Goal: Task Accomplishment & Management: Manage account settings

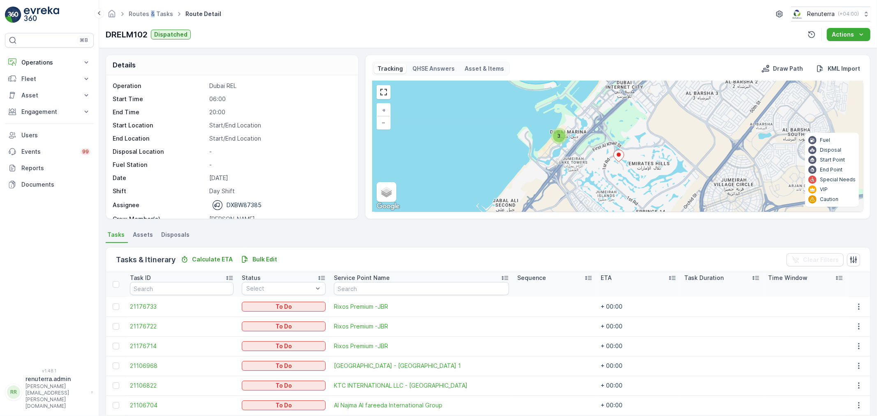
click at [150, 11] on link "Routes & Tasks" at bounding box center [151, 13] width 44 height 7
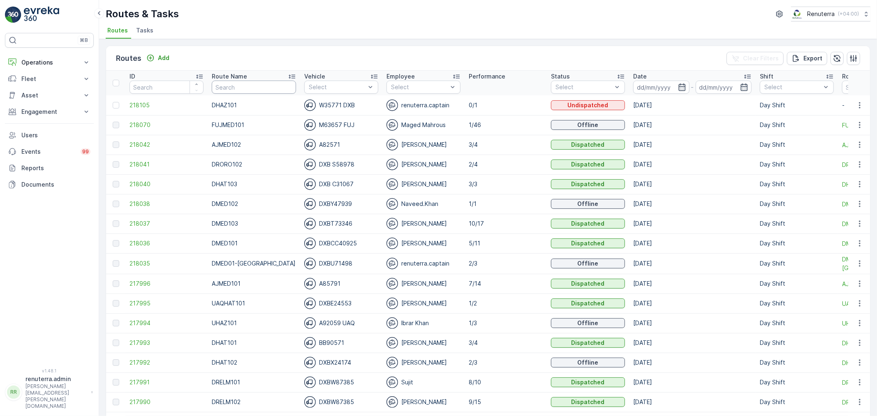
click at [233, 89] on input "text" at bounding box center [254, 87] width 84 height 13
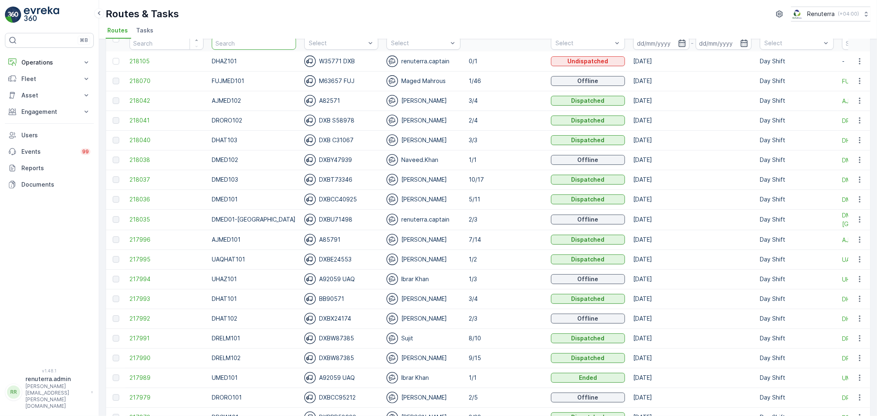
scroll to position [46, 0]
click at [246, 41] on input "text" at bounding box center [254, 41] width 84 height 13
type input "DREL"
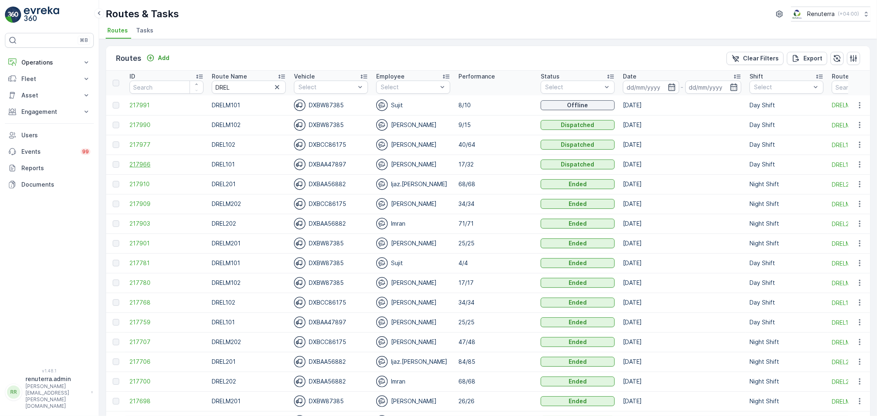
click at [143, 165] on span "217966" at bounding box center [167, 164] width 74 height 8
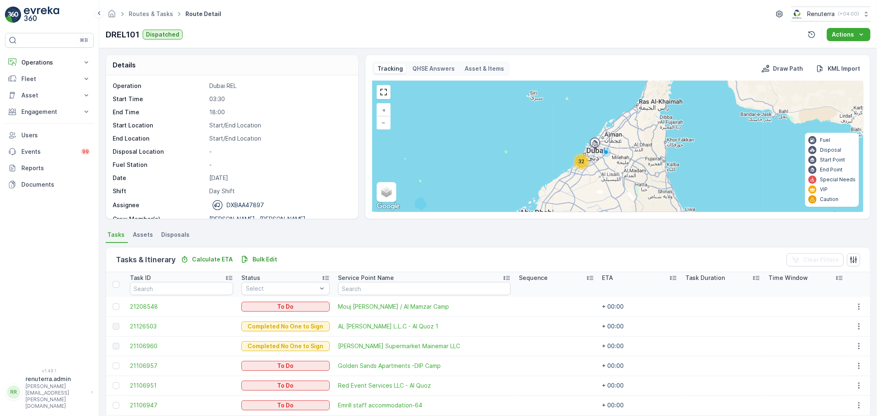
click at [585, 164] on div "32" at bounding box center [581, 161] width 12 height 12
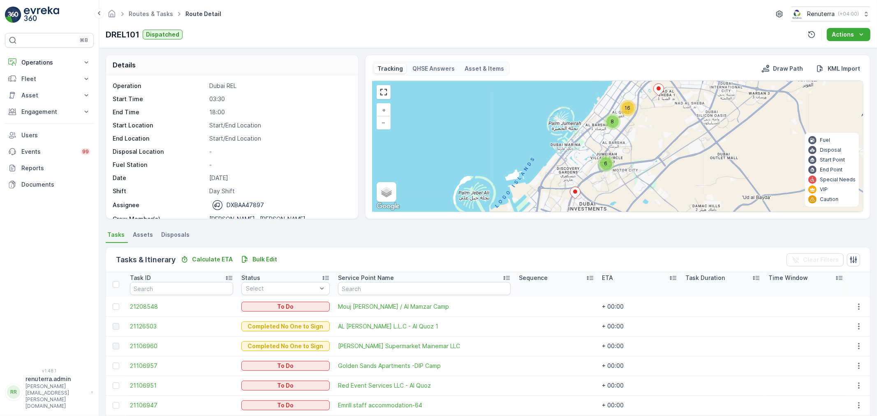
click at [611, 126] on div "8" at bounding box center [613, 122] width 12 height 12
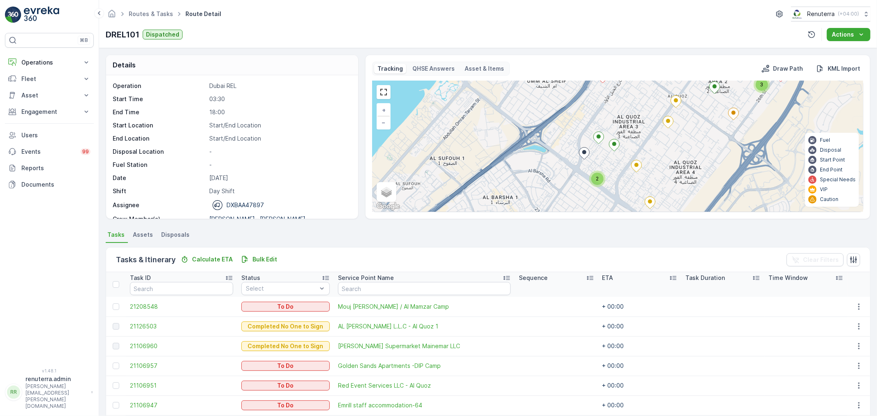
click at [587, 154] on icon at bounding box center [584, 154] width 10 height 12
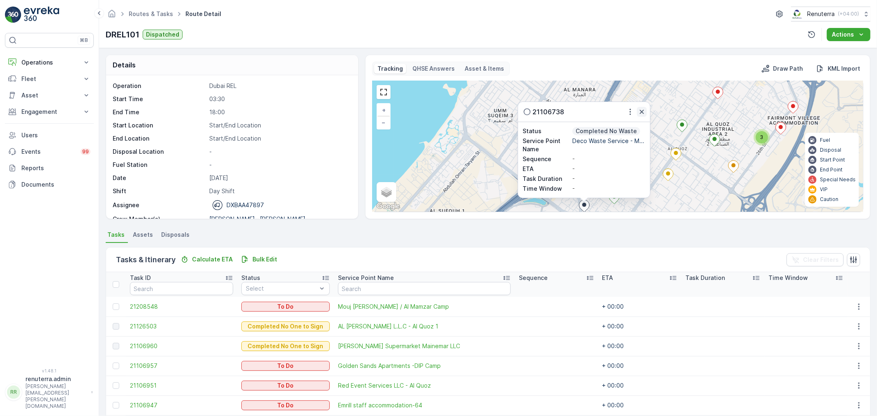
click at [639, 109] on icon "button" at bounding box center [642, 112] width 8 height 8
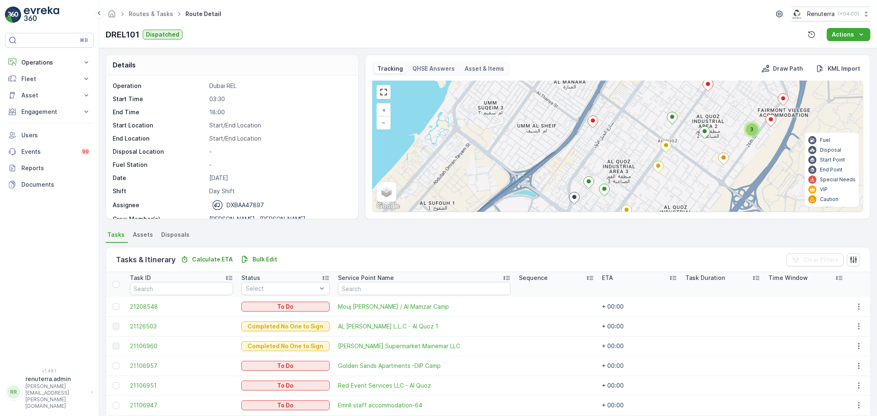
drag, startPoint x: 661, startPoint y: 179, endPoint x: 622, endPoint y: 158, distance: 44.3
click at [623, 159] on div "2 2 2 3 + − Satellite Roadmap Terrain Hybrid Leaflet Keyboard shortcuts Map Dat…" at bounding box center [618, 146] width 491 height 131
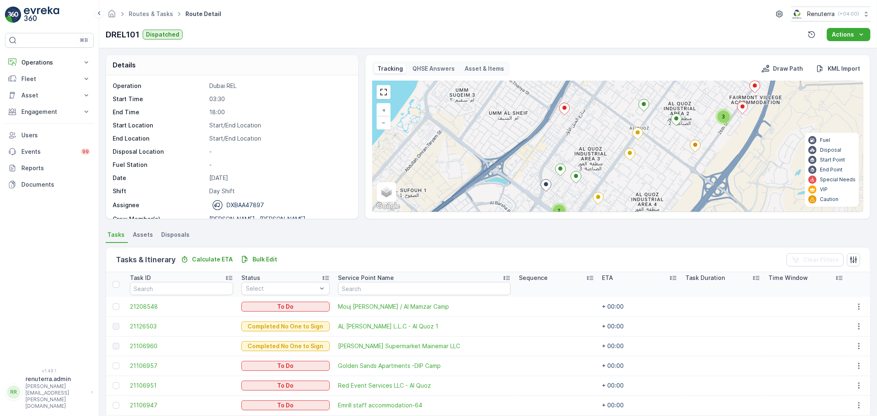
click at [729, 112] on div "3" at bounding box center [724, 117] width 16 height 16
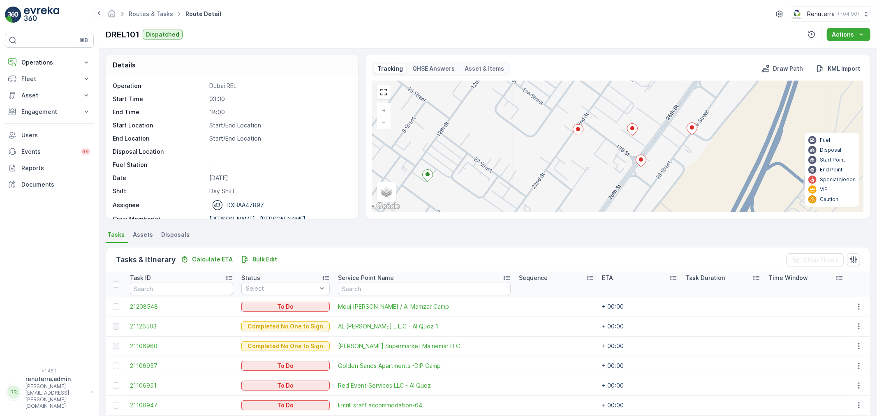
click at [588, 142] on div "+ − Satellite Roadmap Terrain Hybrid Leaflet Keyboard shortcuts Map Data Map da…" at bounding box center [618, 146] width 491 height 131
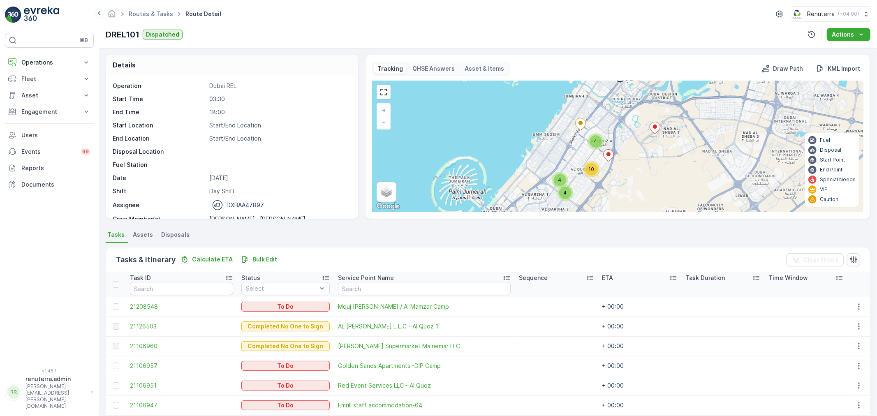
click at [557, 176] on div "4" at bounding box center [560, 180] width 12 height 12
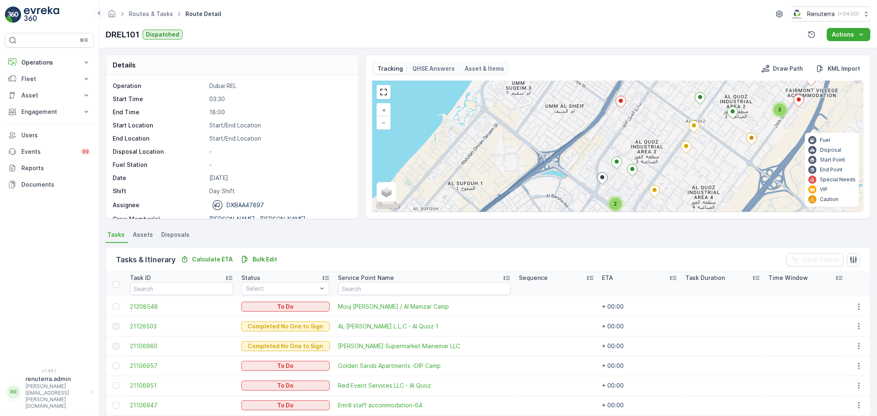
click at [620, 106] on icon at bounding box center [621, 102] width 10 height 12
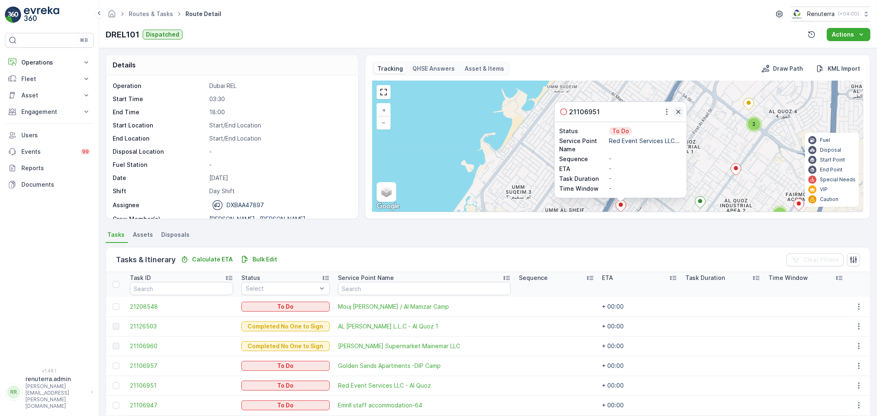
click at [676, 112] on icon "button" at bounding box center [678, 112] width 8 height 8
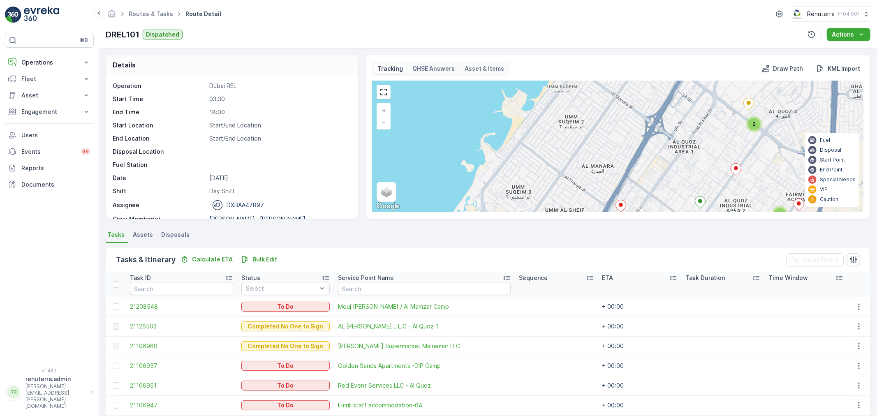
click at [734, 164] on icon at bounding box center [736, 170] width 10 height 12
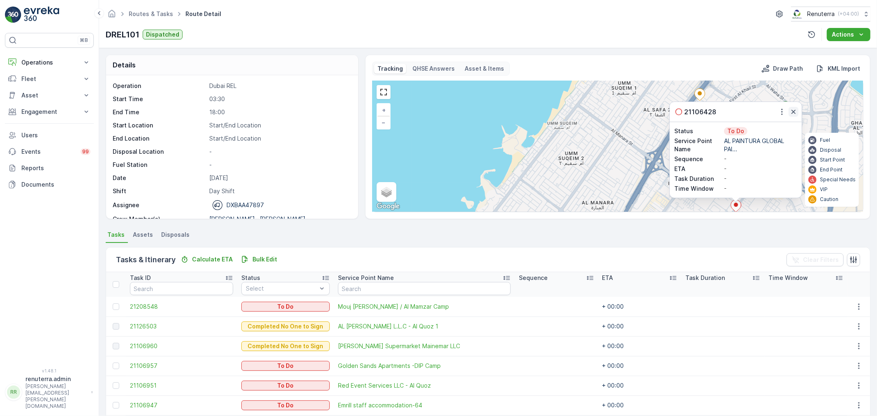
click at [794, 112] on icon "button" at bounding box center [794, 112] width 4 height 4
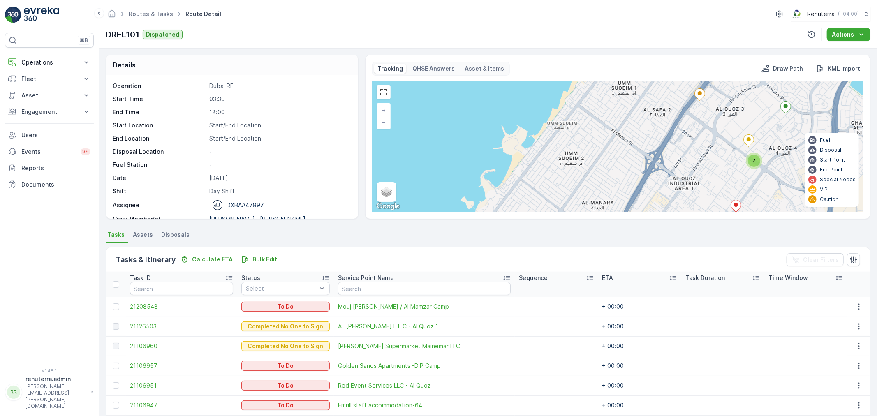
drag, startPoint x: 774, startPoint y: 174, endPoint x: 687, endPoint y: 97, distance: 115.7
click at [688, 99] on div "2 2 2 3 + − Satellite Roadmap Terrain Hybrid Leaflet Keyboard shortcuts Map Dat…" at bounding box center [618, 146] width 491 height 131
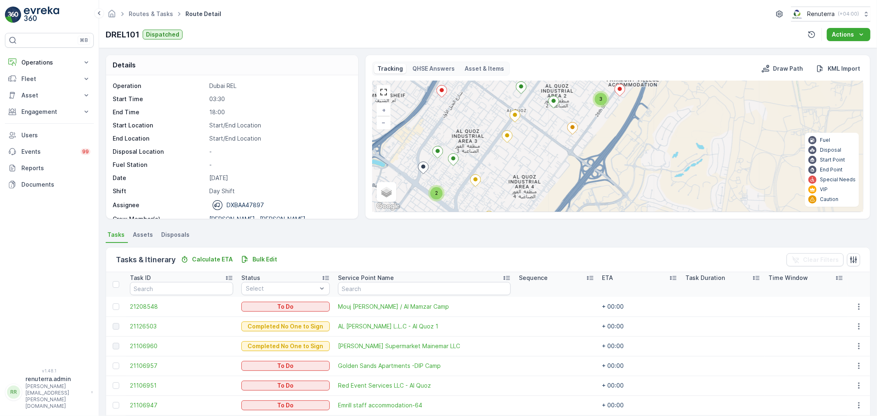
drag, startPoint x: 684, startPoint y: 111, endPoint x: 706, endPoint y: 158, distance: 52.1
click at [706, 158] on div "2 2 2 3 + − Satellite Roadmap Terrain Hybrid Leaflet Keyboard shortcuts Map Dat…" at bounding box center [618, 146] width 491 height 131
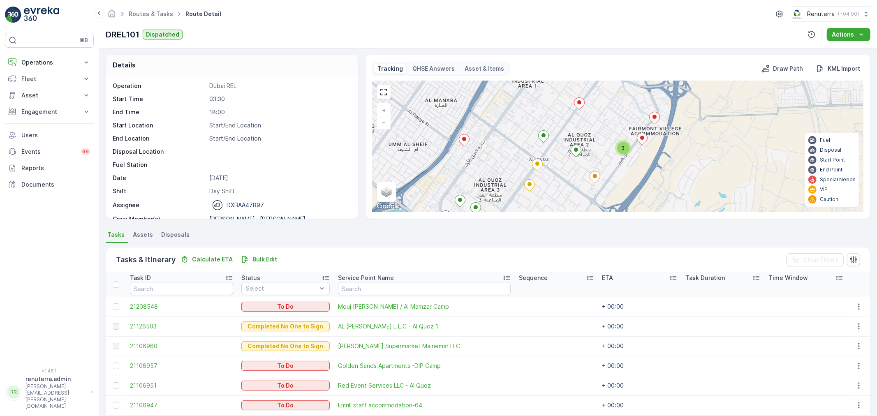
click at [654, 118] on ellipse at bounding box center [655, 117] width 4 height 4
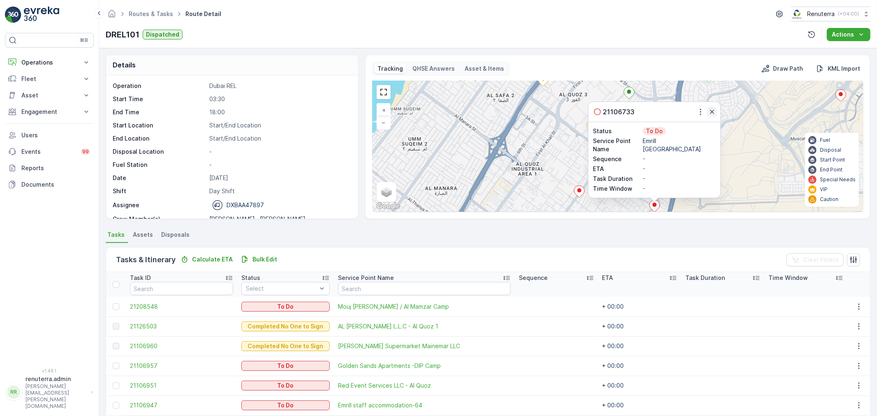
click at [710, 113] on icon "button" at bounding box center [712, 112] width 8 height 8
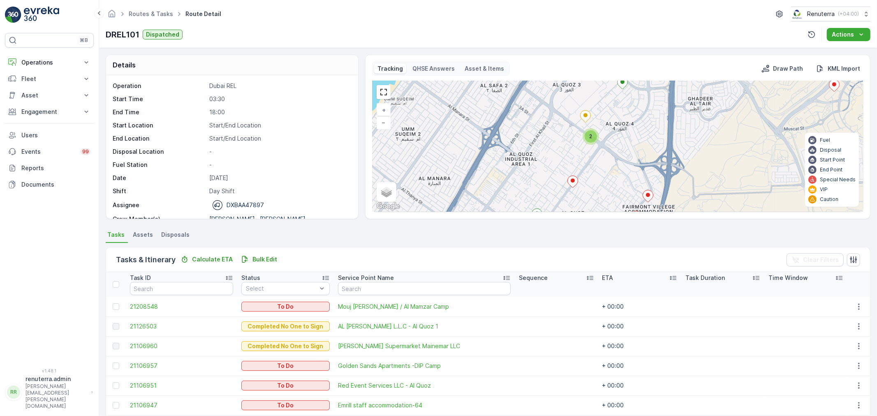
drag, startPoint x: 720, startPoint y: 168, endPoint x: 718, endPoint y: 126, distance: 42.0
click at [718, 126] on div "2 2 2 3 + − Satellite Roadmap Terrain Hybrid Leaflet Keyboard shortcuts Map Dat…" at bounding box center [618, 146] width 491 height 131
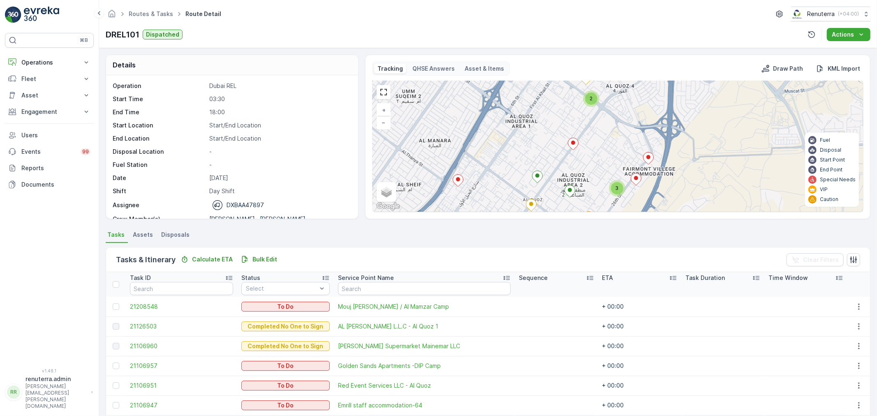
click at [628, 174] on div "2 2 2 3 + − Satellite Roadmap Terrain Hybrid Leaflet Keyboard shortcuts Map Dat…" at bounding box center [618, 146] width 491 height 131
click at [635, 181] on icon at bounding box center [636, 180] width 10 height 12
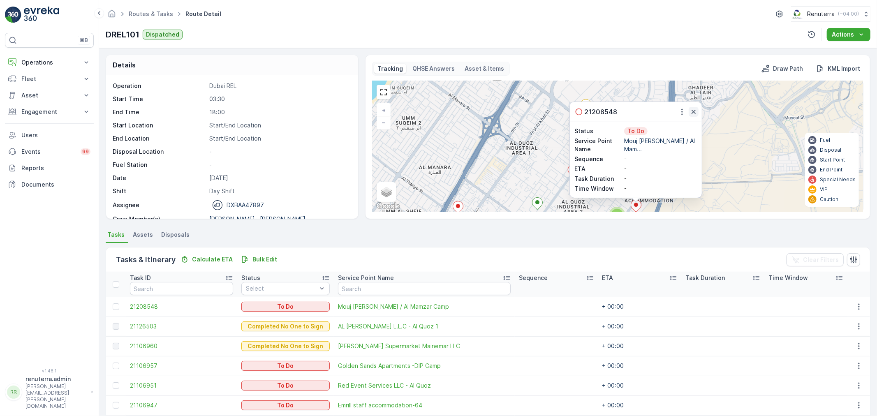
click at [693, 113] on icon "button" at bounding box center [694, 112] width 8 height 8
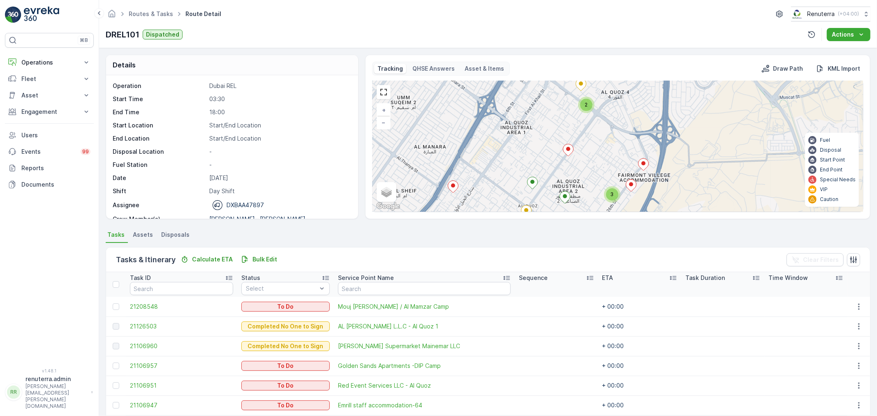
drag, startPoint x: 687, startPoint y: 169, endPoint x: 683, endPoint y: 122, distance: 46.6
click at [683, 122] on div "2 2 2 3 + − Satellite Roadmap Terrain Hybrid Leaflet Keyboard shortcuts Map Dat…" at bounding box center [618, 146] width 491 height 131
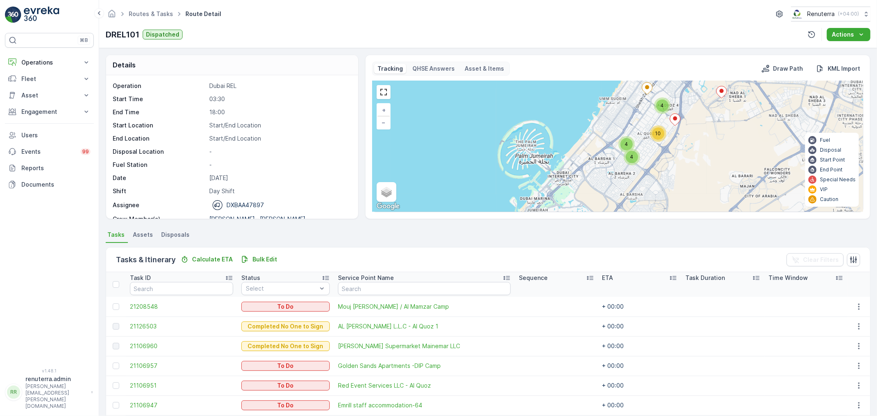
click at [647, 93] on icon at bounding box center [647, 89] width 10 height 12
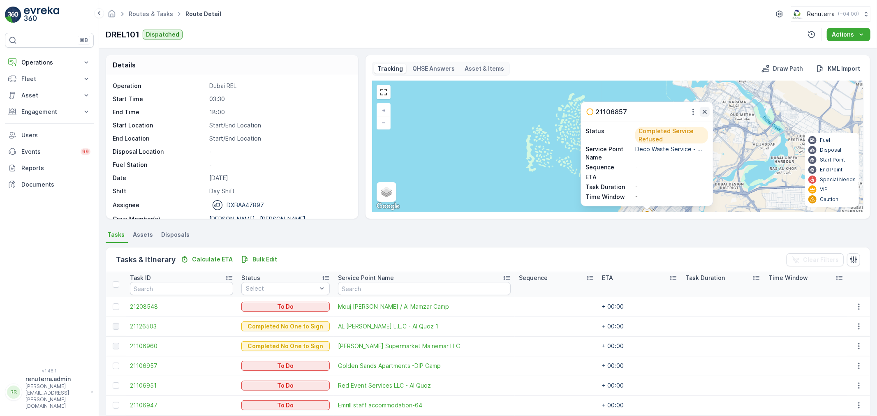
click at [703, 107] on button "button" at bounding box center [705, 112] width 10 height 10
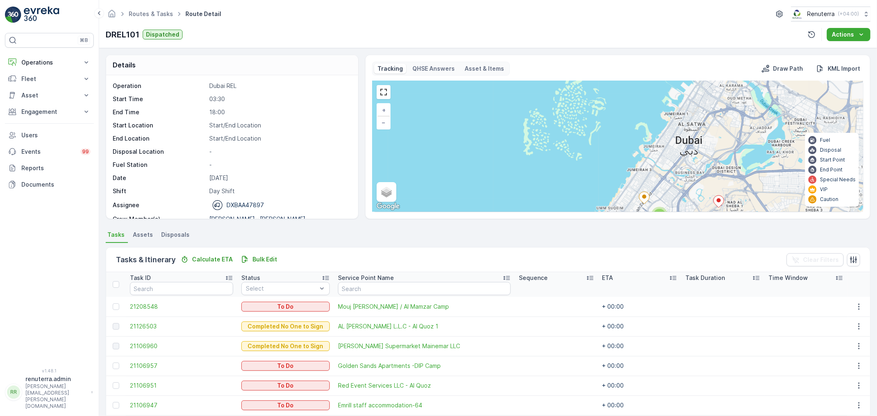
drag, startPoint x: 704, startPoint y: 142, endPoint x: 709, endPoint y: 108, distance: 34.0
click at [709, 108] on div "2 4 4 4 4 10 + − Satellite Roadmap Terrain Hybrid Leaflet Keyboard shortcuts Ma…" at bounding box center [618, 146] width 491 height 131
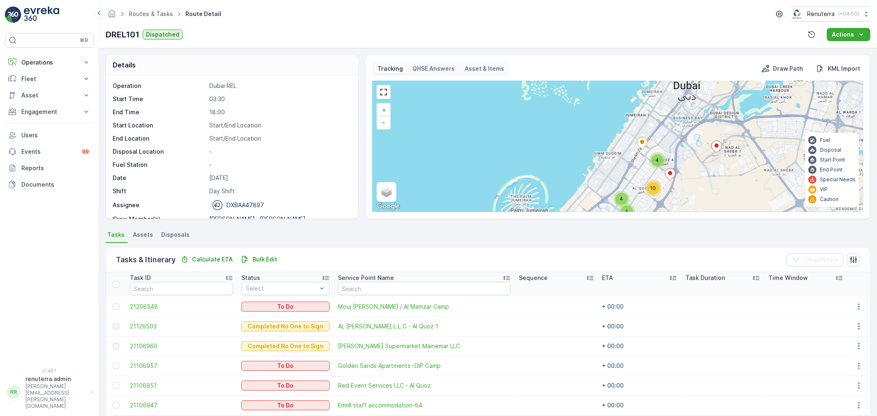
drag, startPoint x: 615, startPoint y: 179, endPoint x: 623, endPoint y: 96, distance: 83.5
click at [623, 96] on div "2 4 4 4 4 10 + − Satellite Roadmap Terrain Hybrid Leaflet Keyboard shortcuts Ma…" at bounding box center [618, 146] width 491 height 131
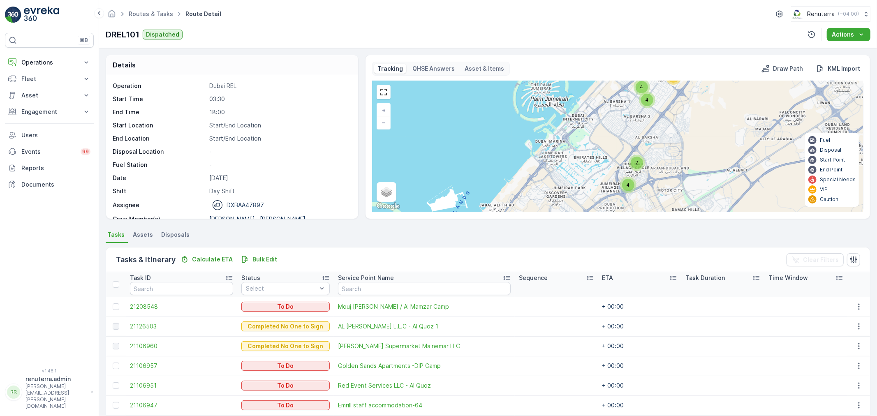
drag, startPoint x: 660, startPoint y: 137, endPoint x: 660, endPoint y: 130, distance: 6.2
click at [660, 130] on div "2 4 4 4 4 10 + − Satellite Roadmap Terrain Hybrid Leaflet Keyboard shortcuts Ma…" at bounding box center [618, 146] width 491 height 131
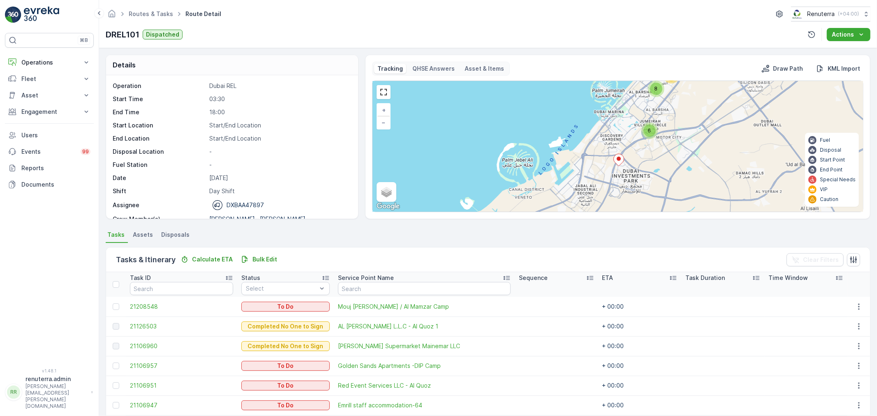
click at [620, 159] on icon at bounding box center [619, 160] width 10 height 12
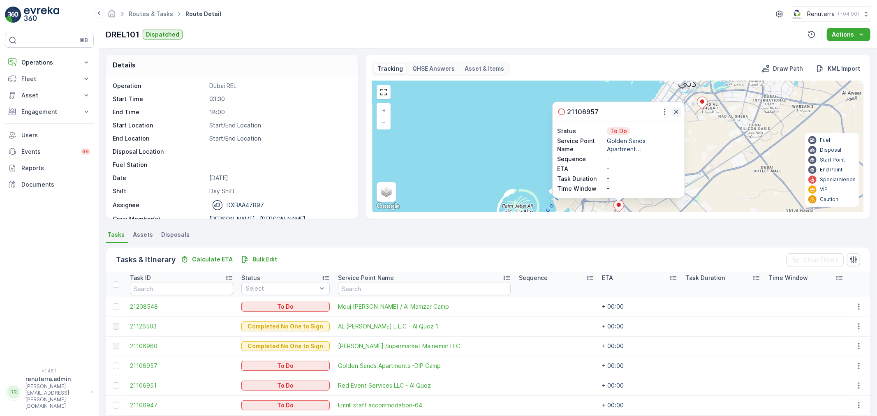
click at [675, 110] on icon "button" at bounding box center [676, 112] width 8 height 8
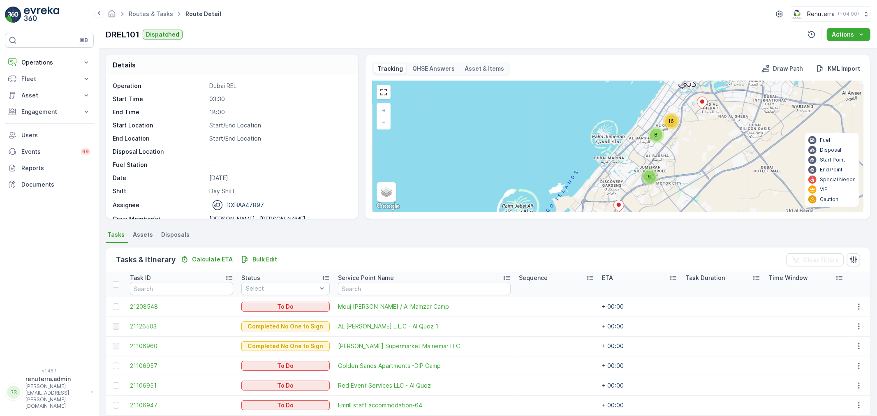
drag, startPoint x: 679, startPoint y: 162, endPoint x: 675, endPoint y: 109, distance: 53.6
click at [674, 109] on div "6 8 16 + − Satellite Roadmap Terrain Hybrid Leaflet Keyboard shortcuts Map Data…" at bounding box center [618, 146] width 491 height 131
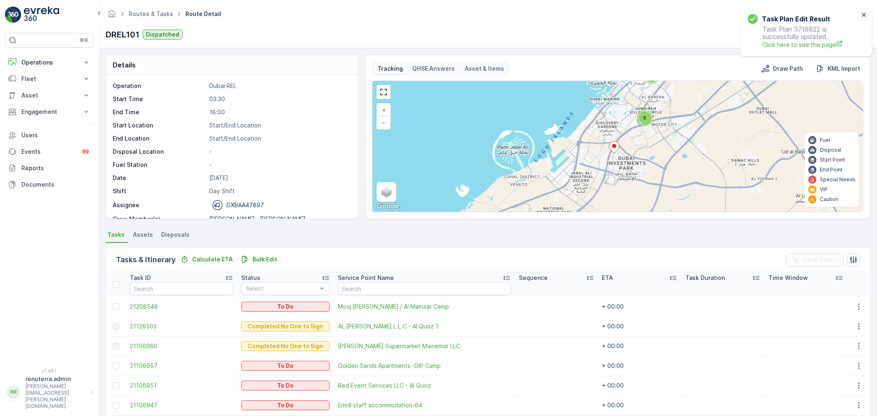
click at [151, 9] on ul "Routes & Tasks" at bounding box center [155, 14] width 57 height 12
drag, startPoint x: 151, startPoint y: 10, endPoint x: 155, endPoint y: 3, distance: 8.1
click at [151, 10] on span "Routes & Tasks" at bounding box center [151, 14] width 48 height 8
click at [153, 8] on ul "Routes & Tasks" at bounding box center [155, 14] width 57 height 12
click at [153, 12] on link "Routes & Tasks" at bounding box center [151, 13] width 44 height 7
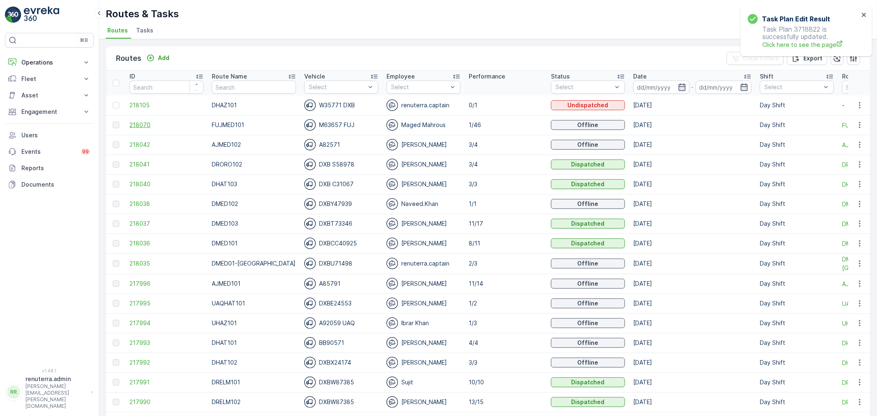
click at [132, 124] on span "218070" at bounding box center [167, 125] width 74 height 8
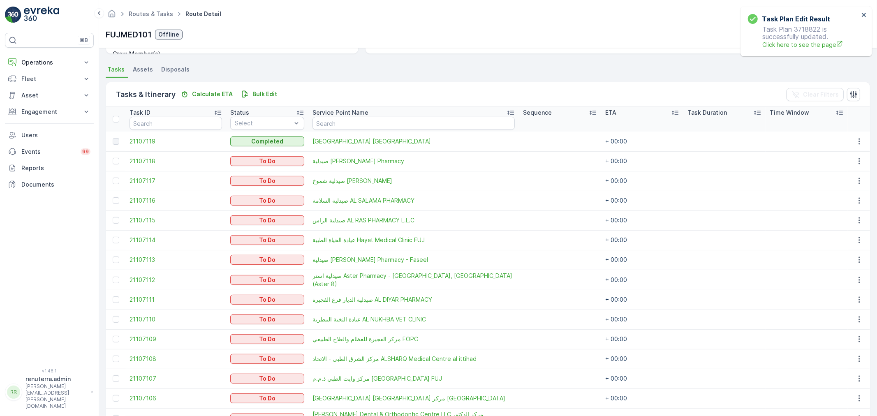
scroll to position [211, 0]
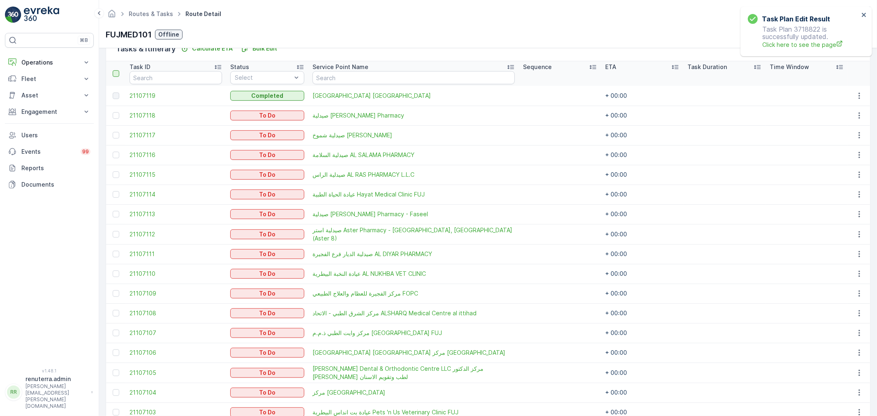
click at [116, 70] on div at bounding box center [116, 73] width 7 height 7
click at [117, 70] on input "checkbox" at bounding box center [117, 70] width 0 height 0
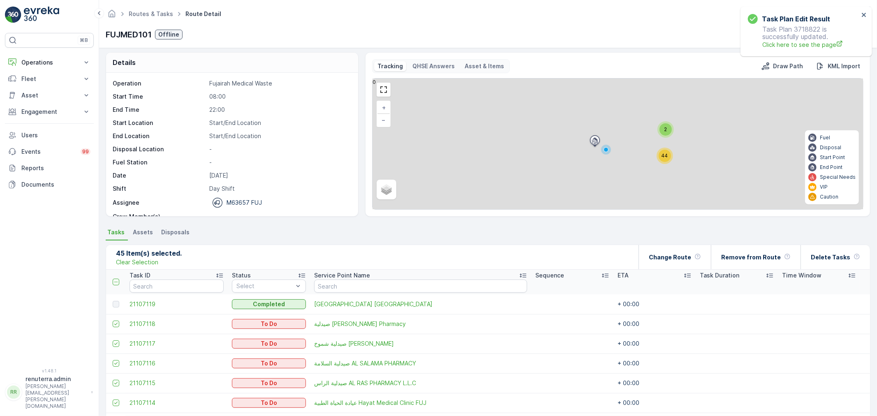
scroll to position [1, 0]
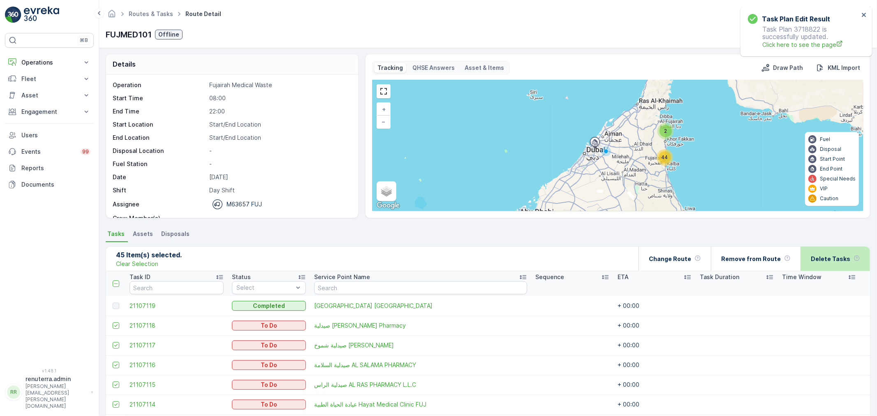
click at [845, 260] on p "Delete Tasks" at bounding box center [830, 259] width 39 height 8
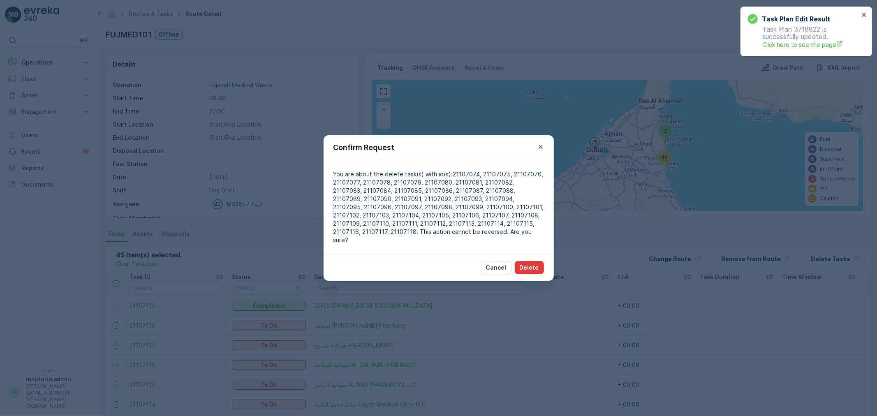
click at [528, 264] on p "Delete" at bounding box center [529, 268] width 19 height 8
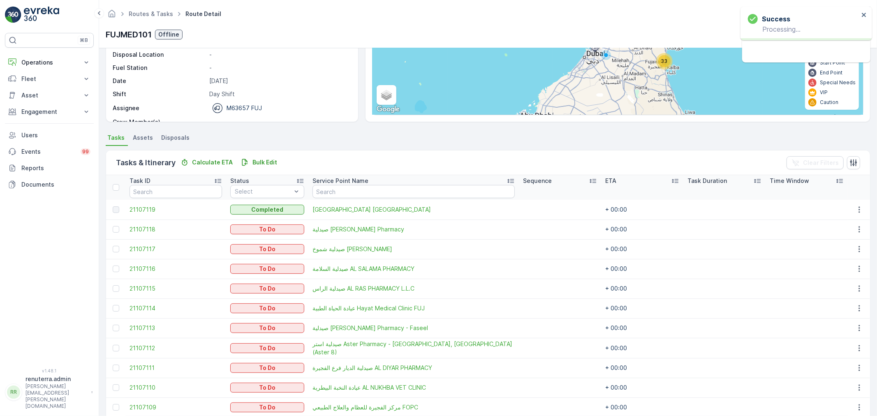
scroll to position [138, 0]
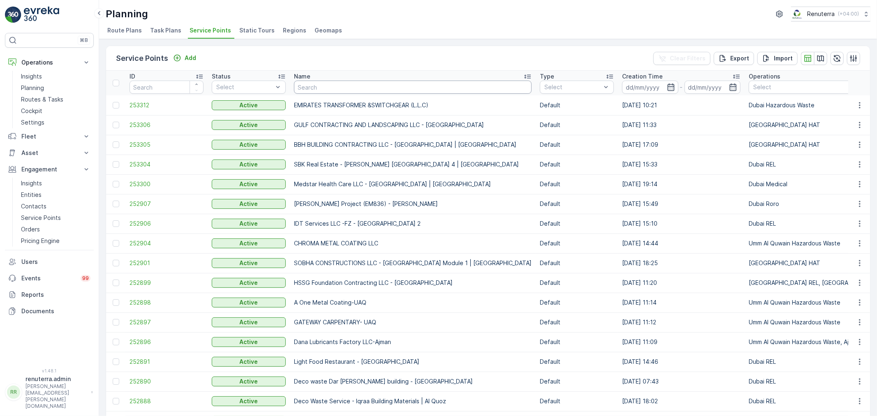
click at [303, 87] on input "text" at bounding box center [413, 87] width 238 height 13
type input "far"
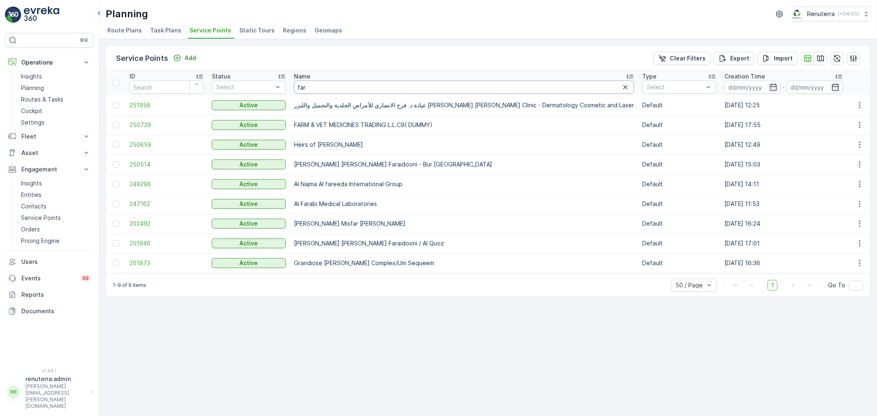
click at [320, 91] on input "far" at bounding box center [464, 87] width 340 height 13
click at [150, 199] on td "247162" at bounding box center [166, 204] width 82 height 20
click at [150, 200] on span "247162" at bounding box center [167, 204] width 74 height 8
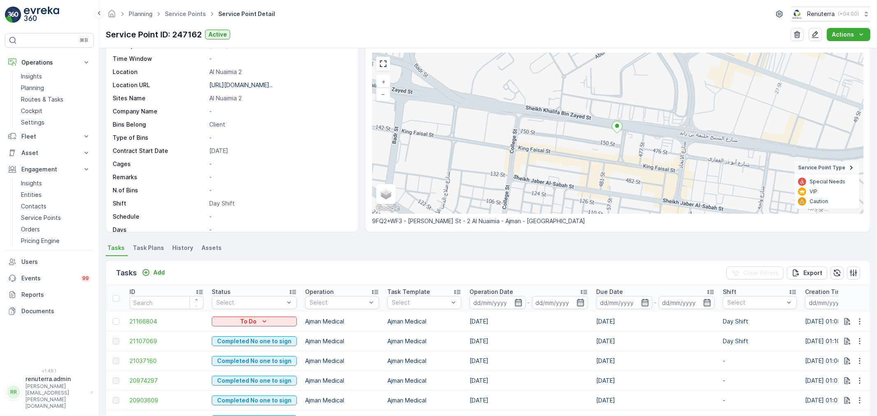
scroll to position [137, 0]
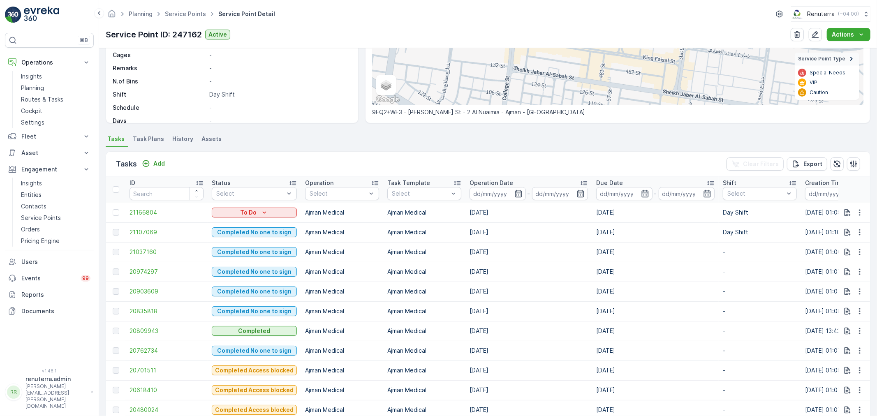
click at [153, 137] on span "Task Plans" at bounding box center [148, 139] width 31 height 8
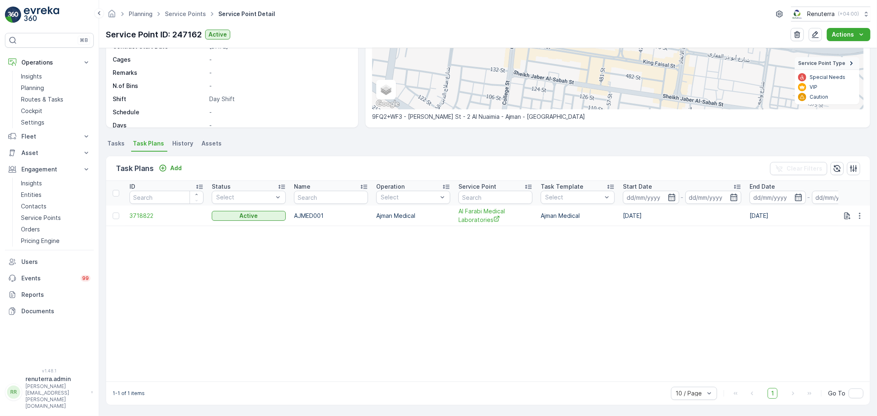
scroll to position [132, 0]
click at [142, 219] on span "3718822" at bounding box center [167, 216] width 74 height 8
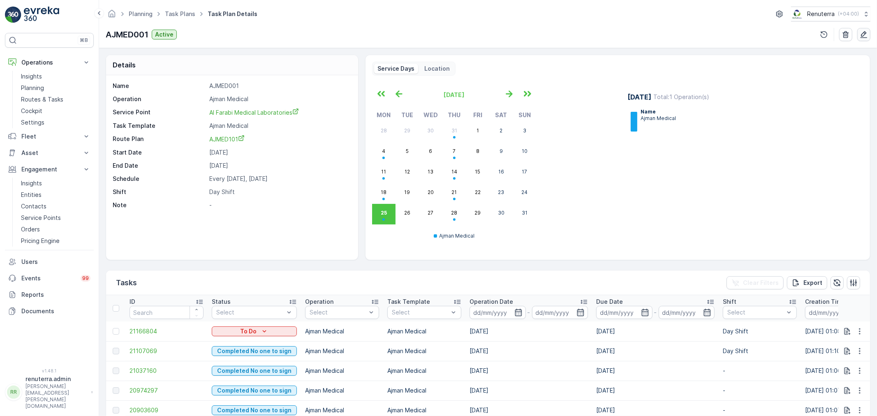
click at [866, 30] on button "button" at bounding box center [863, 34] width 13 height 13
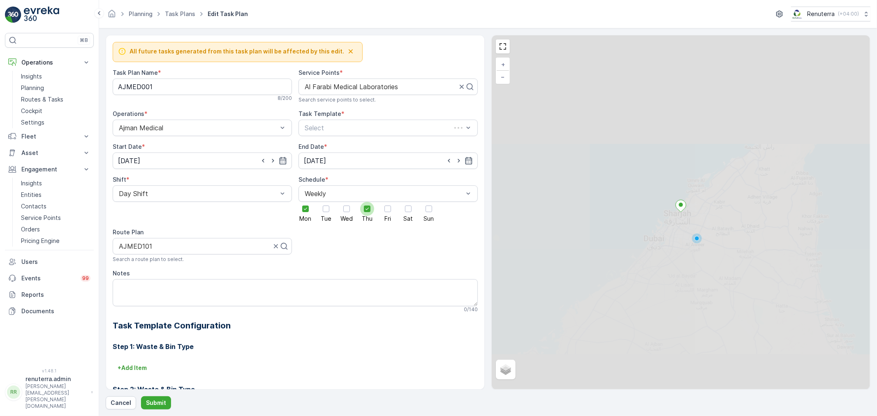
click at [308, 207] on icon at bounding box center [306, 209] width 6 height 6
click at [367, 202] on input "Thu" at bounding box center [367, 202] width 0 height 0
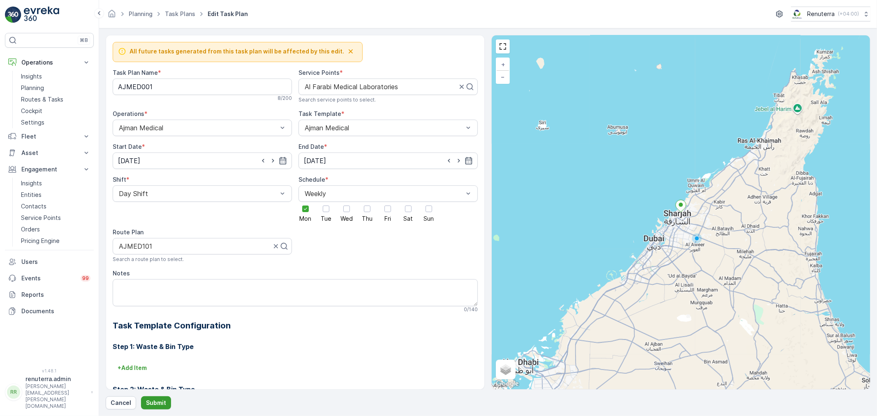
click at [155, 404] on button "Submit" at bounding box center [156, 402] width 30 height 13
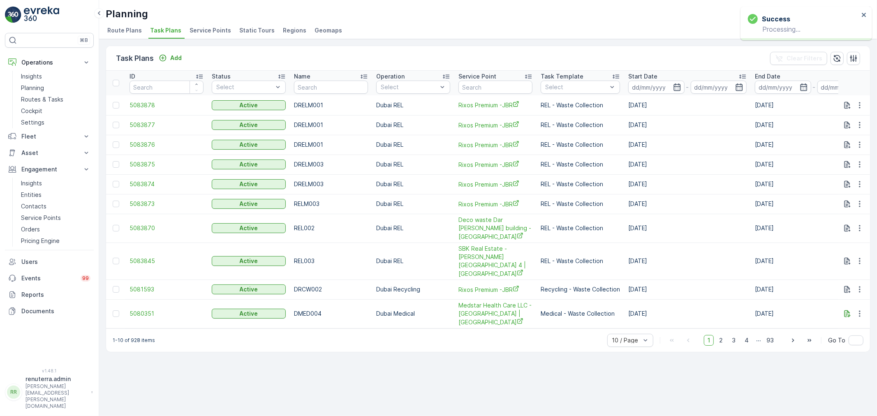
click at [199, 28] on span "Service Points" at bounding box center [211, 30] width 42 height 8
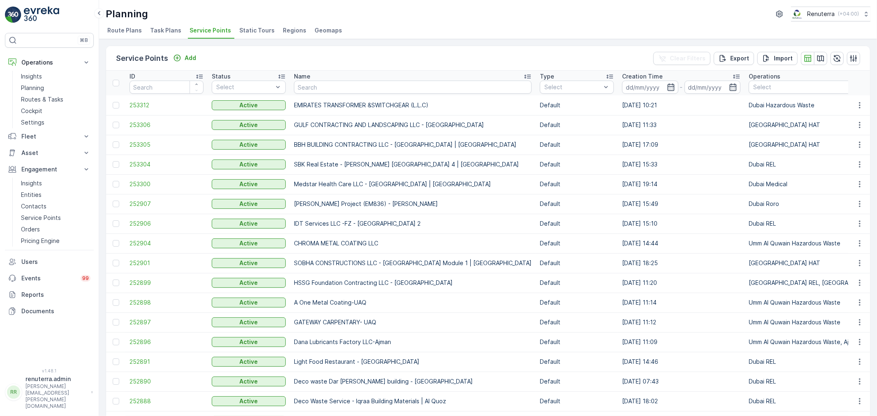
click at [324, 81] on input "text" at bounding box center [413, 87] width 238 height 13
type input "LULU"
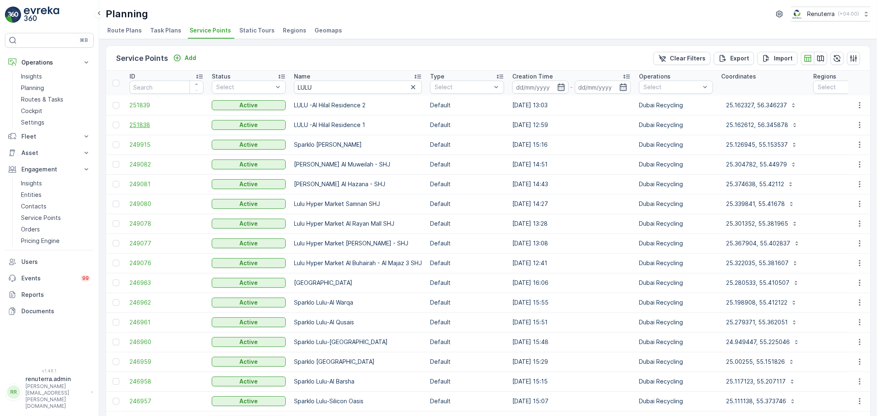
click at [157, 126] on span "251838" at bounding box center [167, 125] width 74 height 8
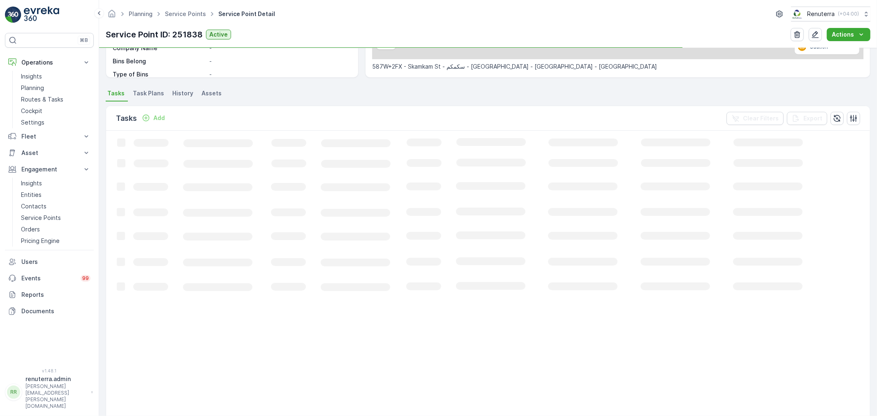
scroll to position [183, 0]
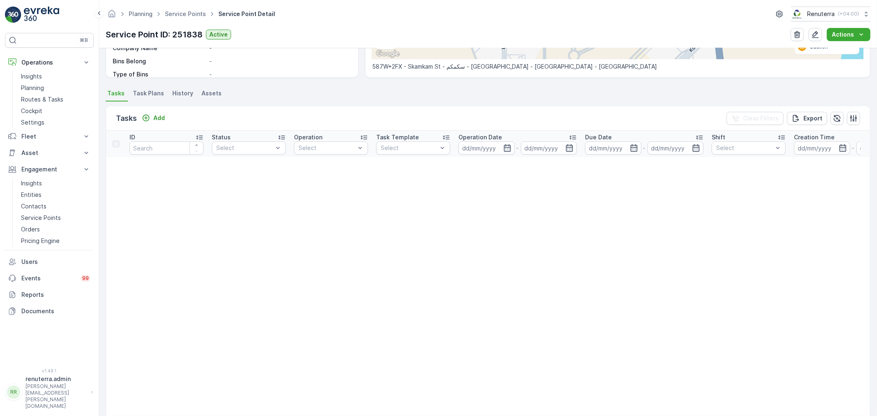
click at [150, 97] on span "Task Plans" at bounding box center [148, 93] width 31 height 8
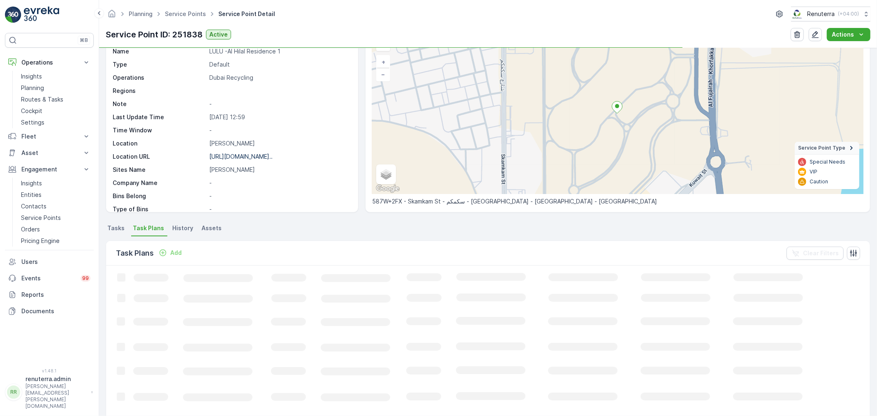
scroll to position [41, 0]
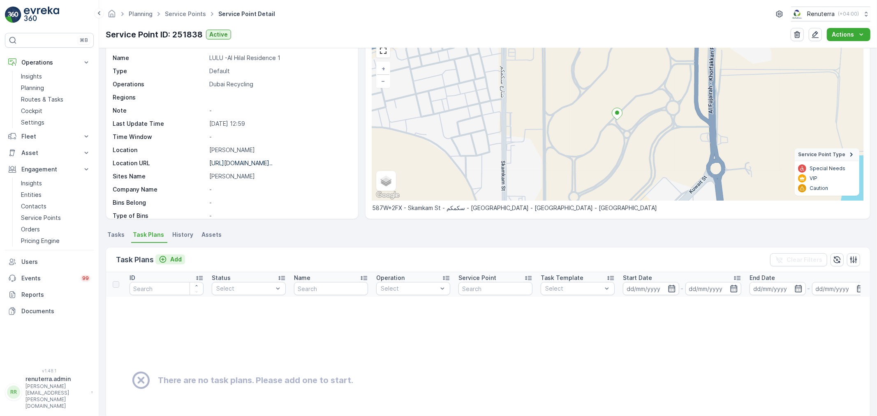
click at [177, 261] on p "Add" at bounding box center [176, 259] width 12 height 8
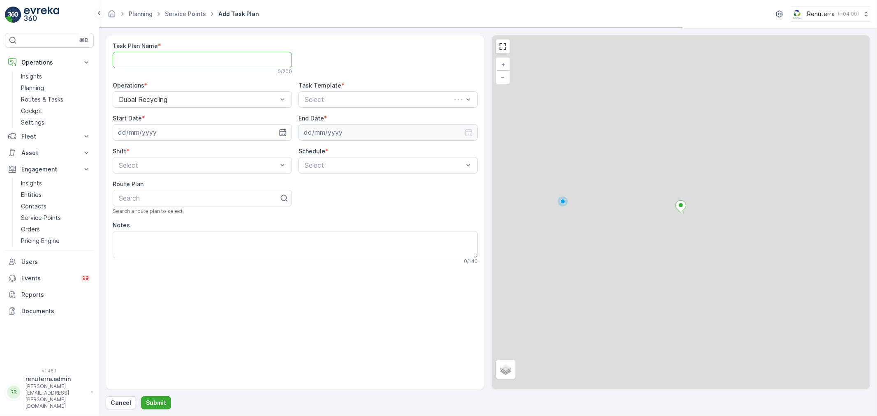
click at [150, 60] on Name "Task Plan Name" at bounding box center [202, 60] width 179 height 16
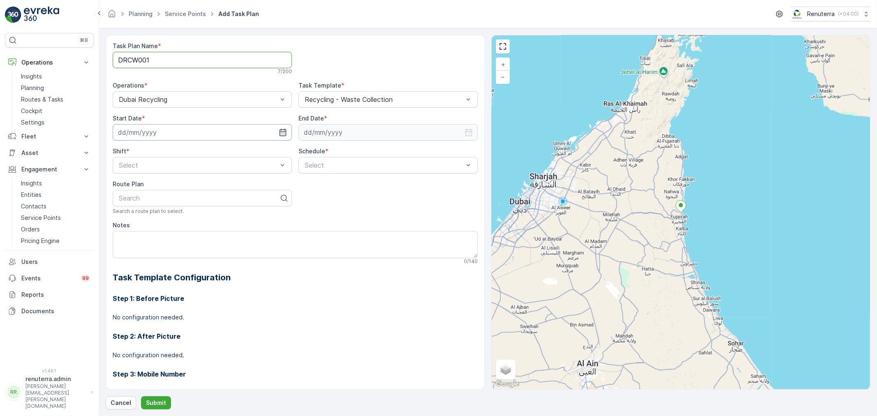
type Name "DRCW001"
click at [152, 132] on input at bounding box center [202, 132] width 179 height 16
click at [141, 253] on div "25" at bounding box center [141, 250] width 13 height 13
click at [318, 137] on input at bounding box center [388, 132] width 179 height 16
click at [329, 154] on icon at bounding box center [332, 152] width 8 height 8
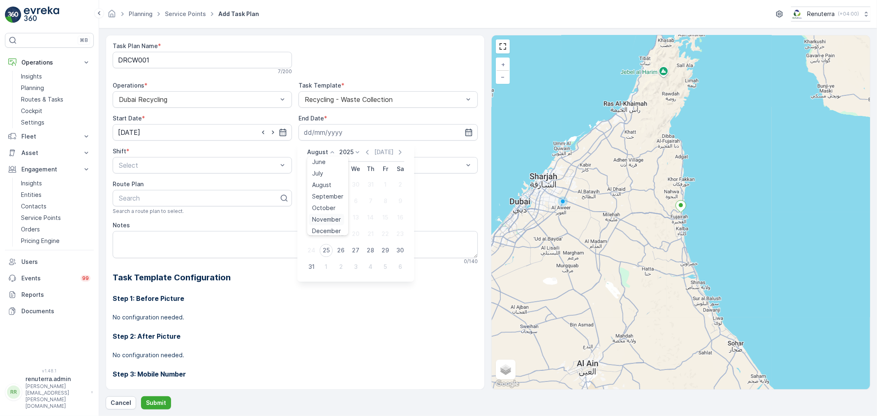
scroll to position [62, 0]
click at [130, 129] on input "[DATE]" at bounding box center [202, 132] width 179 height 16
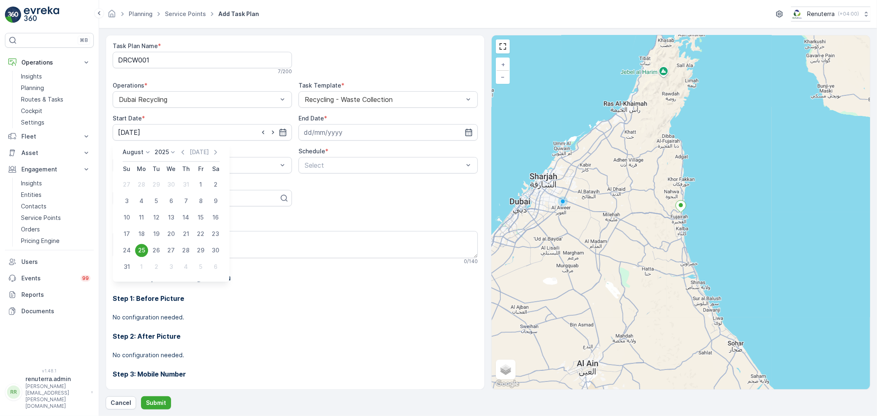
click at [193, 176] on tr "27 28 29 30 31 1 2" at bounding box center [171, 184] width 104 height 16
click at [194, 177] on td "1" at bounding box center [200, 184] width 15 height 16
click at [198, 183] on div "1" at bounding box center [200, 184] width 13 height 13
type input "01.08.2025"
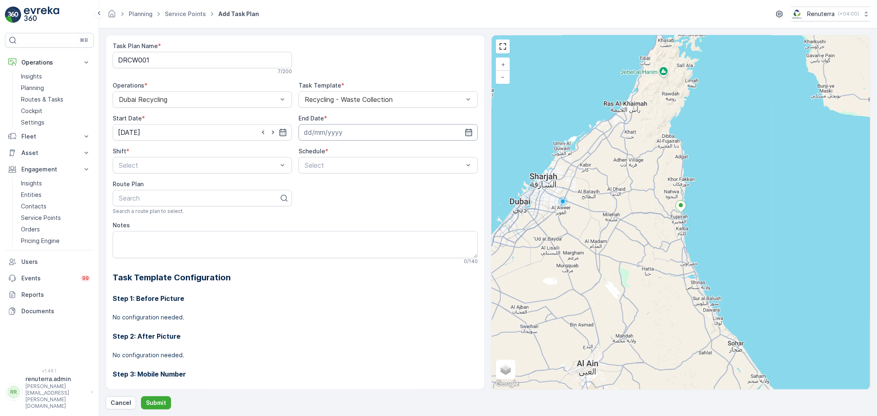
click at [336, 138] on input at bounding box center [388, 132] width 179 height 16
drag, startPoint x: 325, startPoint y: 153, endPoint x: 325, endPoint y: 162, distance: 9.1
click at [324, 151] on p "August" at bounding box center [317, 152] width 21 height 8
click at [342, 151] on p "2025" at bounding box center [346, 152] width 14 height 8
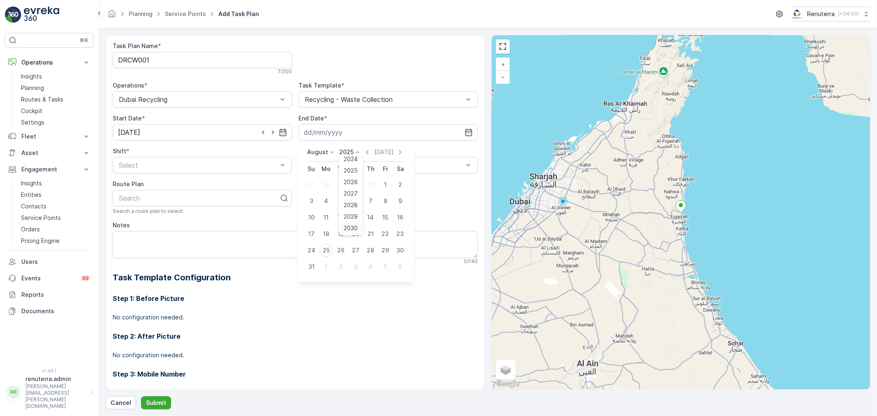
click at [350, 225] on span "2030" at bounding box center [351, 228] width 14 height 8
click at [345, 155] on p "2030" at bounding box center [346, 152] width 15 height 8
click at [352, 181] on span "2026" at bounding box center [351, 182] width 14 height 8
click at [329, 267] on div "31" at bounding box center [326, 266] width 13 height 13
type input "31.08.2026"
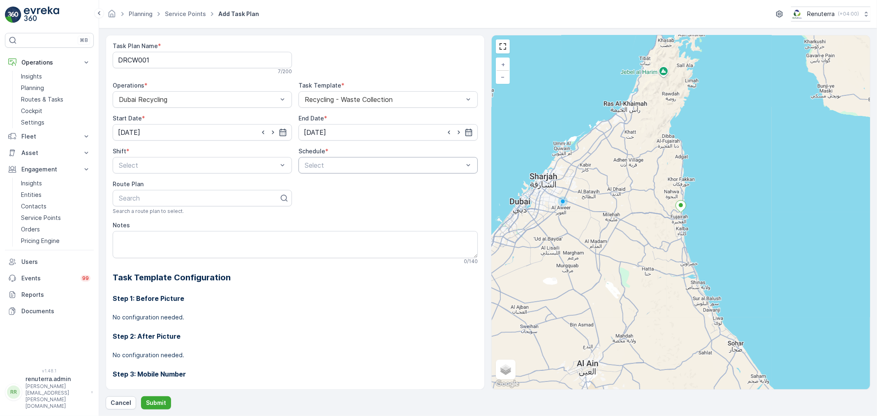
click at [322, 172] on div "Select" at bounding box center [388, 165] width 179 height 16
click at [322, 185] on div "Daily" at bounding box center [387, 185] width 169 height 7
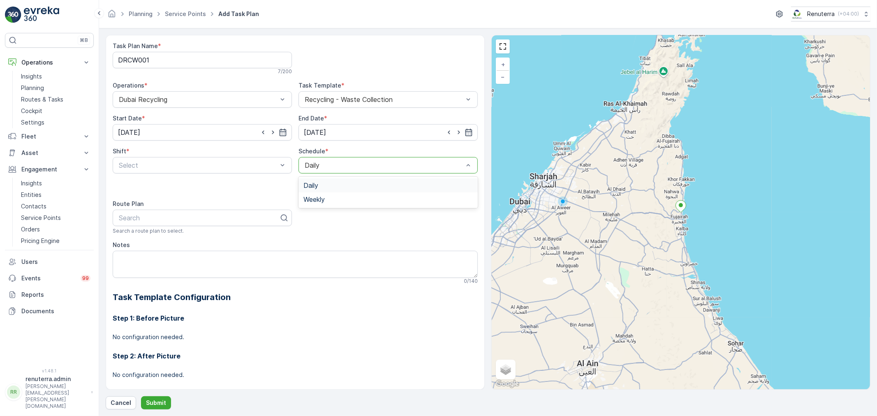
click at [326, 167] on div at bounding box center [384, 165] width 160 height 7
click at [331, 194] on div "Weekly" at bounding box center [388, 199] width 179 height 14
click at [306, 175] on div at bounding box center [306, 181] width 14 height 14
click at [306, 174] on input "Mon" at bounding box center [306, 174] width 0 height 0
click at [347, 183] on div at bounding box center [346, 180] width 7 height 7
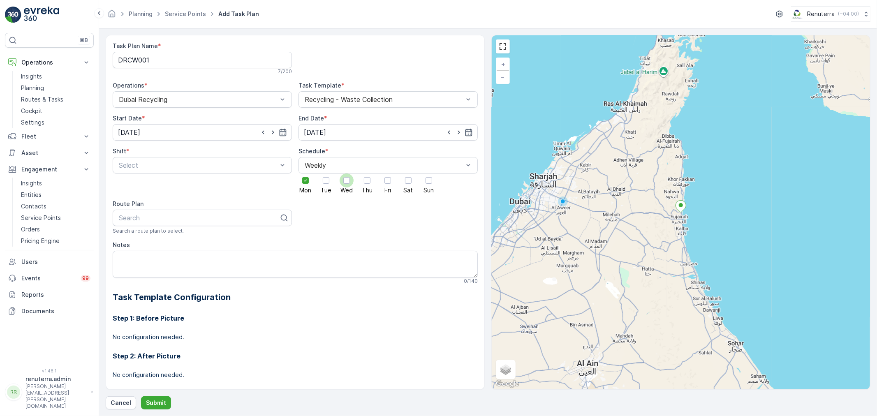
click at [347, 174] on input "Wed" at bounding box center [347, 174] width 0 height 0
click at [385, 179] on div at bounding box center [388, 180] width 7 height 7
click at [388, 174] on input "Fri" at bounding box center [388, 174] width 0 height 0
click at [236, 164] on div at bounding box center [198, 165] width 160 height 7
click at [188, 204] on div "Night Shift" at bounding box center [202, 199] width 179 height 14
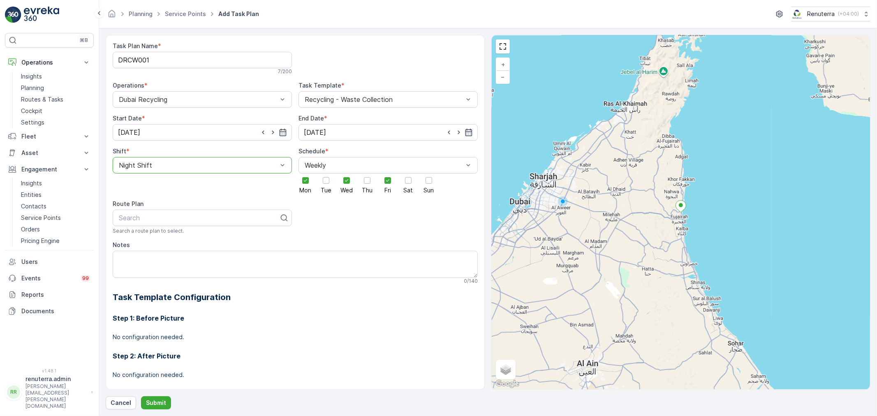
click at [158, 170] on div "Night Shift" at bounding box center [202, 165] width 179 height 16
click at [157, 190] on div "Day Shift" at bounding box center [202, 185] width 179 height 14
click at [134, 208] on div "Route Plan Search Search a route plan to select." at bounding box center [202, 217] width 179 height 35
click at [132, 217] on div at bounding box center [199, 217] width 162 height 7
type input "DRCW101"
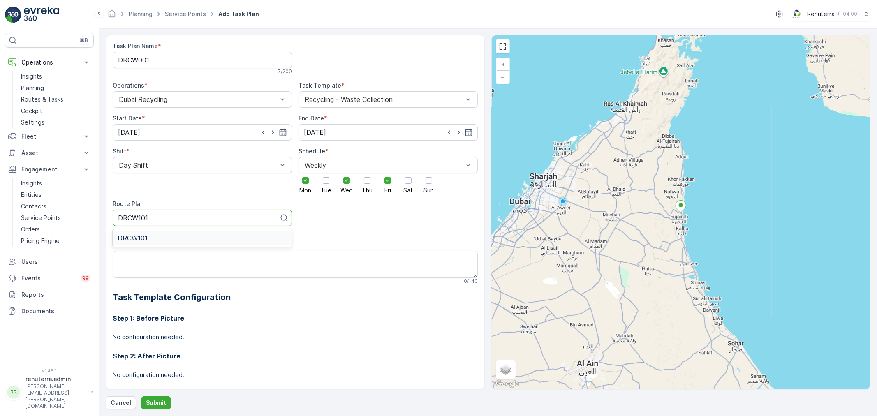
click at [127, 239] on span "DRCW101" at bounding box center [133, 237] width 30 height 7
click at [158, 403] on p "Submit" at bounding box center [156, 403] width 20 height 8
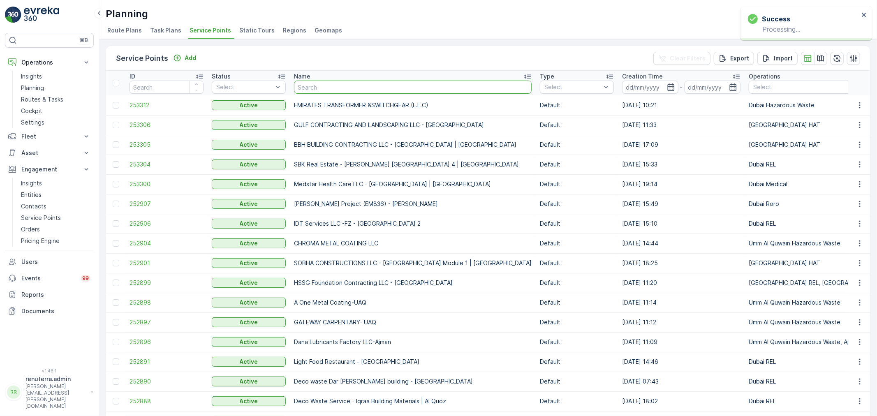
click at [318, 92] on input "text" at bounding box center [413, 87] width 238 height 13
type input "lulu"
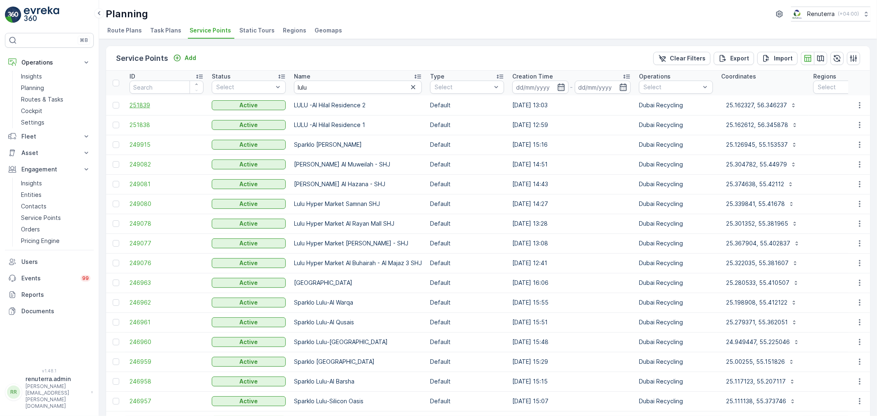
drag, startPoint x: 121, startPoint y: 106, endPoint x: 132, endPoint y: 104, distance: 10.8
click at [132, 104] on span "251839" at bounding box center [167, 105] width 74 height 8
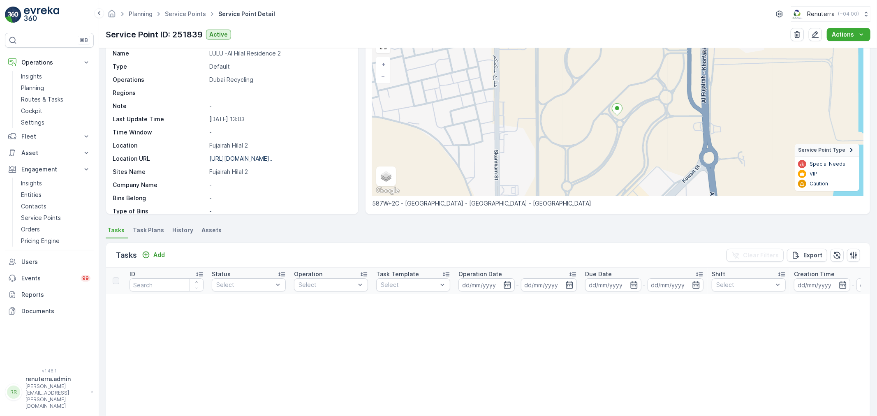
click at [150, 236] on li "Task Plans" at bounding box center [149, 232] width 36 height 14
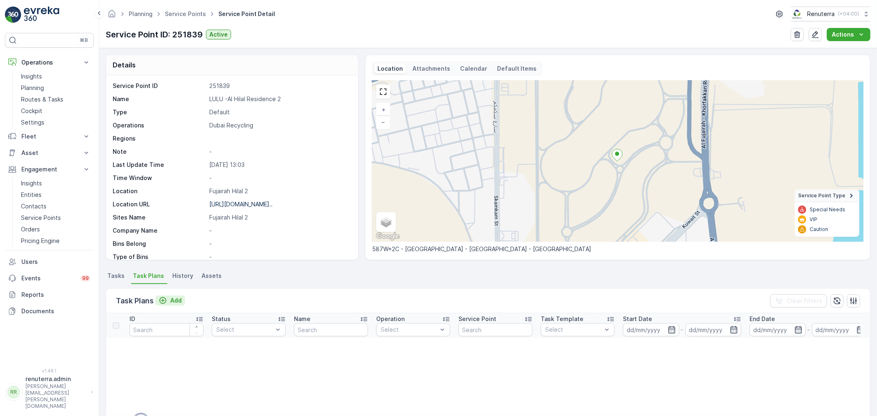
click at [169, 298] on div "Add" at bounding box center [170, 300] width 23 height 8
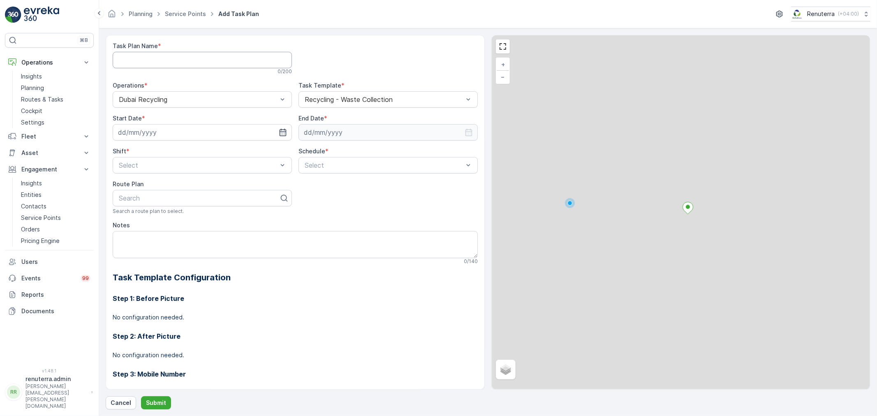
click at [144, 62] on Name "Task Plan Name" at bounding box center [202, 60] width 179 height 16
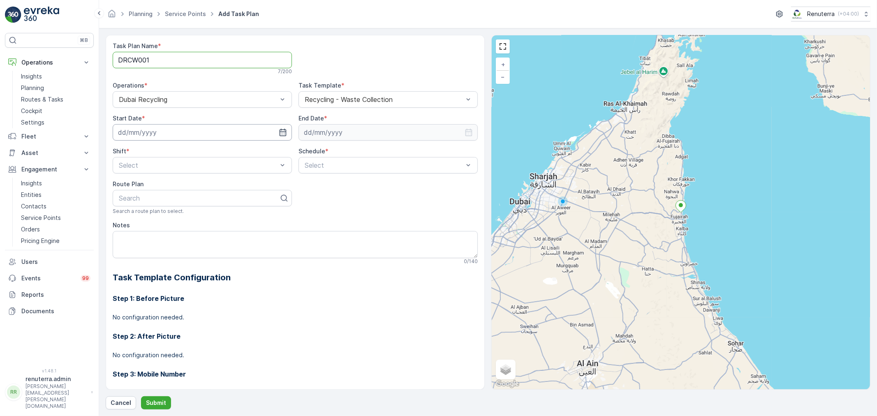
type Name "DRCW001"
click at [245, 134] on input at bounding box center [202, 132] width 179 height 16
click at [195, 182] on div "1" at bounding box center [200, 184] width 13 height 13
type input "01.08.2025"
click at [302, 129] on input at bounding box center [388, 132] width 179 height 16
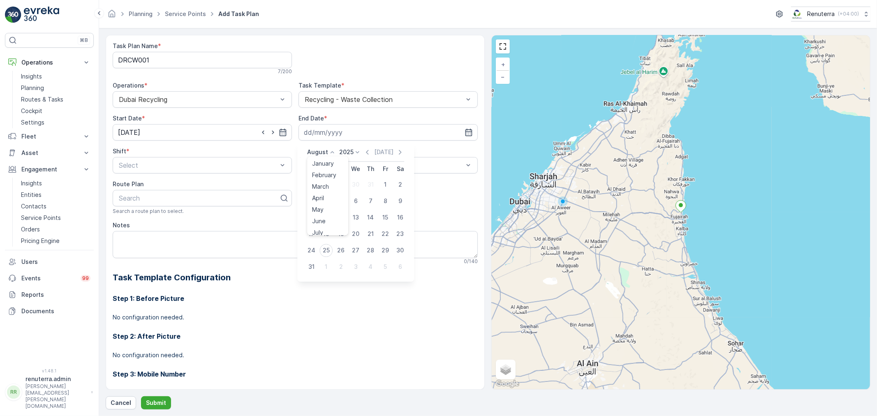
click at [316, 151] on p "August" at bounding box center [317, 152] width 21 height 8
click at [318, 227] on span "December" at bounding box center [326, 228] width 29 height 8
click at [351, 148] on p "2025" at bounding box center [355, 152] width 14 height 8
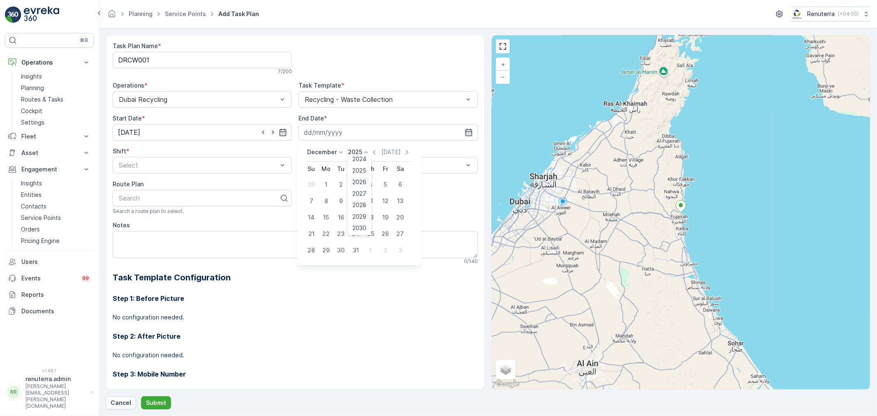
click at [357, 182] on span "2026" at bounding box center [360, 182] width 14 height 8
click at [367, 247] on div "31" at bounding box center [370, 250] width 13 height 13
type input "31.12.2026"
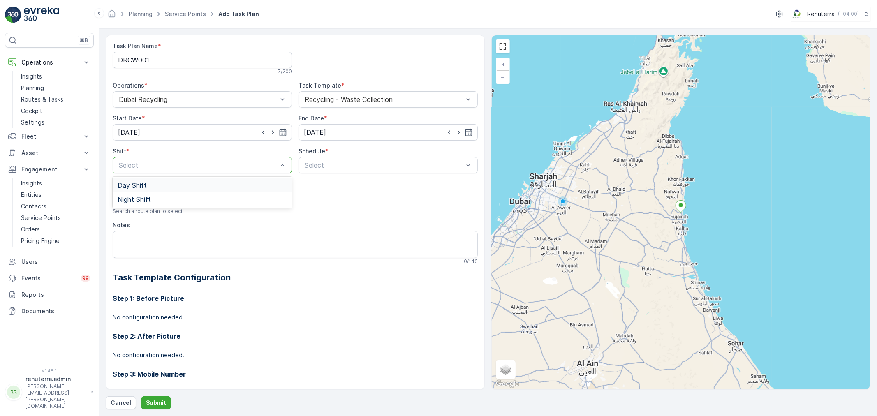
click at [218, 162] on div at bounding box center [198, 165] width 160 height 7
click at [163, 197] on div "Night Shift" at bounding box center [202, 199] width 169 height 7
click at [290, 169] on div "Night Shift" at bounding box center [202, 165] width 179 height 16
click at [308, 169] on div at bounding box center [384, 165] width 160 height 7
click at [325, 192] on div "Daily" at bounding box center [388, 185] width 179 height 14
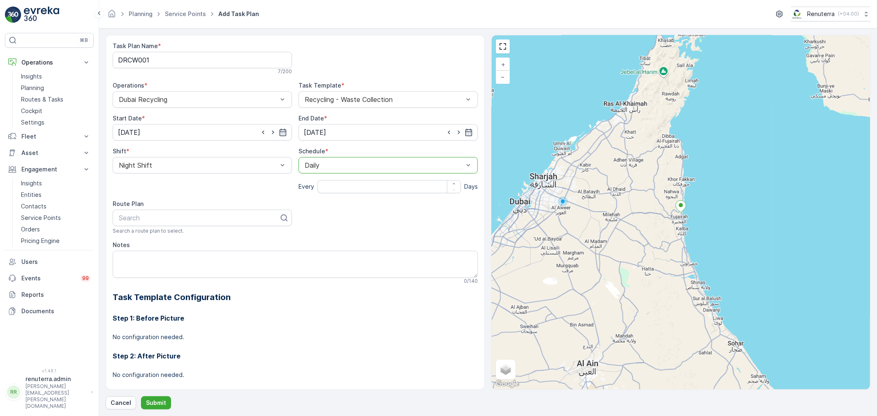
click at [319, 171] on div "Daily" at bounding box center [388, 165] width 179 height 16
click at [323, 202] on span "Weekly" at bounding box center [313, 199] width 21 height 7
click at [305, 183] on div at bounding box center [305, 180] width 7 height 7
click at [306, 174] on input "Mon" at bounding box center [306, 174] width 0 height 0
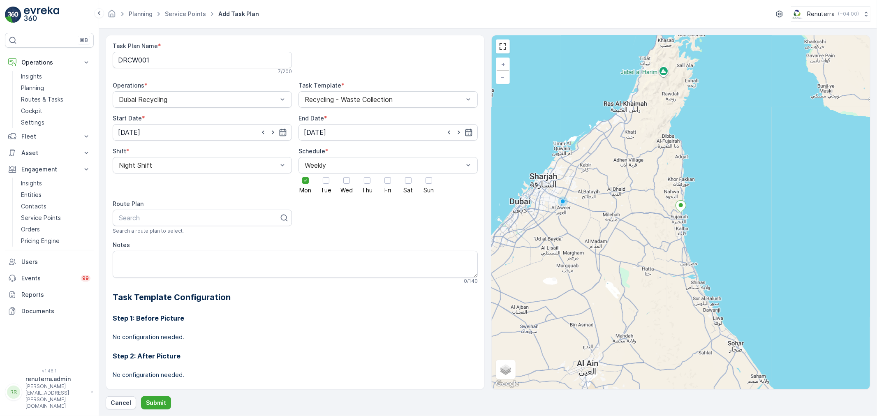
click at [354, 187] on div "Mon Tue Wed Thu Fri Sat Sun" at bounding box center [388, 184] width 179 height 20
click at [344, 183] on div at bounding box center [346, 180] width 7 height 7
click at [347, 174] on input "Wed" at bounding box center [347, 174] width 0 height 0
click at [385, 180] on div at bounding box center [388, 180] width 7 height 7
click at [388, 174] on input "Fri" at bounding box center [388, 174] width 0 height 0
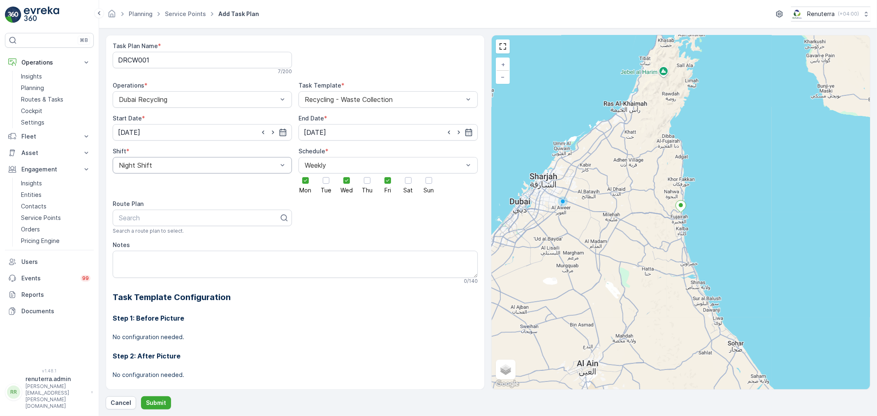
click at [204, 167] on div "Night Shift" at bounding box center [202, 165] width 179 height 16
click at [182, 181] on div "Day Shift" at bounding box center [202, 185] width 179 height 14
click at [169, 215] on div at bounding box center [199, 217] width 162 height 7
type input "DRCW101"
drag, startPoint x: 148, startPoint y: 231, endPoint x: 148, endPoint y: 236, distance: 5.8
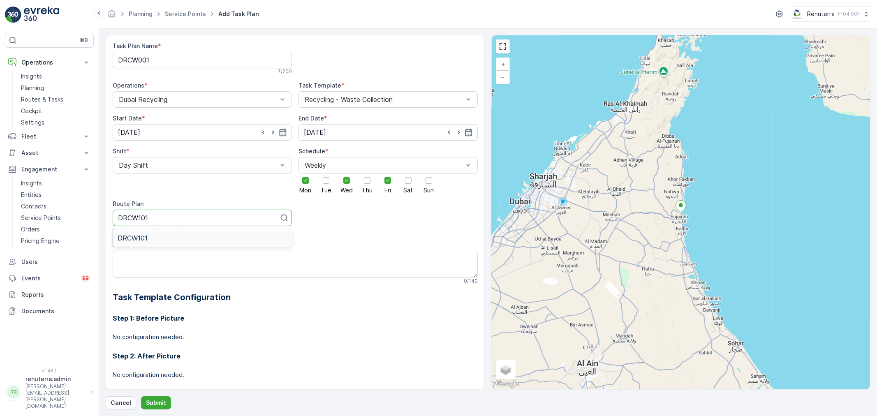
click at [148, 236] on div "DRCW101" at bounding box center [202, 237] width 169 height 7
click at [155, 401] on p "Submit" at bounding box center [156, 403] width 20 height 8
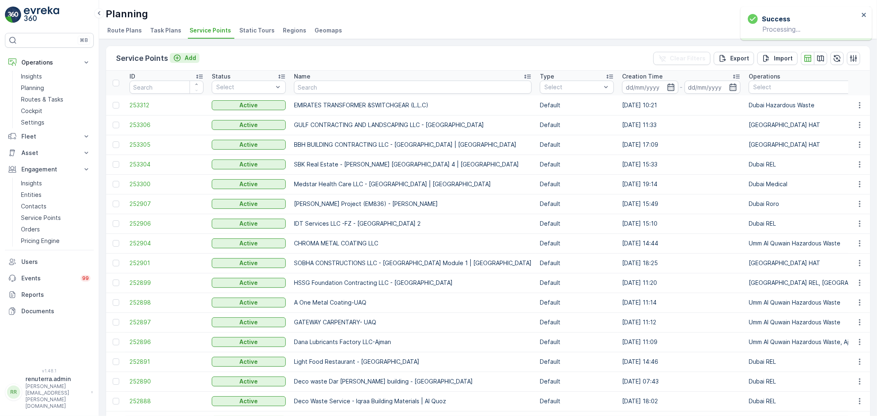
click at [192, 62] on button "Add" at bounding box center [185, 58] width 30 height 10
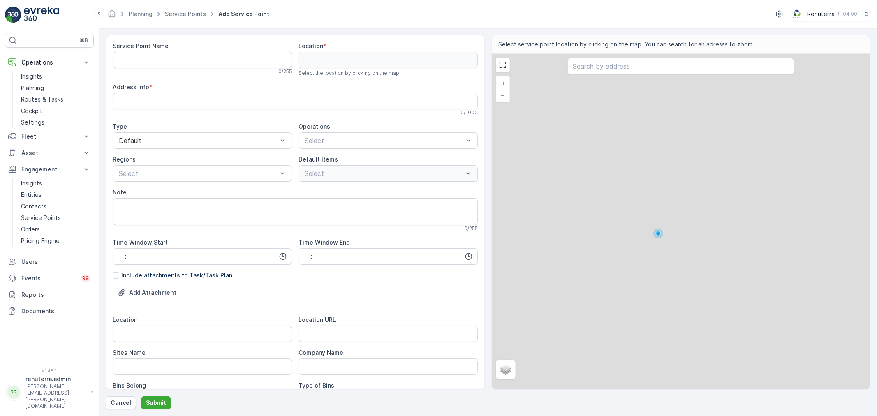
click at [207, 59] on Name "Service Point Name" at bounding box center [202, 60] width 179 height 16
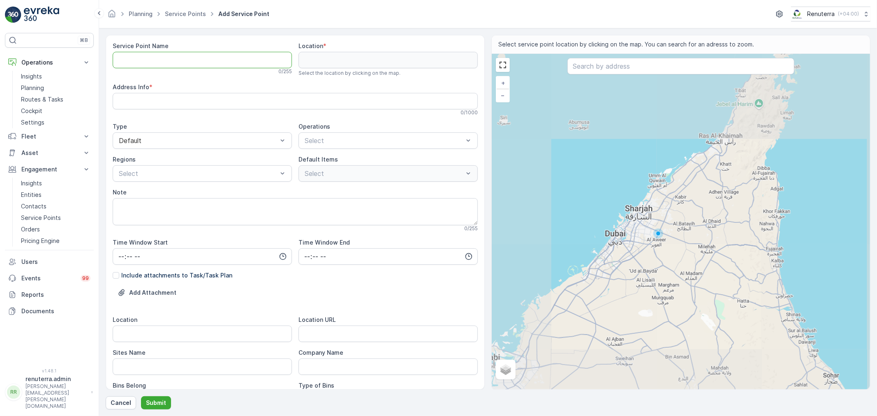
paste Name "Al Kenz Pharmaceutical Products L.L.C."
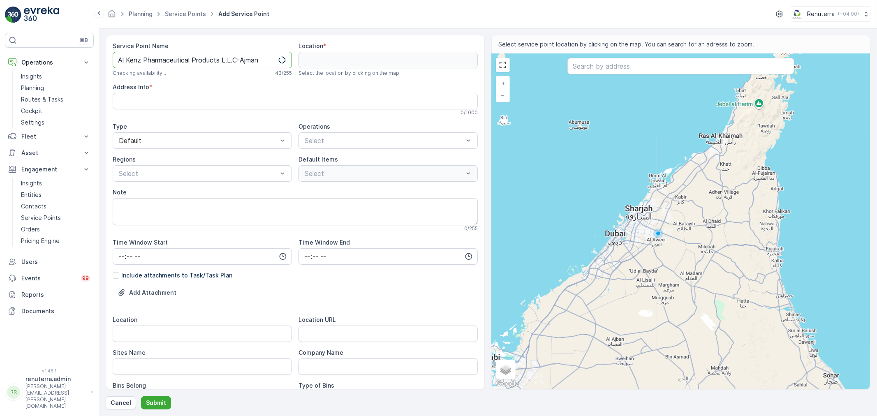
type Name "Al Kenz Pharmaceutical Products L.L.C-Ajman"
click at [336, 147] on div "Select" at bounding box center [388, 140] width 179 height 16
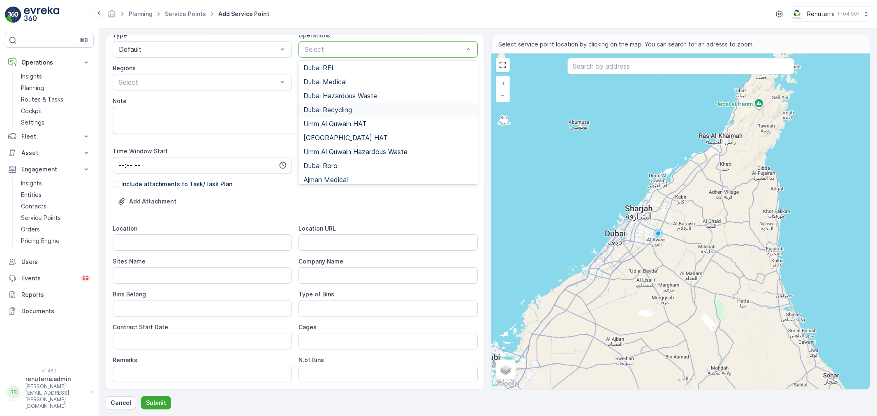
scroll to position [89, 0]
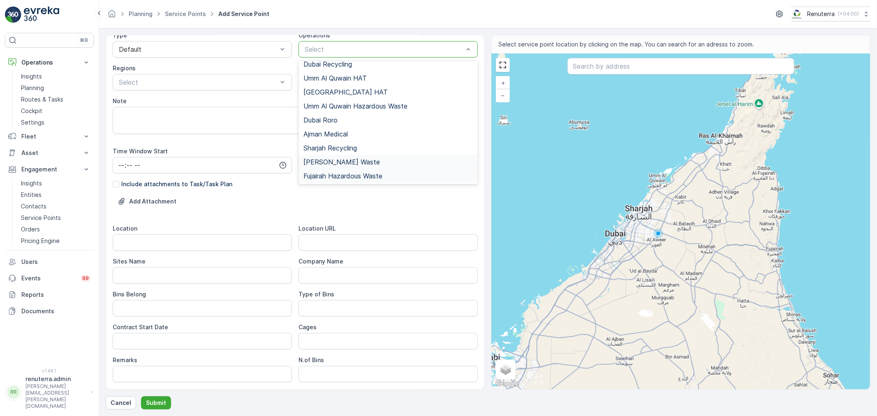
click at [354, 161] on span "Ajman Hazardous Waste" at bounding box center [341, 161] width 76 height 7
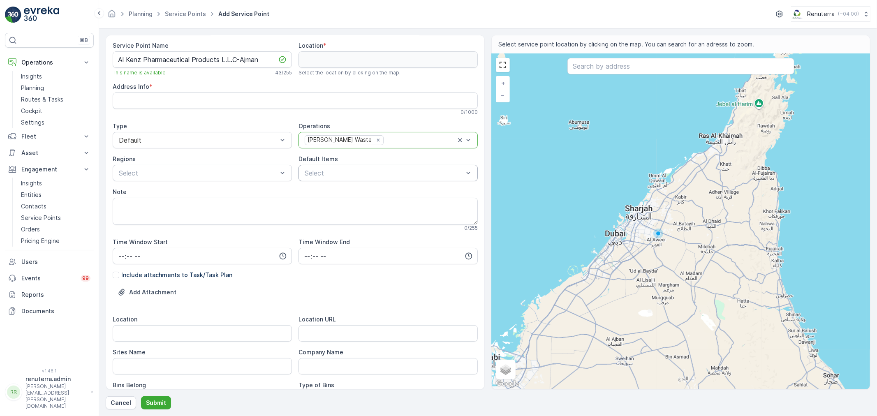
scroll to position [0, 0]
click at [350, 172] on div at bounding box center [384, 173] width 160 height 7
click at [391, 141] on div at bounding box center [421, 140] width 72 height 7
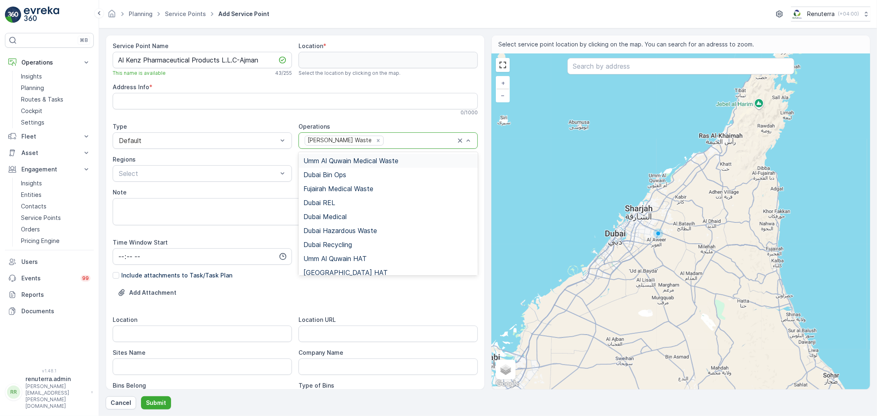
type input "u"
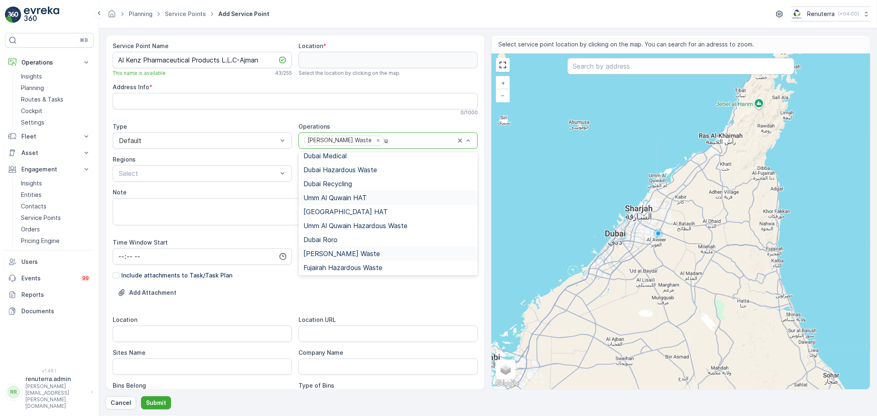
scroll to position [62, 0]
click at [378, 228] on span "Umm Al Quwain Hazardous Waste" at bounding box center [355, 224] width 104 height 7
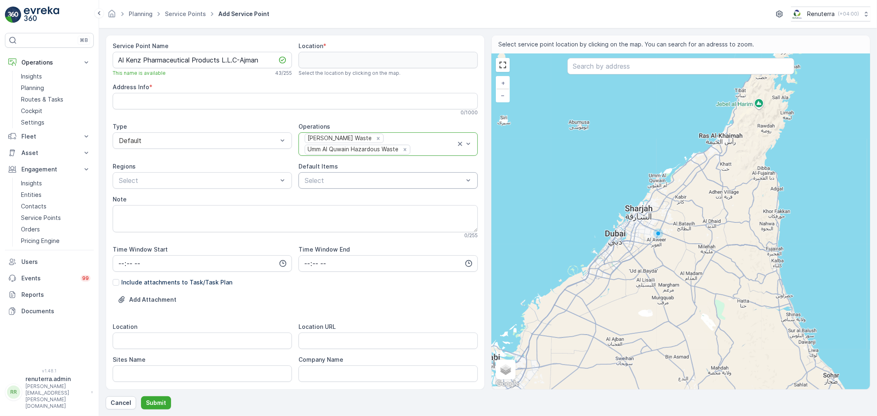
click at [361, 174] on div "Select" at bounding box center [388, 180] width 179 height 16
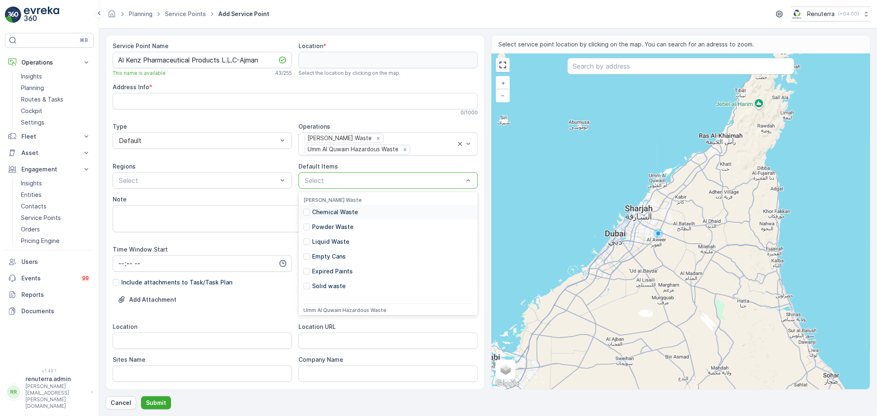
click at [360, 213] on div "Chemical Waste" at bounding box center [388, 212] width 179 height 15
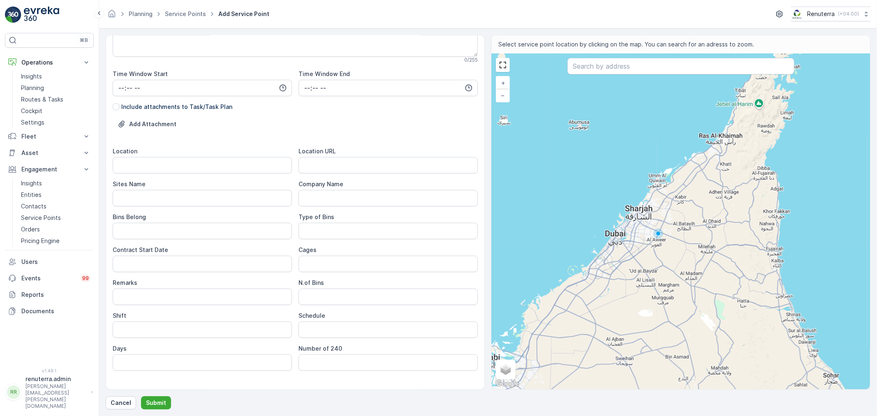
scroll to position [183, 0]
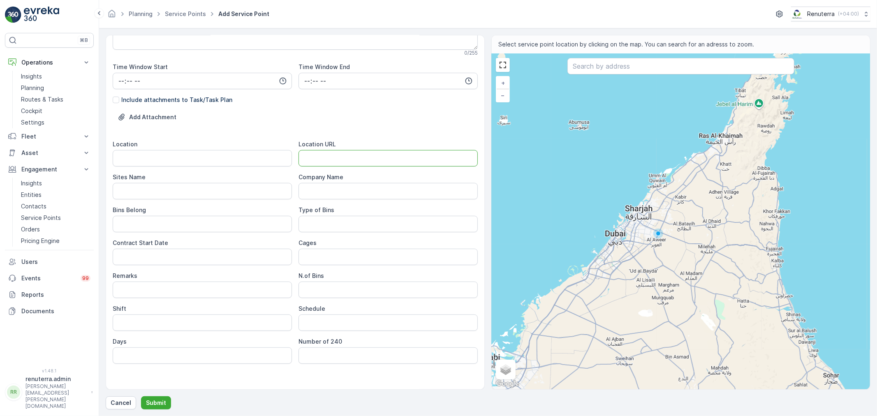
drag, startPoint x: 404, startPoint y: 154, endPoint x: 233, endPoint y: 175, distance: 172.3
click at [404, 154] on URL "Location URL" at bounding box center [388, 158] width 179 height 16
paste URL "https://maps.app.goo.gl/By4PQr4ub5dP515h9"
type URL "https://maps.app.goo.gl/By4PQr4ub5dP515h9"
click at [192, 156] on input "Location" at bounding box center [202, 158] width 179 height 16
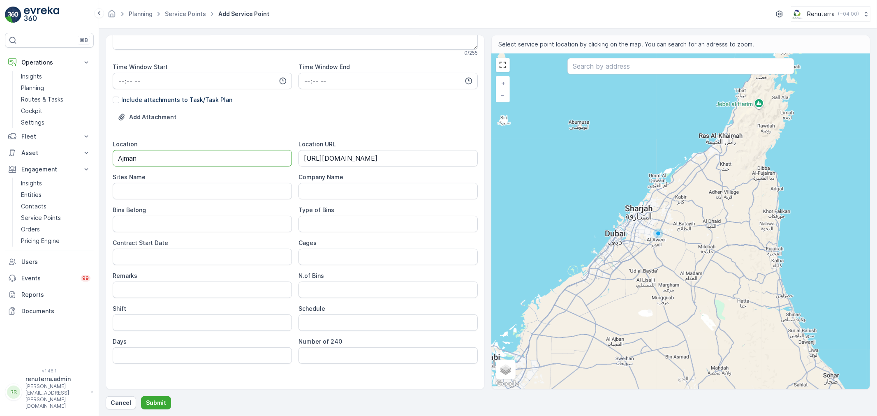
type input "Ajman"
click at [149, 178] on div "Sites Name" at bounding box center [202, 177] width 179 height 8
click at [147, 186] on Name "Sites Name" at bounding box center [202, 191] width 179 height 16
type Name "Ajman"
click at [139, 286] on input "Remarks" at bounding box center [202, 290] width 179 height 16
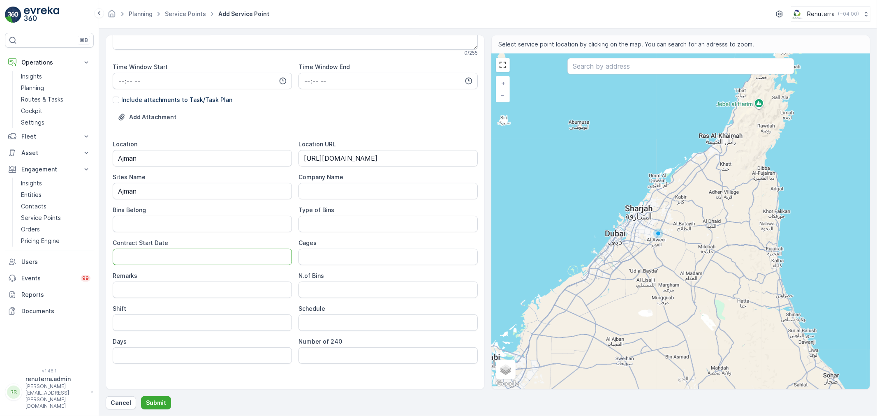
drag, startPoint x: 151, startPoint y: 256, endPoint x: 159, endPoint y: 262, distance: 10.0
click at [151, 256] on Date "Contract Start Date" at bounding box center [202, 257] width 179 height 16
type Date "25-08-2025"
click at [227, 326] on input "Shift" at bounding box center [202, 323] width 179 height 16
click at [227, 326] on input "Day Shif" at bounding box center [202, 323] width 179 height 16
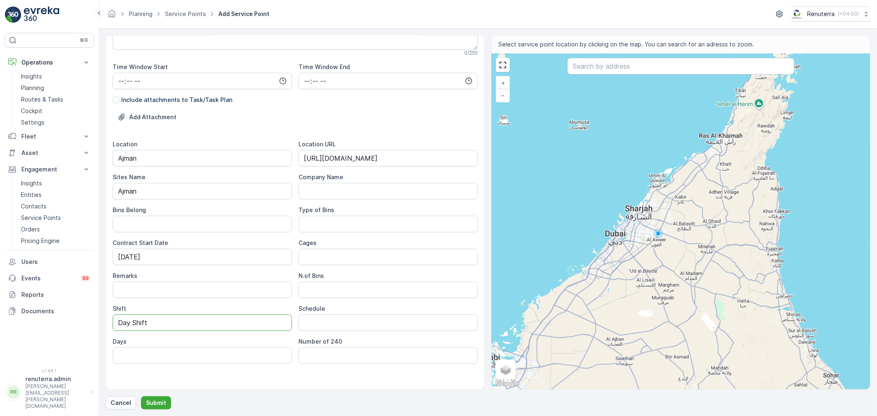
type input "Day Shift"
click at [277, 375] on div "Service Point Name Al Kenz Pharmaceutical Products L.L.C-Ajman This name is ava…" at bounding box center [295, 127] width 365 height 537
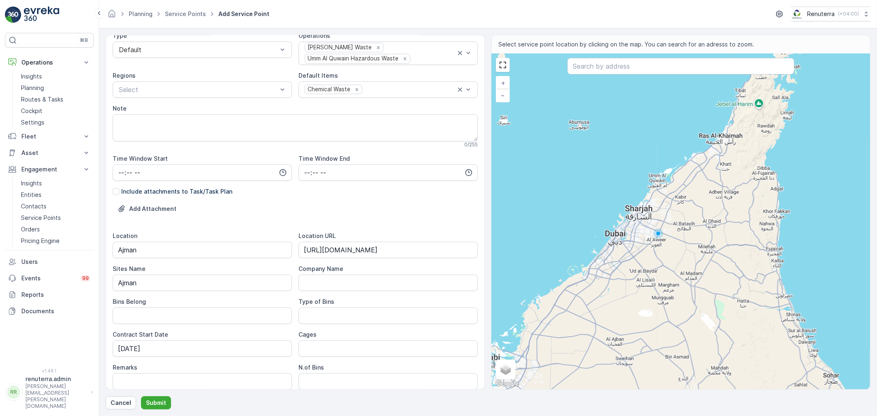
scroll to position [0, 0]
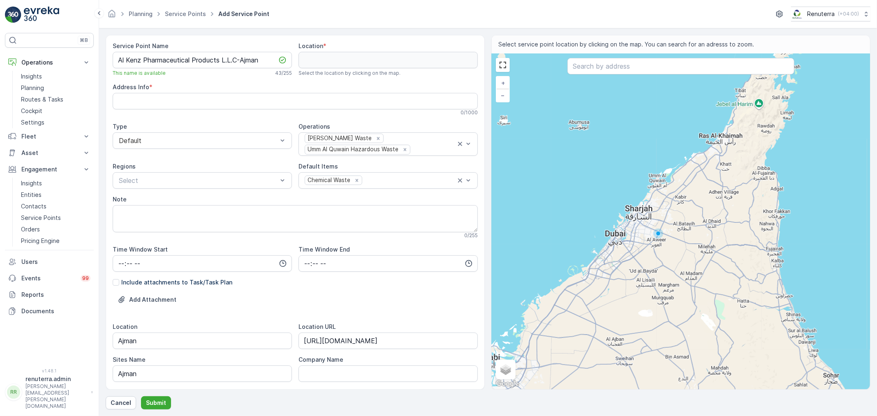
click at [636, 53] on div "Select service point location by clicking on the map. You can search for an adr…" at bounding box center [681, 44] width 378 height 19
click at [622, 65] on input "text" at bounding box center [680, 66] width 227 height 16
paste input "Sama Dubai Aluminium & Glass Works"
type input "Sama Dubai Aluminium & Glass Works"
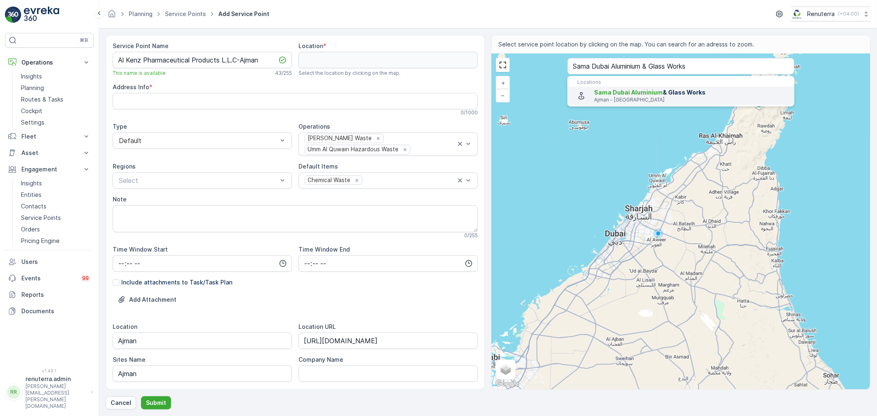
click at [642, 90] on span "Sama Dubai Aluminium" at bounding box center [628, 92] width 69 height 7
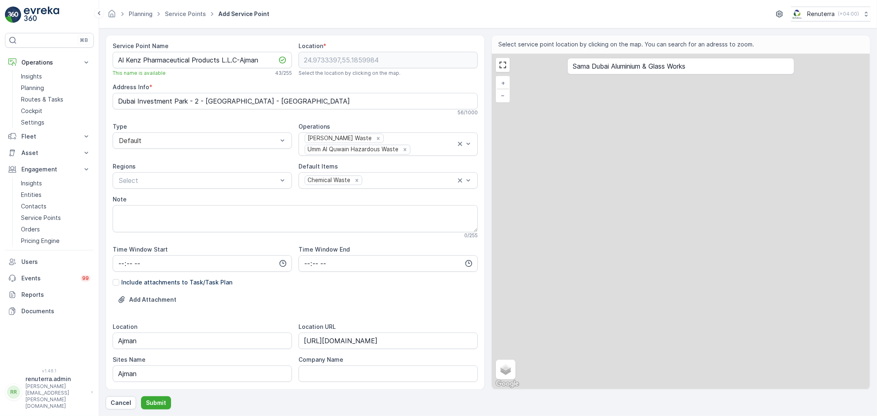
type input "24.9733397,55.1859984"
type Info "Dubai Investment Park - 2 - Dubai - United Arab Emirates"
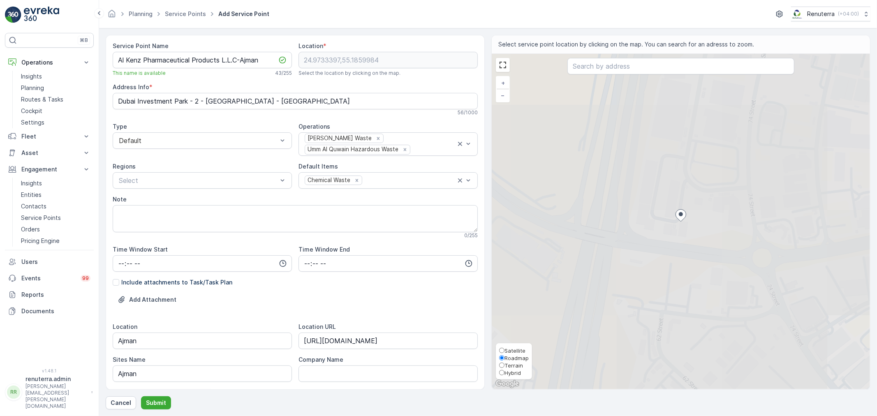
click at [512, 350] on span "Satellite" at bounding box center [515, 350] width 21 height 7
click at [505, 350] on input "Satellite" at bounding box center [501, 350] width 5 height 5
radio input "true"
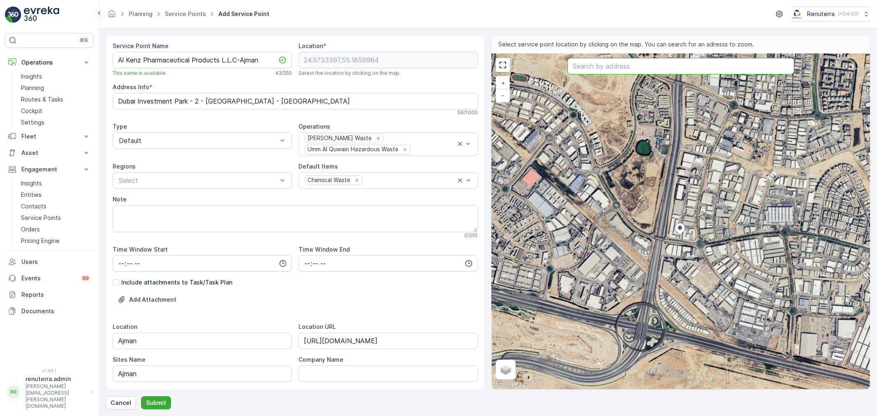
click at [618, 65] on input "text" at bounding box center [680, 66] width 227 height 16
paste input "AL SAKINA BUILDING MATERIALS & TOOLS TRD. LLC."
type input "AL SAKINA BUILDING MATERIALS & TOOLS TRD. LLC."
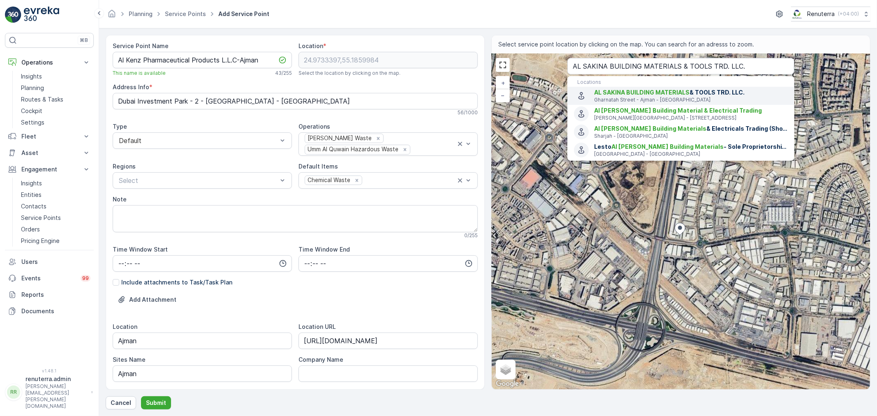
click at [647, 100] on p "Gharnatah Street - Ajman - United Arab Emirates" at bounding box center [691, 100] width 194 height 7
type input "25.2742545,55.31295129999999"
type Info "Ayesa Abdulla Al Qasseer Building - Shop #3 - 12B St - Al Nakheel - Dubai - Uni…"
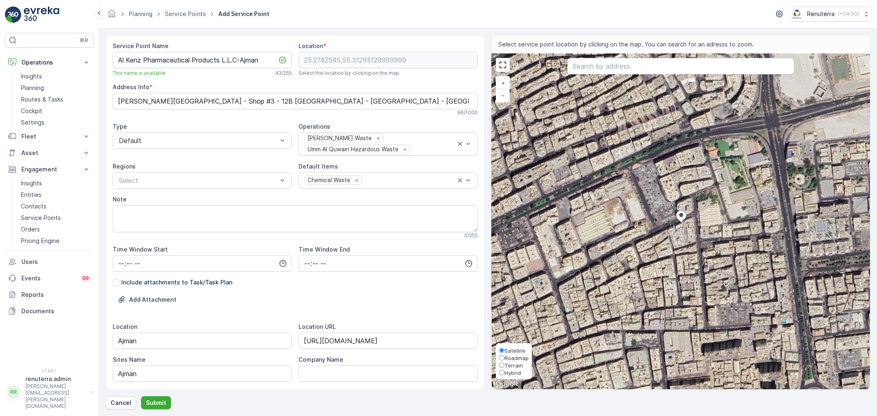
click at [507, 347] on span "Satellite" at bounding box center [515, 350] width 21 height 7
click at [505, 348] on input "Satellite" at bounding box center [501, 350] width 5 height 5
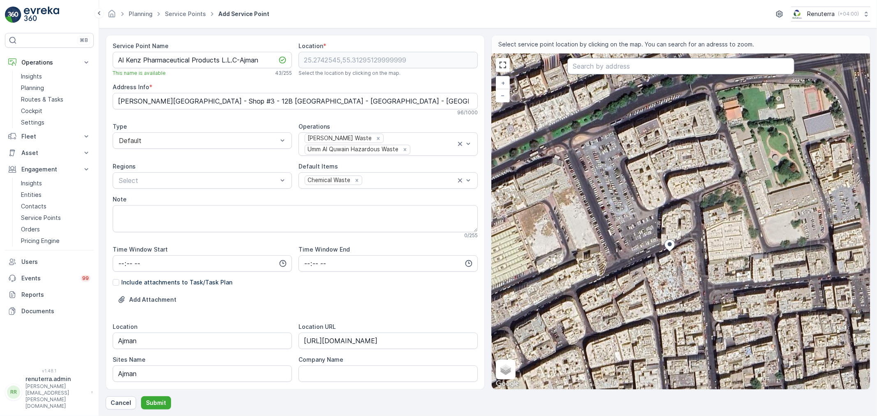
click at [609, 58] on input "text" at bounding box center [680, 66] width 227 height 16
paste input "Al najm Aluminium works"
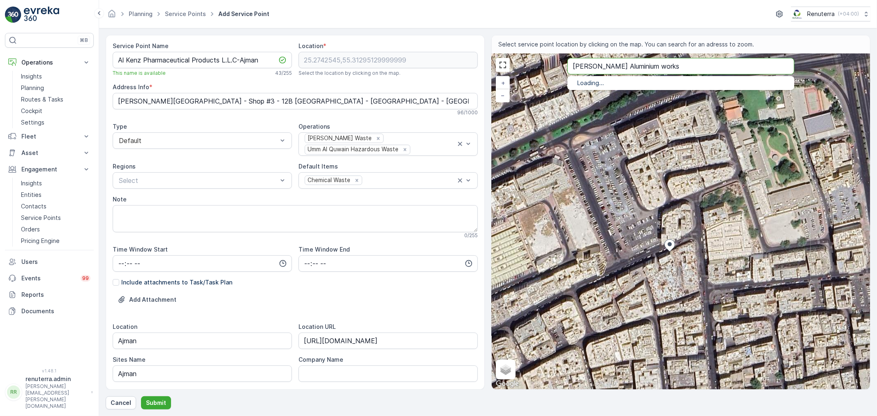
type input "Al najm Aluminium works"
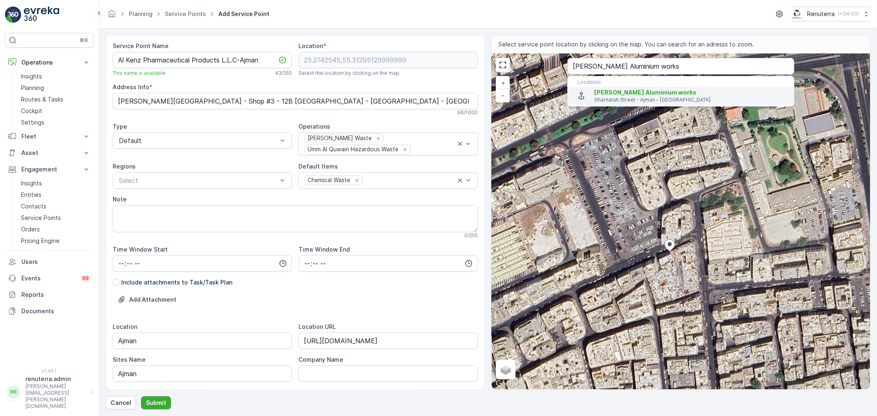
click at [646, 93] on span "Al najm Aluminium works" at bounding box center [645, 92] width 102 height 7
type input "25.3690724,55.4840823"
type Info "Gharnatah St - Ajman Industrial 2 - Ajman - United Arab Emirates"
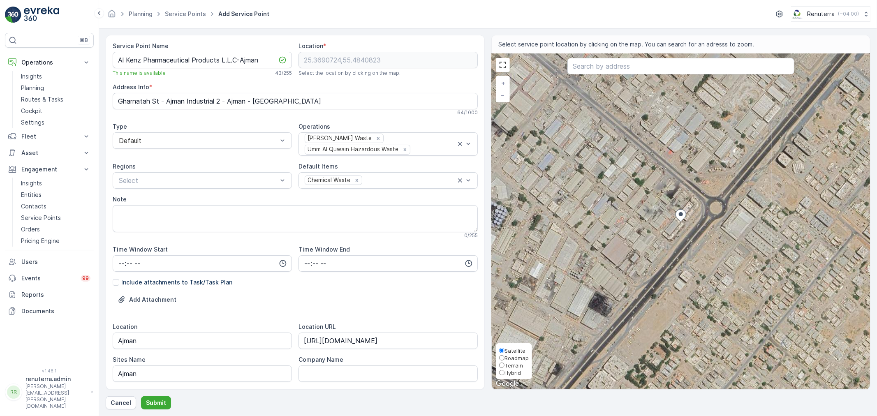
click at [506, 348] on span "Satellite" at bounding box center [515, 350] width 21 height 7
click at [505, 348] on input "Satellite" at bounding box center [501, 350] width 5 height 5
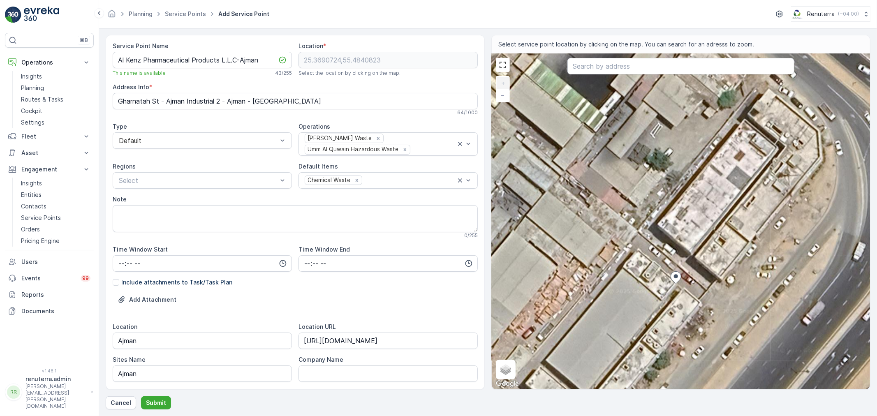
drag, startPoint x: 706, startPoint y: 194, endPoint x: 683, endPoint y: 227, distance: 40.3
click at [683, 235] on div "+ − Satellite Roadmap Terrain Hybrid Leaflet Keyboard shortcuts Map Data Imager…" at bounding box center [681, 222] width 378 height 336
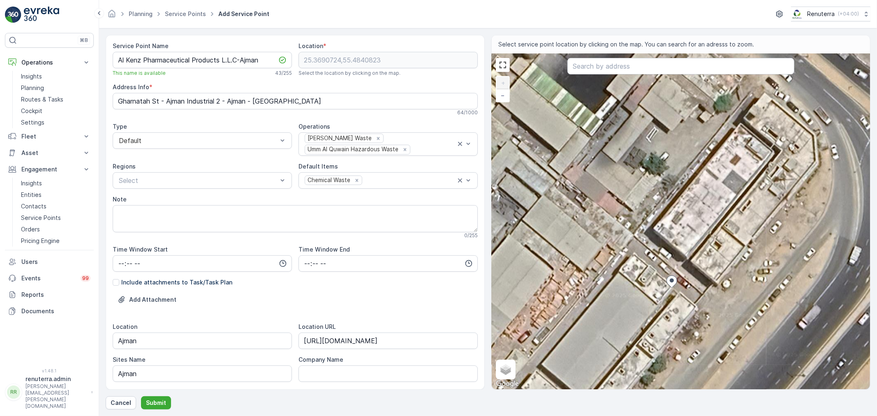
click at [692, 180] on div "+ − Satellite Roadmap Terrain Hybrid Leaflet Keyboard shortcuts Map Data Imager…" at bounding box center [681, 222] width 378 height 336
type input "25.369390399145573,55.484147187514324"
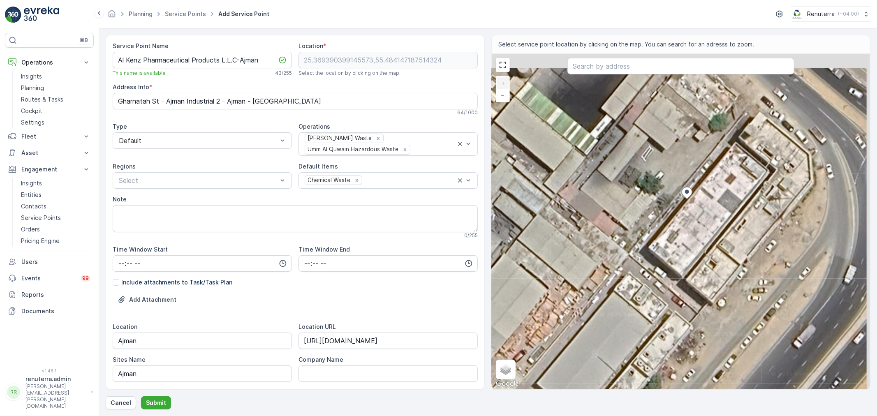
type Info "9F9M+QM3 - Ajman Industrial 2 - Ajman - United Arab Emirates"
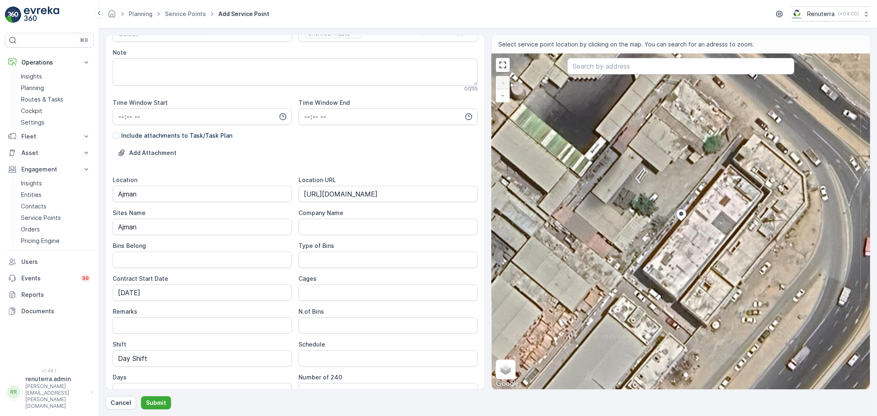
scroll to position [190, 0]
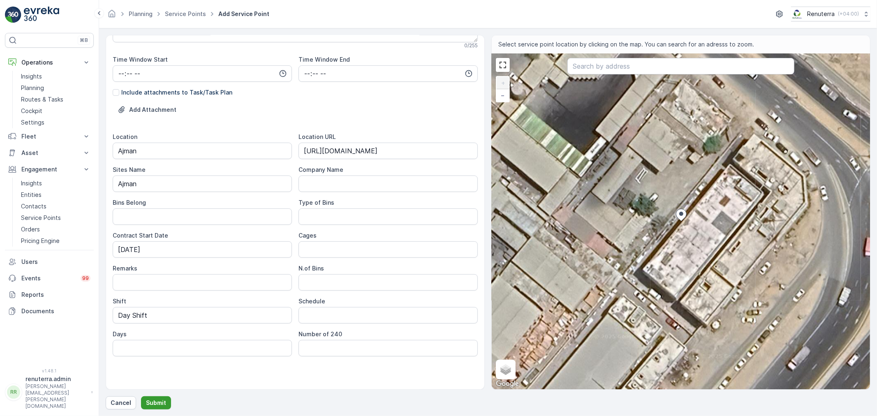
click at [155, 405] on p "Submit" at bounding box center [156, 403] width 20 height 8
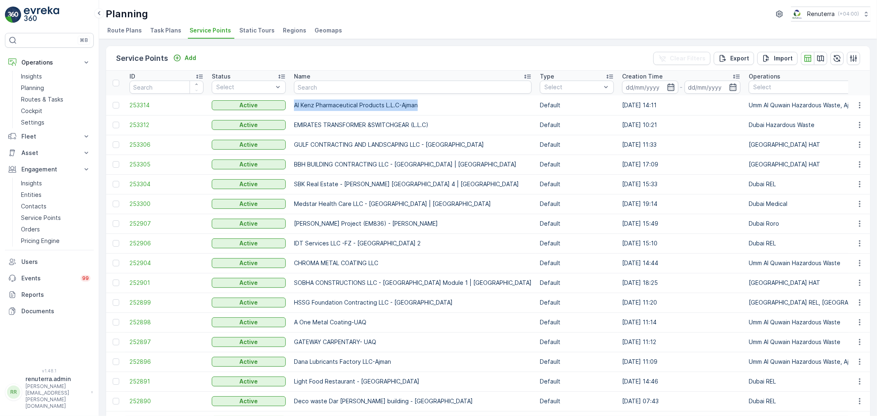
drag, startPoint x: 290, startPoint y: 106, endPoint x: 432, endPoint y: 103, distance: 142.3
click at [432, 103] on td "Al Kenz Pharmaceutical Products L.L.C-Ajman" at bounding box center [413, 105] width 246 height 20
copy td "Al Kenz Pharmaceutical Products L.L.C-Ajman"
click at [364, 112] on td "Al Kenz Pharmaceutical Products L.L.C-Ajman" at bounding box center [413, 105] width 246 height 20
click at [130, 117] on td "253312" at bounding box center [166, 125] width 82 height 20
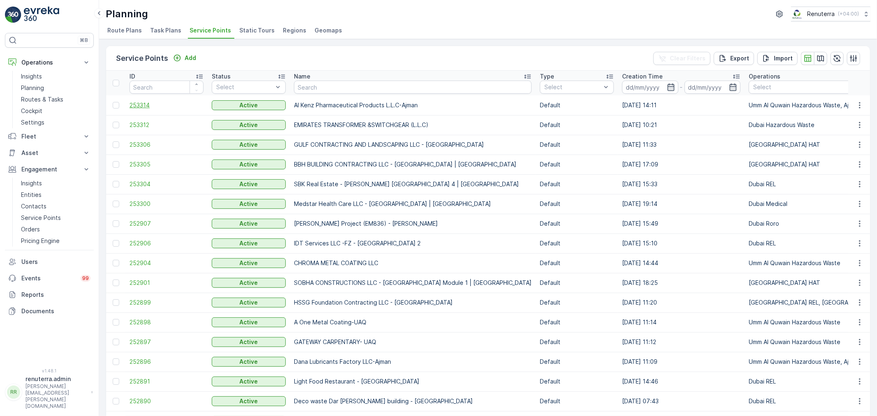
click at [139, 109] on span "253314" at bounding box center [167, 105] width 74 height 8
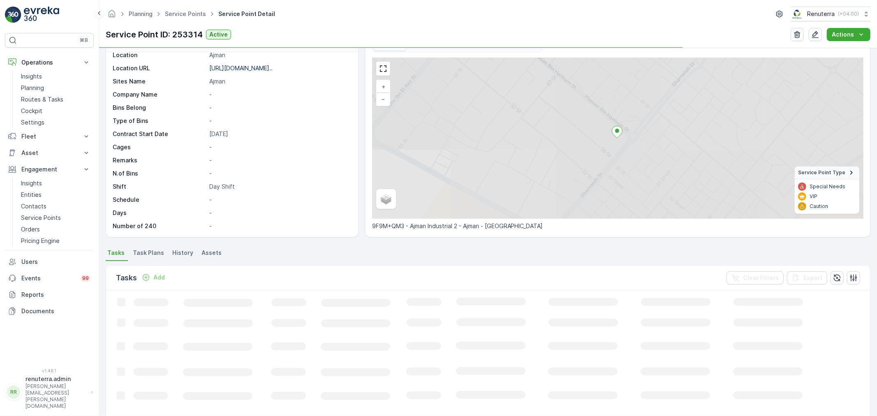
scroll to position [46, 0]
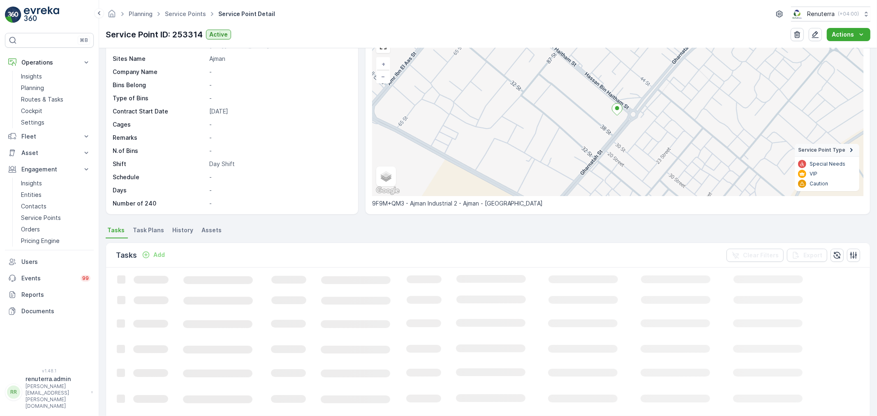
click at [150, 252] on icon "Add" at bounding box center [146, 255] width 8 height 8
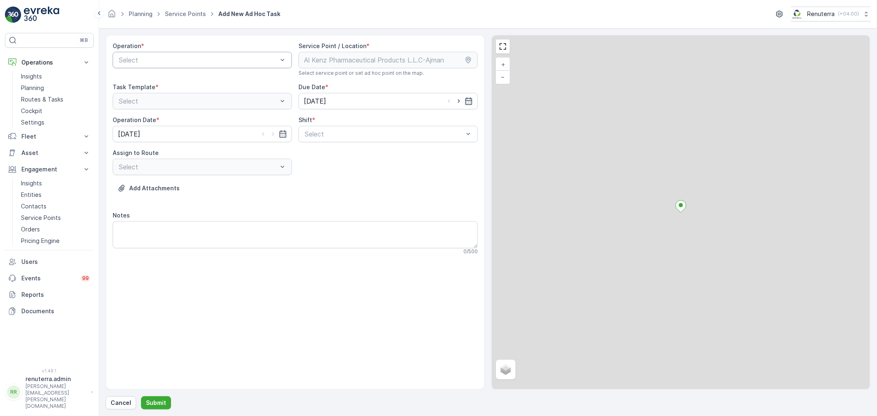
click at [159, 58] on div at bounding box center [198, 59] width 160 height 7
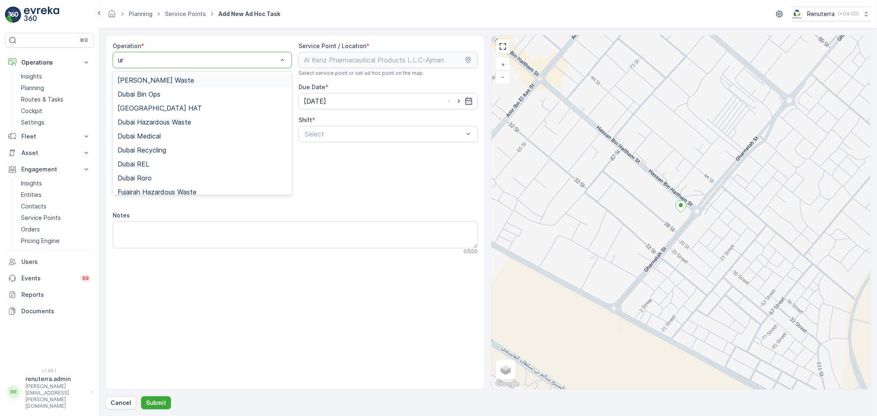
type input "umm"
click at [199, 97] on span "Umm Al Quwain Hazardous Waste" at bounding box center [170, 93] width 104 height 7
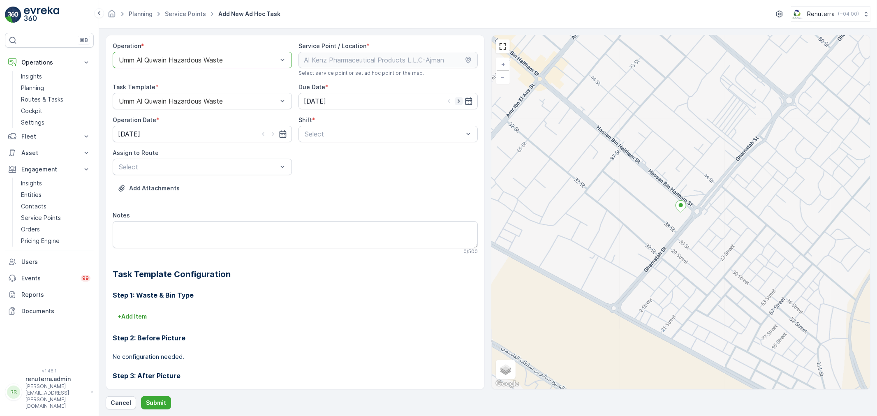
click at [458, 99] on icon "button" at bounding box center [459, 101] width 8 height 8
type input "26.08.2025"
click at [271, 130] on icon "button" at bounding box center [273, 134] width 8 height 8
type input "26.08.2025"
click at [331, 140] on div "Select" at bounding box center [388, 134] width 179 height 16
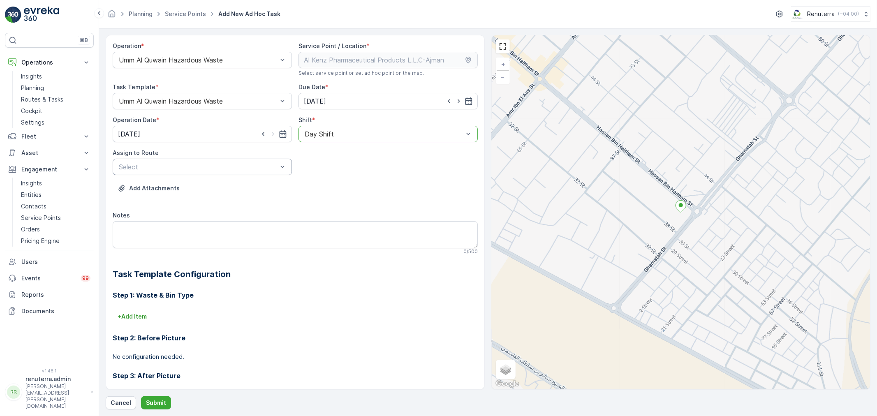
click at [223, 173] on div "Select" at bounding box center [202, 167] width 179 height 16
click at [217, 186] on span "UHAZ101 (Route Plan) - A92059 UAQ" at bounding box center [176, 186] width 117 height 7
click at [164, 400] on p "Submit" at bounding box center [156, 403] width 20 height 8
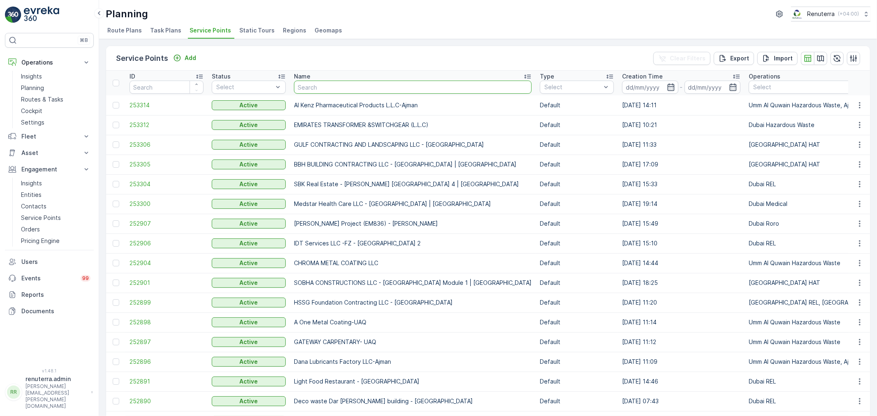
click at [312, 89] on input "text" at bounding box center [413, 87] width 238 height 13
type input "diver"
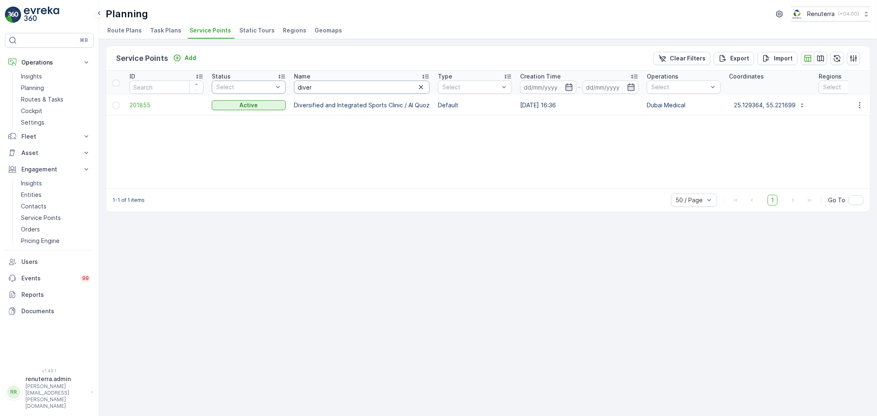
drag, startPoint x: 333, startPoint y: 87, endPoint x: 282, endPoint y: 85, distance: 51.1
type input "Hemaya"
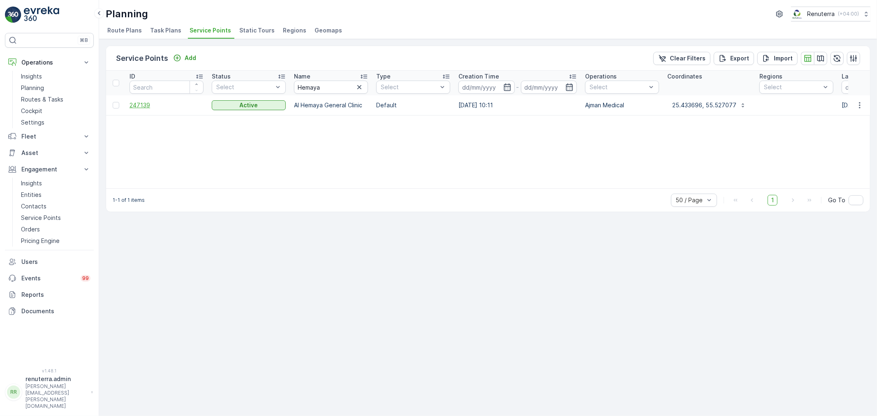
click at [136, 104] on span "247139" at bounding box center [167, 105] width 74 height 8
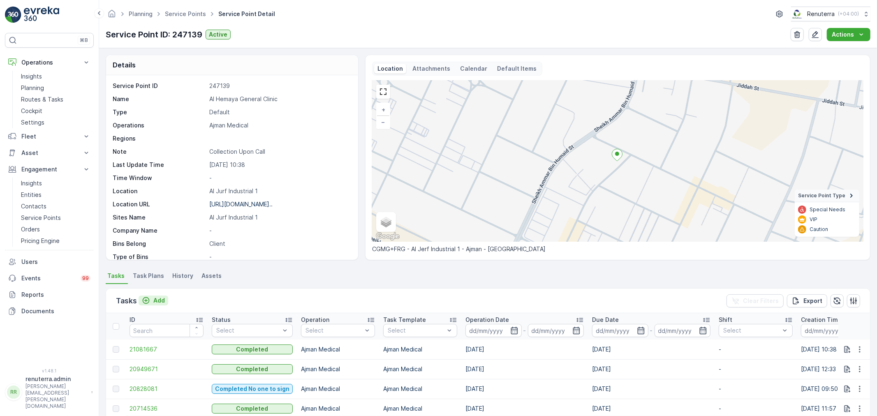
drag, startPoint x: 221, startPoint y: 140, endPoint x: 151, endPoint y: 305, distance: 179.4
click at [151, 305] on button "Add" at bounding box center [154, 301] width 30 height 10
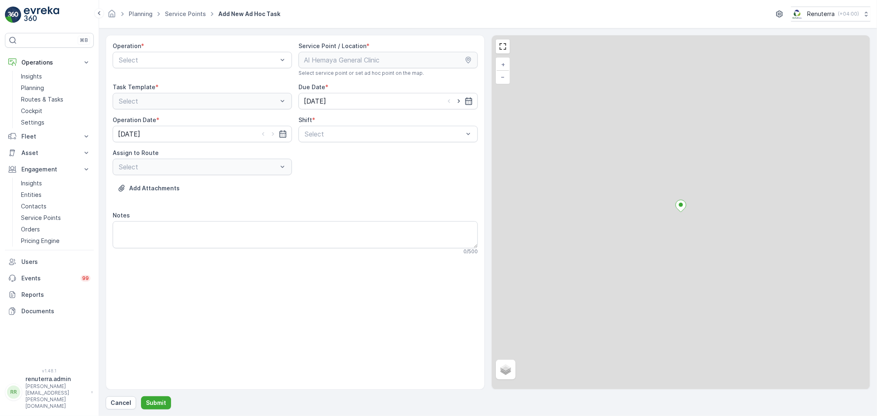
click at [125, 69] on div "Operation * Select" at bounding box center [202, 59] width 179 height 35
click at [126, 60] on div at bounding box center [198, 59] width 160 height 7
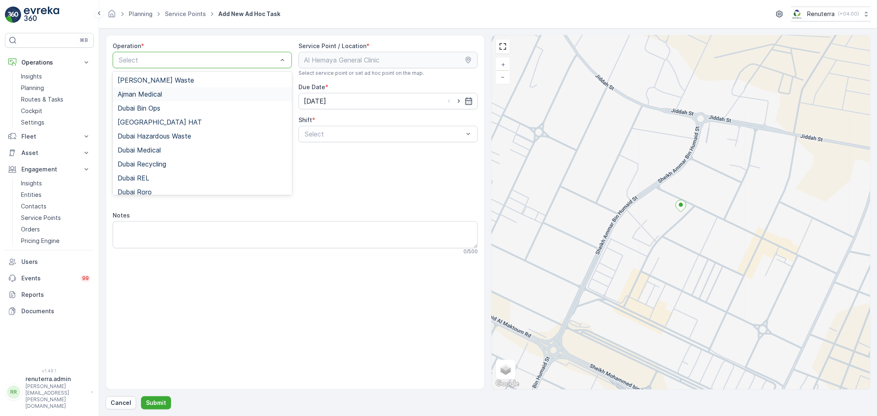
click at [161, 92] on span "Ajman Medical" at bounding box center [140, 93] width 44 height 7
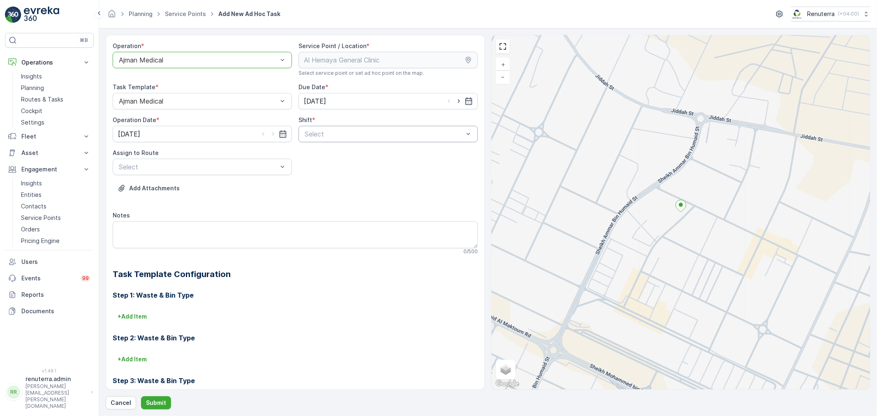
click at [405, 136] on div at bounding box center [384, 133] width 160 height 7
click at [378, 154] on div "Day Shift" at bounding box center [387, 154] width 169 height 7
click at [216, 199] on span "AJMED101 (Dispatched) - A85791" at bounding box center [171, 200] width 106 height 7
drag, startPoint x: 148, startPoint y: 411, endPoint x: 147, endPoint y: 406, distance: 5.6
click at [148, 409] on form "Operation * Ajman Medical Service Point / Location * Select service point or se…" at bounding box center [488, 222] width 778 height 388
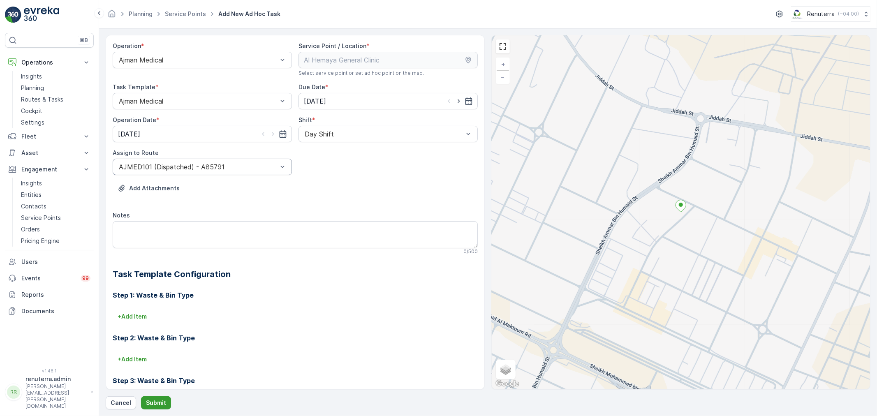
click at [146, 399] on p "Submit" at bounding box center [156, 403] width 20 height 8
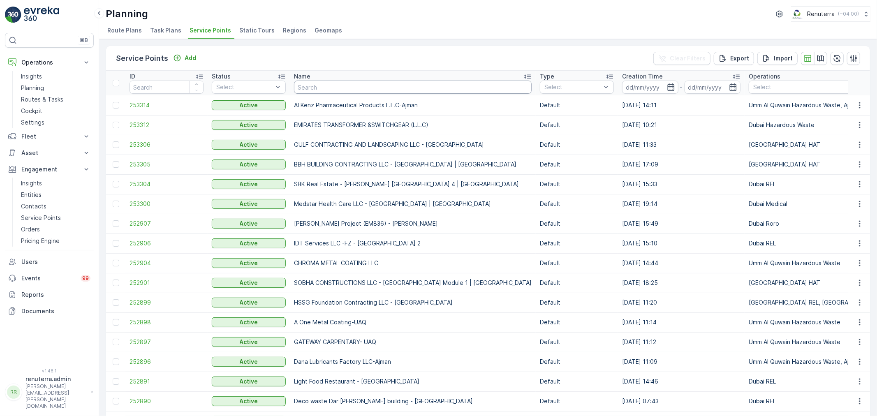
click at [308, 83] on input "text" at bounding box center [413, 87] width 238 height 13
type input "Wade"
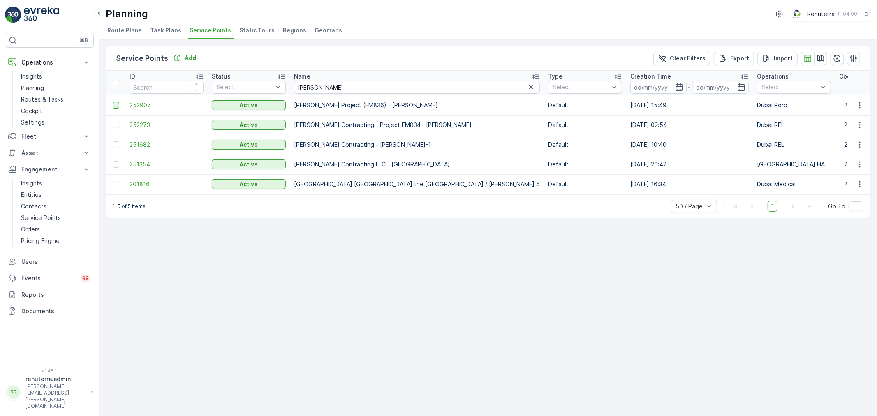
click at [117, 103] on div at bounding box center [116, 105] width 7 height 7
click at [113, 102] on input "checkbox" at bounding box center [113, 102] width 0 height 0
click at [127, 109] on td "252907" at bounding box center [166, 105] width 82 height 20
click at [127, 105] on td "252907" at bounding box center [166, 105] width 82 height 20
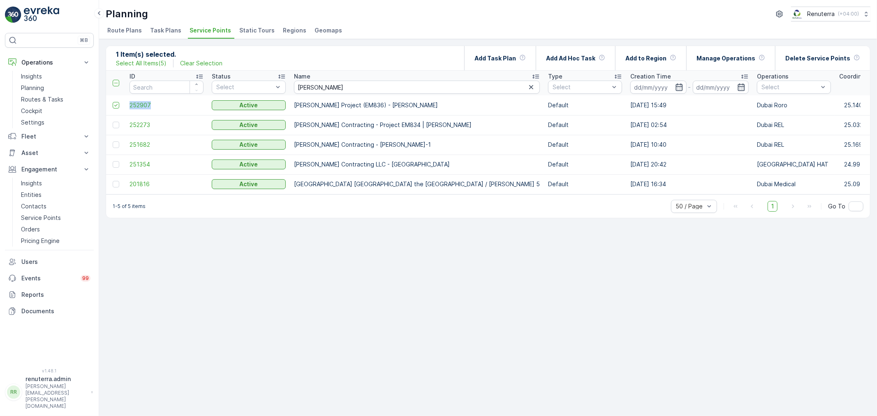
click at [127, 105] on td "252907" at bounding box center [166, 105] width 82 height 20
click at [159, 101] on span "252907" at bounding box center [167, 105] width 74 height 8
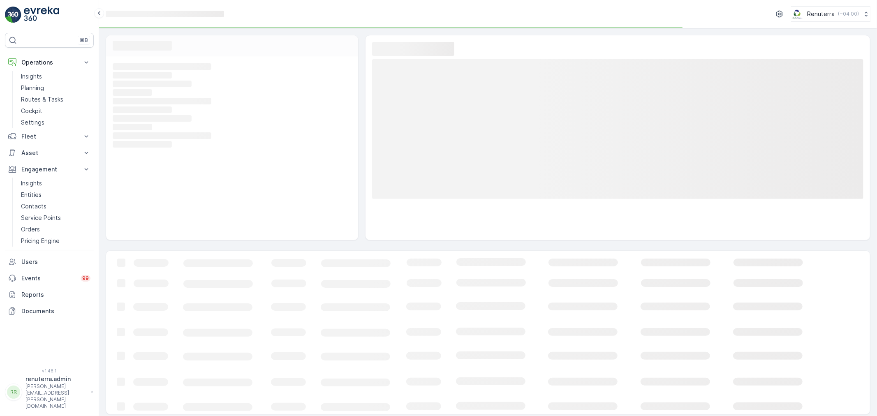
click at [143, 100] on rect at bounding box center [231, 100] width 237 height 7
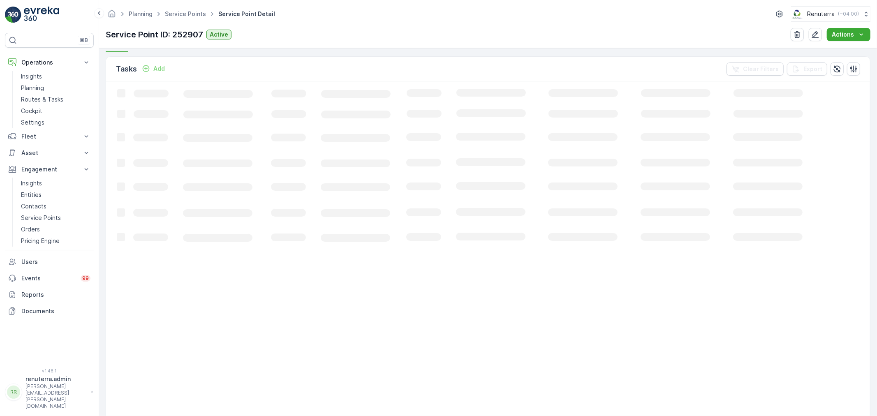
scroll to position [49, 0]
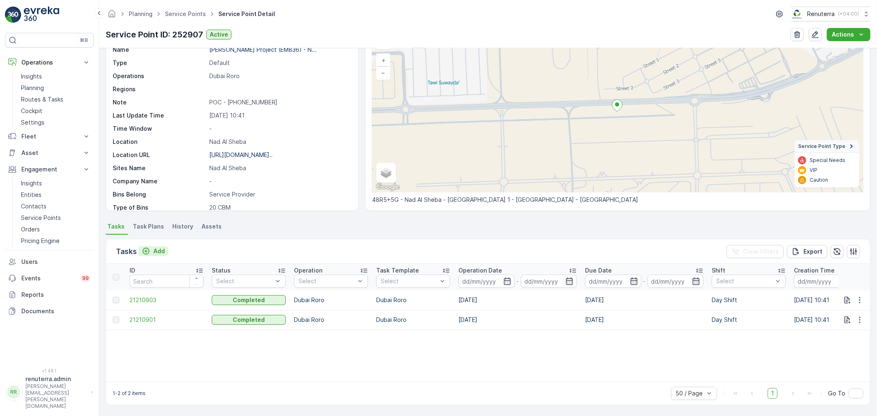
click at [142, 247] on icon "Add" at bounding box center [146, 251] width 8 height 8
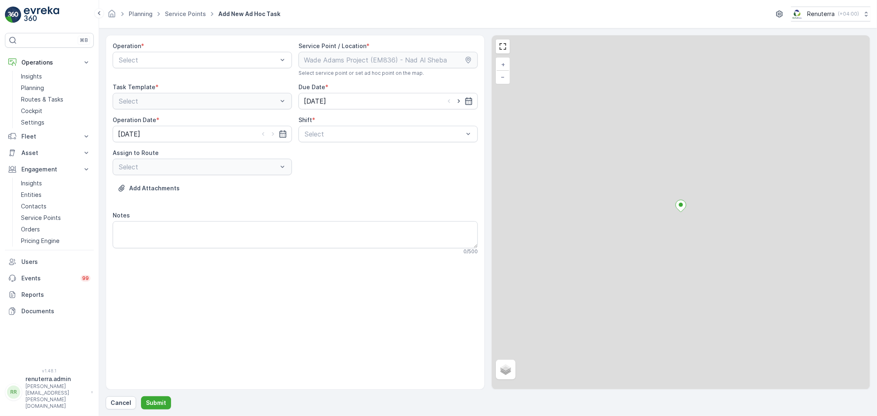
click at [150, 72] on div "Operation * Select" at bounding box center [202, 59] width 179 height 35
click at [148, 58] on div at bounding box center [198, 59] width 160 height 7
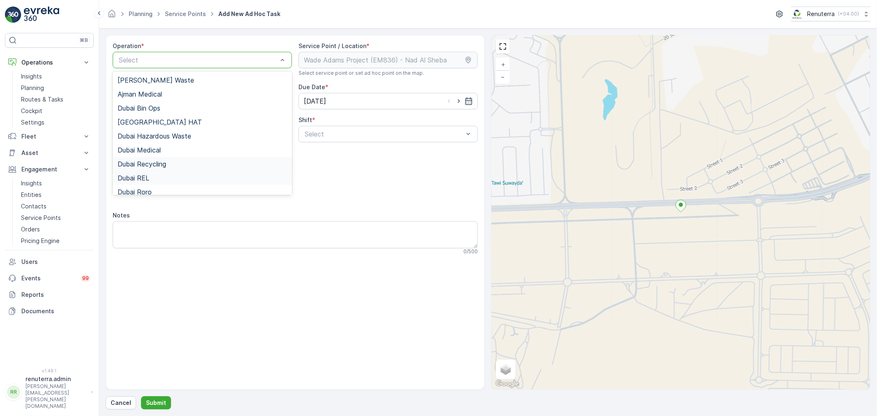
click at [141, 183] on div "Dubai REL" at bounding box center [202, 178] width 179 height 14
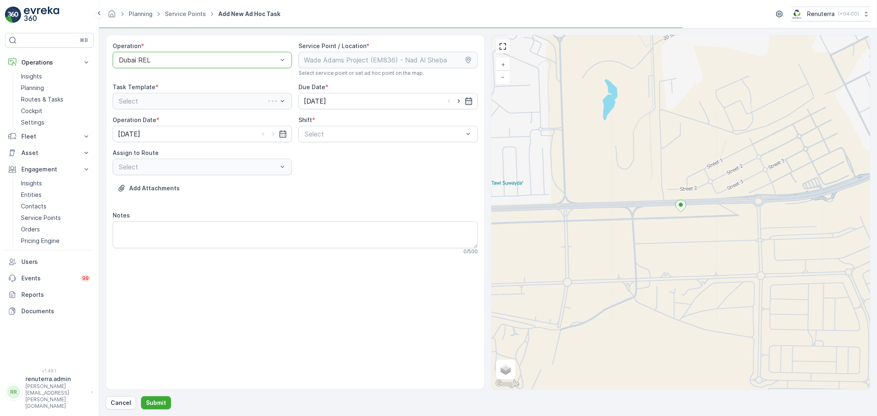
click at [142, 58] on div at bounding box center [198, 59] width 160 height 7
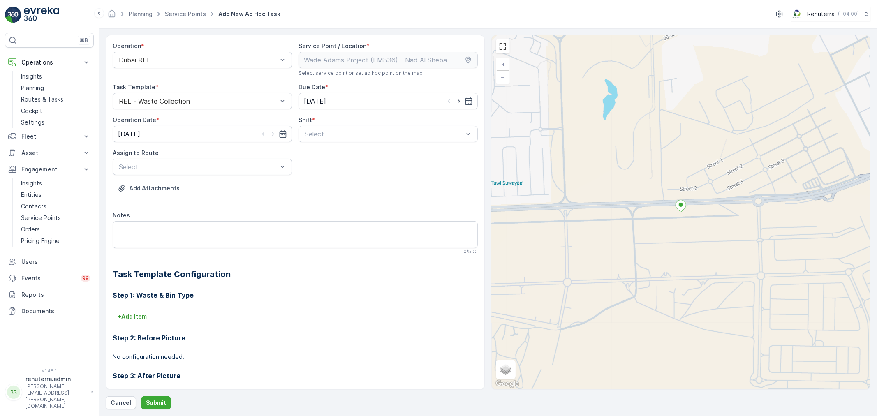
click at [132, 195] on div "Add Attachments" at bounding box center [295, 193] width 365 height 23
click at [138, 60] on div at bounding box center [198, 59] width 160 height 7
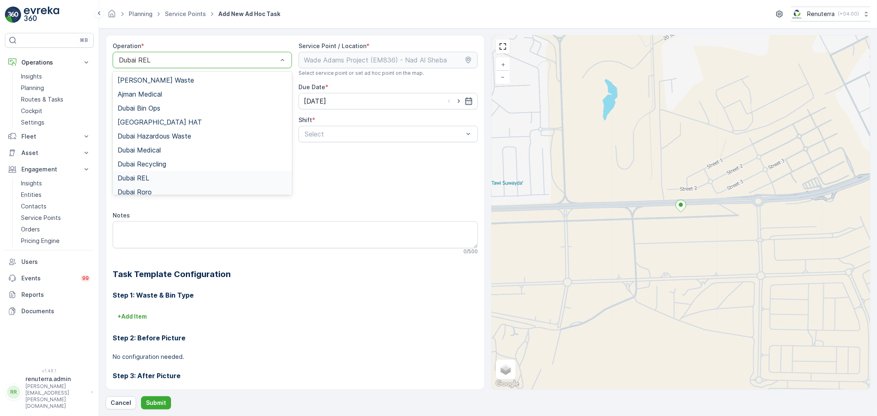
click at [138, 193] on span "Dubai Roro" at bounding box center [135, 191] width 34 height 7
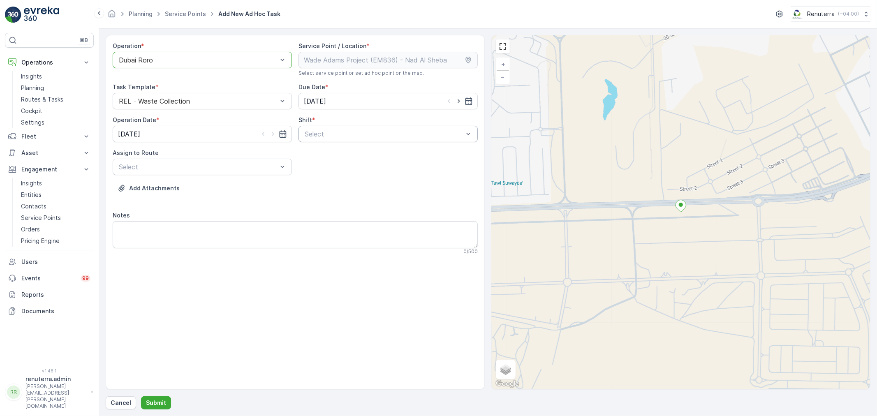
click at [312, 126] on div "Select" at bounding box center [388, 134] width 179 height 16
click at [313, 143] on div "Operation * Dubai Roro Service Point / Location * Select service point or set a…" at bounding box center [295, 152] width 365 height 220
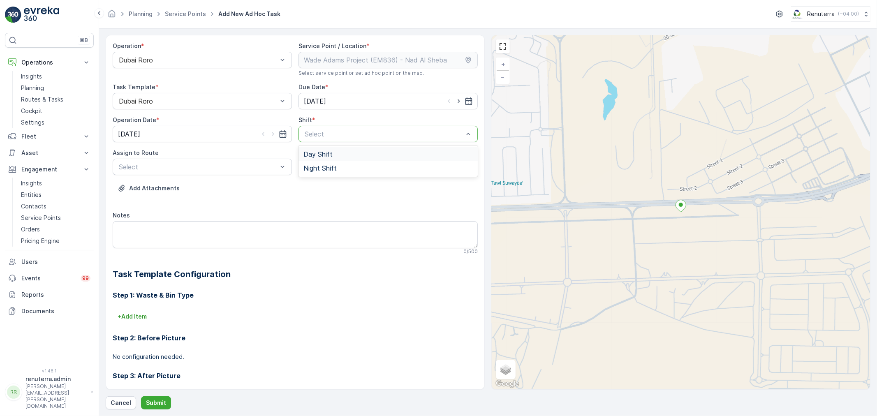
click at [319, 155] on span "Day Shift" at bounding box center [317, 154] width 29 height 7
click at [236, 166] on div at bounding box center [198, 166] width 160 height 7
click at [225, 185] on span "DRORO102 (Offline) - DXB S58978" at bounding box center [172, 186] width 109 height 7
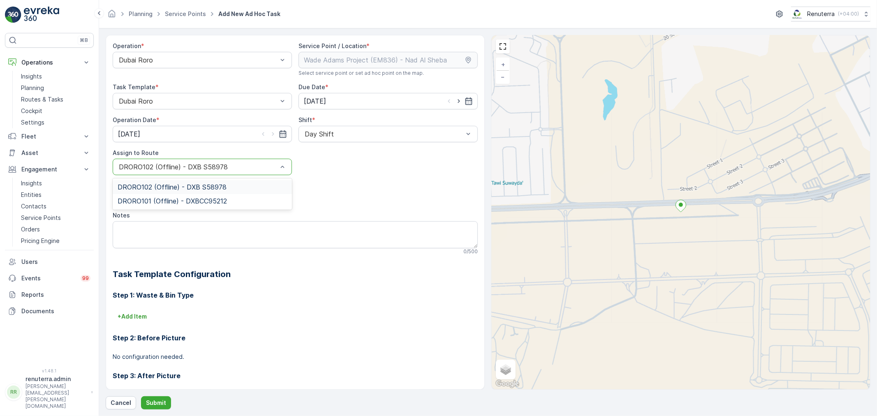
click at [166, 159] on div "DRORO102 (Offline) - DXB S58978" at bounding box center [202, 167] width 179 height 16
click at [178, 203] on span "DRORO101 (Offline) - DXBCC95212" at bounding box center [172, 200] width 109 height 7
click at [157, 171] on div "DRORO101 (Offline) - DXBCC95212" at bounding box center [202, 167] width 179 height 16
drag, startPoint x: 156, startPoint y: 186, endPoint x: 148, endPoint y: 236, distance: 50.4
click at [155, 186] on span "DRORO102 (Offline) - DXB S58978" at bounding box center [172, 186] width 109 height 7
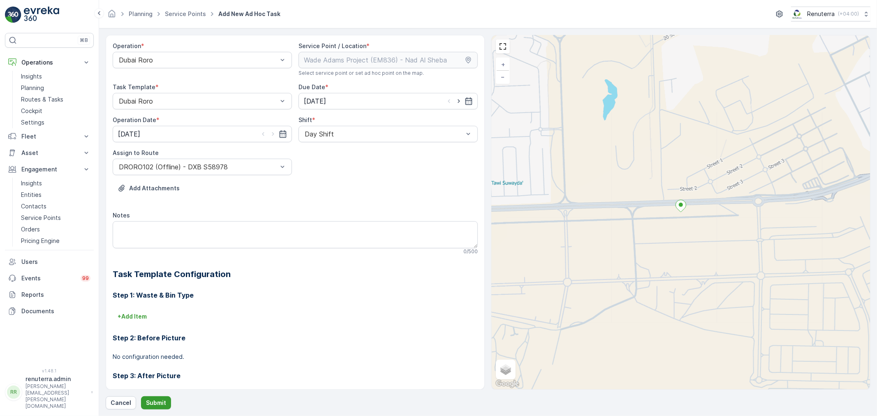
click at [150, 408] on button "Submit" at bounding box center [156, 402] width 30 height 13
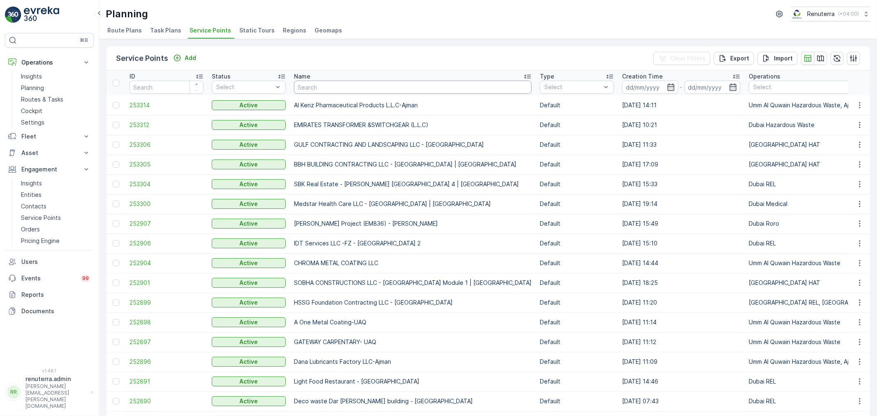
click at [310, 83] on input "text" at bounding box center [413, 87] width 238 height 13
type input "Pharam"
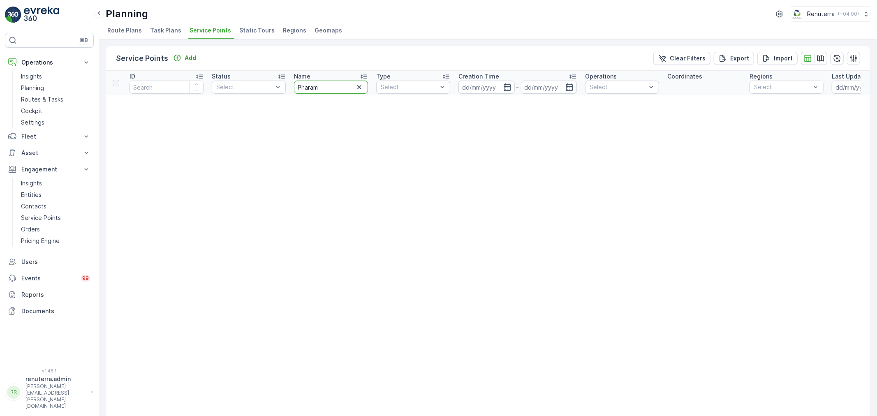
drag, startPoint x: 322, startPoint y: 89, endPoint x: 301, endPoint y: 83, distance: 22.1
click at [301, 83] on input "Pharam" at bounding box center [331, 87] width 74 height 13
type input "Pharam"
drag, startPoint x: 326, startPoint y: 83, endPoint x: 243, endPoint y: 77, distance: 82.4
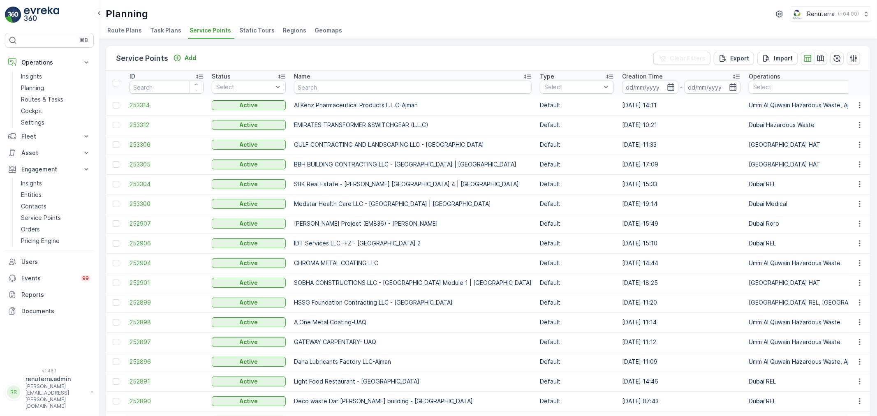
click at [299, 78] on p "Name" at bounding box center [302, 76] width 16 height 8
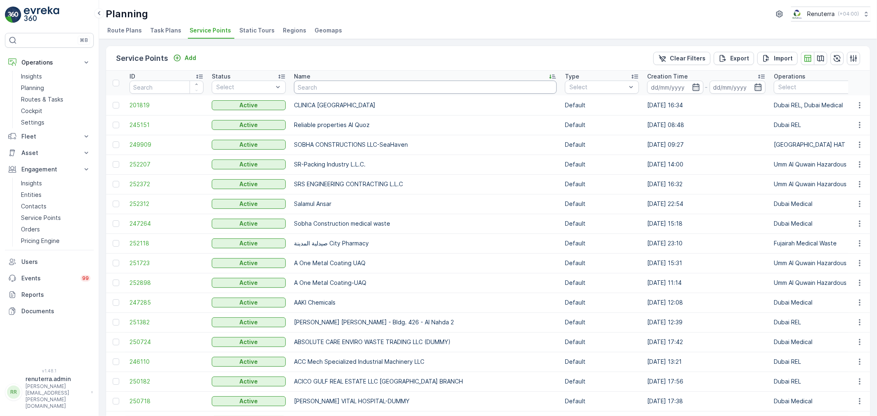
click at [305, 85] on input "text" at bounding box center [425, 87] width 263 height 13
drag, startPoint x: 311, startPoint y: 107, endPoint x: 303, endPoint y: 81, distance: 27.3
click at [309, 99] on td "CLINICA SABAH SPECIALTY HOSPITAL" at bounding box center [425, 105] width 271 height 20
click at [303, 81] on input "text" at bounding box center [425, 87] width 263 height 13
click at [330, 84] on input "text" at bounding box center [425, 87] width 263 height 13
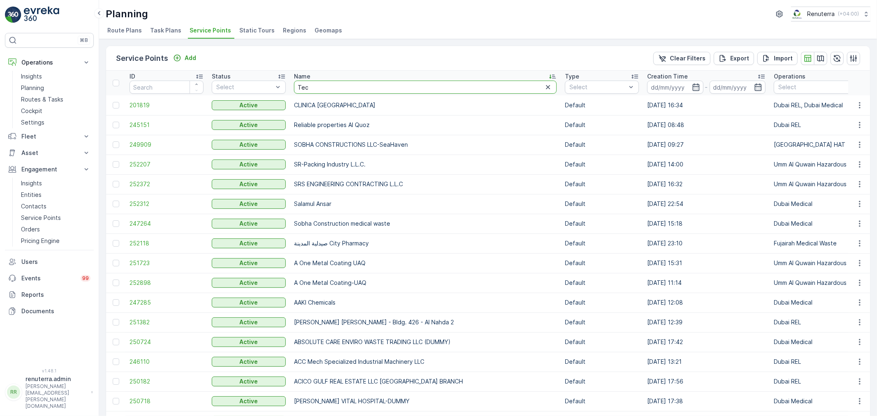
type input "Tech"
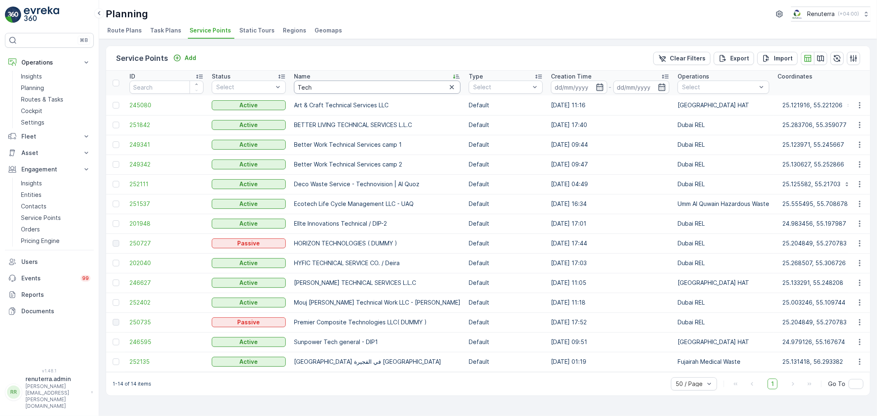
click at [316, 90] on input "Tech" at bounding box center [377, 87] width 167 height 13
click at [167, 62] on p "Service Points" at bounding box center [142, 59] width 52 height 12
click at [181, 59] on div "Add" at bounding box center [184, 58] width 23 height 8
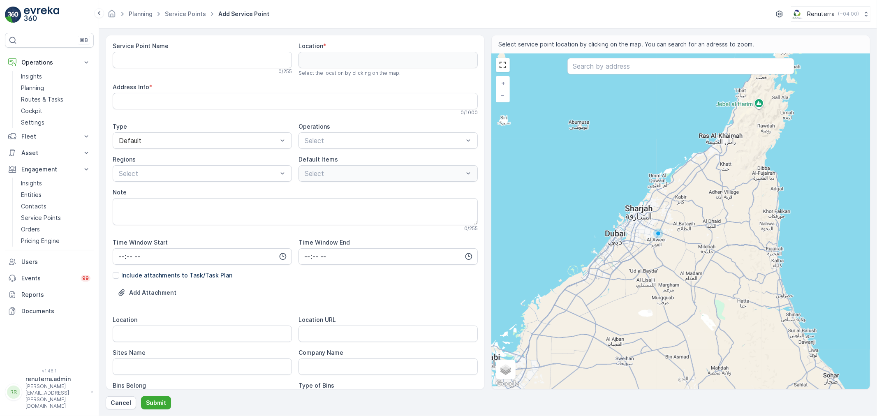
click at [150, 66] on Name "Service Point Name" at bounding box center [202, 60] width 179 height 16
click at [188, 15] on link "Service Points" at bounding box center [185, 13] width 41 height 7
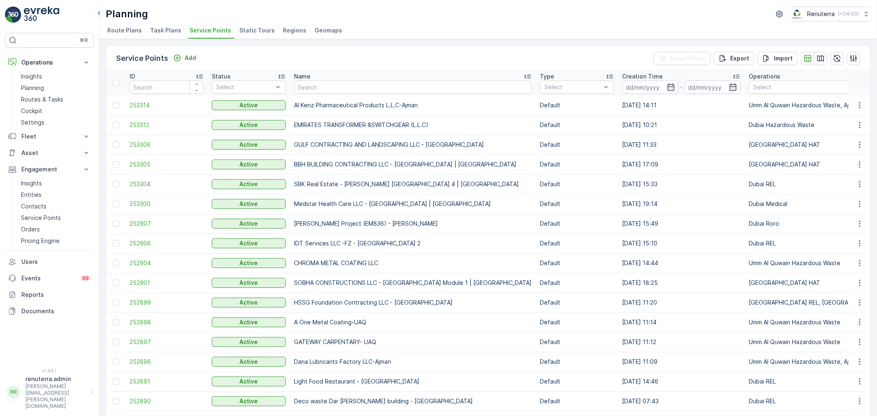
click at [332, 88] on input "text" at bounding box center [413, 87] width 238 height 13
type input "Better"
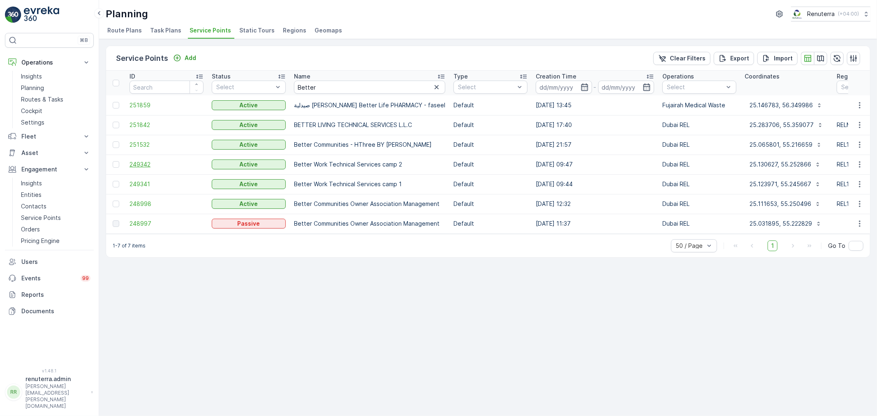
click at [151, 162] on span "249342" at bounding box center [167, 164] width 74 height 8
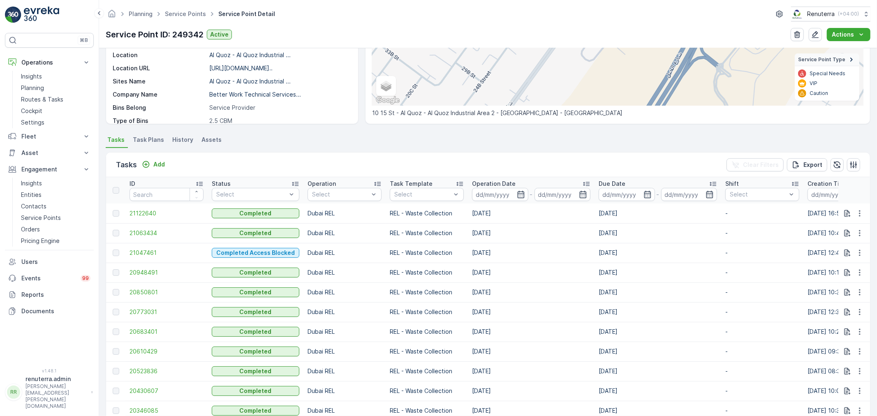
scroll to position [137, 0]
click at [146, 165] on icon "Add" at bounding box center [146, 164] width 8 height 8
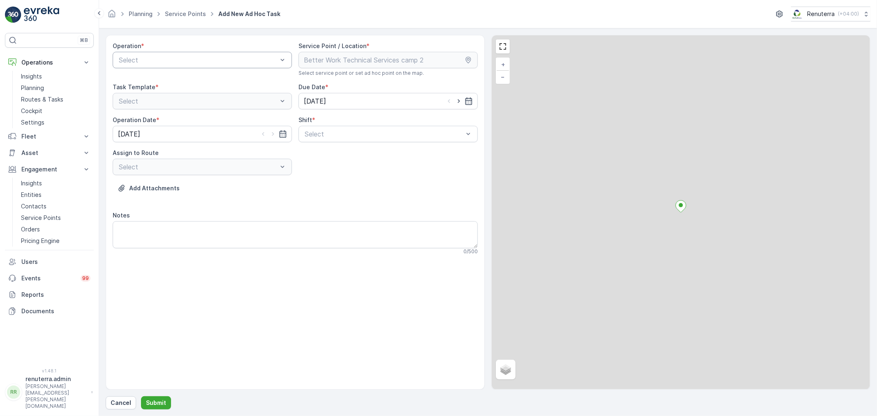
drag, startPoint x: 173, startPoint y: 68, endPoint x: 158, endPoint y: 53, distance: 21.5
click at [158, 53] on div "Select" at bounding box center [202, 60] width 179 height 16
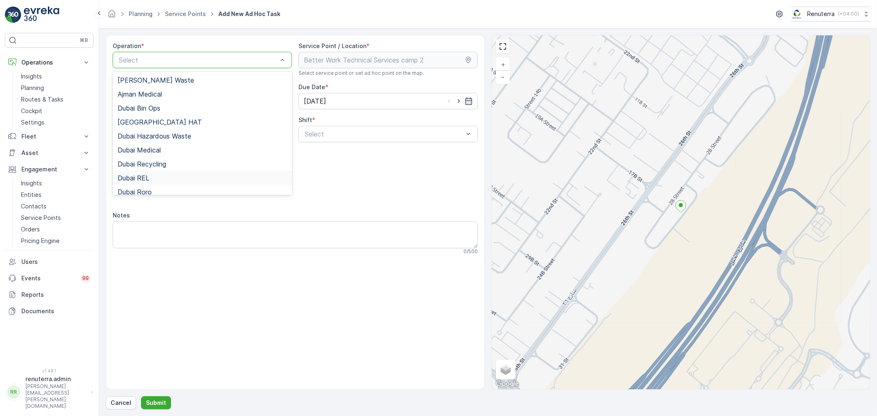
click at [150, 174] on div "Dubai REL" at bounding box center [202, 178] width 179 height 14
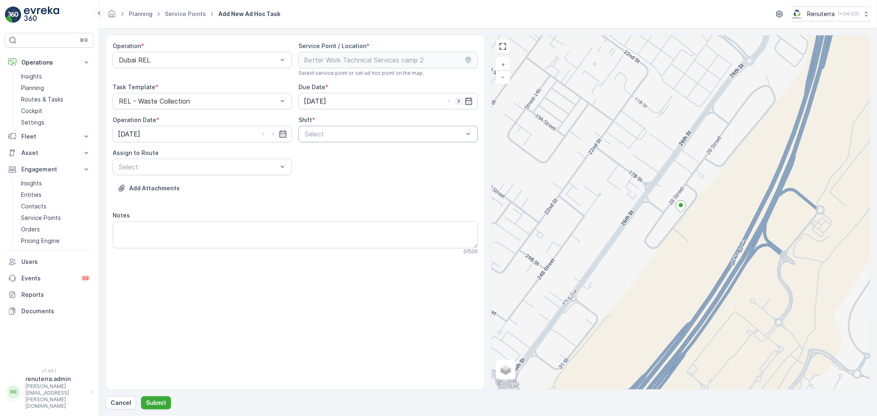
click at [458, 99] on icon "button" at bounding box center [459, 101] width 8 height 8
type input "[DATE]"
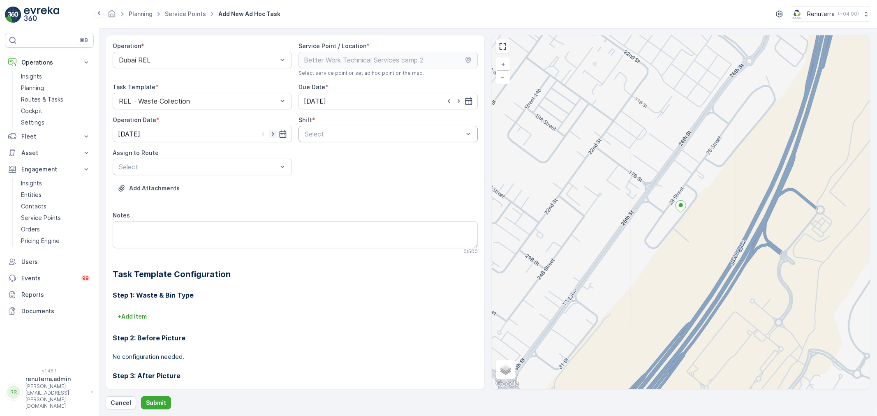
click at [274, 133] on icon "button" at bounding box center [273, 134] width 8 height 8
type input "[DATE]"
click at [311, 134] on div at bounding box center [384, 133] width 160 height 7
click at [310, 146] on div "Day Shift Night Shift" at bounding box center [388, 161] width 179 height 31
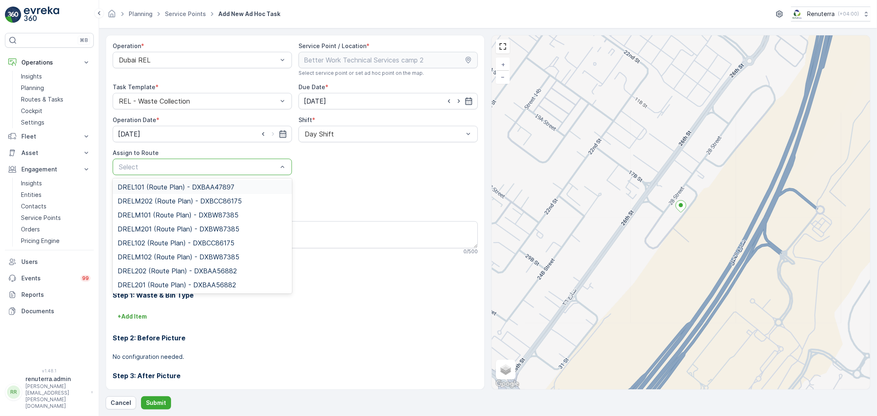
click at [270, 163] on div at bounding box center [198, 166] width 160 height 7
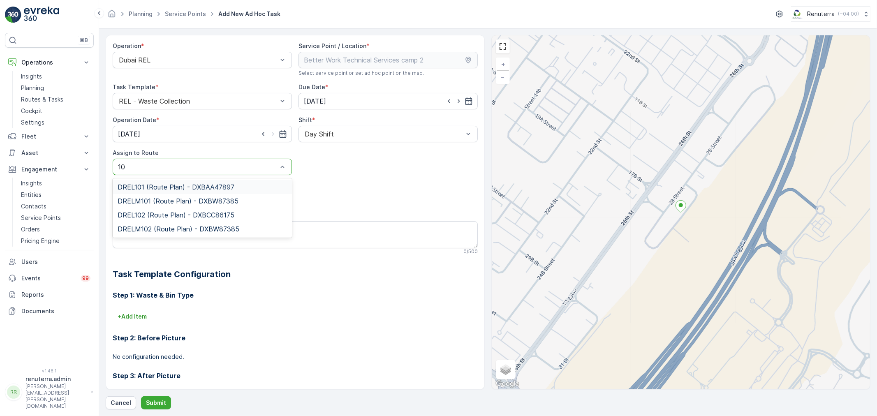
type input "101"
drag, startPoint x: 195, startPoint y: 208, endPoint x: 195, endPoint y: 200, distance: 7.8
click at [195, 207] on div "DRELM101 (Route Plan) - DXBW87385" at bounding box center [202, 201] width 179 height 14
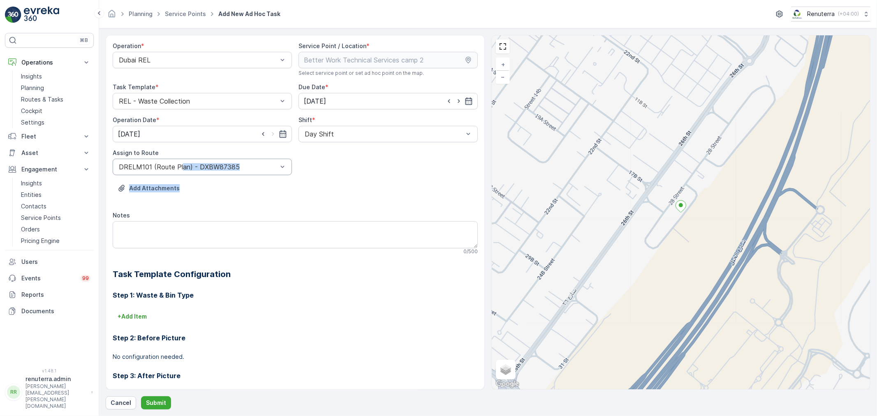
click at [183, 171] on div "DRELM101 (Route Plan) - DXBW87385" at bounding box center [202, 167] width 179 height 16
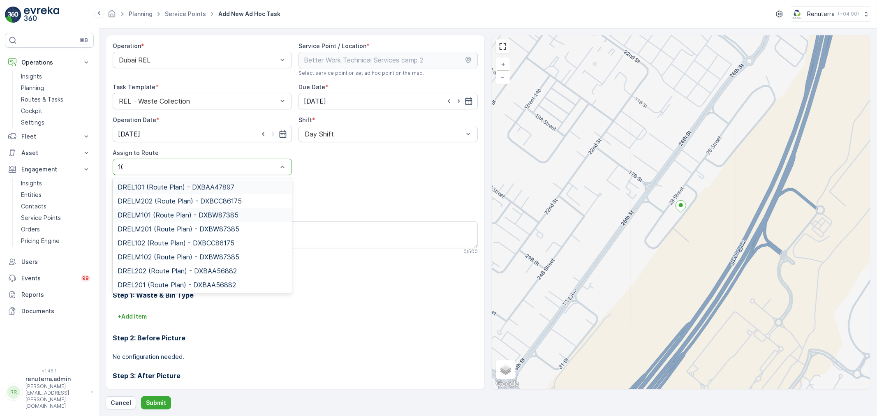
type input "101"
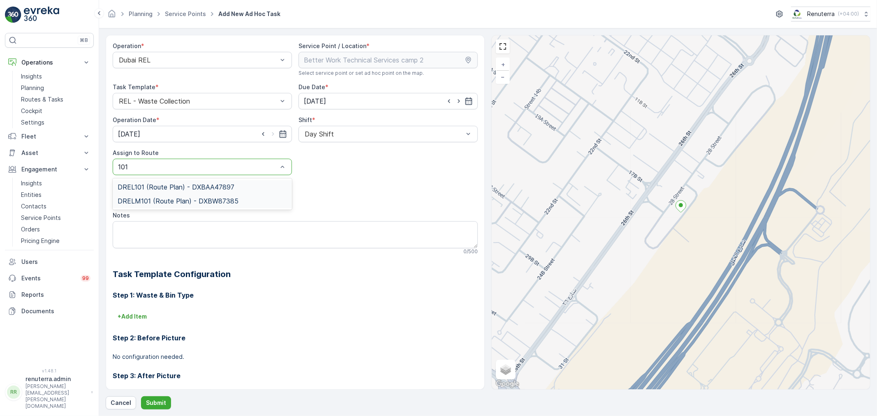
click at [197, 180] on div "DREL101 (Route Plan) - DXBAA47897" at bounding box center [202, 187] width 179 height 14
click at [153, 391] on div "Operation * Dubai REL Service Point / Location * Select service point or set ad…" at bounding box center [488, 222] width 765 height 375
click at [155, 407] on p "Submit" at bounding box center [156, 403] width 20 height 8
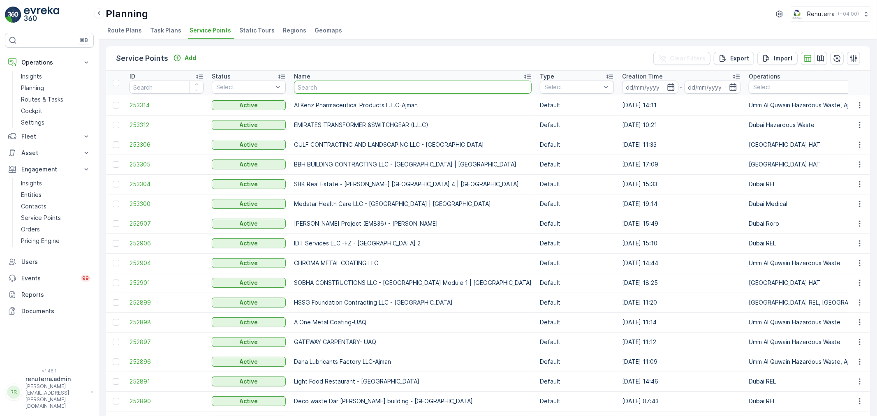
click at [304, 89] on input "text" at bounding box center [413, 87] width 238 height 13
type input "huda"
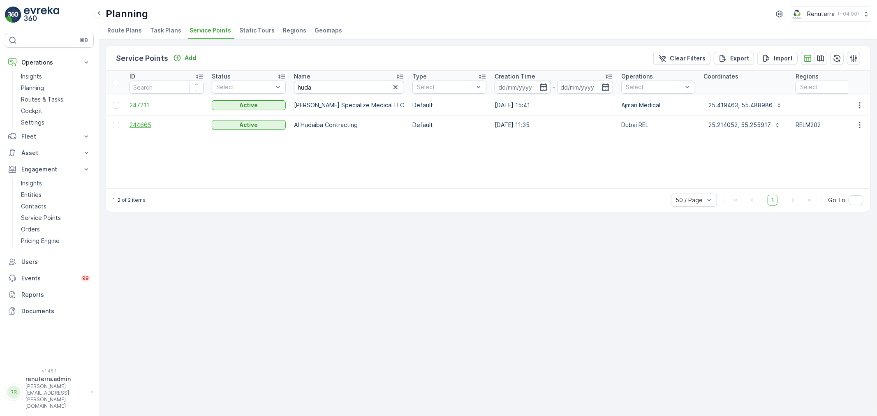
click at [151, 124] on span "244665" at bounding box center [167, 125] width 74 height 8
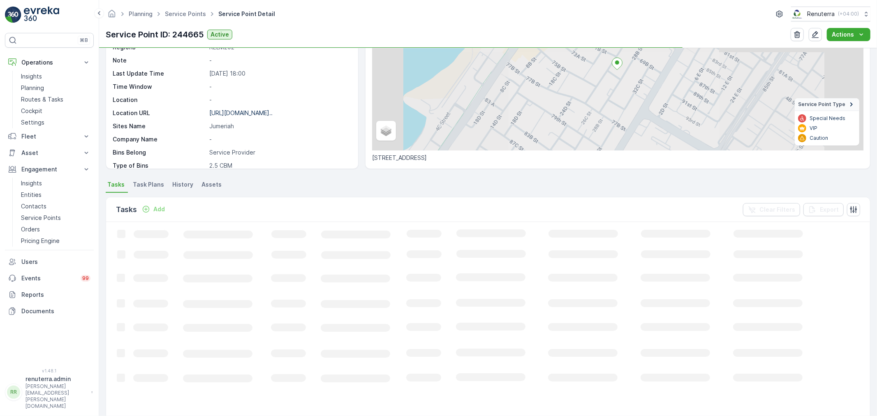
scroll to position [91, 0]
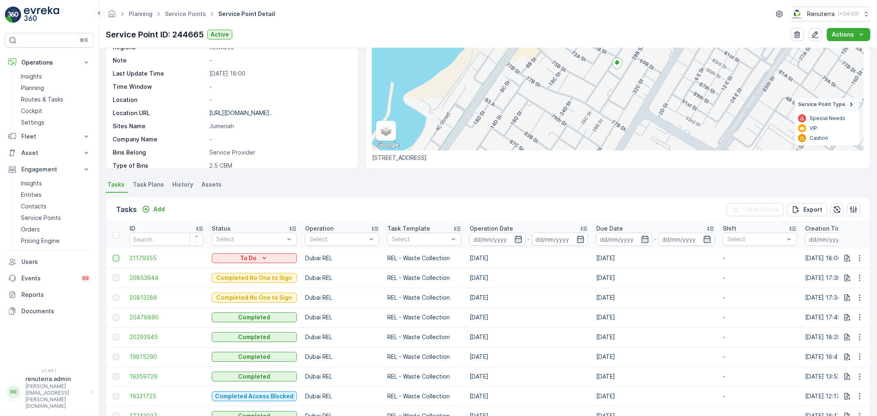
click at [116, 259] on div at bounding box center [116, 258] width 7 height 7
click at [113, 255] on input "checkbox" at bounding box center [113, 255] width 0 height 0
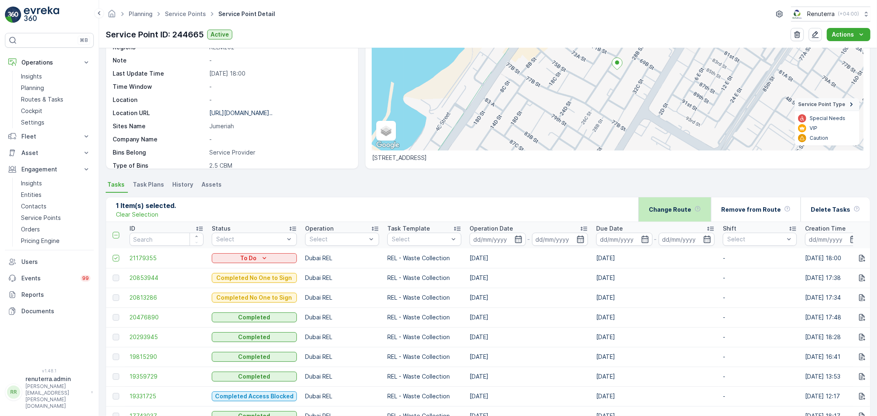
click at [662, 206] on p "Change Route" at bounding box center [670, 210] width 42 height 8
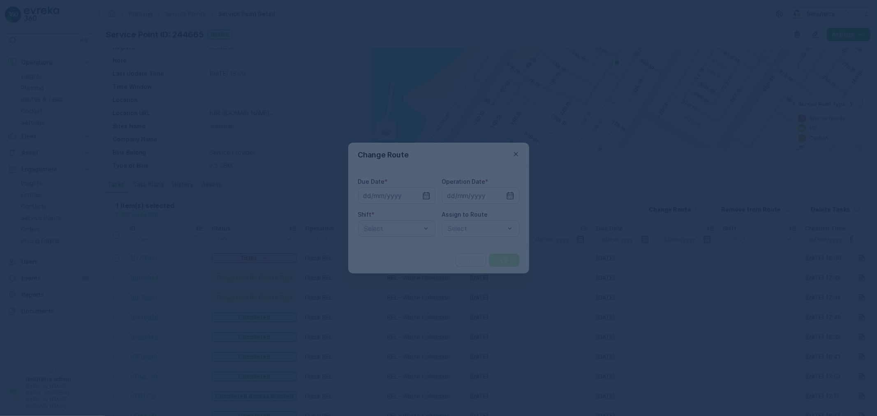
type input "23.08.2025"
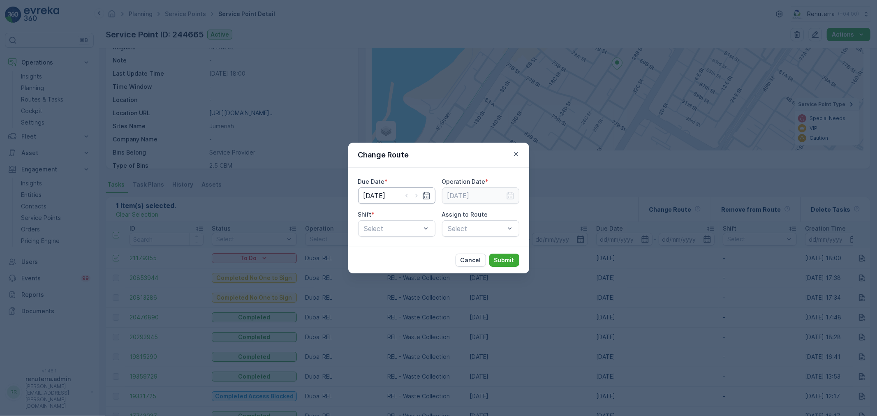
click at [401, 193] on input "23.08.2025" at bounding box center [396, 196] width 77 height 16
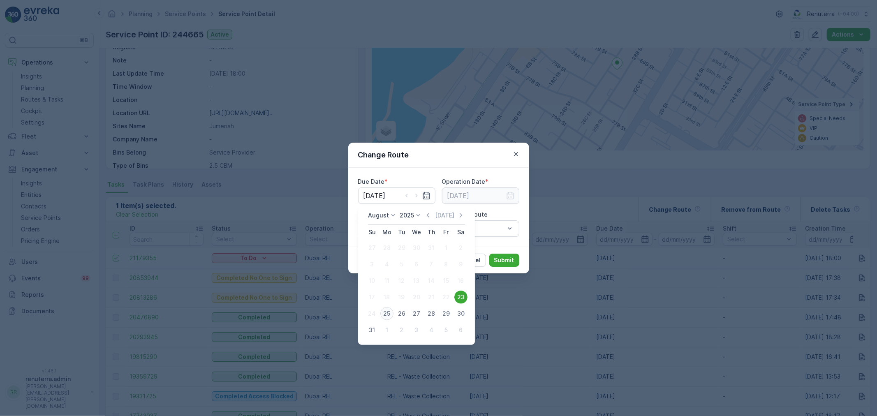
click at [389, 311] on div "25" at bounding box center [386, 313] width 13 height 13
type input "[DATE]"
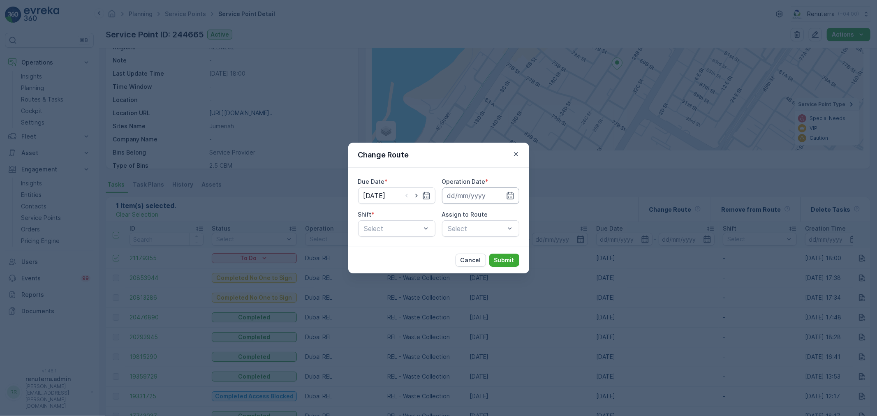
click at [463, 188] on input at bounding box center [480, 196] width 77 height 16
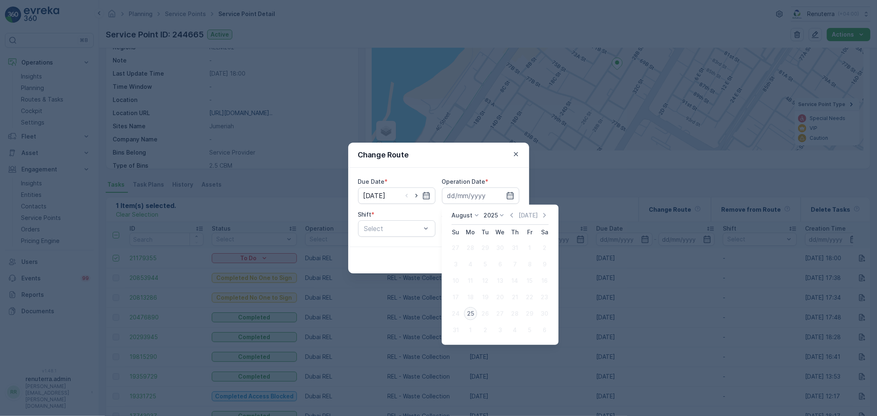
click at [469, 315] on div "25" at bounding box center [470, 313] width 13 height 13
type input "[DATE]"
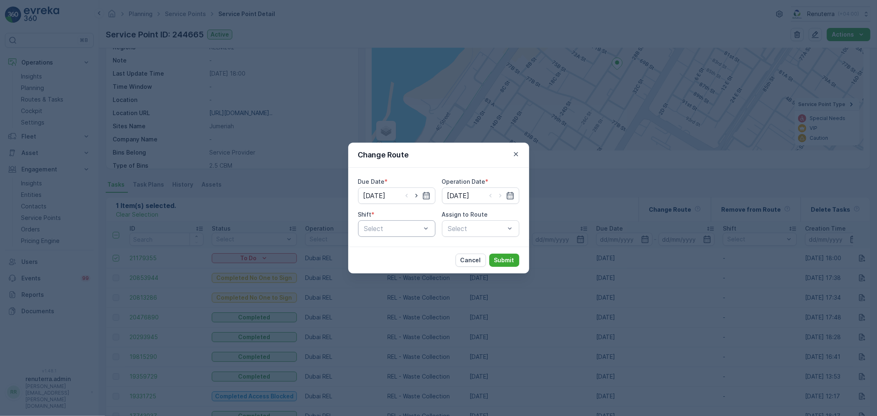
click at [405, 229] on div at bounding box center [393, 228] width 58 height 7
click at [402, 258] on div "Night Shift" at bounding box center [396, 263] width 77 height 14
click at [469, 235] on div "Select" at bounding box center [480, 228] width 77 height 16
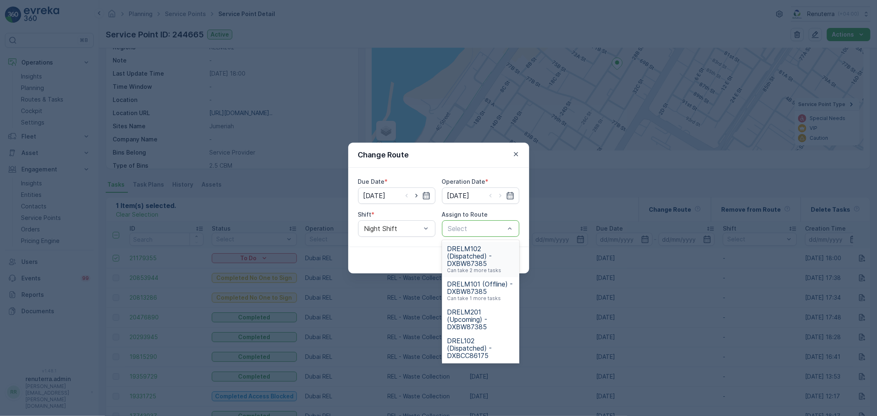
click at [471, 236] on div "Select" at bounding box center [480, 228] width 77 height 16
type input "1"
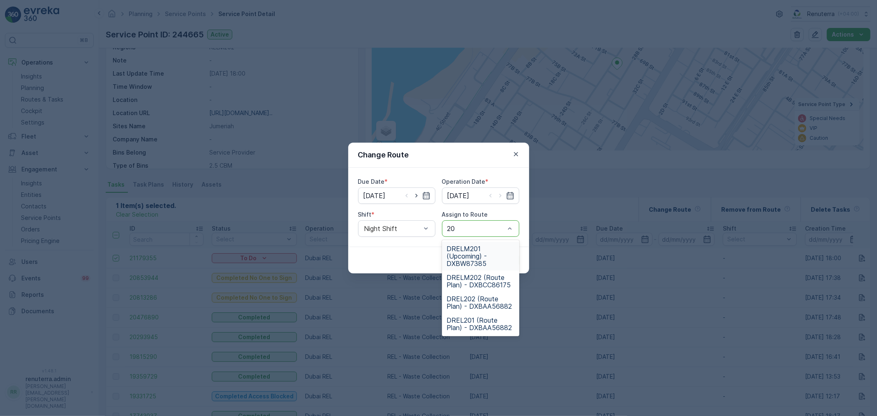
type input "202"
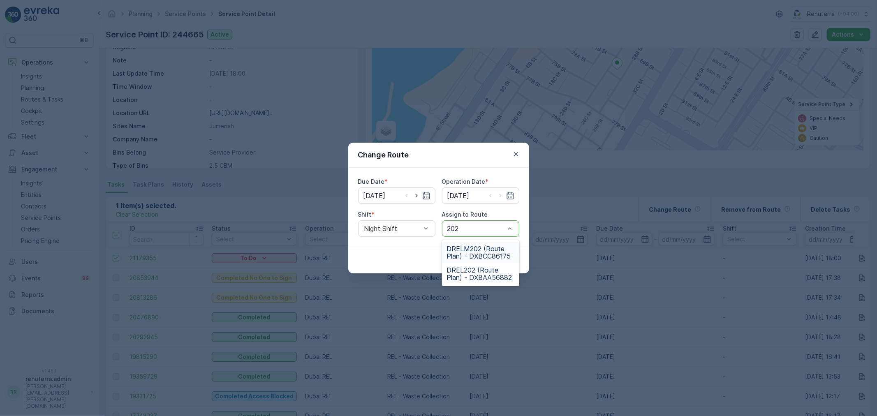
click at [471, 272] on span "DREL202 (Route Plan) - DXBAA56882" at bounding box center [480, 273] width 67 height 15
click at [478, 231] on div "Due Date * 25.08.2025 Operation Date * 25.08.2025 Shift * Night Shift Assign to…" at bounding box center [438, 207] width 181 height 79
click at [478, 229] on div at bounding box center [472, 228] width 50 height 7
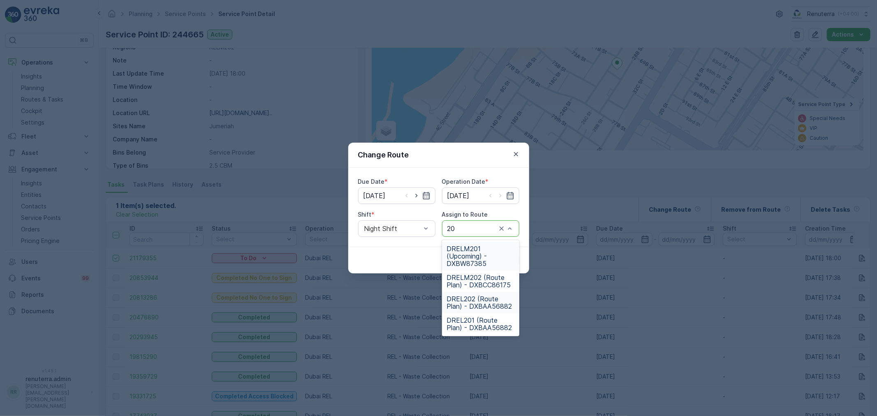
type input "202"
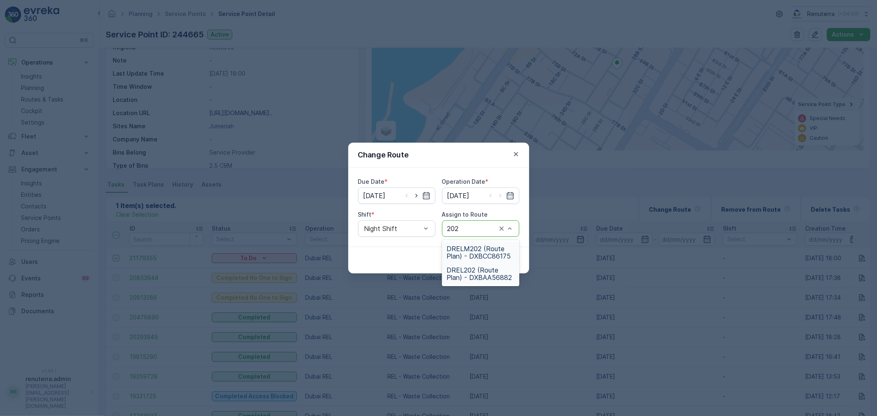
click at [460, 259] on span "DRELM202 (Route Plan) - DXBCC86175" at bounding box center [480, 252] width 67 height 15
click at [498, 262] on p "Submit" at bounding box center [504, 260] width 20 height 8
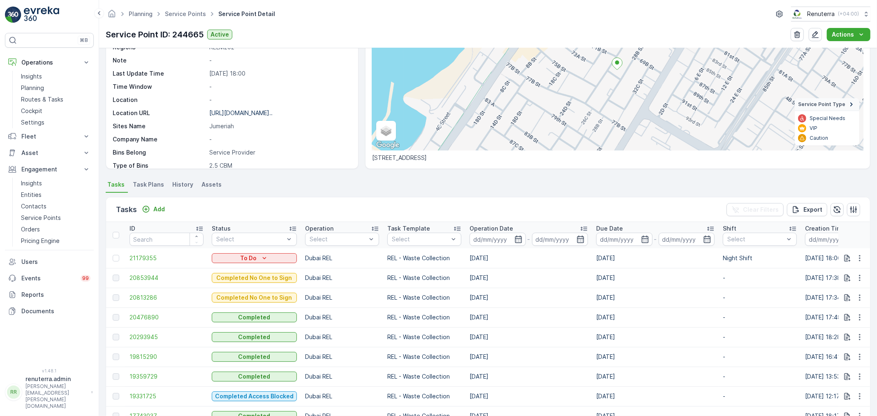
scroll to position [0, 0]
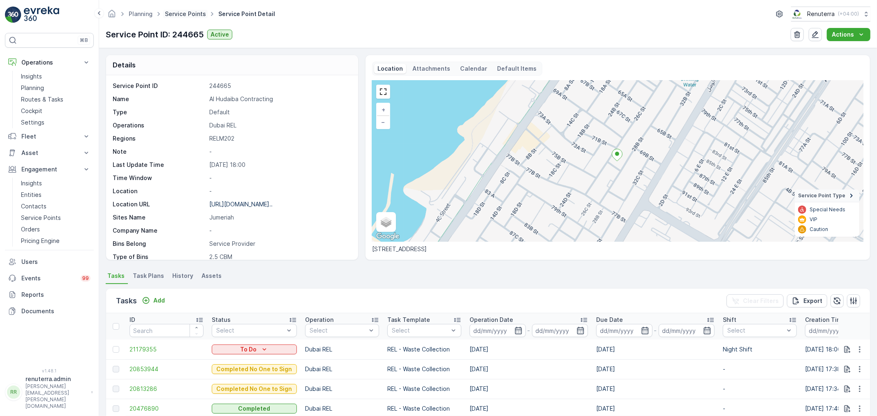
click at [179, 13] on link "Service Points" at bounding box center [185, 13] width 41 height 7
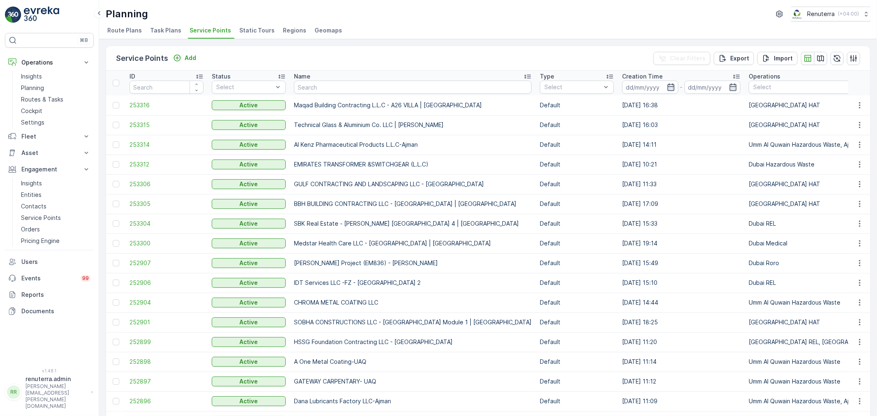
click at [331, 90] on input "text" at bounding box center [413, 87] width 238 height 13
click at [308, 85] on input "text" at bounding box center [413, 87] width 238 height 13
click at [334, 76] on div "Name" at bounding box center [413, 76] width 238 height 8
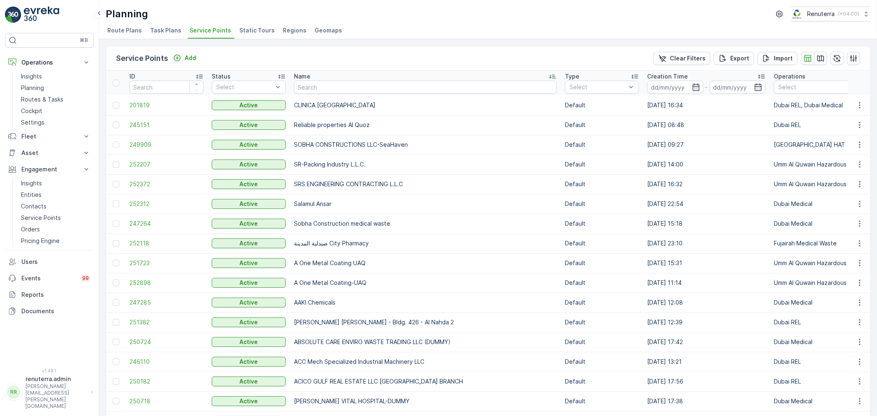
click at [352, 85] on input "text" at bounding box center [425, 87] width 263 height 13
type input "al jaw"
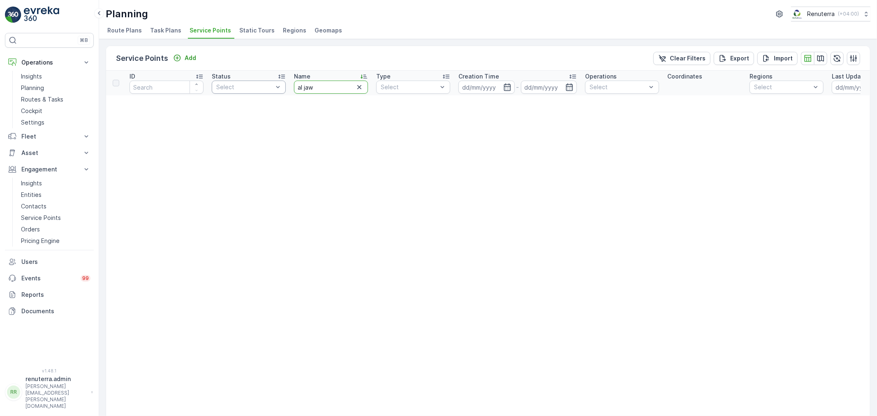
drag, startPoint x: 329, startPoint y: 87, endPoint x: 261, endPoint y: 83, distance: 68.0
type input "aljaw"
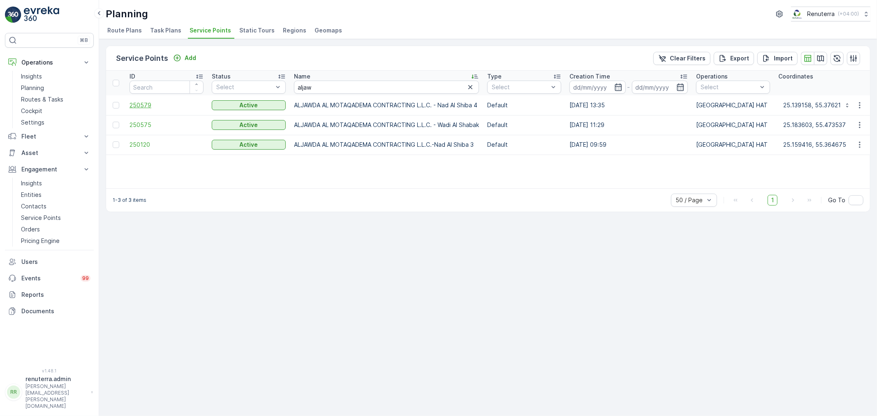
click at [142, 105] on span "250579" at bounding box center [167, 105] width 74 height 8
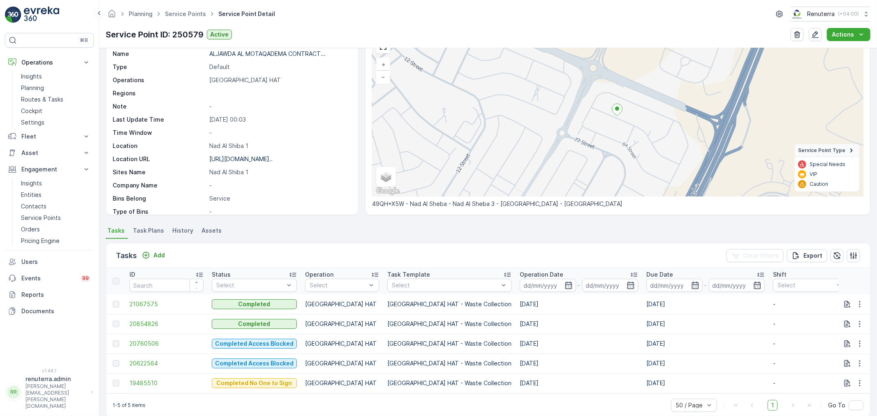
scroll to position [46, 0]
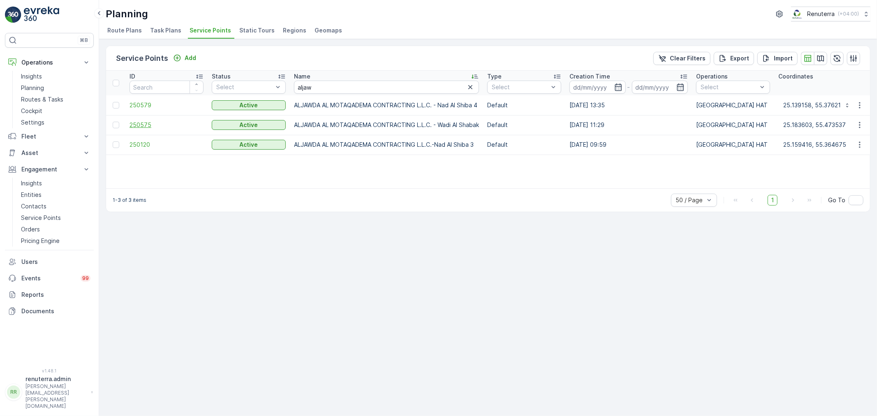
click at [139, 121] on span "250575" at bounding box center [167, 125] width 74 height 8
click at [147, 127] on span "250575" at bounding box center [167, 125] width 74 height 8
click at [147, 145] on span "250120" at bounding box center [167, 145] width 74 height 8
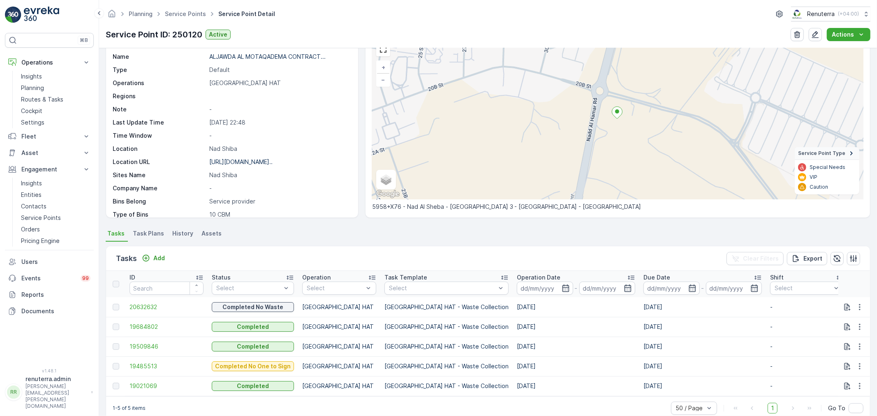
scroll to position [46, 0]
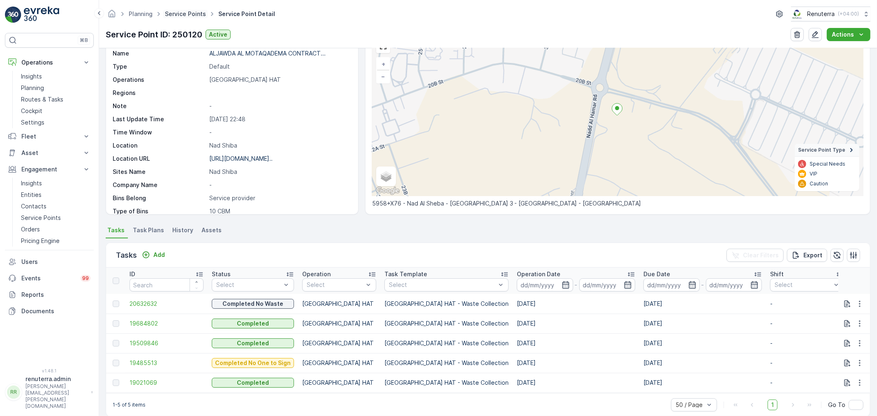
click at [185, 15] on link "Service Points" at bounding box center [185, 13] width 41 height 7
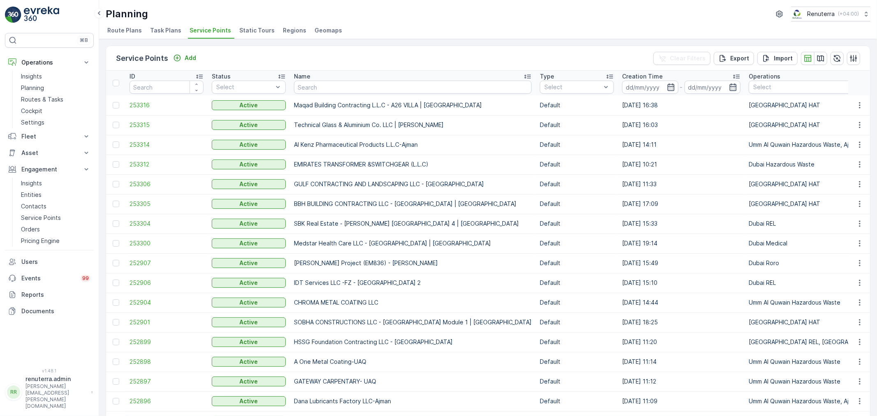
click at [343, 85] on input "text" at bounding box center [413, 87] width 238 height 13
type input "n"
type input "noor"
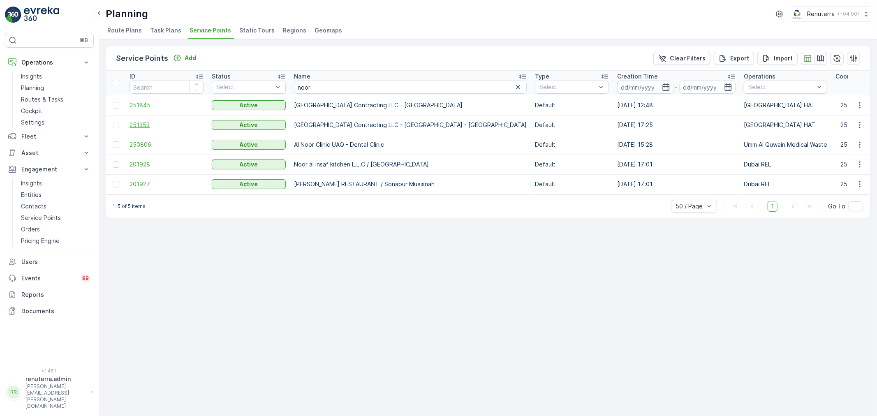
click at [151, 124] on span "251353" at bounding box center [167, 125] width 74 height 8
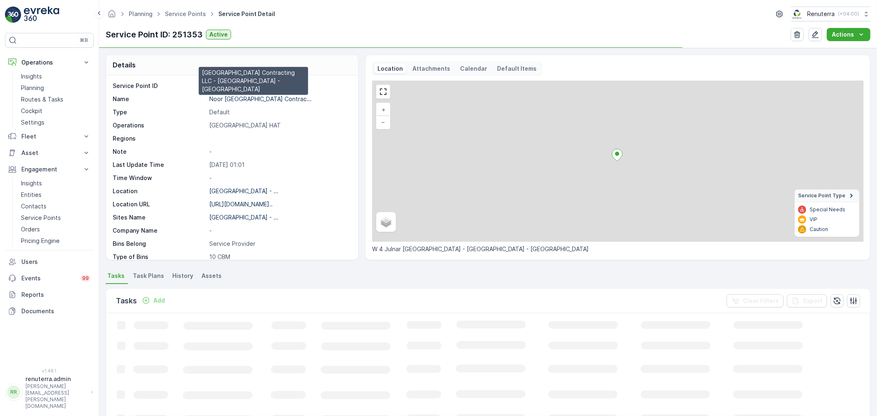
click at [241, 96] on p "Noor Al Dhaid Building Contrac..." at bounding box center [260, 98] width 102 height 7
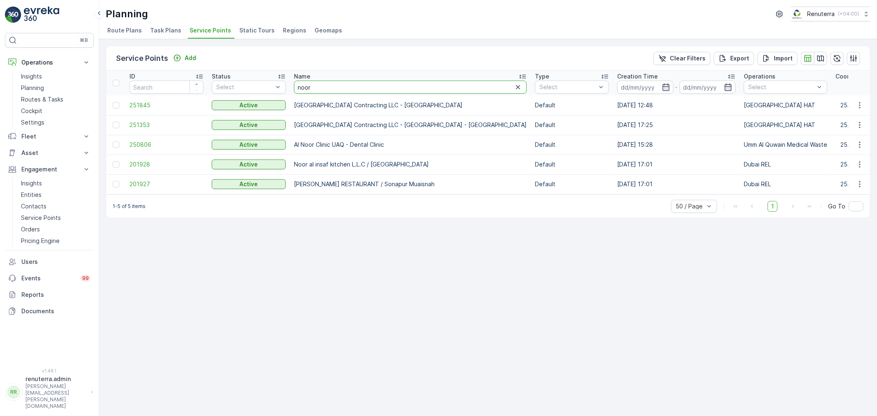
drag, startPoint x: 293, startPoint y: 88, endPoint x: 287, endPoint y: 88, distance: 6.6
type input "royal"
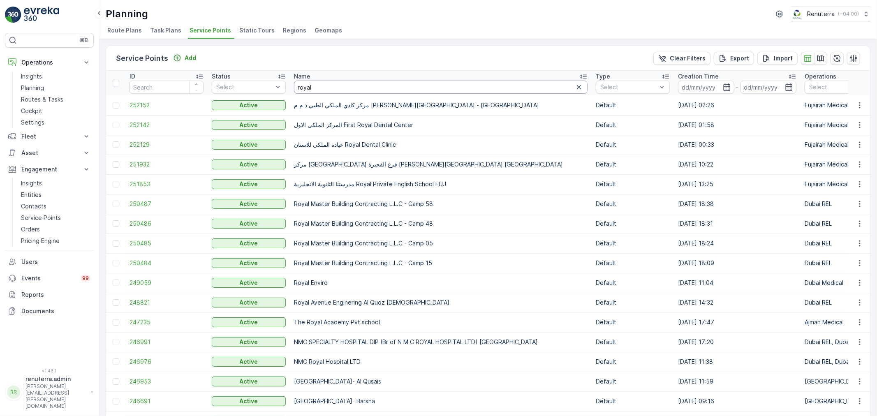
click at [338, 89] on input "royal" at bounding box center [441, 87] width 294 height 13
type input "royal ave"
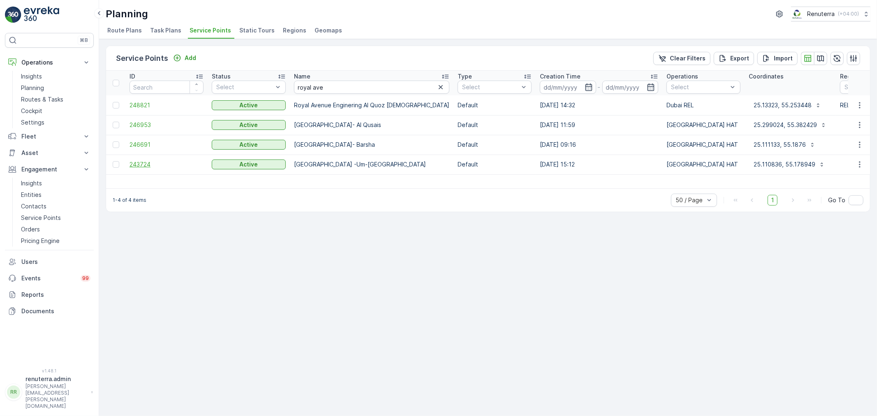
click at [136, 160] on span "243724" at bounding box center [167, 164] width 74 height 8
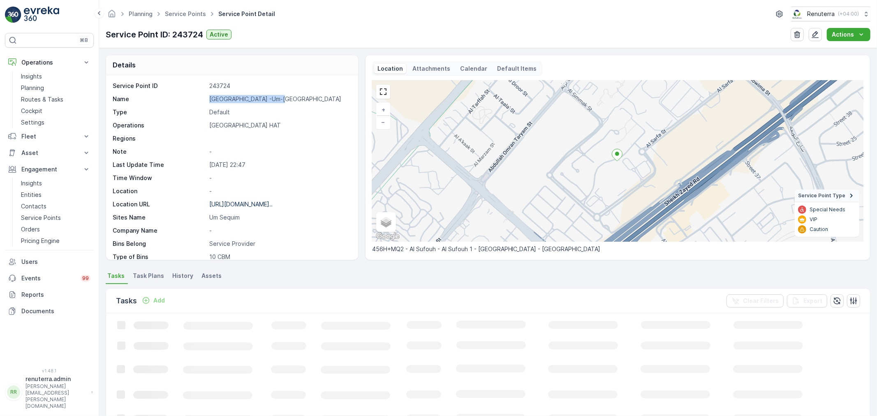
drag, startPoint x: 205, startPoint y: 99, endPoint x: 283, endPoint y: 98, distance: 77.7
click at [283, 98] on div "Name Royal Avenue -Um-Sequim" at bounding box center [231, 99] width 237 height 8
copy div "Royal Avenue -Um-Sequim"
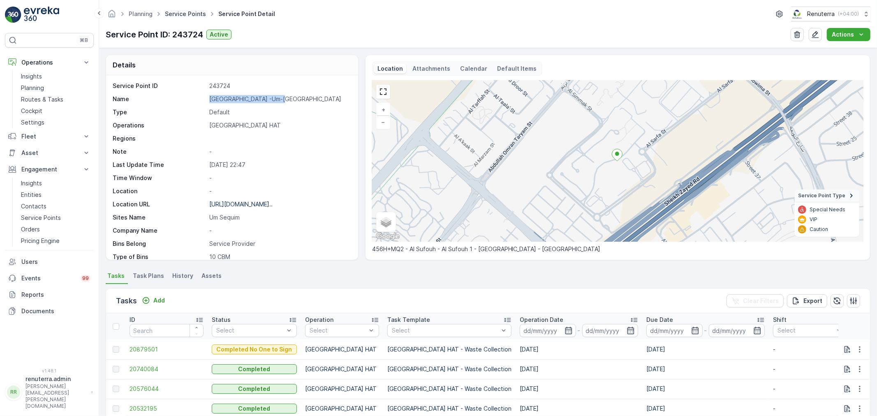
click at [174, 17] on link "Service Points" at bounding box center [185, 13] width 41 height 7
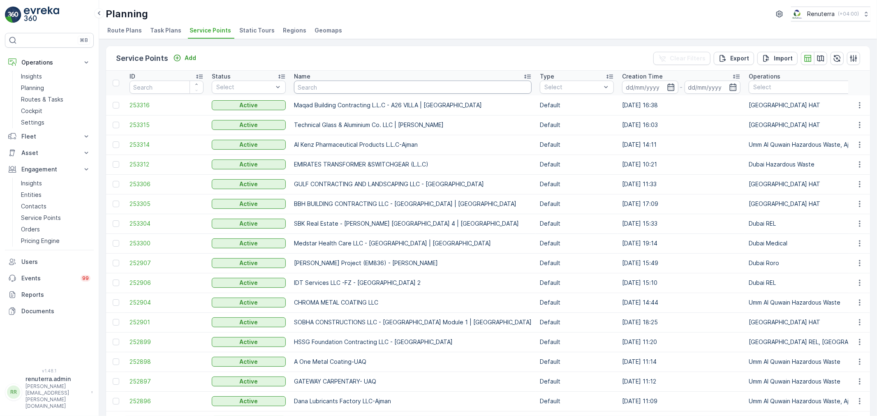
click at [316, 86] on input "text" at bounding box center [413, 87] width 238 height 13
type input "Saudi"
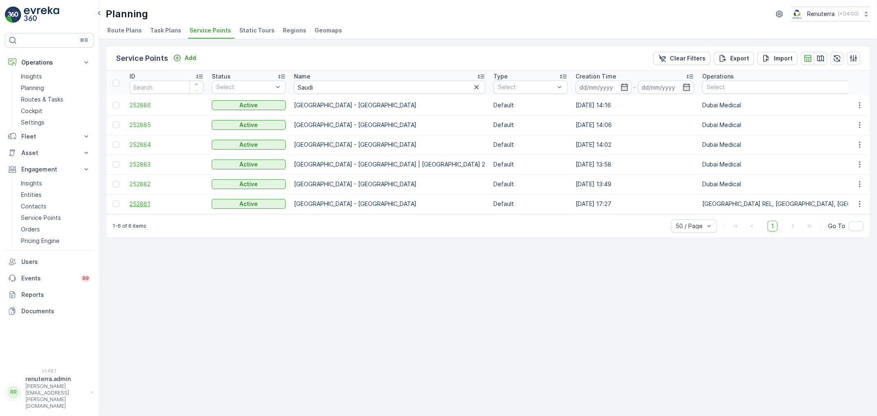
click at [147, 202] on span "252881" at bounding box center [167, 204] width 74 height 8
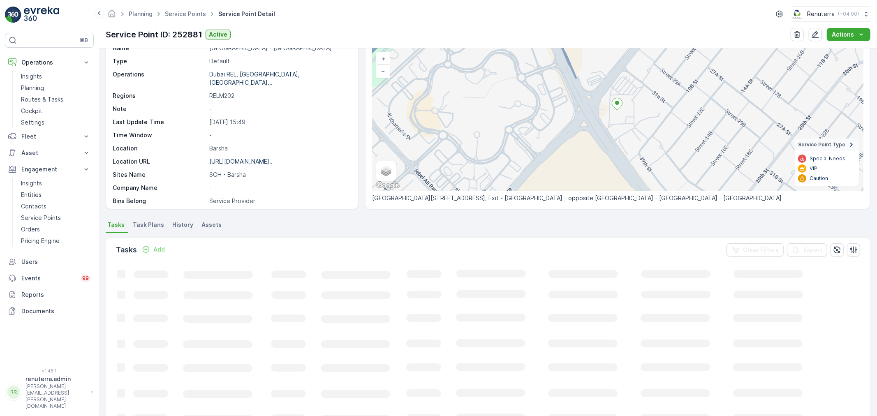
scroll to position [46, 0]
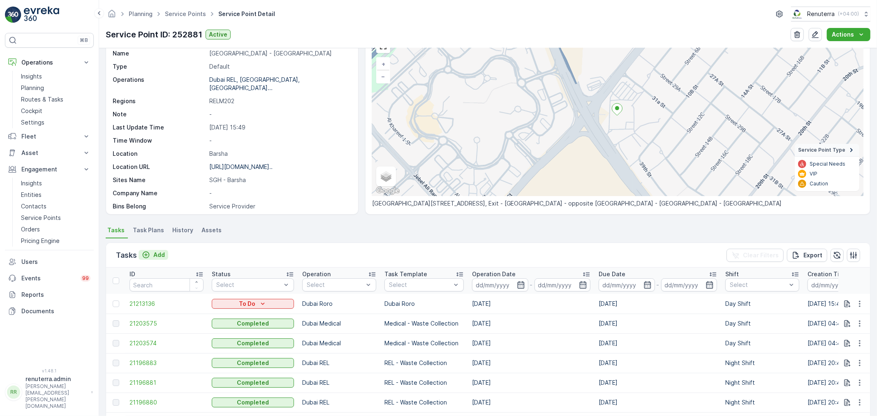
click at [156, 253] on p "Add" at bounding box center [159, 255] width 12 height 8
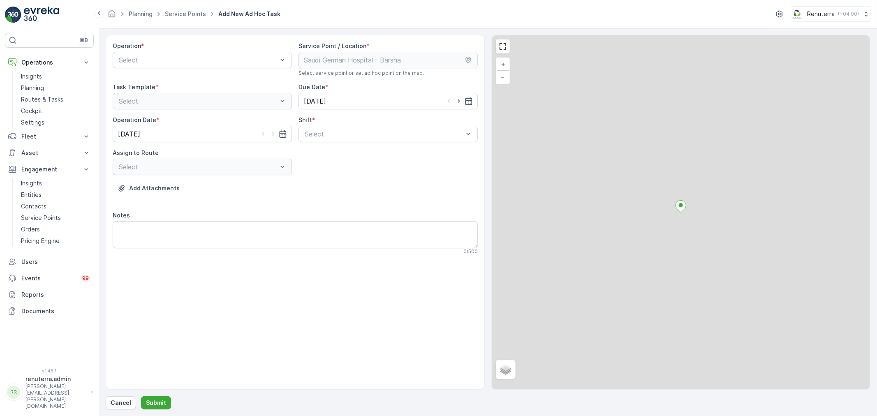
click at [138, 60] on div at bounding box center [198, 59] width 160 height 7
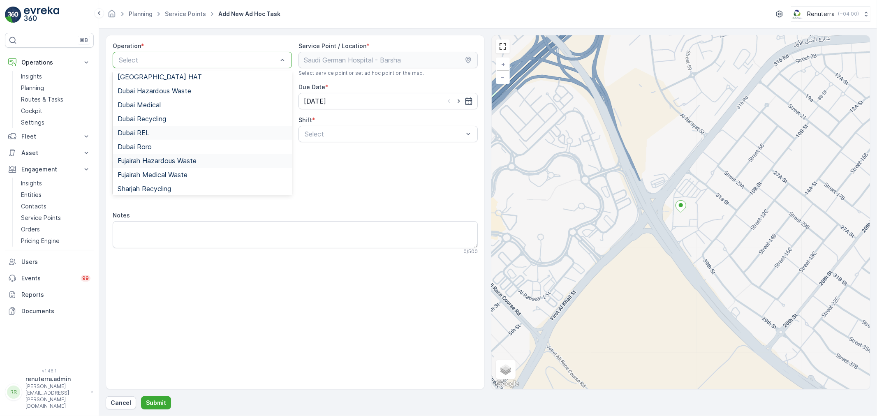
scroll to position [46, 0]
click at [159, 123] on div "Dubai Recycling" at bounding box center [202, 118] width 179 height 14
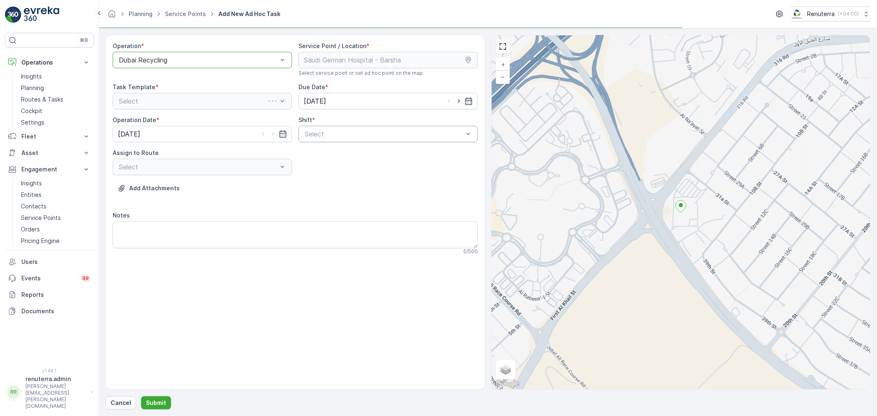
click at [316, 136] on div at bounding box center [384, 133] width 160 height 7
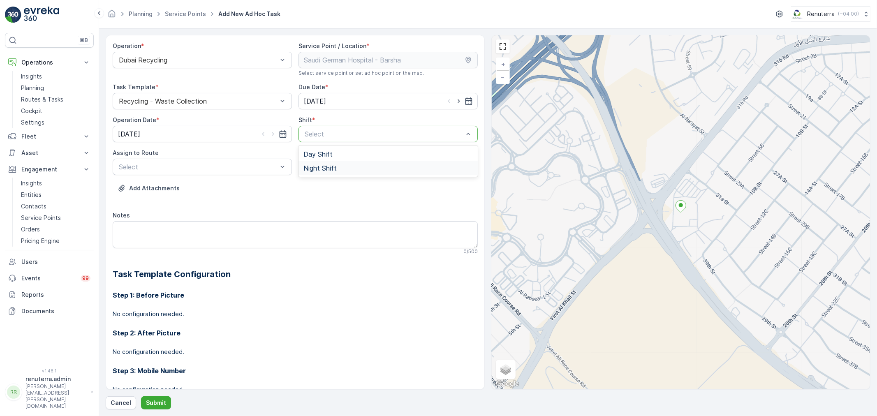
click at [338, 173] on div "Night Shift" at bounding box center [388, 168] width 179 height 14
click at [259, 165] on div at bounding box center [198, 166] width 160 height 7
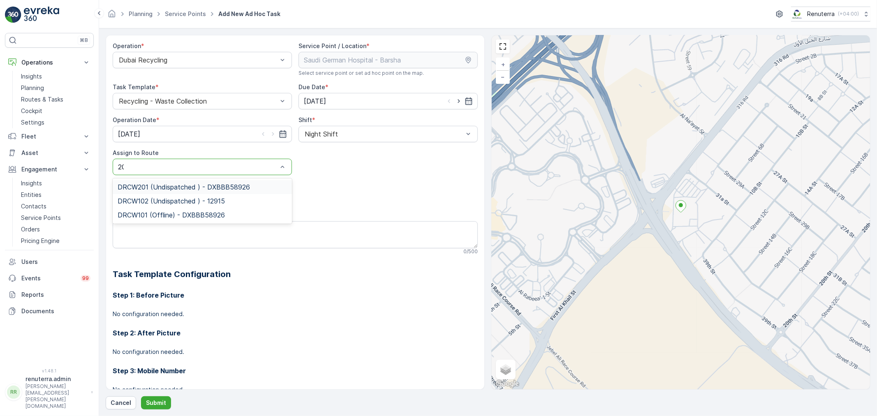
type input "201"
click at [187, 188] on span "DRCW201 (Undispatched ) - DXBBB58926" at bounding box center [184, 186] width 132 height 7
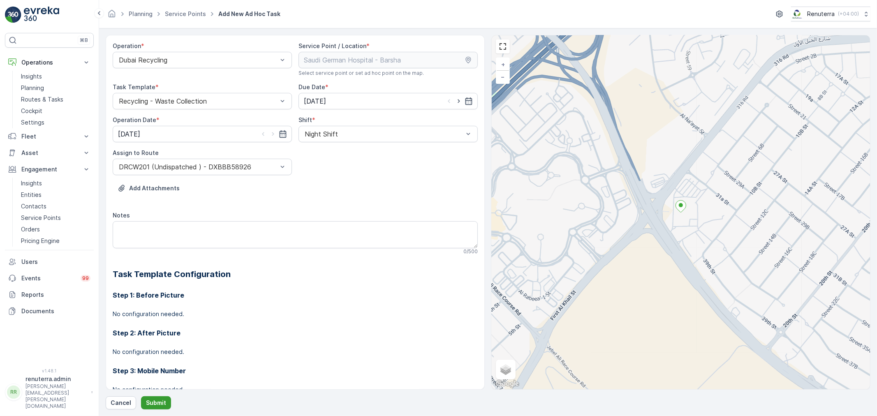
click at [157, 403] on p "Submit" at bounding box center [156, 403] width 20 height 8
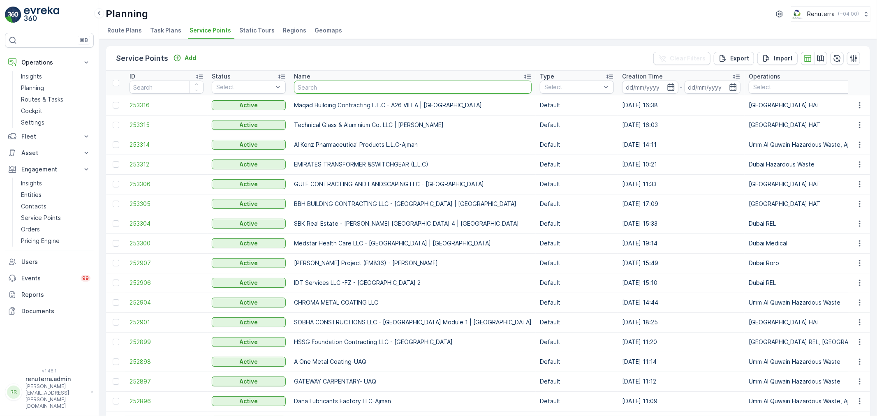
click at [311, 83] on input "text" at bounding box center [413, 87] width 238 height 13
click at [342, 79] on div "Name" at bounding box center [413, 76] width 238 height 8
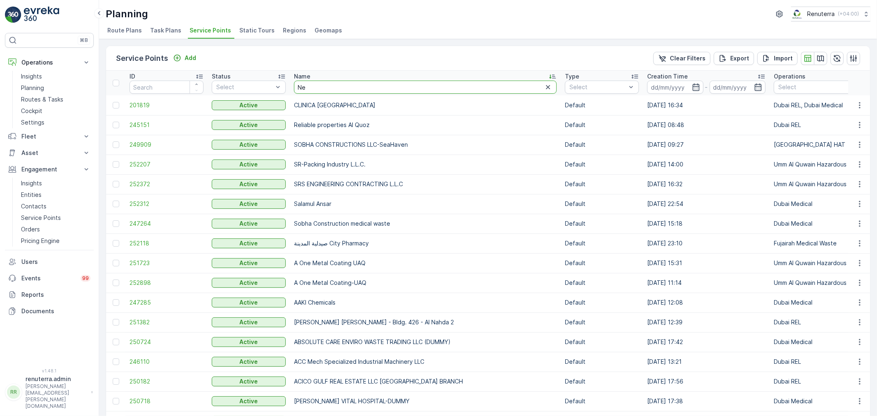
type input "New"
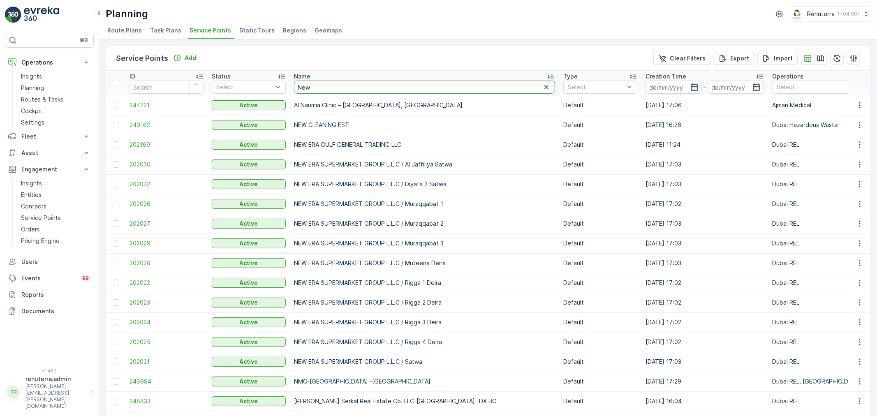
drag, startPoint x: 314, startPoint y: 87, endPoint x: 289, endPoint y: 66, distance: 32.8
click at [289, 66] on div "Service Points Add Clear Filters Export Import ID Status Select Name New Type S…" at bounding box center [488, 369] width 765 height 646
type input "NMC"
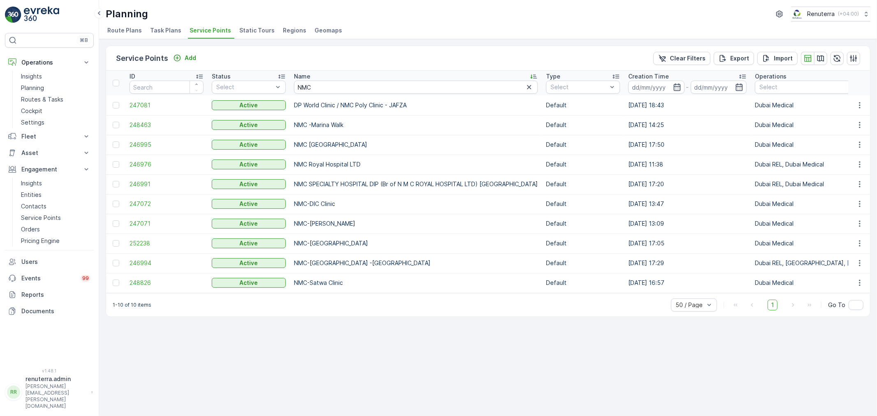
click at [125, 191] on td "246991" at bounding box center [166, 184] width 82 height 20
click at [135, 184] on span "246991" at bounding box center [167, 184] width 74 height 8
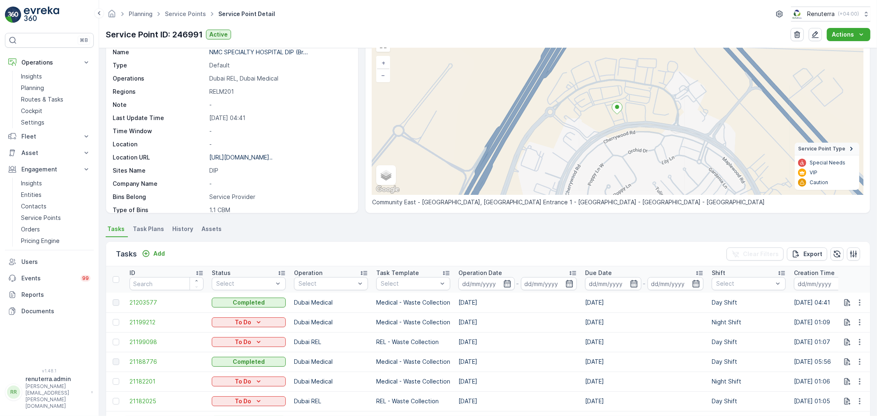
scroll to position [46, 0]
click at [156, 256] on p "Add" at bounding box center [159, 255] width 12 height 8
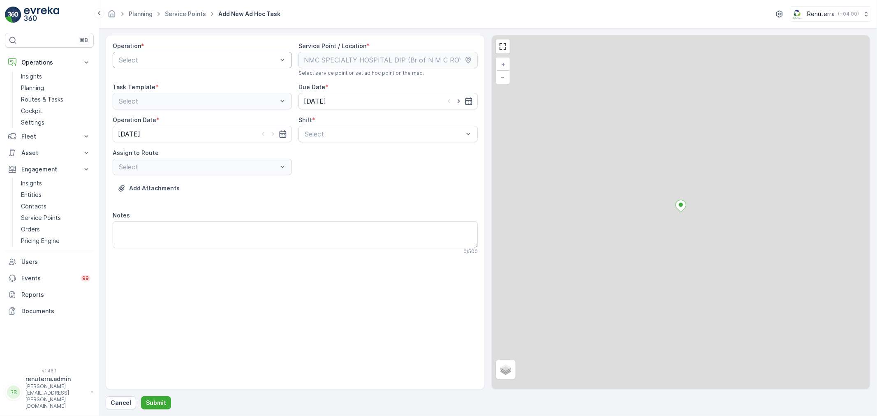
click at [139, 58] on div at bounding box center [198, 59] width 160 height 7
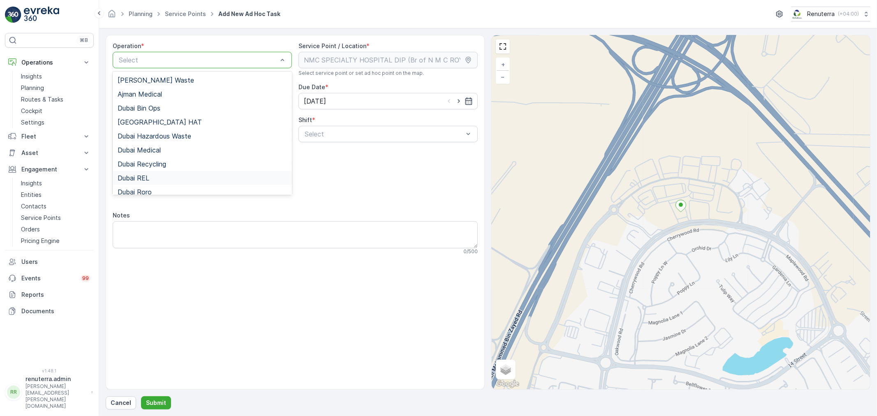
click at [143, 178] on span "Dubai REL" at bounding box center [134, 177] width 32 height 7
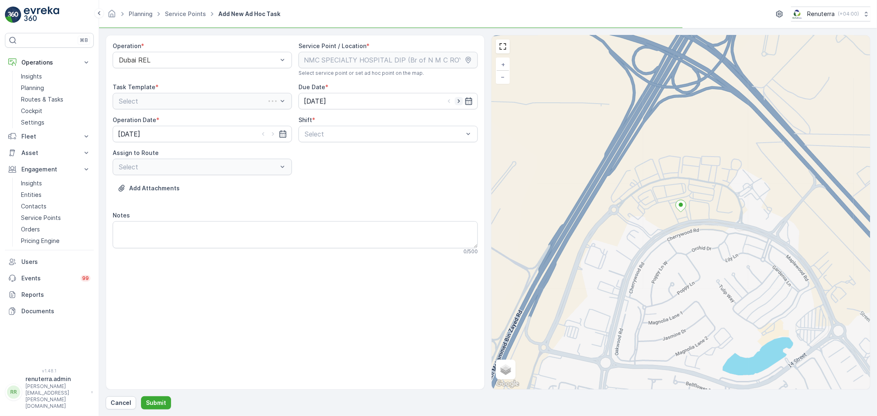
click at [456, 100] on icon "button" at bounding box center [459, 101] width 8 height 8
type input "[DATE]"
click at [272, 132] on icon "button" at bounding box center [273, 134] width 8 height 8
type input "[DATE]"
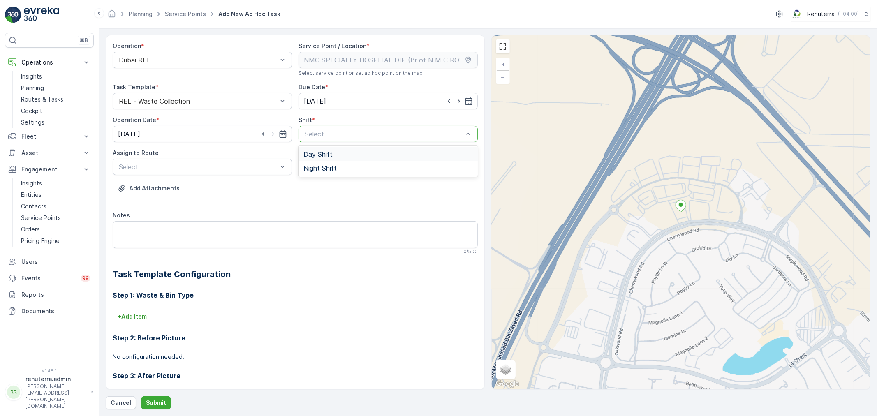
click at [316, 136] on div at bounding box center [384, 133] width 160 height 7
drag, startPoint x: 316, startPoint y: 149, endPoint x: 317, endPoint y: 155, distance: 5.9
click at [316, 150] on div "Day Shift" at bounding box center [388, 154] width 179 height 14
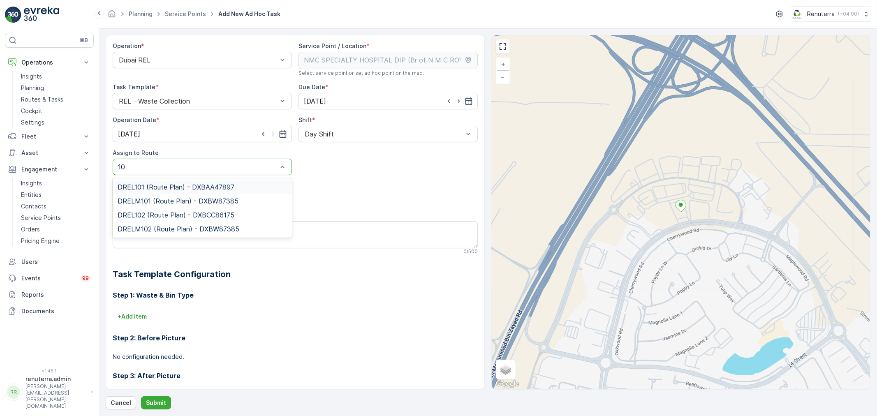
type input "1"
type input "101"
drag, startPoint x: 172, startPoint y: 202, endPoint x: 169, endPoint y: 215, distance: 14.4
click at [173, 202] on span "DRELM101 (Route Plan) - DXBW87385" at bounding box center [178, 200] width 121 height 7
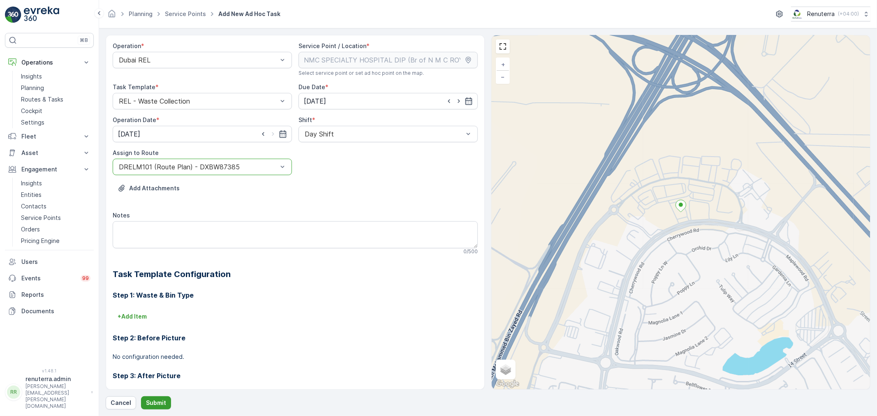
click at [146, 405] on p "Submit" at bounding box center [156, 403] width 20 height 8
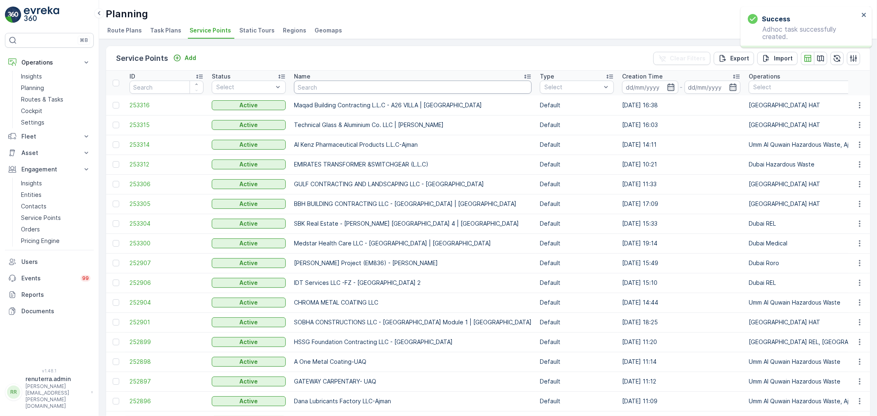
click at [333, 86] on input "text" at bounding box center [413, 87] width 238 height 13
type input "Saudid"
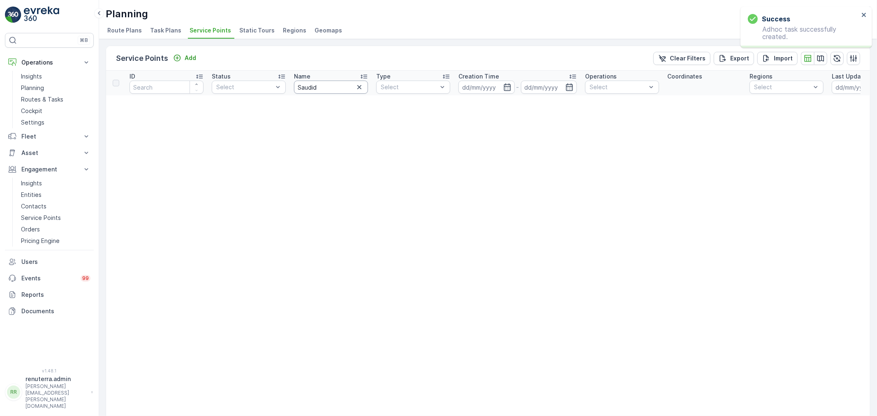
click at [321, 90] on input "Saudid" at bounding box center [331, 87] width 74 height 13
type input "Saudi"
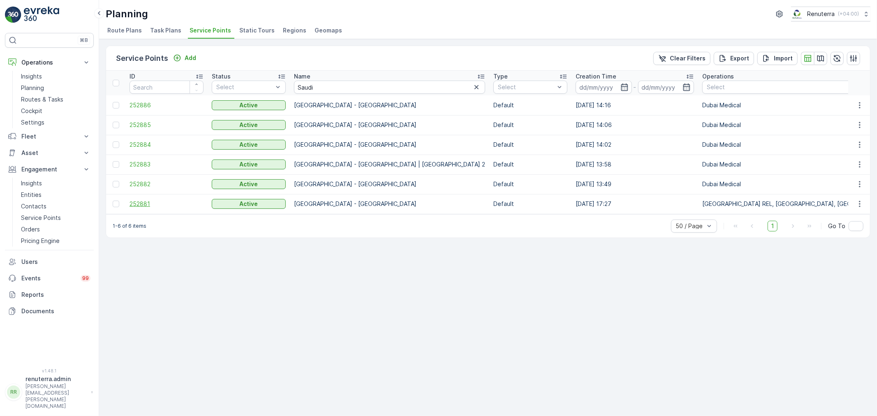
click at [140, 200] on span "252881" at bounding box center [167, 204] width 74 height 8
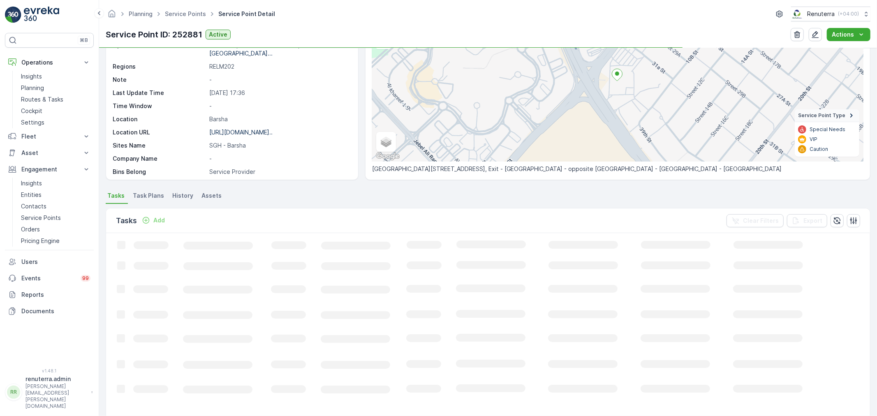
scroll to position [91, 0]
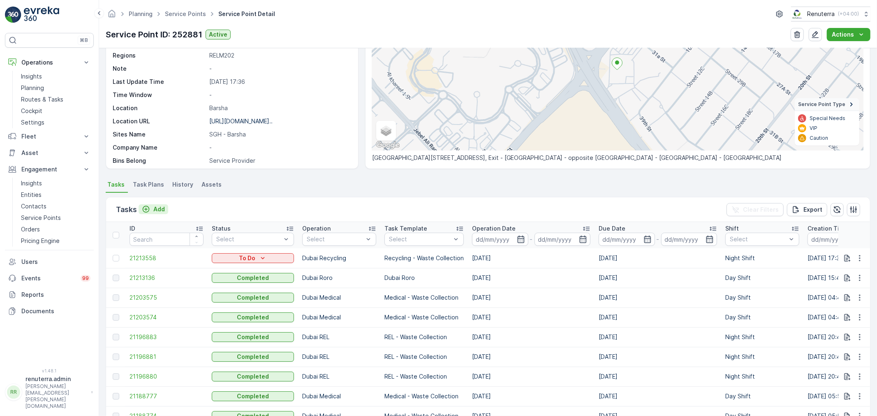
click at [158, 207] on p "Add" at bounding box center [159, 209] width 12 height 8
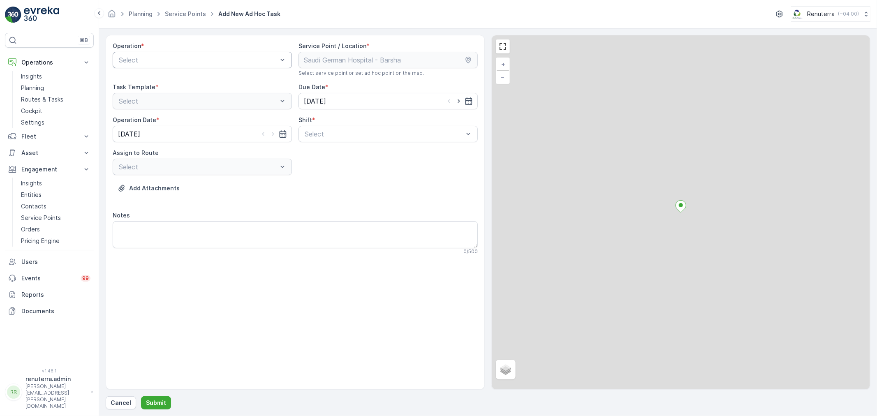
drag, startPoint x: 162, startPoint y: 47, endPoint x: 160, endPoint y: 58, distance: 10.5
click at [162, 52] on div "Operation * Select" at bounding box center [202, 59] width 179 height 35
click at [160, 58] on div at bounding box center [198, 59] width 160 height 7
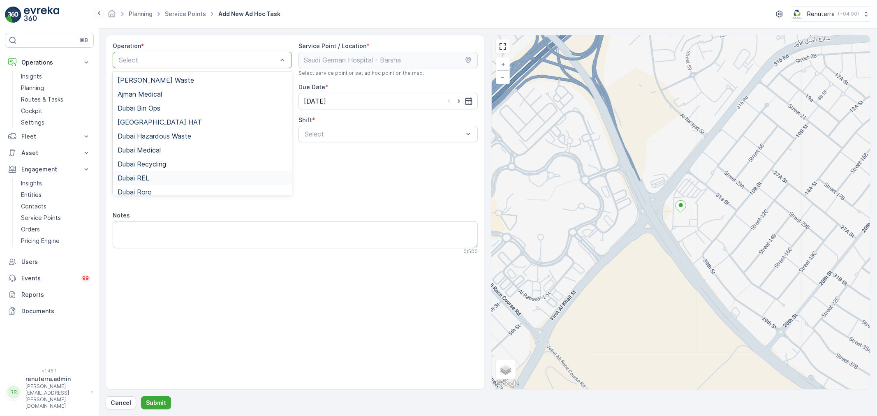
click at [153, 182] on div "Dubai REL" at bounding box center [202, 178] width 179 height 14
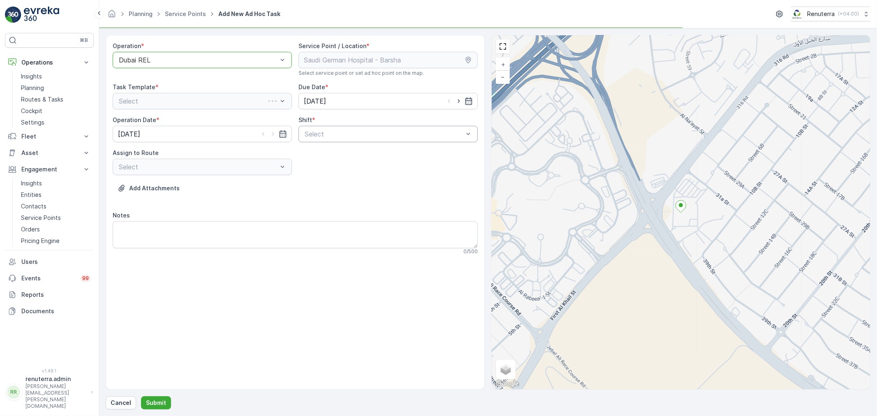
click at [364, 133] on div at bounding box center [384, 133] width 160 height 7
click at [357, 154] on div "Day Shift" at bounding box center [387, 154] width 169 height 7
click at [366, 97] on input "[DATE]" at bounding box center [388, 101] width 179 height 16
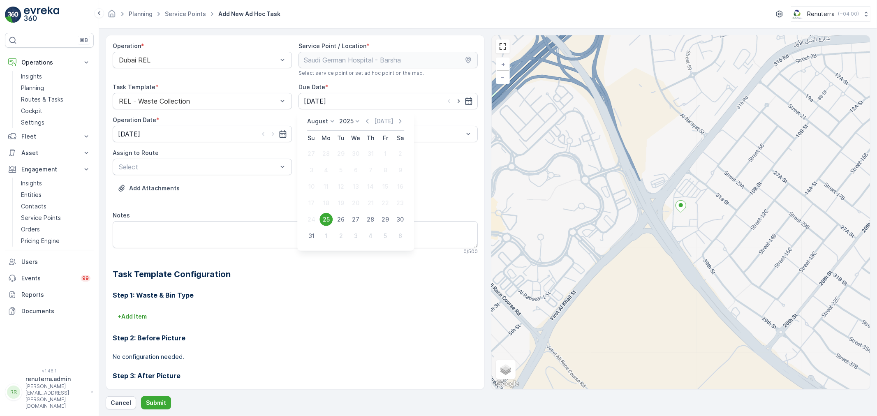
click at [329, 220] on div "25" at bounding box center [326, 219] width 13 height 13
click at [334, 103] on input "[DATE]" at bounding box center [388, 101] width 179 height 16
click at [329, 220] on div "25" at bounding box center [326, 219] width 13 height 13
click at [318, 132] on div at bounding box center [384, 133] width 160 height 7
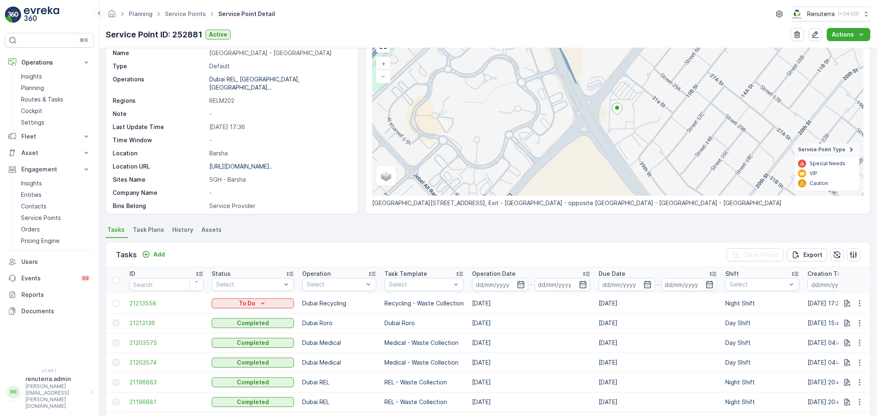
scroll to position [46, 0]
click at [146, 254] on icon "Add" at bounding box center [146, 255] width 8 height 8
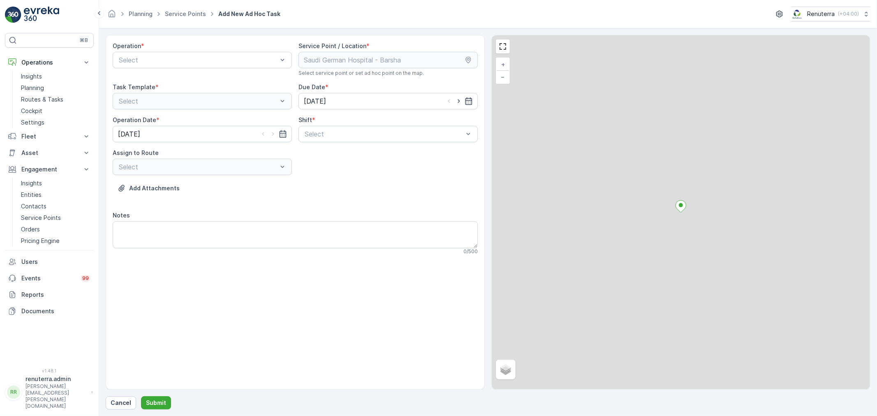
click at [181, 49] on div "Operation *" at bounding box center [202, 46] width 179 height 8
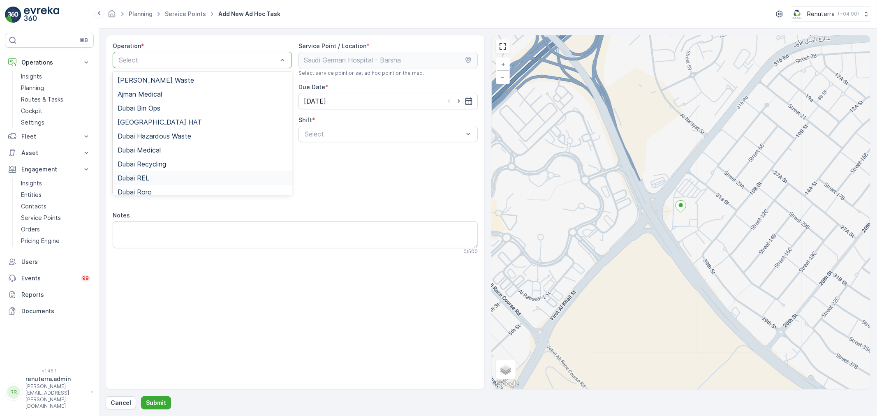
click at [169, 175] on div "Dubai REL" at bounding box center [202, 177] width 169 height 7
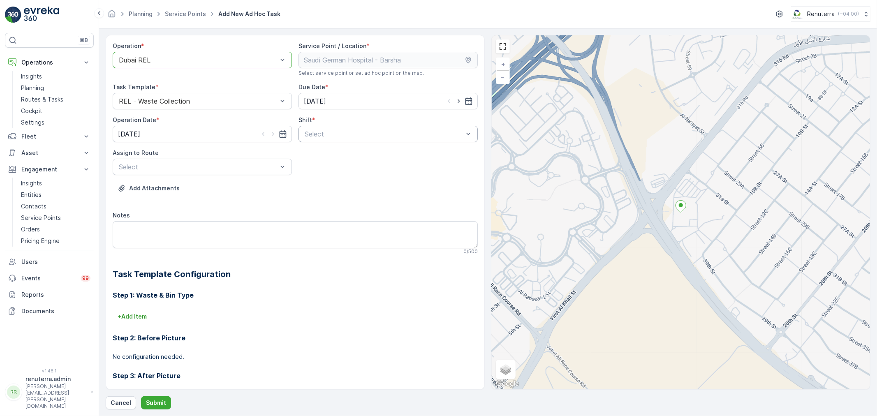
click at [321, 132] on div at bounding box center [384, 133] width 160 height 7
click at [330, 155] on span "Day Shift" at bounding box center [317, 154] width 29 height 7
drag, startPoint x: 334, startPoint y: 134, endPoint x: 333, endPoint y: 169, distance: 34.6
click at [334, 137] on div at bounding box center [384, 133] width 160 height 7
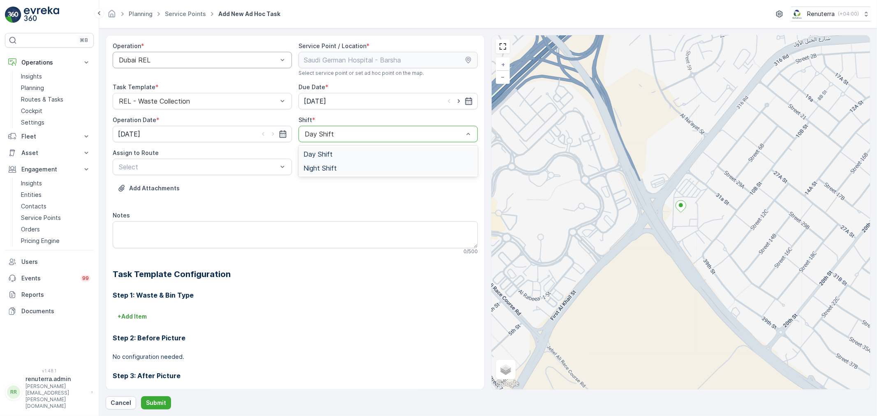
click at [333, 169] on span "Night Shift" at bounding box center [319, 167] width 33 height 7
click at [183, 167] on div at bounding box center [198, 166] width 160 height 7
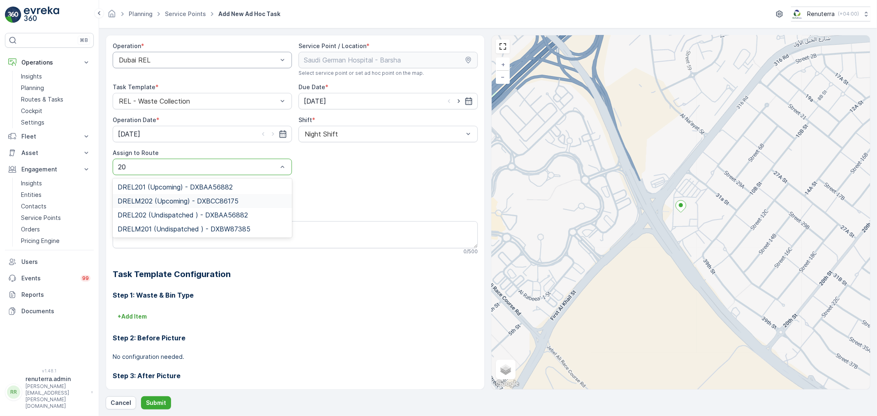
type input "202"
click at [183, 189] on span "DRELM202 (Upcoming) - DXBCC86175" at bounding box center [178, 186] width 121 height 7
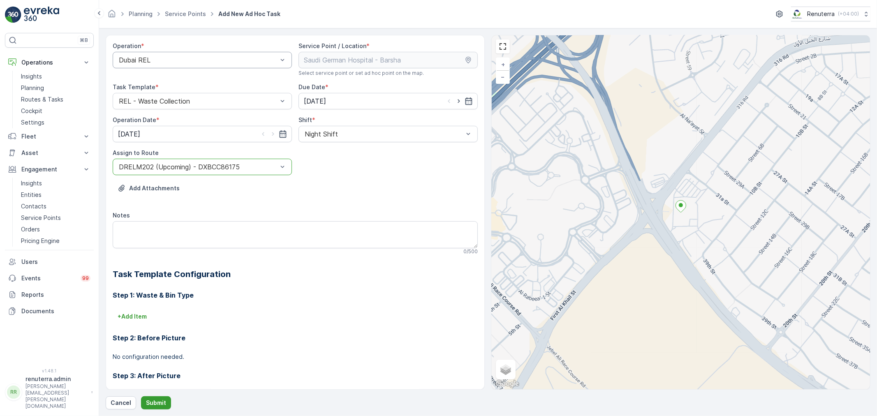
click at [155, 409] on button "Submit" at bounding box center [156, 402] width 30 height 13
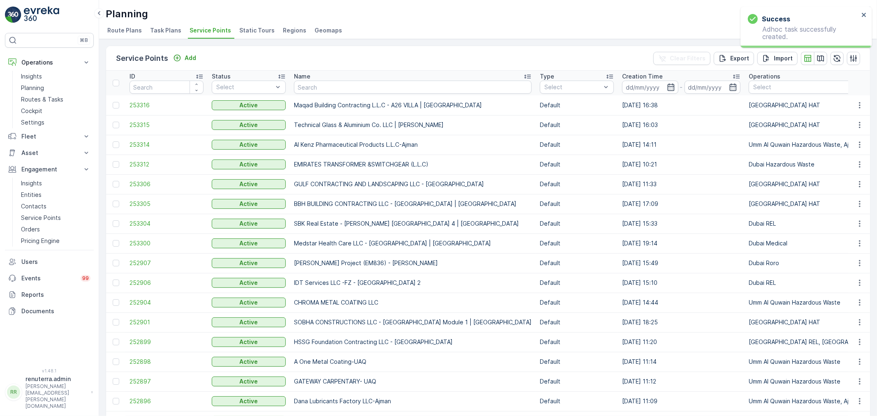
click at [325, 93] on th "Name" at bounding box center [413, 83] width 246 height 25
click at [321, 88] on input "text" at bounding box center [413, 87] width 238 height 13
type input "Saudi"
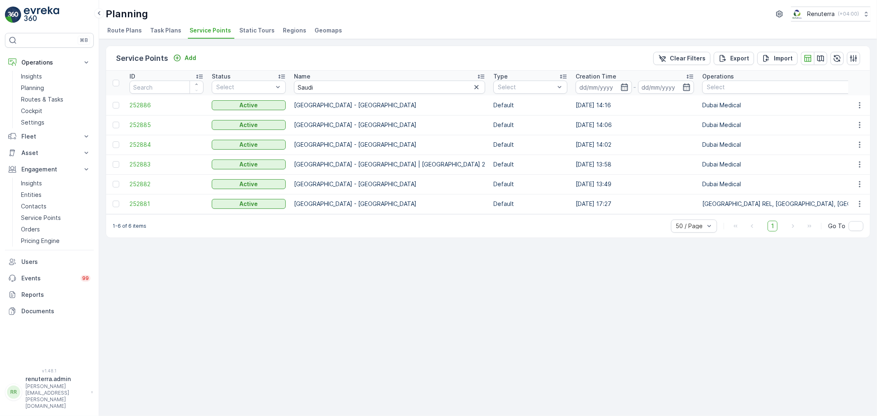
click at [140, 197] on td "252881" at bounding box center [166, 204] width 82 height 20
click at [142, 206] on span "252881" at bounding box center [167, 204] width 74 height 8
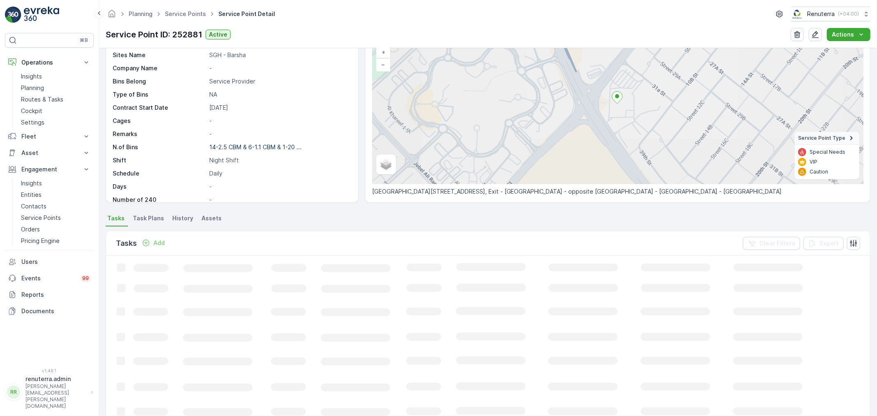
scroll to position [137, 0]
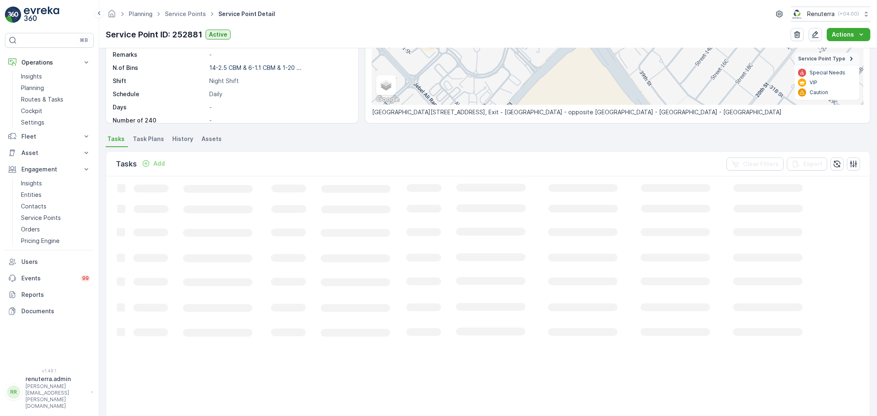
click at [150, 169] on div "Tasks Add" at bounding box center [142, 164] width 52 height 12
click at [149, 164] on icon "Add" at bounding box center [146, 163] width 7 height 7
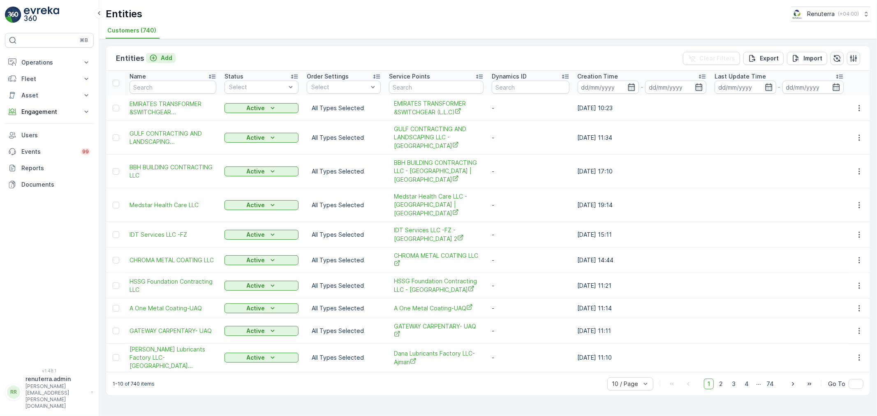
click at [163, 56] on p "Add" at bounding box center [167, 58] width 12 height 8
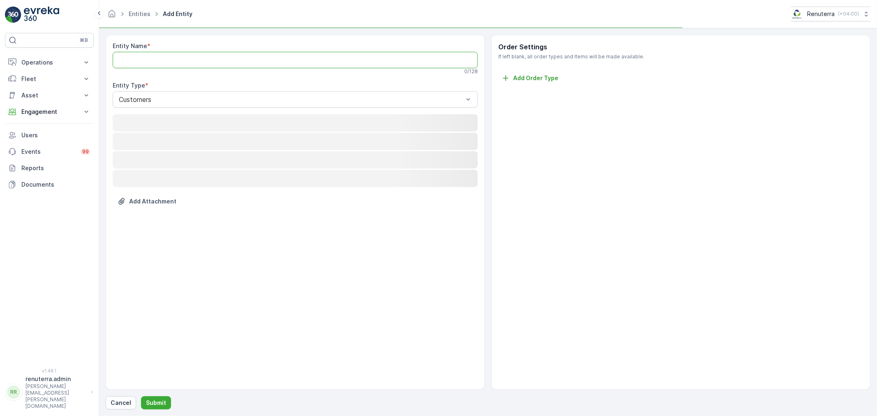
click at [162, 56] on Name "Entity Name" at bounding box center [295, 60] width 365 height 16
paste Name "Al Kenz Pharmaceutical Products L.L.C-Ajman"
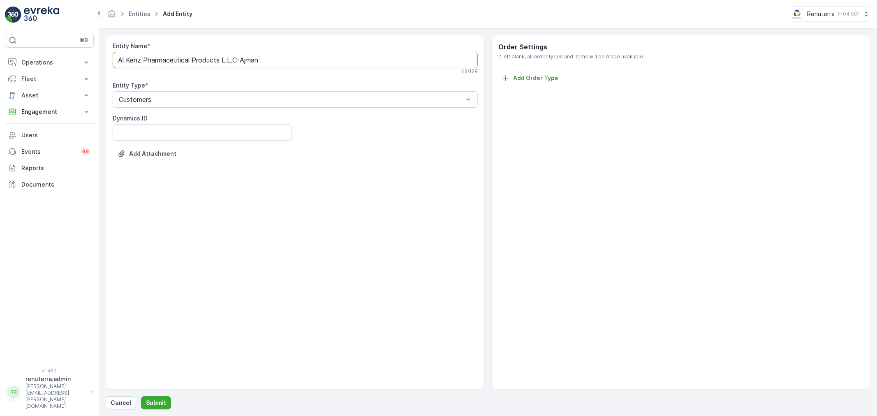
type Name "Al Kenz Pharmaceutical Products L.L.C-Ajman"
click at [153, 395] on div "Entity Name * Al Kenz Pharmaceutical Products L.L.C-Ajman Checking availability…" at bounding box center [488, 222] width 765 height 375
click at [154, 403] on p "Submit" at bounding box center [156, 403] width 20 height 8
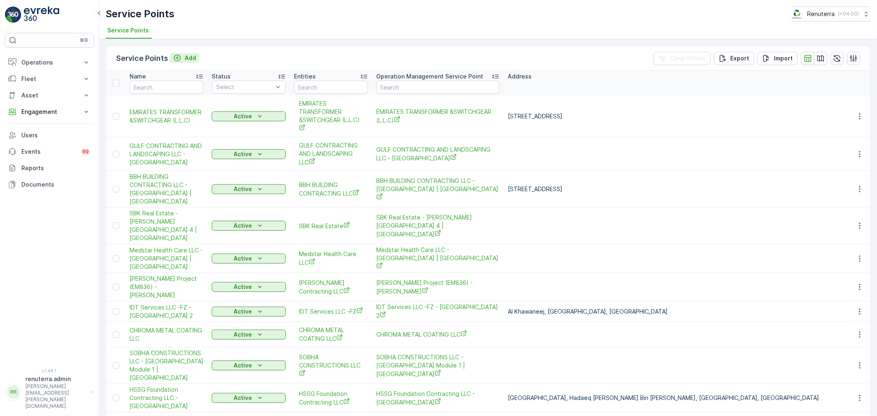
click at [185, 59] on p "Add" at bounding box center [191, 58] width 12 height 8
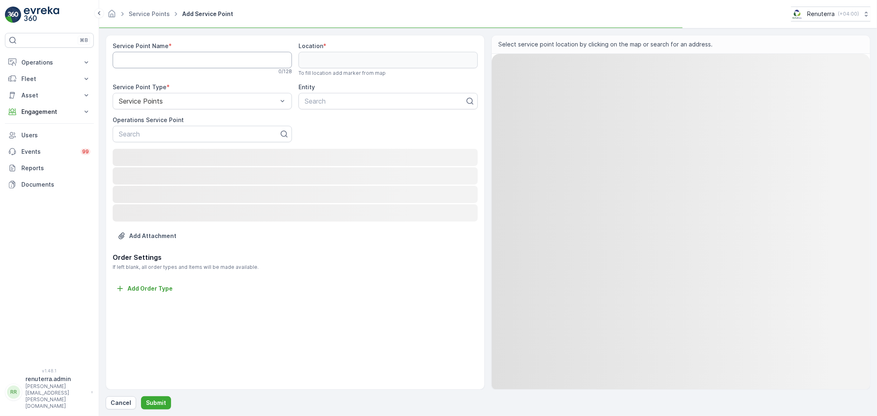
click at [173, 63] on Name "Service Point Name" at bounding box center [202, 60] width 179 height 16
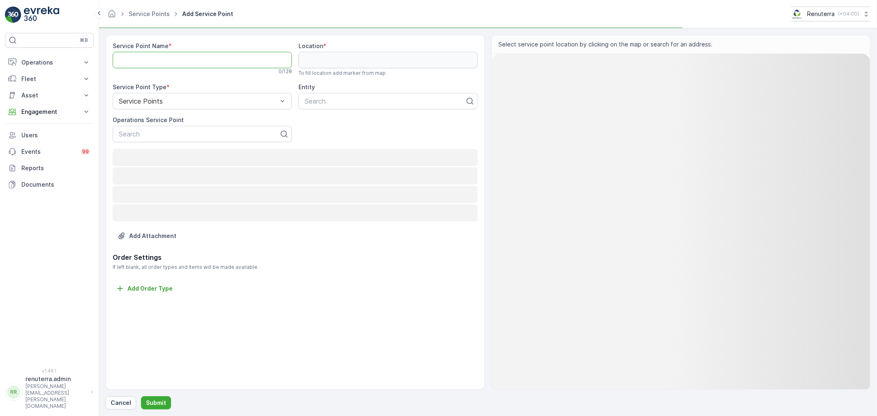
paste Name "Al Kenz Pharmaceutical Products L.L.C-Ajman"
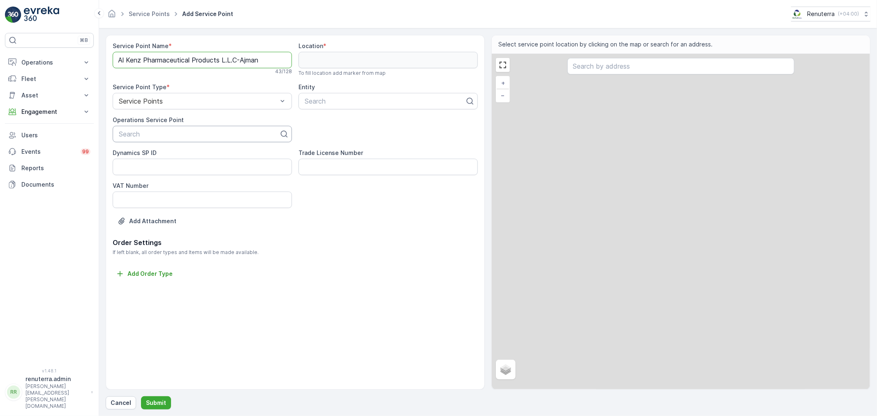
type Name "Al Kenz Pharmaceutical Products L.L.C-Ajman"
click at [164, 130] on div at bounding box center [199, 133] width 162 height 7
paste input "Al Kenz Pharmaceutical Products L.L.C-Ajman"
type input "Al Kenz Pharmaceutical Products L.L.C-Ajman"
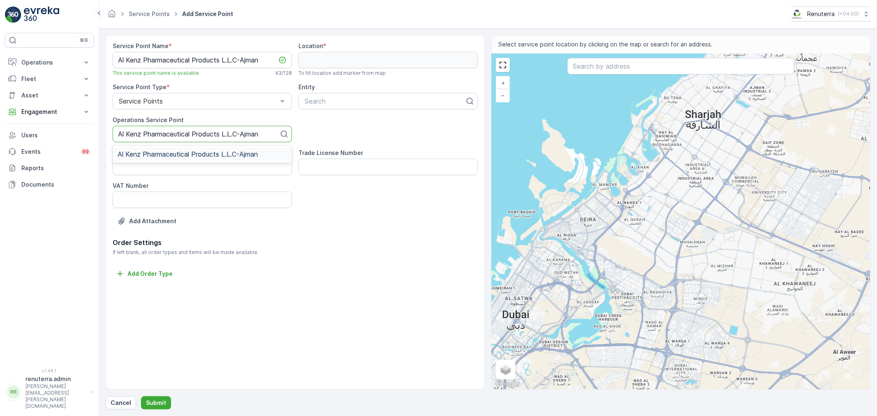
click at [179, 156] on span "Al Kenz Pharmaceutical Products L.L.C-Ajman" at bounding box center [188, 154] width 140 height 7
click at [313, 108] on div "Search" at bounding box center [388, 101] width 179 height 16
paste input "Al Kenz Pharmaceutical Products L.L.C-Ajman"
type input "Al Kenz Pharmaceutical Products L.L.C-Ajman"
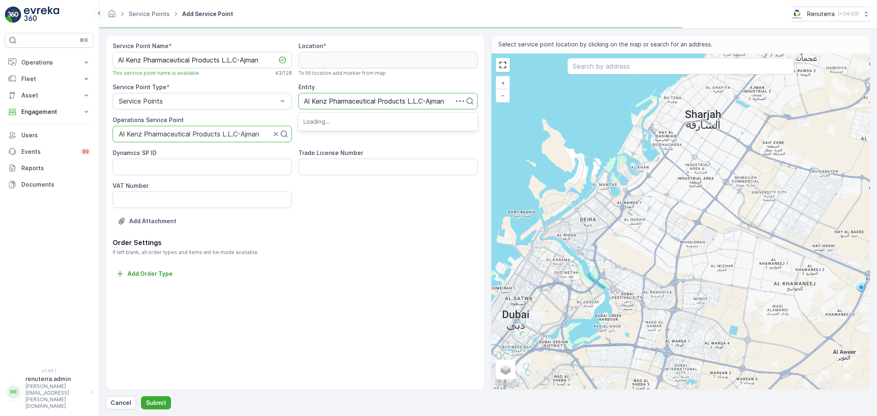
click at [342, 126] on div "Loading..." at bounding box center [388, 121] width 179 height 15
click at [342, 125] on div "Al Kenz Pharmaceutical Products L.L.C-Ajman" at bounding box center [388, 121] width 179 height 14
click at [580, 70] on input "text" at bounding box center [680, 66] width 227 height 16
paste input "Al najm Aluminium works"
type input "Al najm Aluminium works"
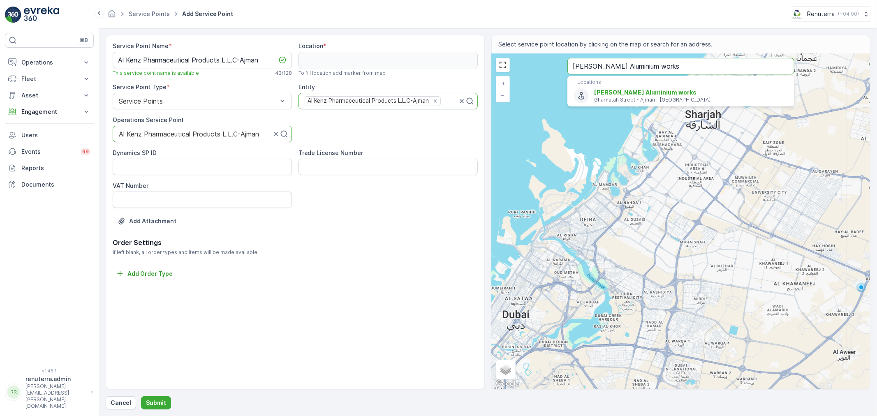
click at [610, 86] on li "Locations" at bounding box center [680, 82] width 227 height 9
click at [613, 98] on p "Gharnatah Street - Ajman - United Arab Emirates" at bounding box center [691, 100] width 194 height 7
type input "25.3690724,55.4840823"
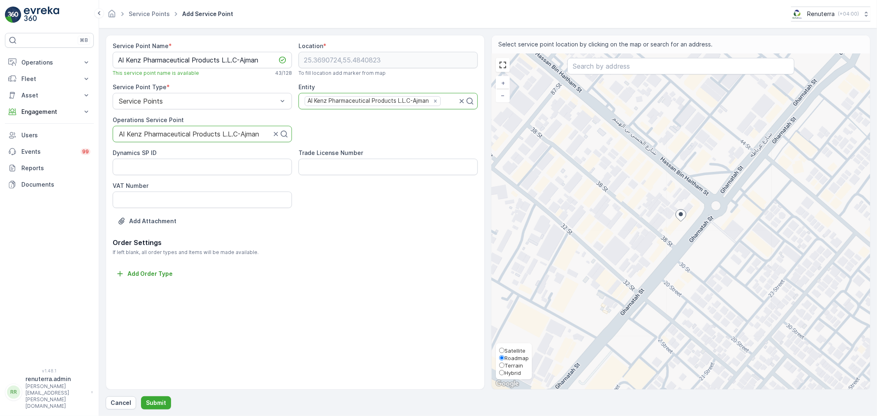
click at [507, 347] on span "Satellite" at bounding box center [515, 350] width 21 height 7
click at [505, 348] on input "Satellite" at bounding box center [501, 350] width 5 height 5
radio input "true"
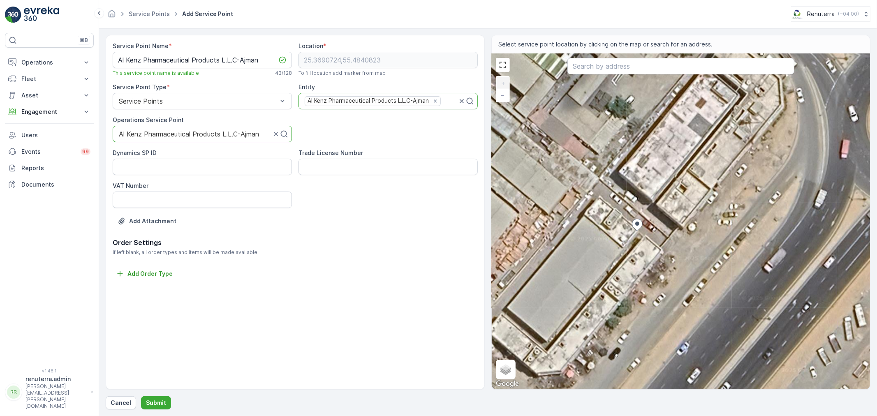
click at [658, 130] on div "+ − Satellite Roadmap Terrain Hybrid Leaflet Keyboard shortcuts Map Data Imager…" at bounding box center [681, 222] width 378 height 336
type input "25.369371022976665,55.48414986285016"
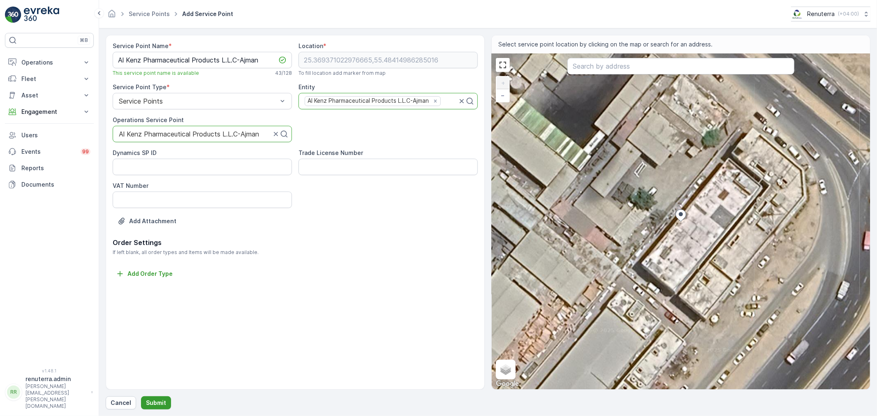
click at [160, 402] on p "Submit" at bounding box center [156, 403] width 20 height 8
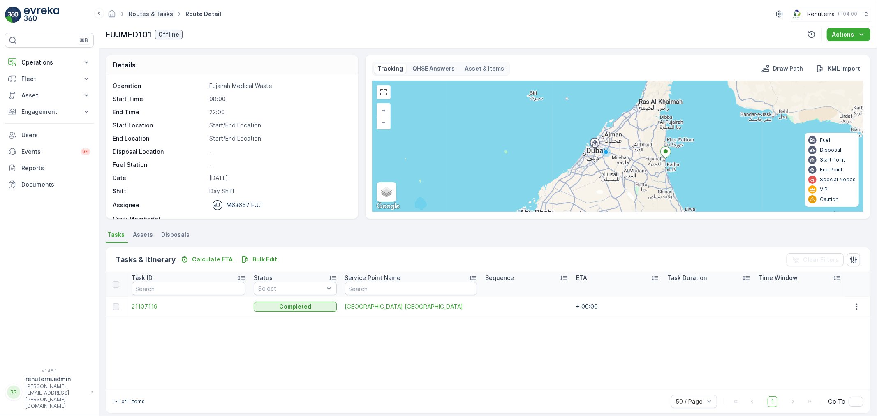
click at [157, 11] on link "Routes & Tasks" at bounding box center [151, 13] width 44 height 7
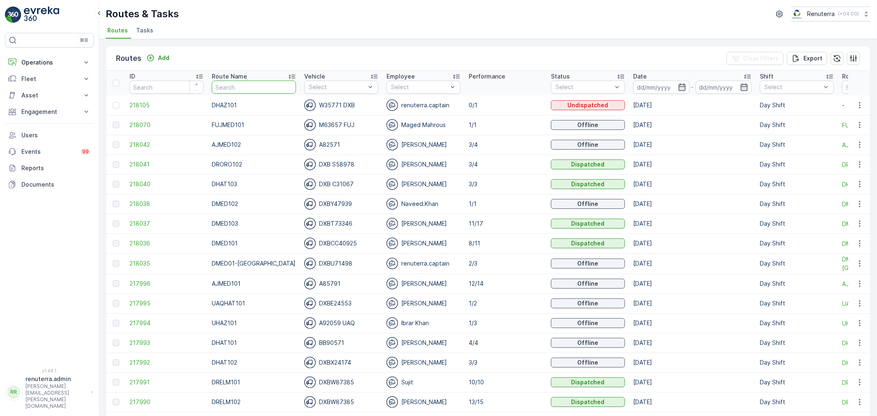
click at [220, 85] on input "text" at bounding box center [254, 87] width 84 height 13
type input "DRELM"
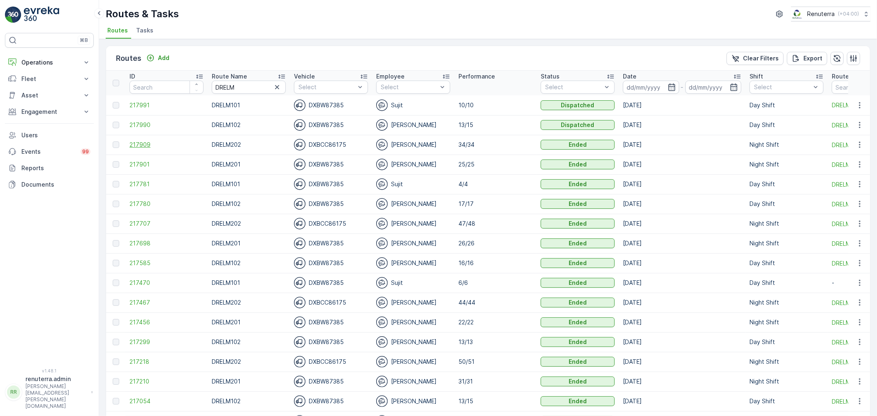
click at [143, 143] on span "217909" at bounding box center [167, 145] width 74 height 8
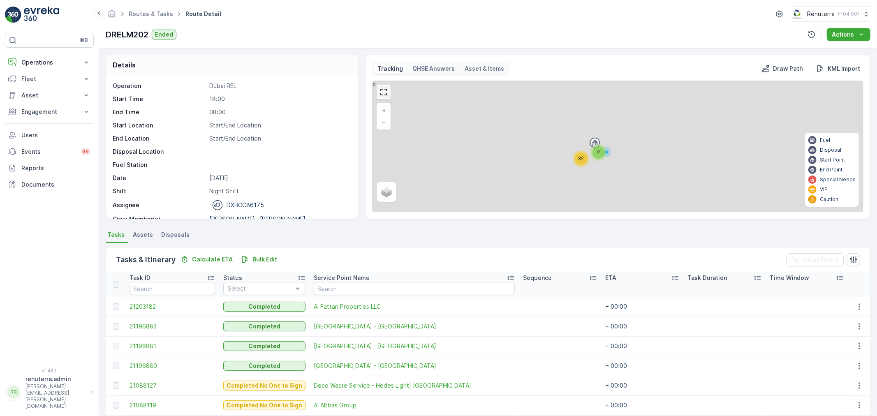
click at [387, 95] on link at bounding box center [384, 92] width 12 height 12
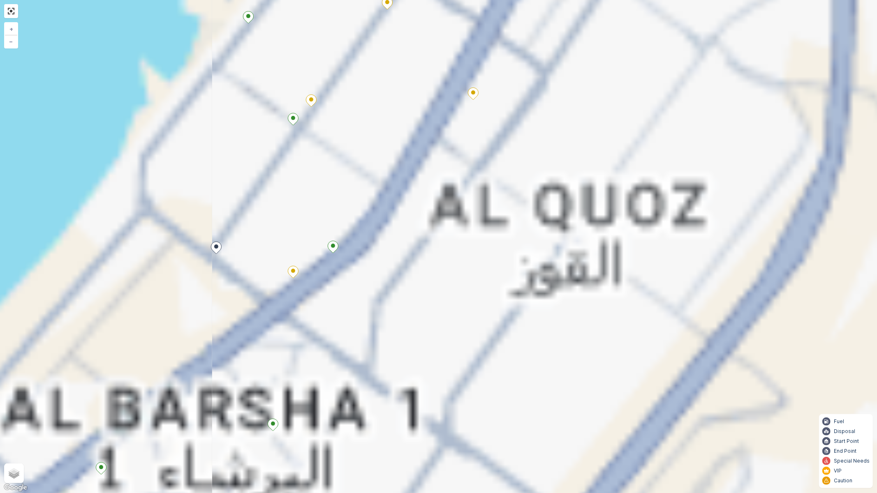
drag, startPoint x: 549, startPoint y: 332, endPoint x: 721, endPoint y: 402, distance: 185.7
click at [721, 402] on div "2 5 2 2 4 2 4 2 2 4 2 + − Satellite Roadmap Terrain Hybrid Leaflet Keyboard sho…" at bounding box center [438, 246] width 877 height 493
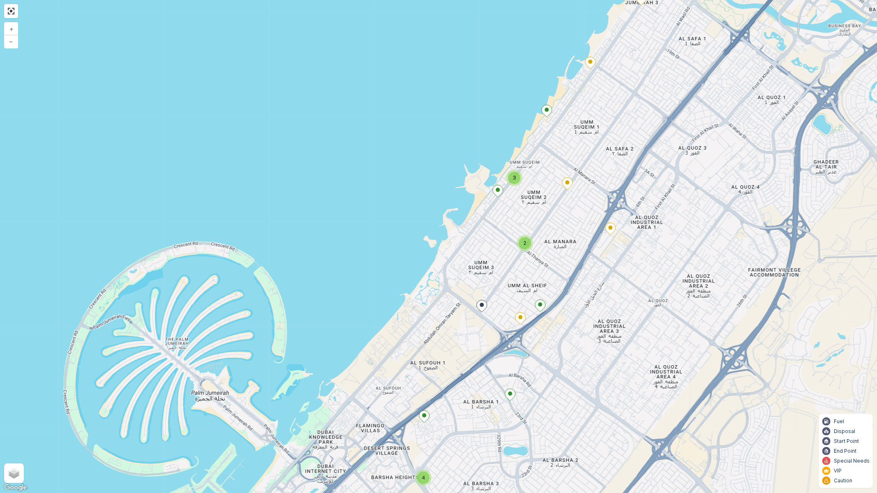
click at [520, 179] on div "3" at bounding box center [514, 178] width 16 height 16
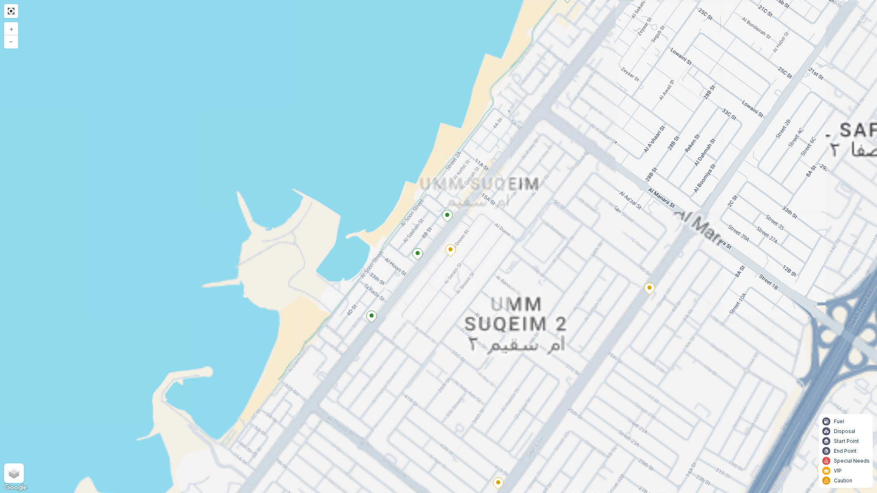
click at [377, 311] on icon at bounding box center [371, 317] width 11 height 12
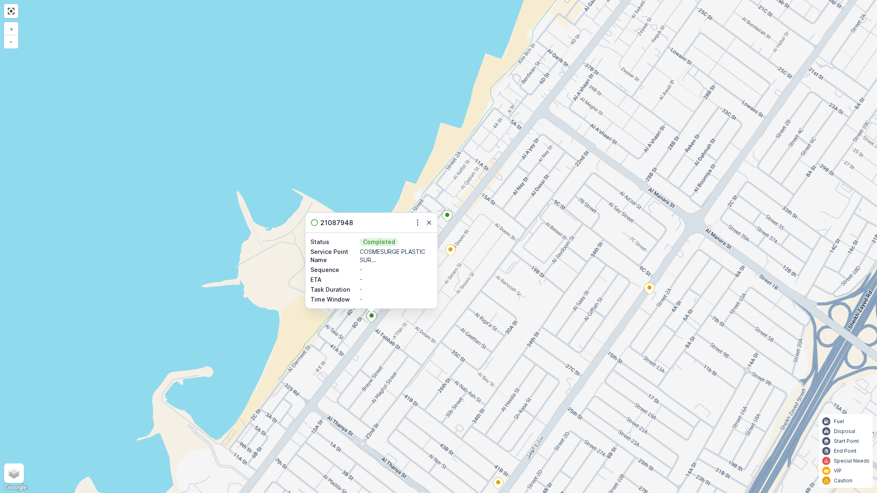
click at [411, 224] on div "21087948" at bounding box center [372, 223] width 132 height 20
click at [418, 220] on icon "button" at bounding box center [417, 223] width 1 height 6
click at [414, 233] on span "See More Details" at bounding box center [411, 235] width 48 height 8
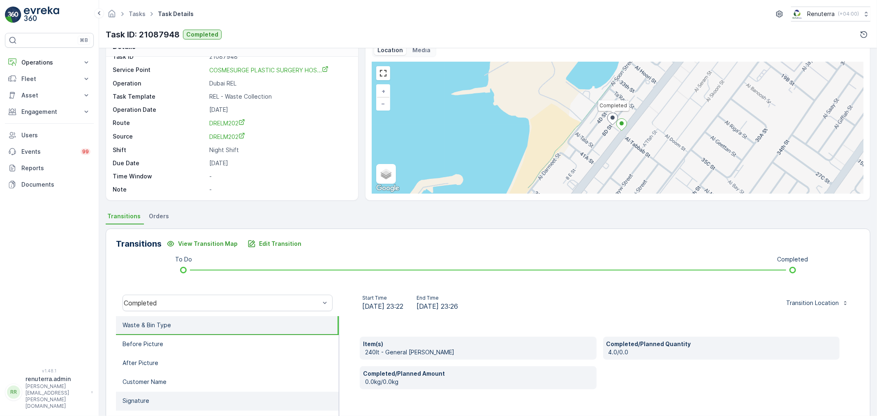
scroll to position [102, 0]
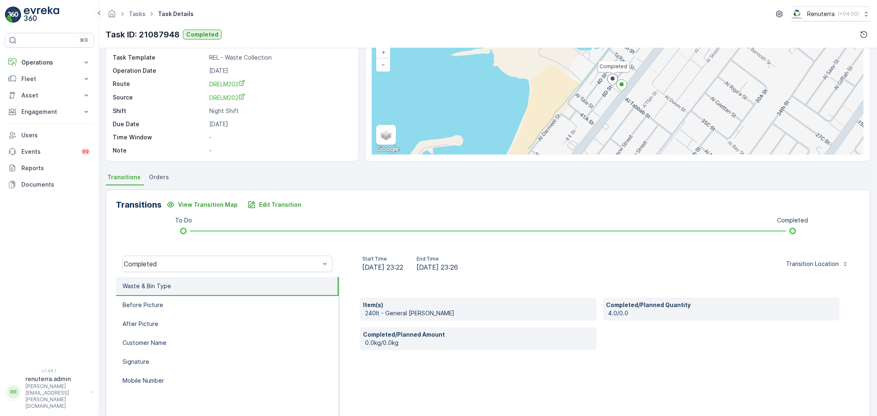
click at [261, 261] on div "Completed" at bounding box center [228, 264] width 210 height 16
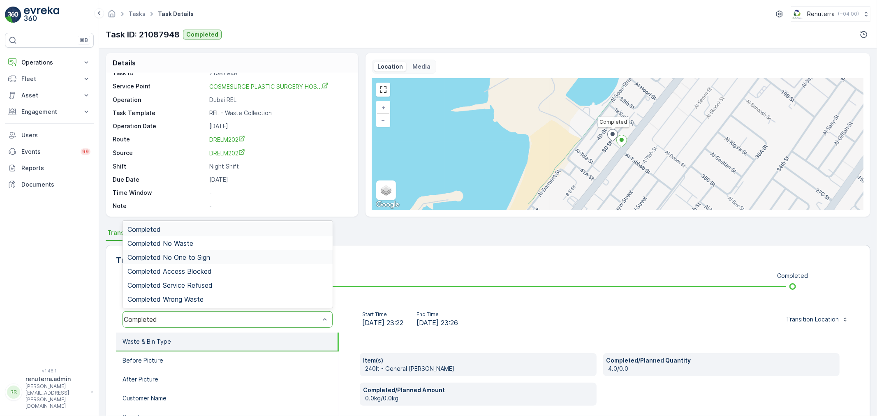
scroll to position [0, 0]
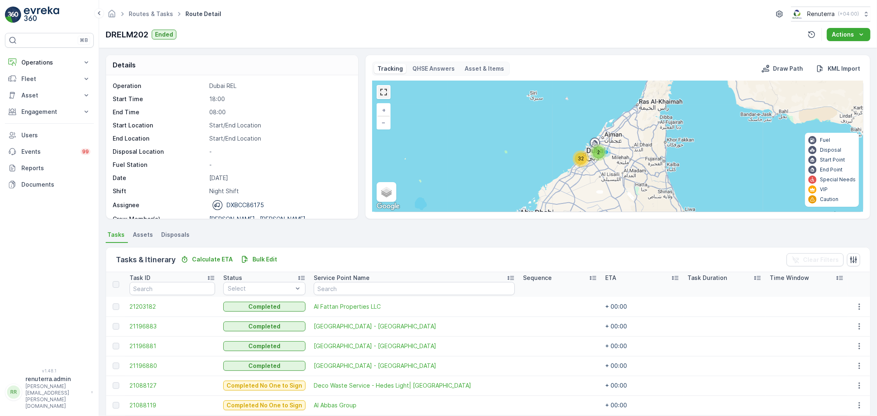
click at [382, 87] on link at bounding box center [384, 92] width 12 height 12
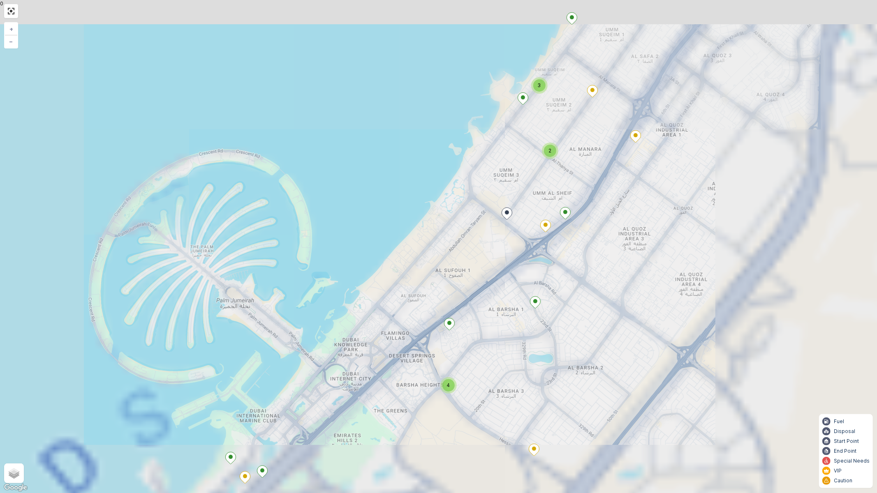
drag, startPoint x: 440, startPoint y: 241, endPoint x: 457, endPoint y: 274, distance: 37.5
click at [432, 296] on div "2 3 4 2 3 + − Satellite Roadmap Terrain Hybrid Leaflet Keyboard shortcuts Map D…" at bounding box center [438, 246] width 877 height 493
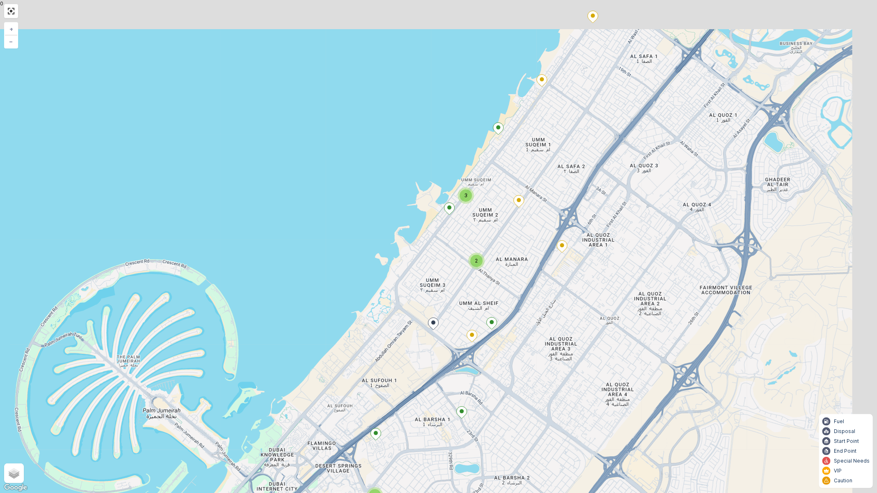
drag, startPoint x: 492, startPoint y: 233, endPoint x: 419, endPoint y: 335, distance: 126.1
click at [408, 346] on div "2 3 4 2 3 + − Satellite Roadmap Terrain Hybrid Leaflet Keyboard shortcuts Map D…" at bounding box center [438, 246] width 877 height 493
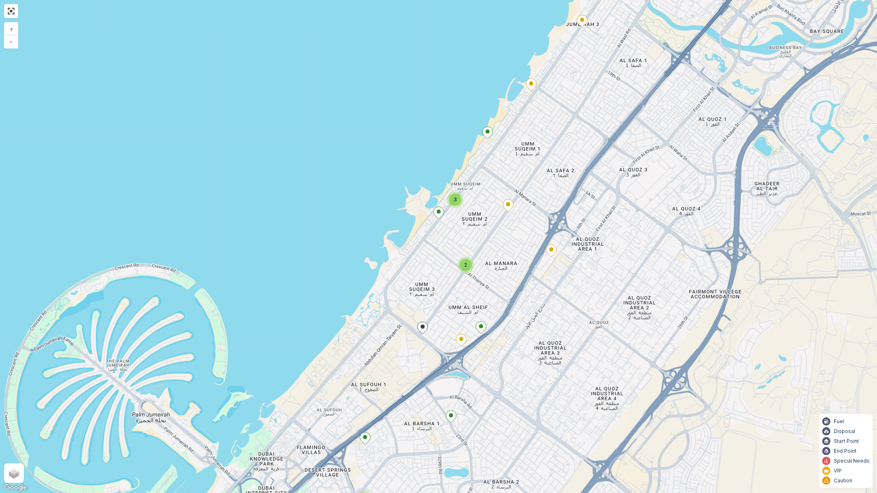
click at [468, 258] on div "2" at bounding box center [466, 265] width 16 height 16
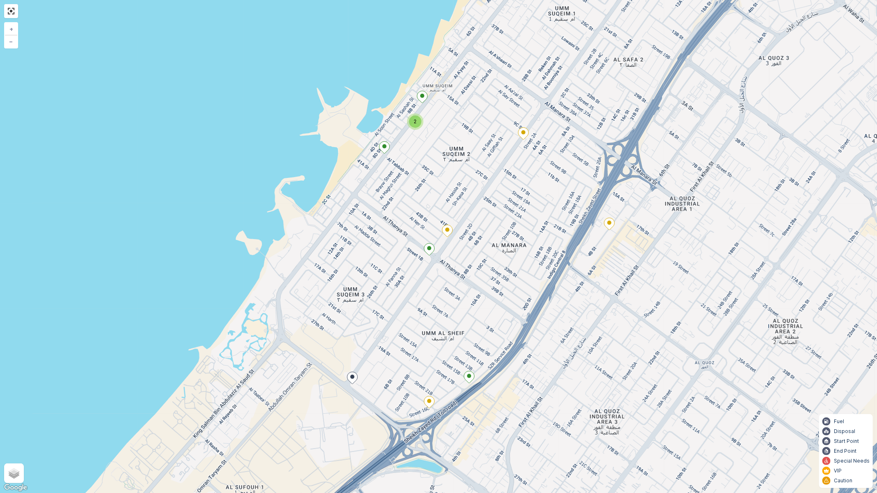
click at [456, 228] on div "2 2 4 2 + − Satellite Roadmap Terrain Hybrid Leaflet Keyboard shortcuts Map Dat…" at bounding box center [438, 246] width 877 height 493
click at [444, 232] on icon at bounding box center [447, 231] width 10 height 12
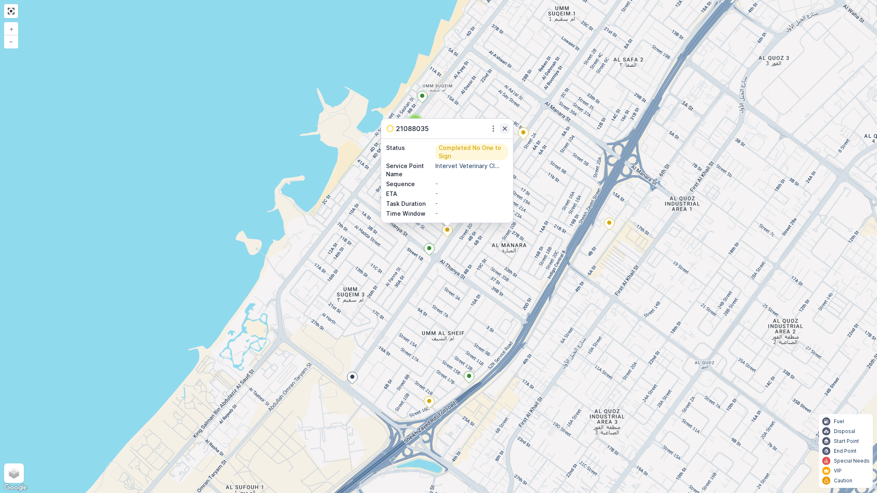
click at [503, 129] on icon "button" at bounding box center [505, 129] width 8 height 8
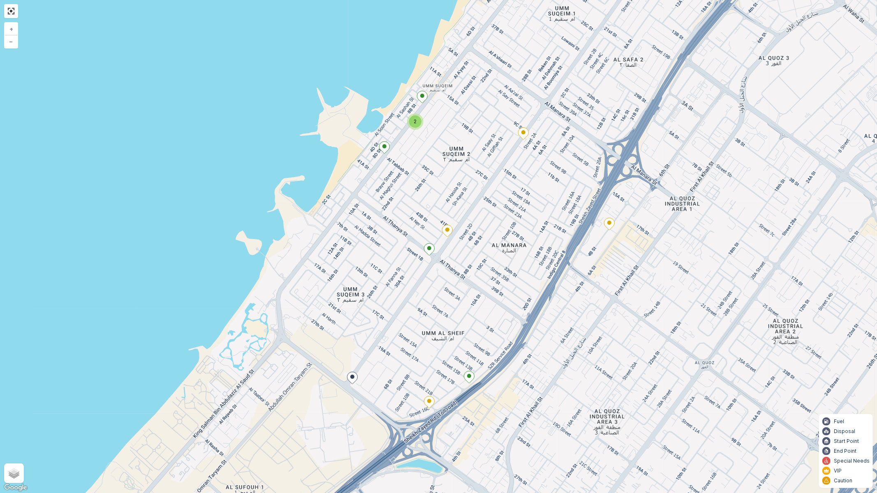
click at [433, 248] on icon at bounding box center [429, 250] width 10 height 12
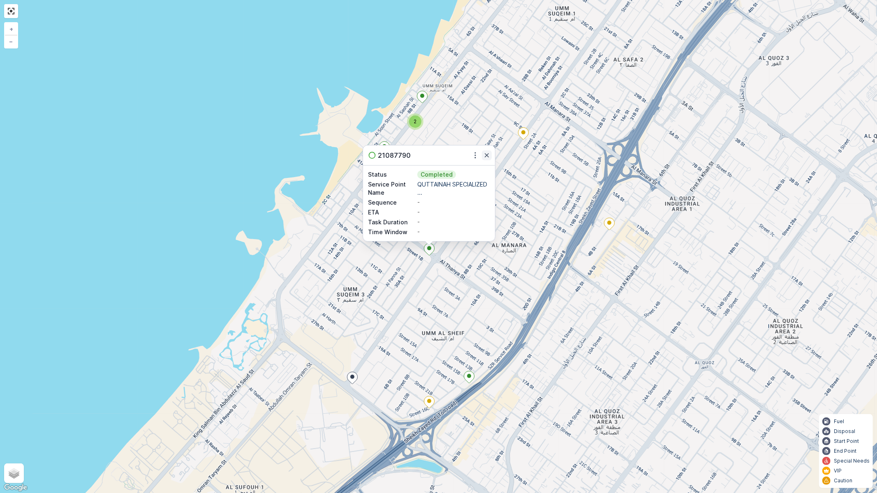
click at [488, 155] on icon "button" at bounding box center [487, 155] width 8 height 8
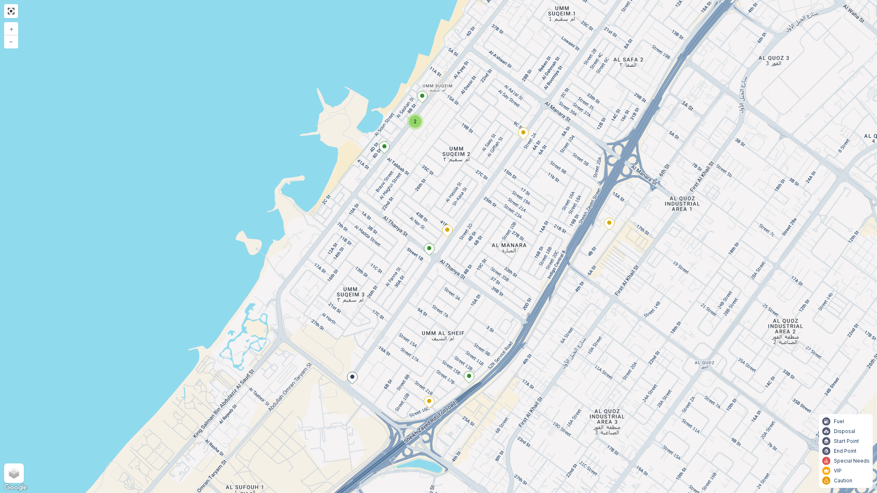
click at [423, 120] on div "2" at bounding box center [415, 121] width 16 height 16
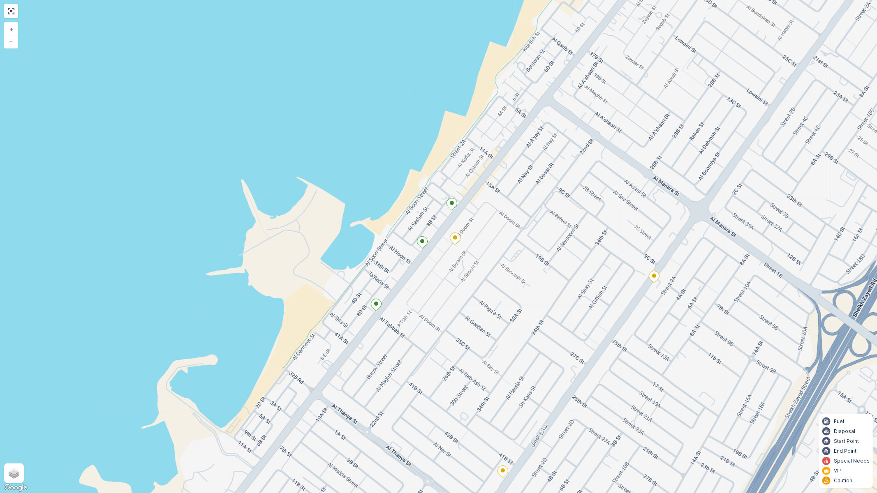
click at [421, 239] on icon at bounding box center [422, 243] width 10 height 12
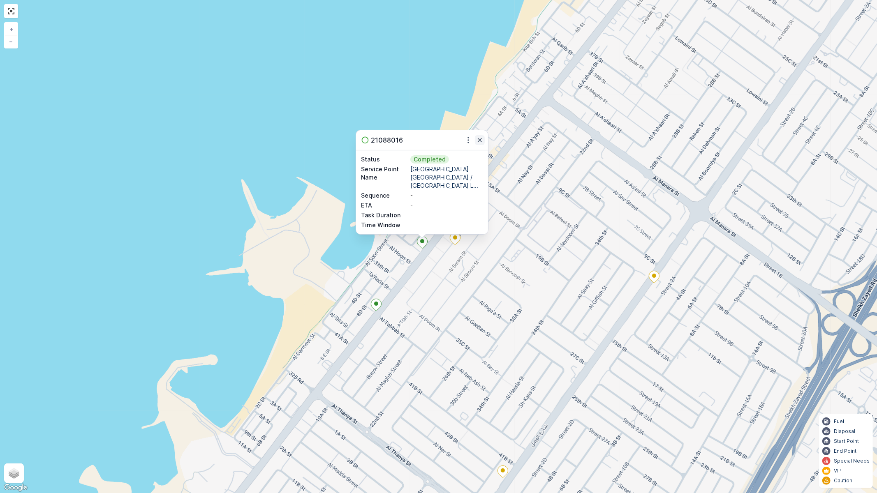
click at [484, 144] on icon "button" at bounding box center [480, 140] width 8 height 8
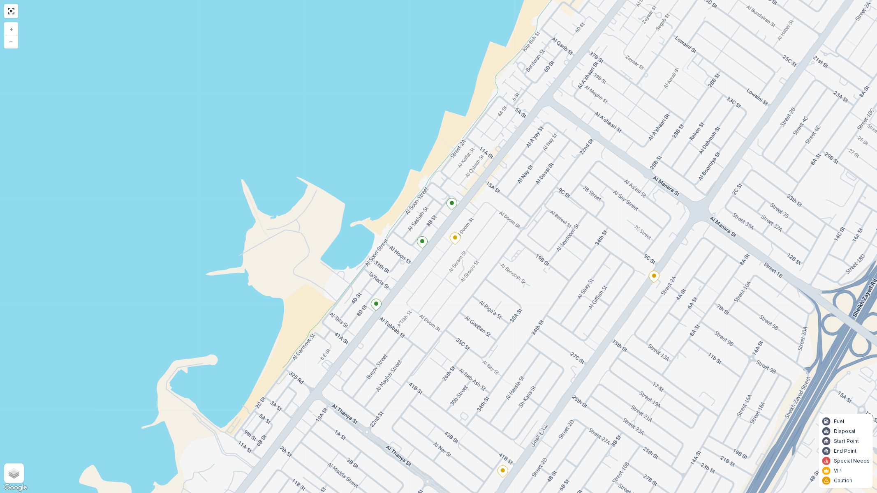
click at [453, 234] on icon at bounding box center [455, 239] width 10 height 12
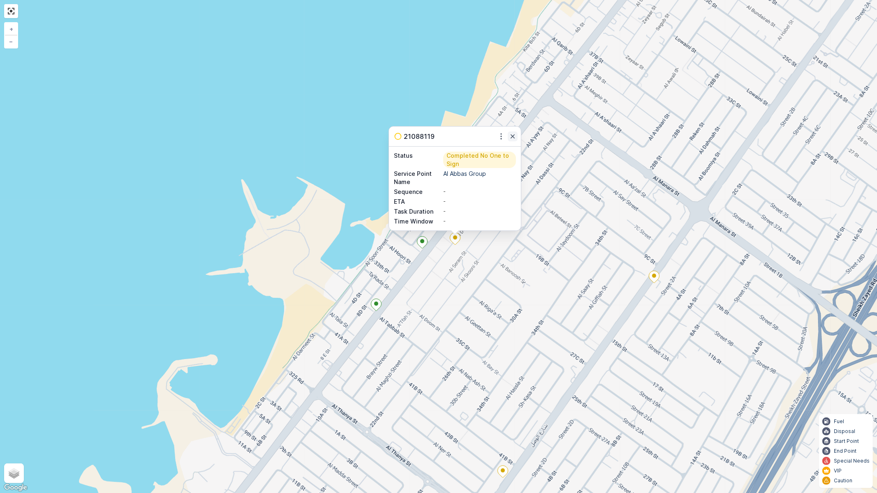
click at [510, 136] on icon "button" at bounding box center [513, 136] width 8 height 8
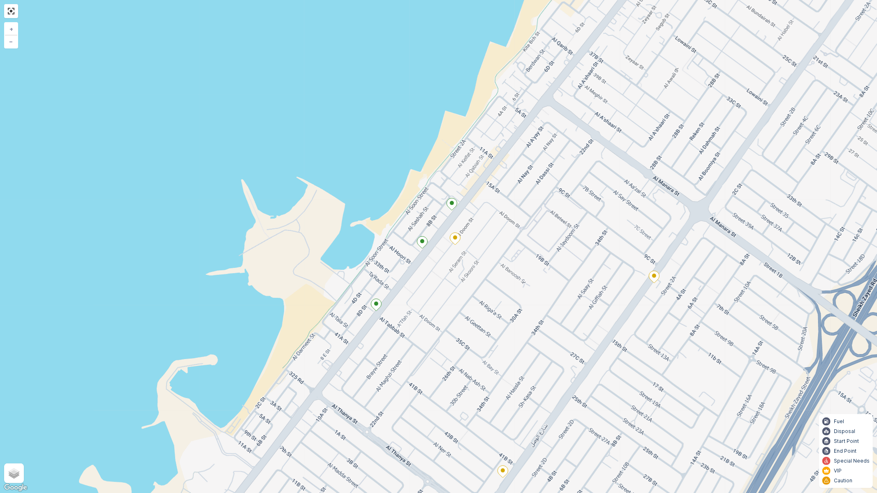
click at [451, 200] on icon at bounding box center [452, 205] width 10 height 12
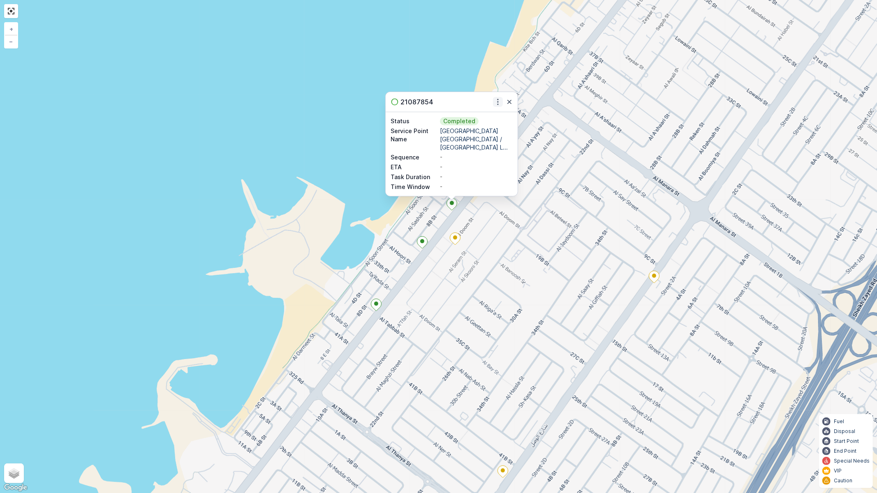
click at [502, 106] on icon "button" at bounding box center [498, 102] width 8 height 8
click at [505, 107] on button "button" at bounding box center [510, 102] width 10 height 10
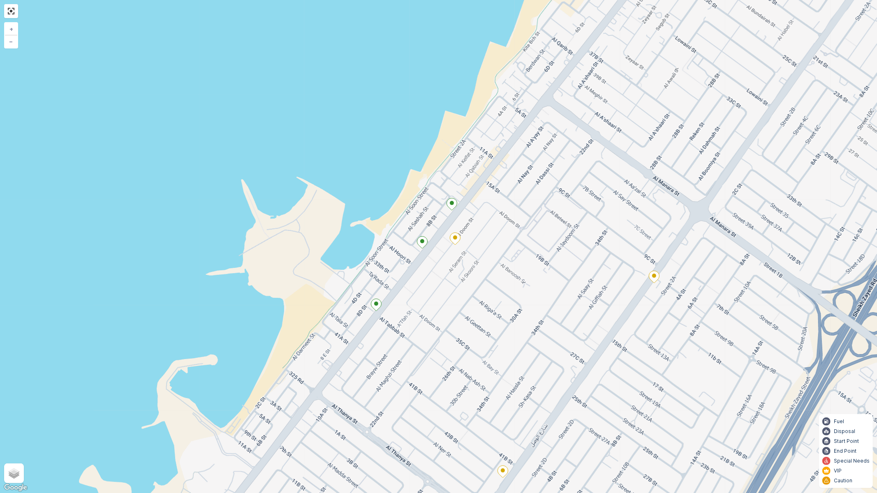
drag, startPoint x: 517, startPoint y: 278, endPoint x: 466, endPoint y: 109, distance: 176.0
click at [466, 109] on div "3 + − Satellite Roadmap Terrain Hybrid Leaflet Keyboard shortcuts Map Data Map …" at bounding box center [438, 246] width 877 height 493
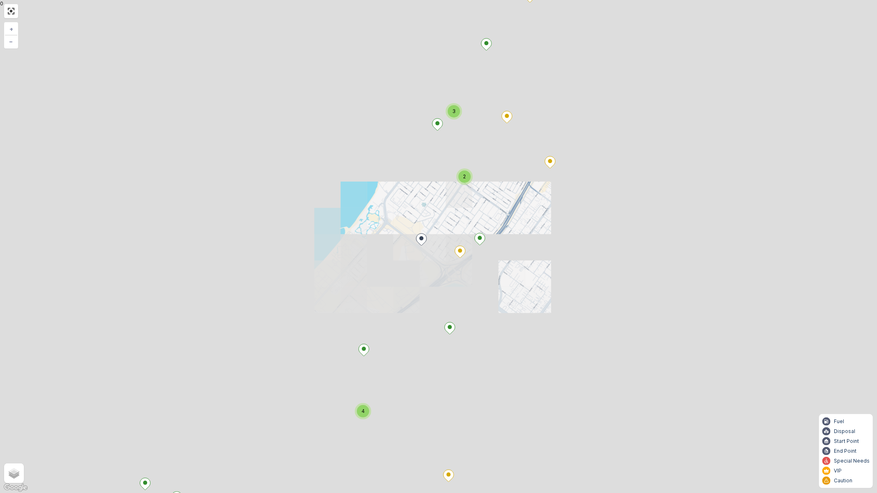
click at [505, 120] on icon at bounding box center [507, 117] width 10 height 12
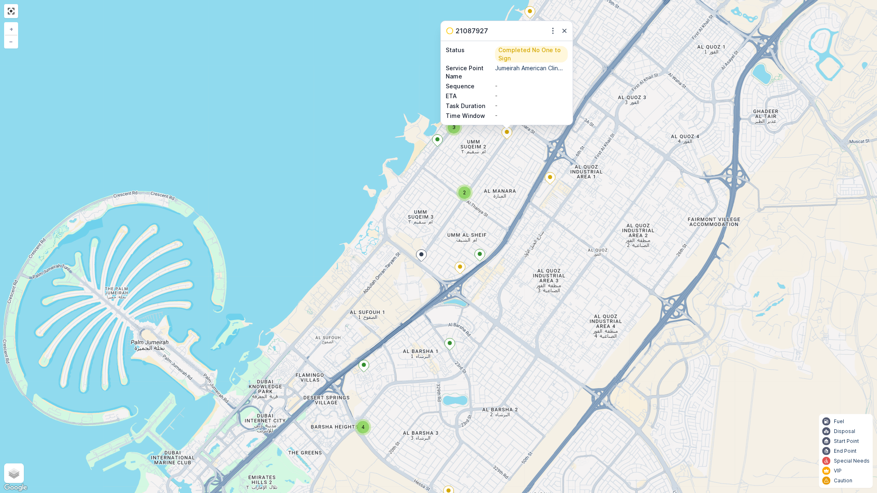
click at [563, 23] on div "21087927" at bounding box center [507, 31] width 132 height 20
click at [564, 30] on icon "button" at bounding box center [565, 31] width 8 height 8
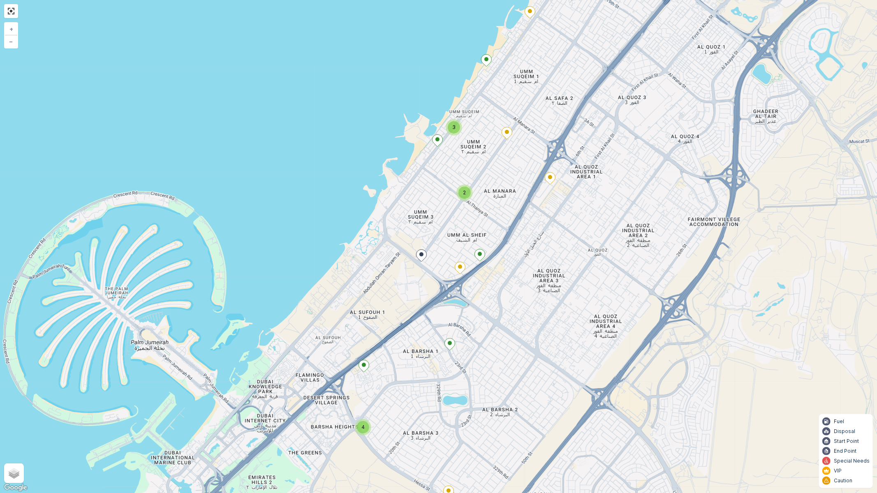
click at [418, 258] on icon at bounding box center [422, 256] width 10 height 12
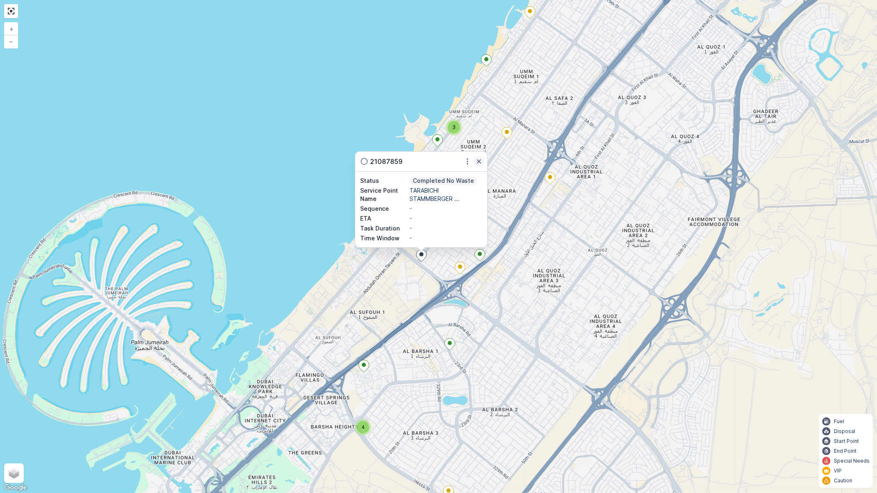
click at [474, 160] on button "button" at bounding box center [479, 162] width 10 height 10
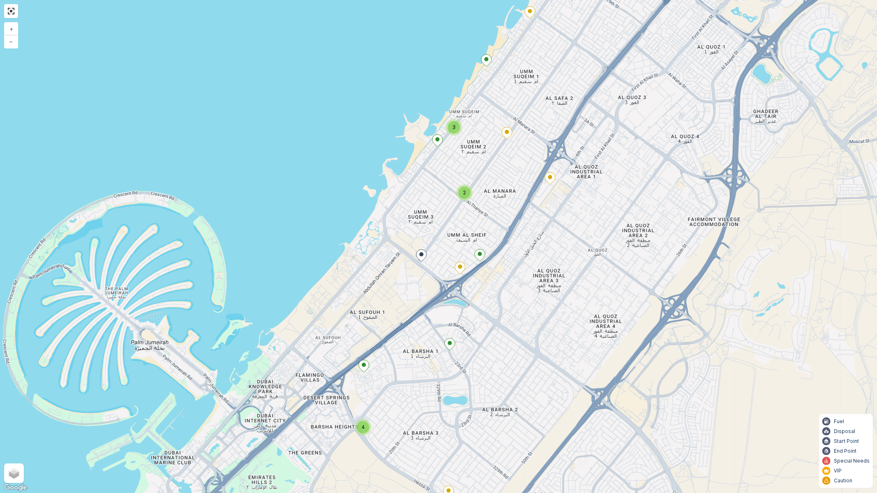
click at [459, 269] on icon at bounding box center [460, 268] width 10 height 12
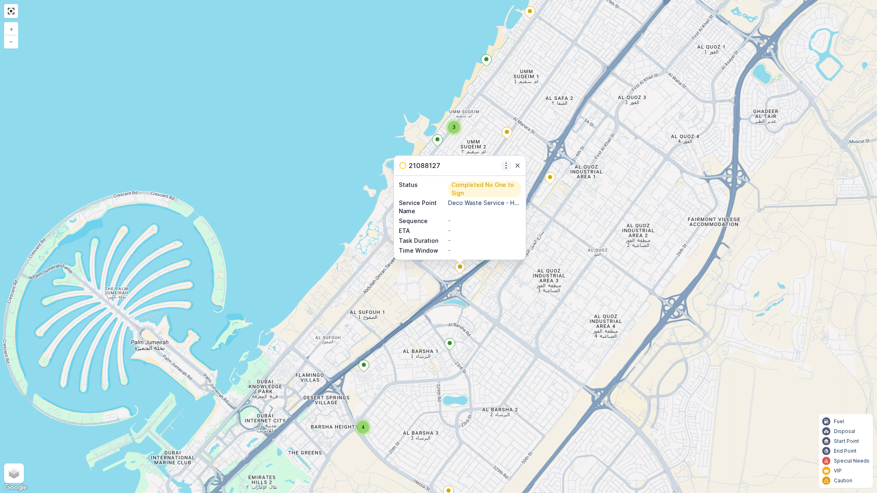
click at [503, 165] on icon "button" at bounding box center [506, 166] width 8 height 8
click at [502, 175] on span "See More Details" at bounding box center [499, 178] width 48 height 8
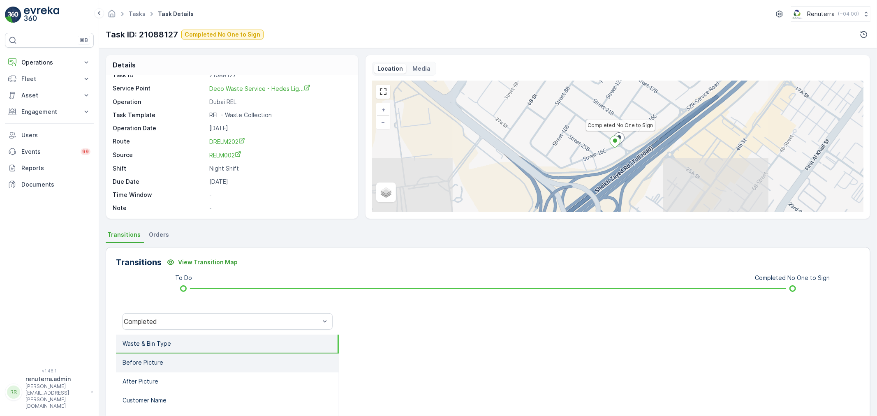
scroll to position [46, 0]
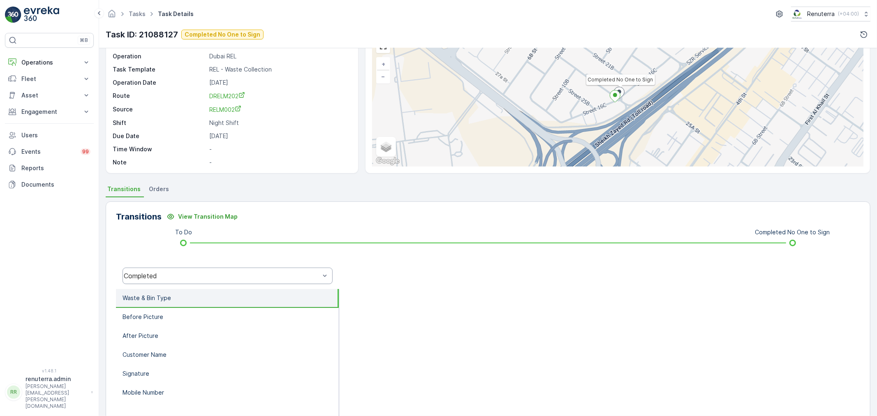
click at [211, 279] on div "Completed" at bounding box center [222, 275] width 196 height 7
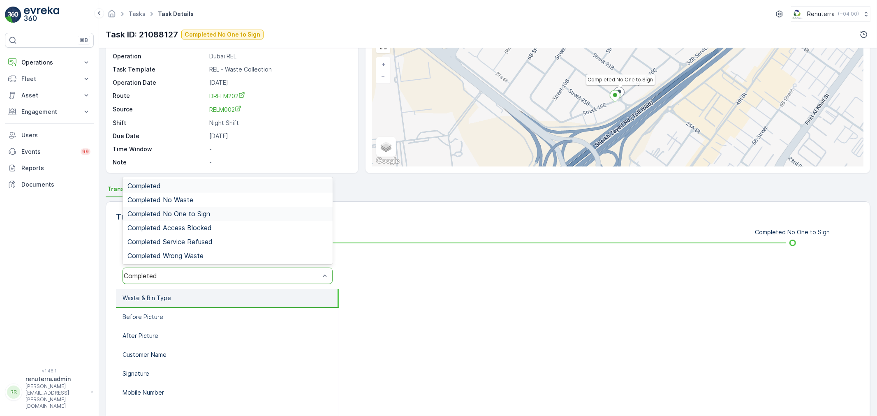
drag, startPoint x: 203, startPoint y: 216, endPoint x: 214, endPoint y: 211, distance: 12.3
click at [204, 215] on span "Completed No One to Sign" at bounding box center [168, 213] width 83 height 7
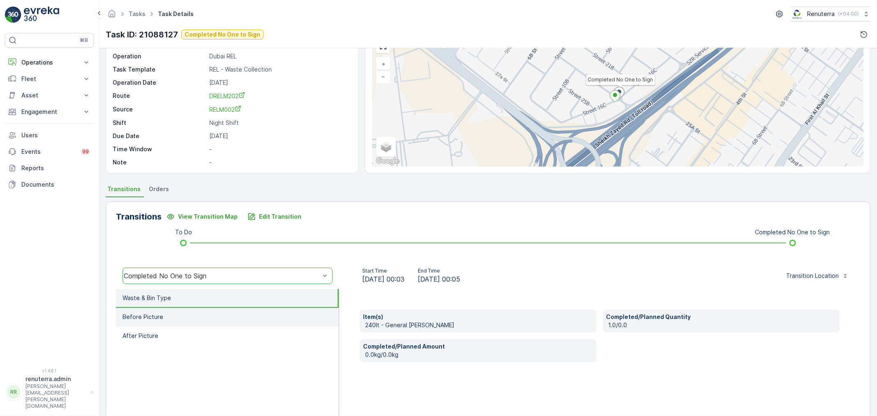
click at [264, 314] on li "Before Picture" at bounding box center [227, 317] width 223 height 19
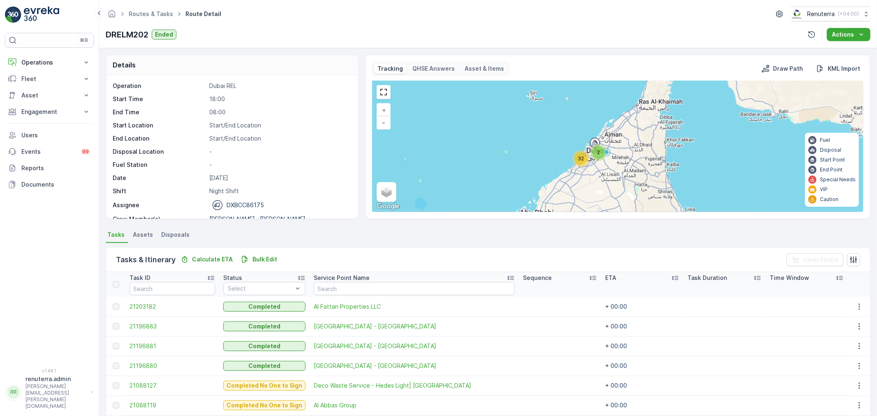
click at [578, 157] on span "32" at bounding box center [581, 158] width 6 height 6
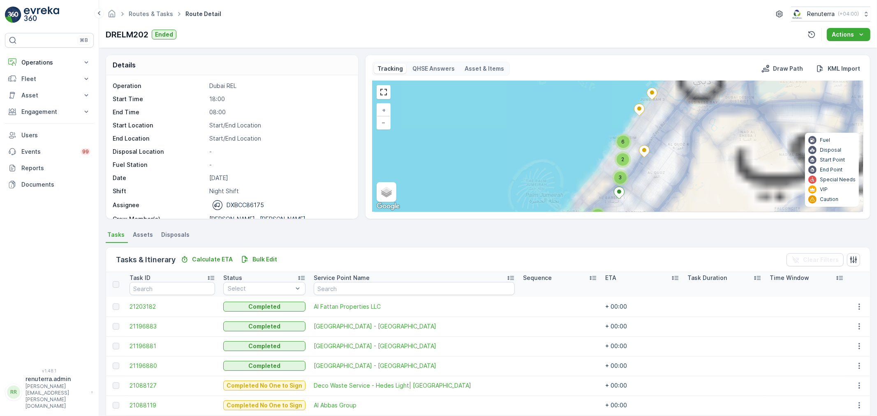
click at [374, 90] on div "2 4 9 2 9 2 5 3 3 5 2 6 + − Satellite Roadmap Terrain Hybrid Leaflet Keyboard s…" at bounding box center [618, 146] width 491 height 131
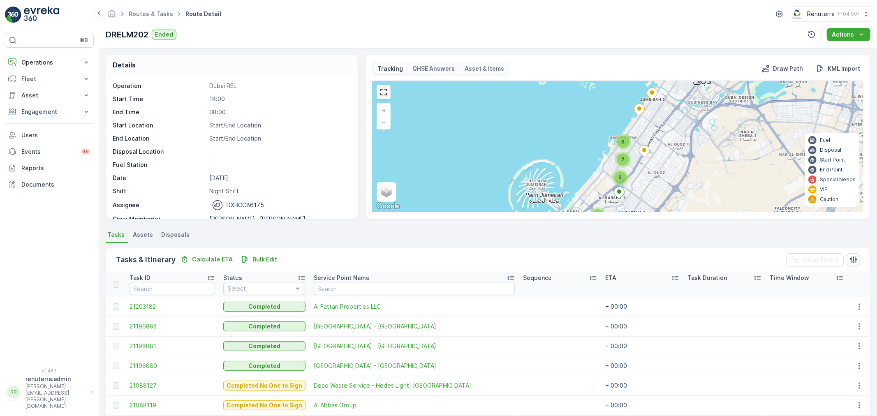
click at [380, 90] on link at bounding box center [384, 92] width 12 height 12
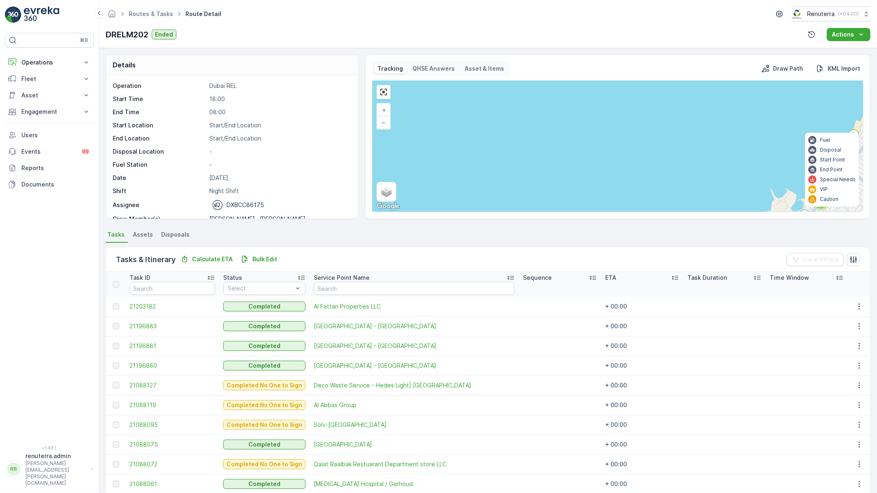
click at [825, 340] on ellipse at bounding box center [827, 342] width 4 height 4
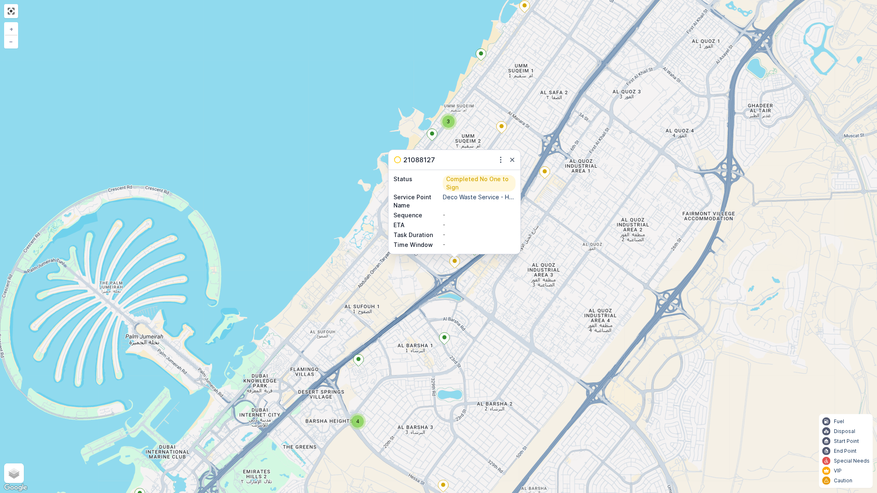
click at [510, 165] on div "21088127" at bounding box center [455, 160] width 132 height 20
drag, startPoint x: 517, startPoint y: 157, endPoint x: 506, endPoint y: 195, distance: 39.3
click at [517, 157] on button "button" at bounding box center [512, 160] width 10 height 10
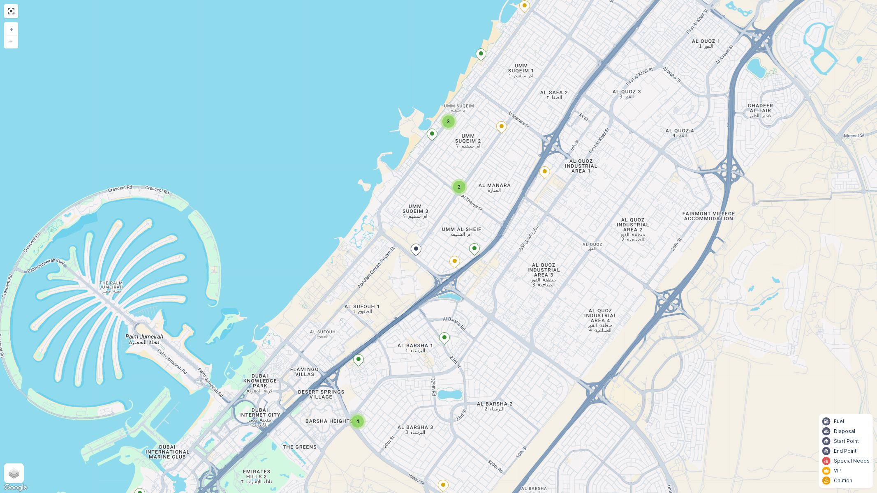
click at [478, 249] on div "2 3 4 2 3 + − Satellite Roadmap Terrain Hybrid Leaflet Keyboard shortcuts Map D…" at bounding box center [438, 246] width 877 height 493
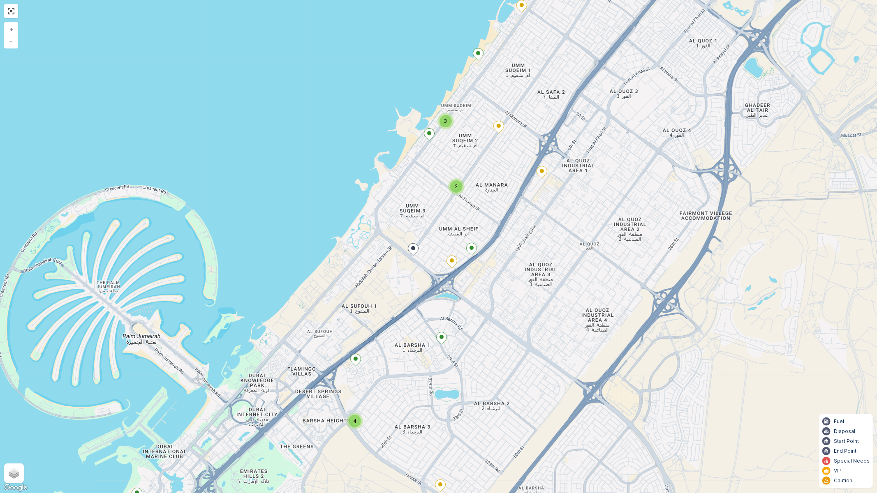
click at [472, 247] on ellipse at bounding box center [472, 248] width 4 height 4
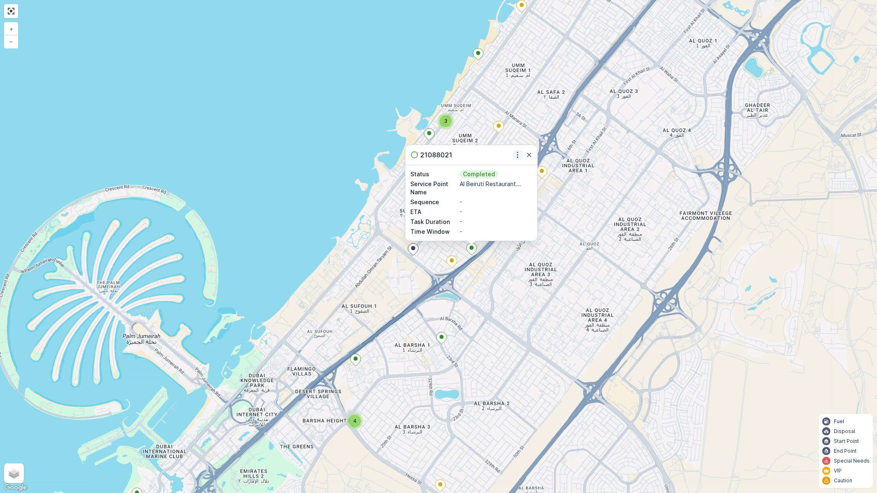
click at [514, 157] on icon "button" at bounding box center [518, 155] width 8 height 8
click at [511, 167] on span "See More Details" at bounding box center [511, 167] width 48 height 8
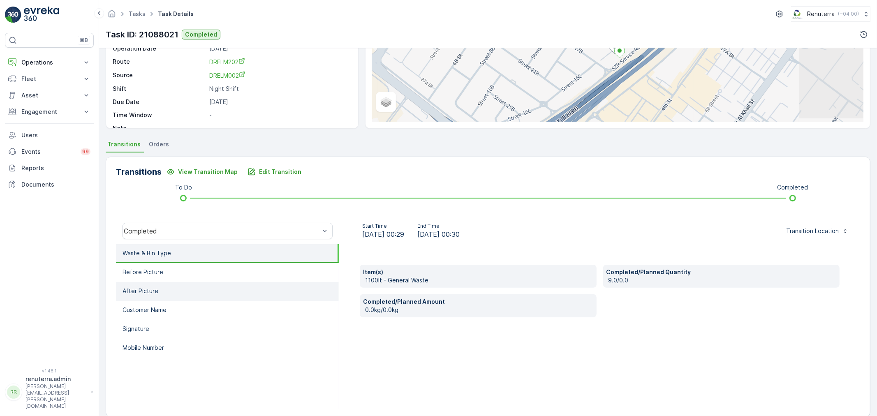
scroll to position [91, 0]
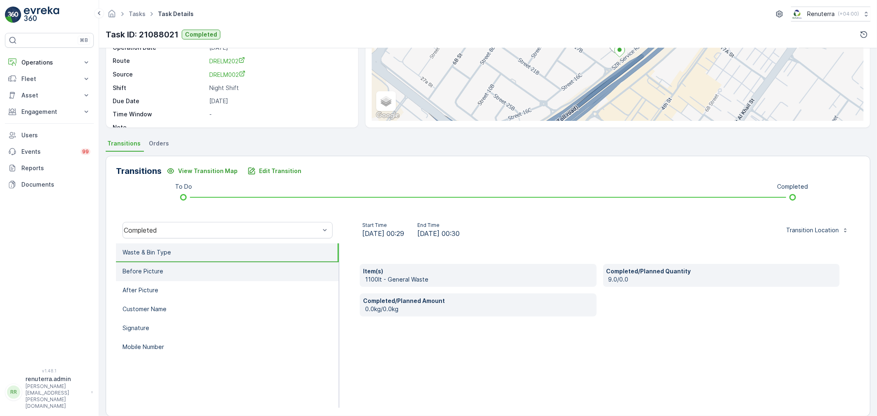
click at [208, 268] on li "Before Picture" at bounding box center [227, 271] width 223 height 19
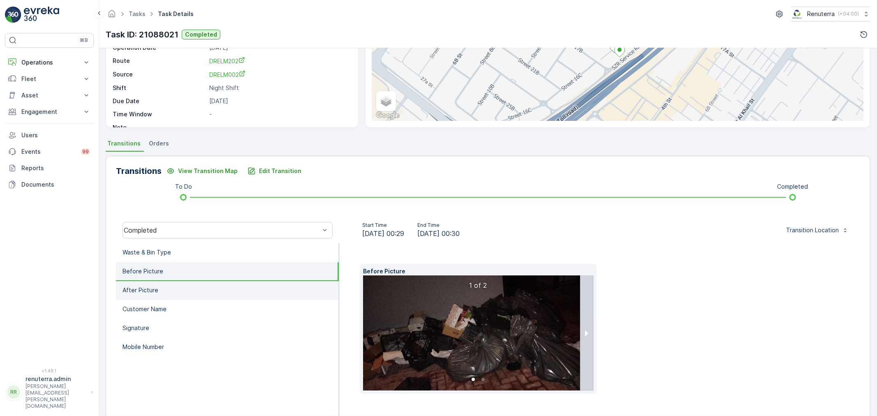
click at [208, 285] on li "After Picture" at bounding box center [227, 290] width 223 height 19
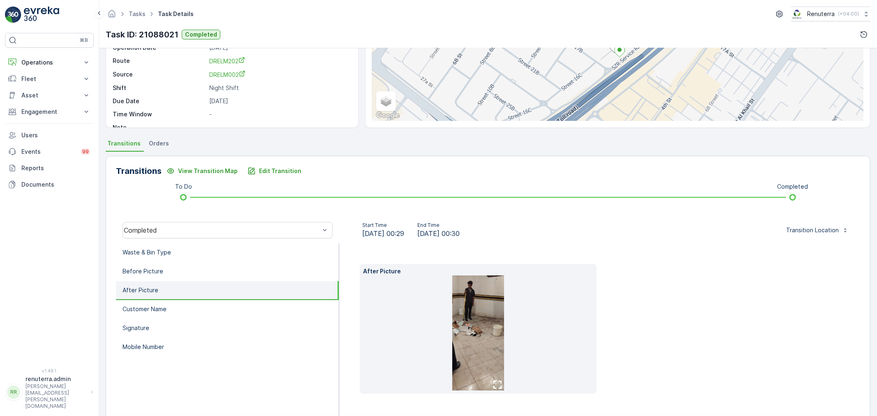
click at [251, 283] on li "After Picture" at bounding box center [227, 290] width 223 height 19
click at [234, 313] on li "Customer Name" at bounding box center [227, 309] width 223 height 19
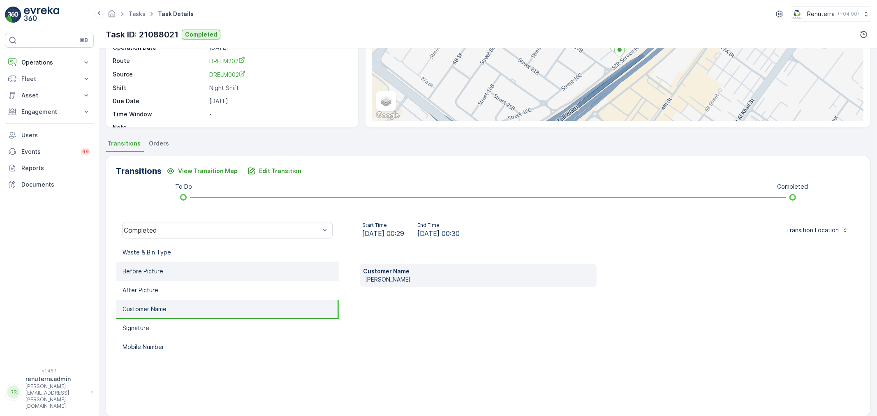
click at [207, 276] on li "Before Picture" at bounding box center [227, 271] width 223 height 19
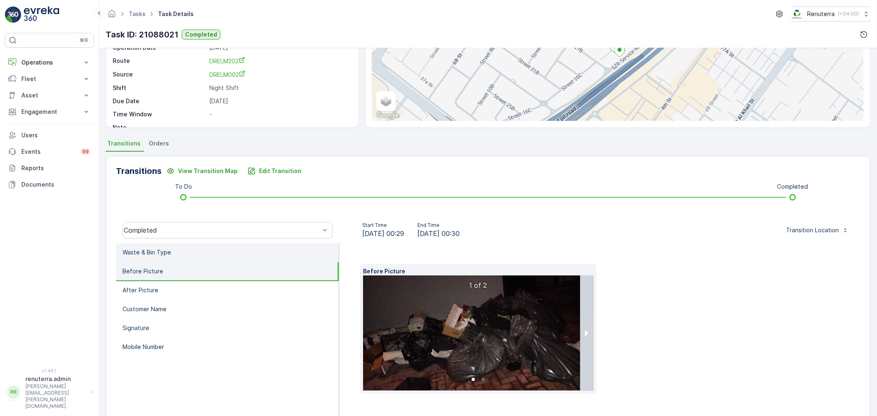
click at [203, 260] on li "Waste & Bin Type" at bounding box center [227, 252] width 223 height 19
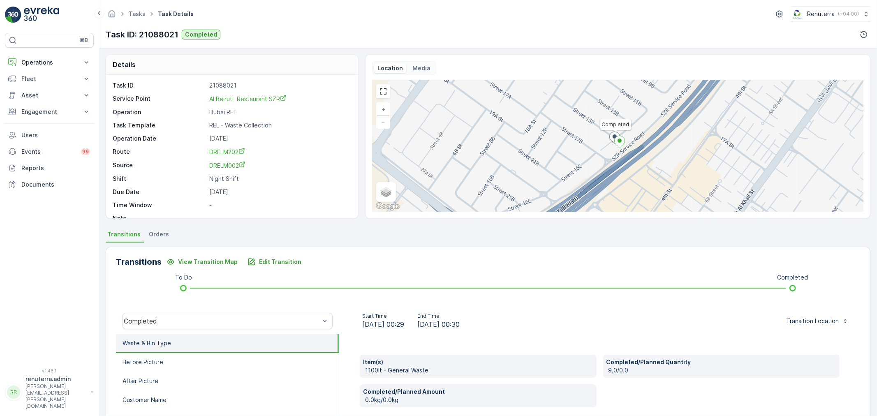
scroll to position [0, 0]
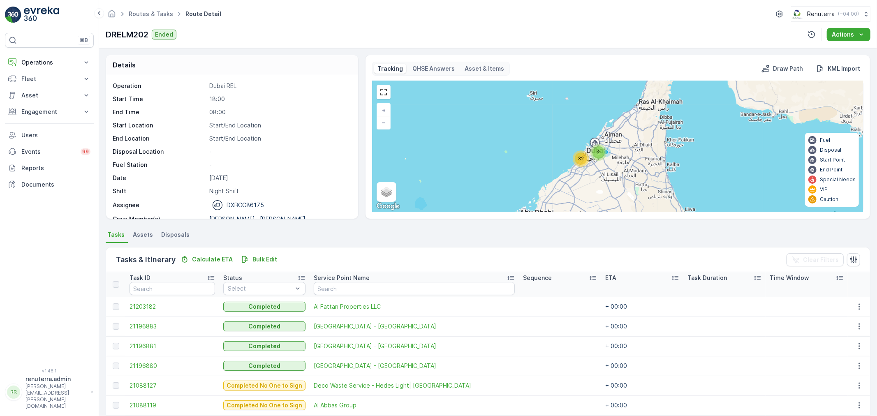
click at [590, 155] on div "2 32 + − Satellite Roadmap Terrain Hybrid Leaflet Keyboard shortcuts Map Data M…" at bounding box center [618, 146] width 491 height 131
click at [584, 160] on div "32" at bounding box center [581, 159] width 12 height 12
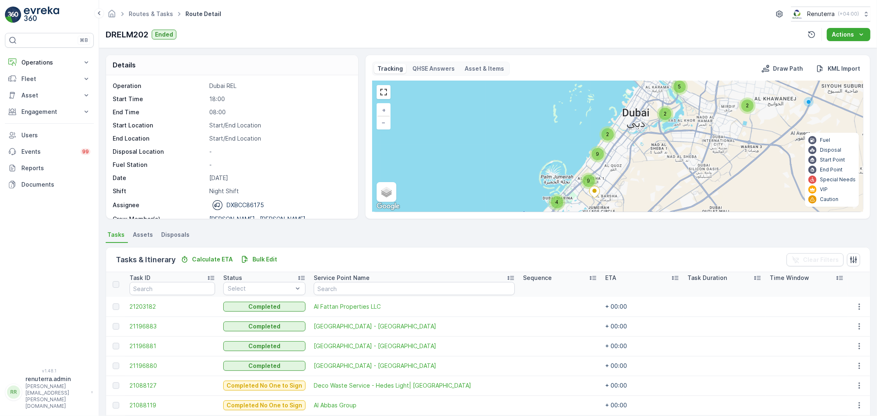
click at [597, 153] on span "9" at bounding box center [597, 154] width 3 height 6
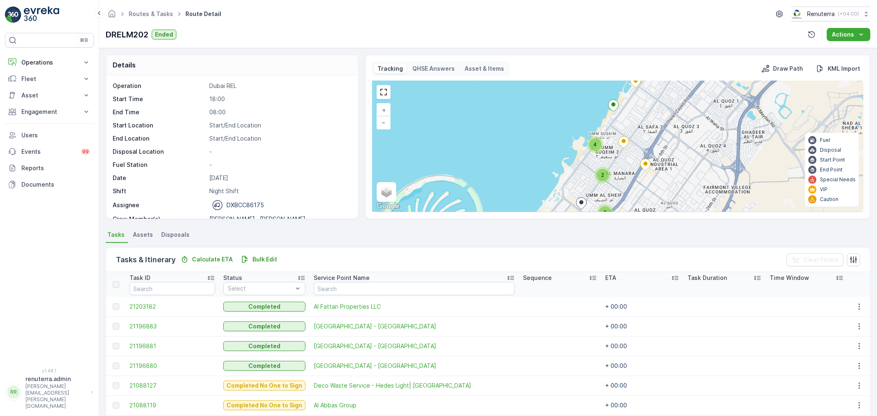
drag, startPoint x: 609, startPoint y: 168, endPoint x: 606, endPoint y: 132, distance: 35.5
click at [606, 132] on div "2 5 2 2 4 2 4 + − Satellite Roadmap Terrain Hybrid Leaflet Keyboard shortcuts M…" at bounding box center [618, 146] width 491 height 131
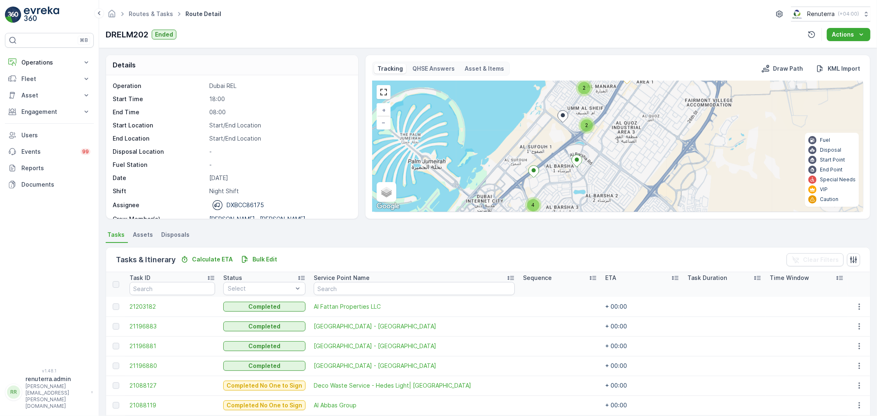
drag, startPoint x: 601, startPoint y: 186, endPoint x: 585, endPoint y: 134, distance: 54.6
click at [585, 134] on div "2 5 2 2 4 2 4 + − Satellite Roadmap Terrain Hybrid Leaflet Keyboard shortcuts M…" at bounding box center [618, 146] width 491 height 131
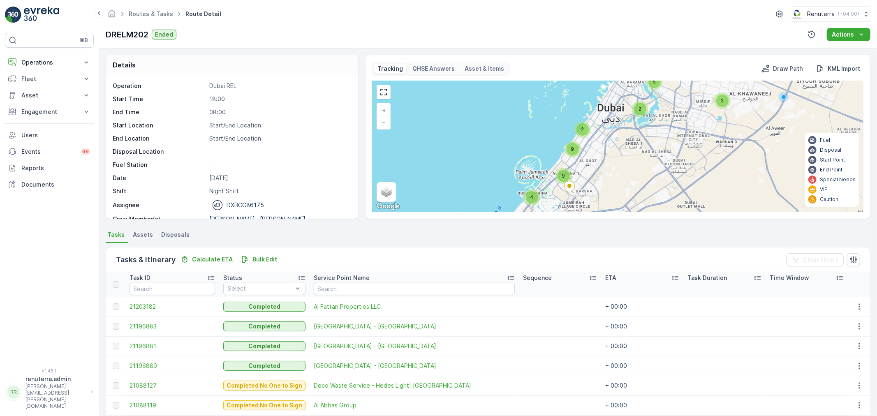
drag, startPoint x: 619, startPoint y: 188, endPoint x: 621, endPoint y: 155, distance: 32.1
click at [621, 155] on div "2 2 5 4 9 2 9 + − Satellite Roadmap Terrain Hybrid Leaflet Keyboard shortcuts M…" at bounding box center [618, 146] width 491 height 131
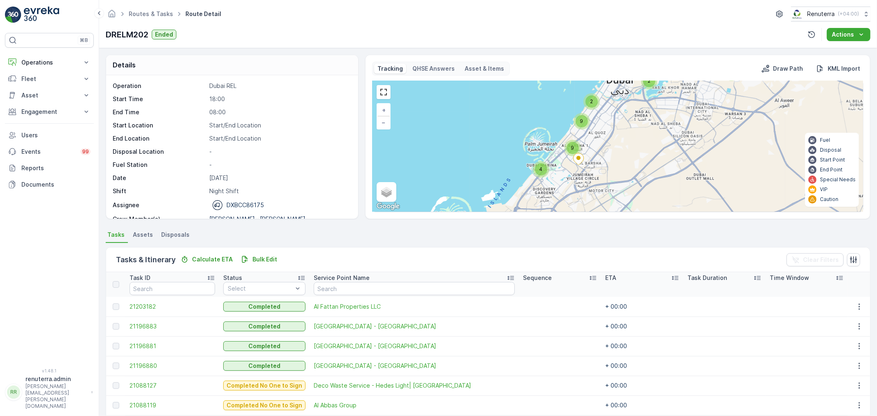
drag, startPoint x: 600, startPoint y: 178, endPoint x: 596, endPoint y: 131, distance: 47.0
click at [596, 131] on div "2 2 5 4 9 2 9 + − Satellite Roadmap Terrain Hybrid Leaflet Keyboard shortcuts M…" at bounding box center [618, 146] width 491 height 131
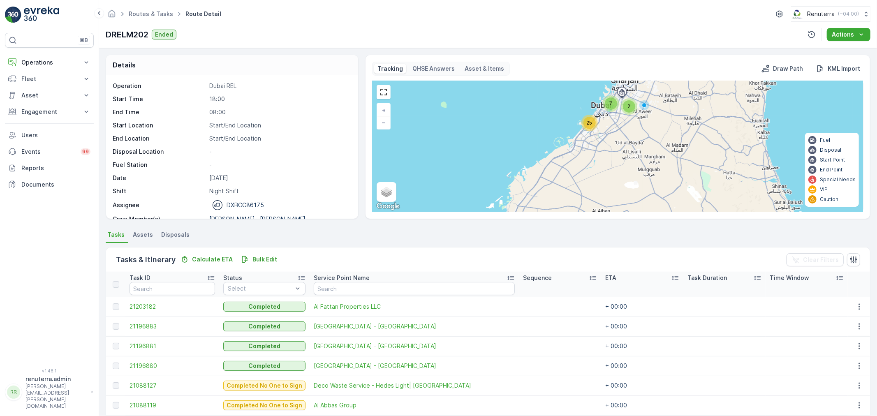
click at [390, 97] on div "2 7 25 + − Satellite Roadmap Terrain Hybrid Leaflet Keyboard shortcuts Map Data…" at bounding box center [618, 146] width 491 height 131
click at [380, 96] on link at bounding box center [384, 92] width 12 height 12
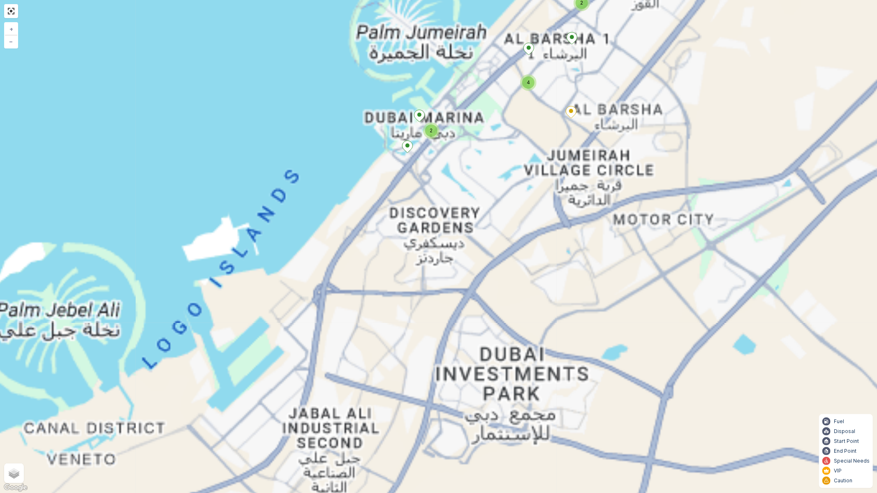
drag, startPoint x: 502, startPoint y: 182, endPoint x: 468, endPoint y: 395, distance: 215.7
click at [459, 412] on div "2 2 5 4 9 2 9 2 5 2 2 4 2 4 + − Satellite Roadmap Terrain Hybrid Leaflet Keyboa…" at bounding box center [438, 246] width 877 height 493
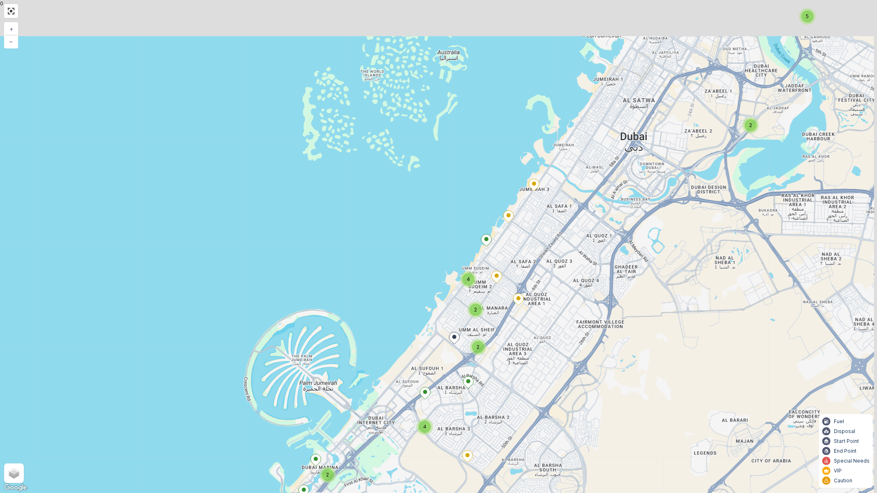
drag, startPoint x: 482, startPoint y: 345, endPoint x: 461, endPoint y: 369, distance: 31.5
click at [461, 369] on div "2 5 2 2 4 2 4 + − Satellite Roadmap Terrain Hybrid Leaflet Keyboard shortcuts M…" at bounding box center [438, 246] width 877 height 493
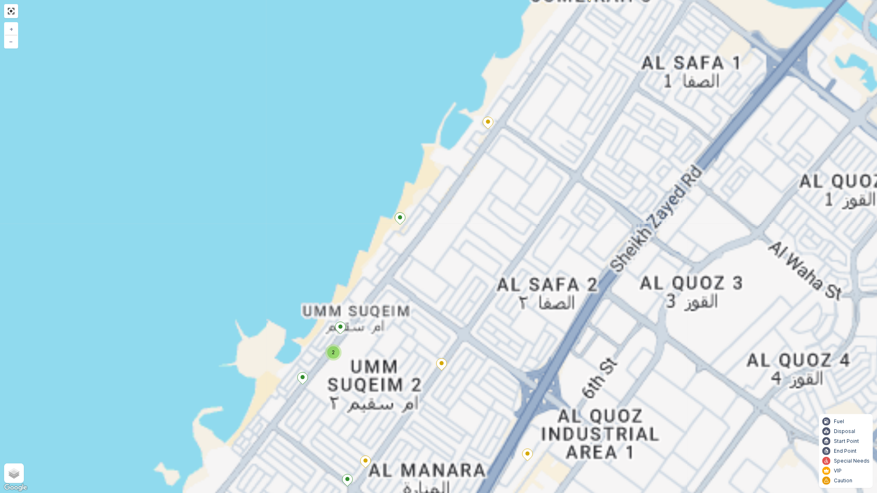
drag, startPoint x: 521, startPoint y: 252, endPoint x: 454, endPoint y: 359, distance: 126.9
click at [454, 360] on div "2 2 4 2 + − Satellite Roadmap Terrain Hybrid Leaflet Keyboard shortcuts Map Dat…" at bounding box center [438, 246] width 877 height 493
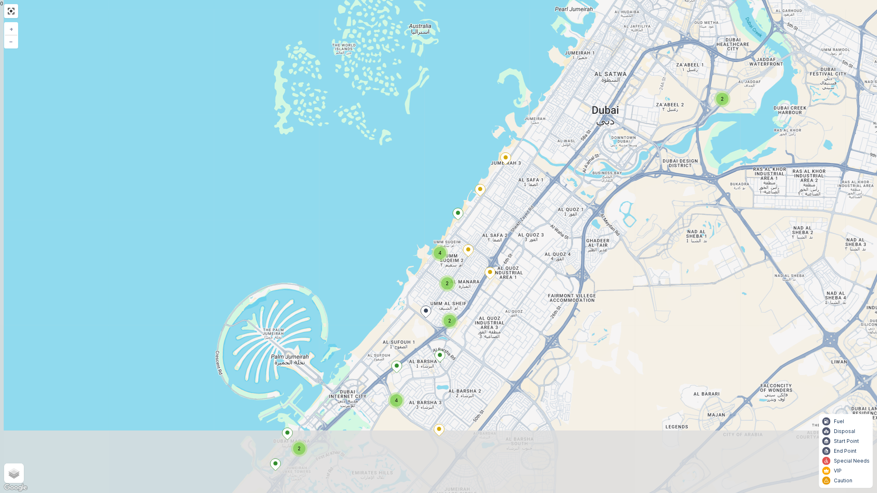
drag, startPoint x: 445, startPoint y: 358, endPoint x: 459, endPoint y: 285, distance: 74.5
click at [459, 285] on div "2 5 2 2 4 2 4 + − Satellite Roadmap Terrain Hybrid Leaflet Keyboard shortcuts M…" at bounding box center [438, 246] width 877 height 493
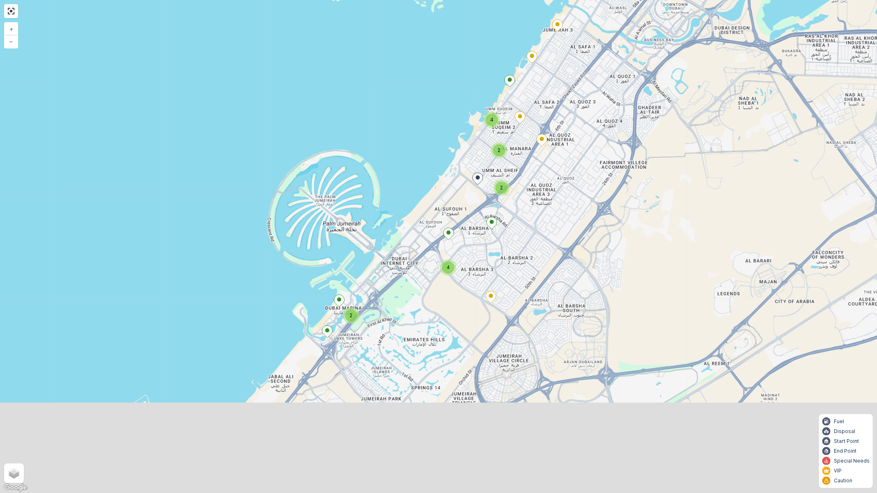
drag, startPoint x: 417, startPoint y: 428, endPoint x: 469, endPoint y: 295, distance: 143.0
click at [469, 295] on div "2 5 2 2 4 2 4 + − Satellite Roadmap Terrain Hybrid Leaflet Keyboard shortcuts M…" at bounding box center [438, 246] width 877 height 493
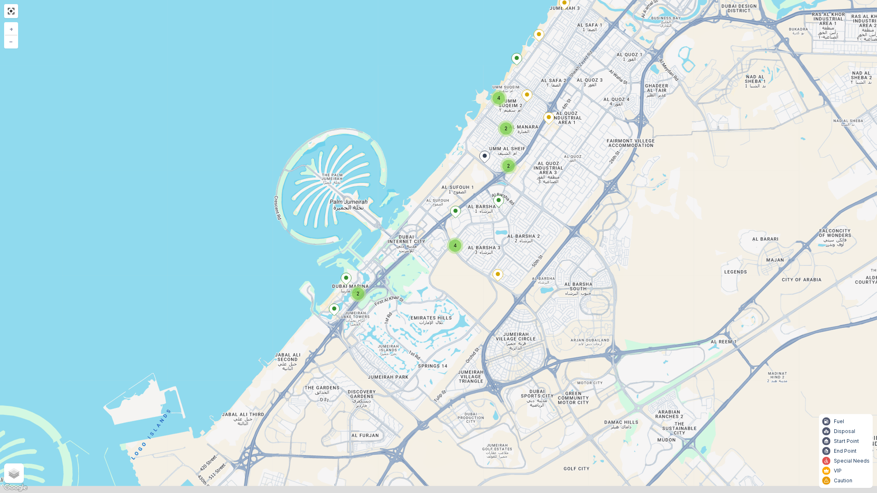
drag, startPoint x: 444, startPoint y: 429, endPoint x: 487, endPoint y: 352, distance: 88.9
click at [457, 376] on div "2 5 2 2 4 2 4 + − Satellite Roadmap Terrain Hybrid Leaflet Keyboard shortcuts M…" at bounding box center [438, 246] width 877 height 493
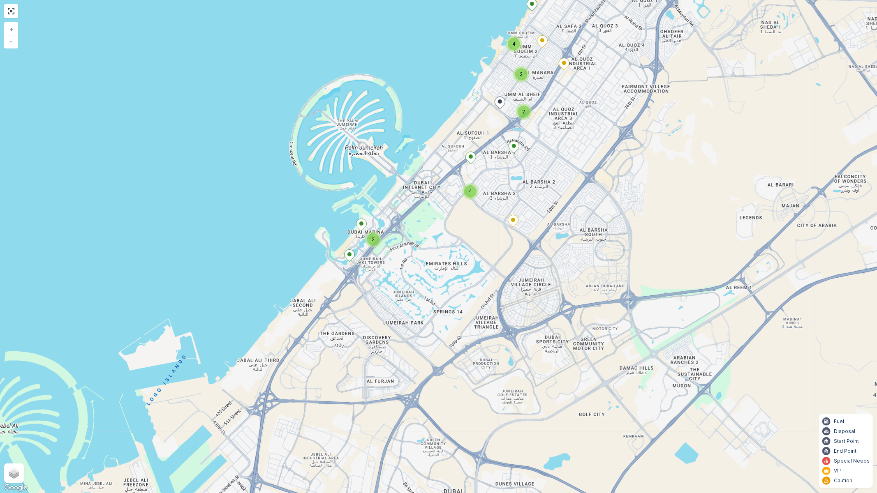
drag, startPoint x: 430, startPoint y: 379, endPoint x: 447, endPoint y: 315, distance: 66.0
click at [447, 315] on div "2 5 2 2 4 2 4 + − Satellite Roadmap Terrain Hybrid Leaflet Keyboard shortcuts M…" at bounding box center [438, 246] width 877 height 493
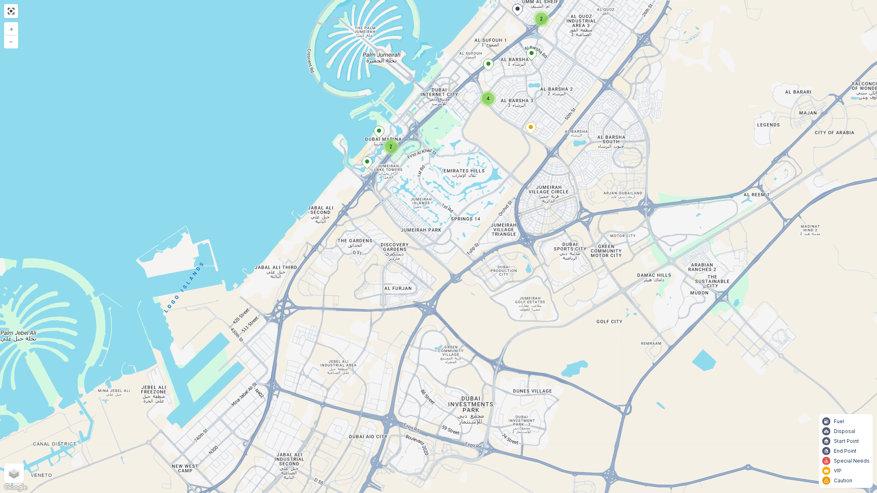
drag, startPoint x: 410, startPoint y: 298, endPoint x: 385, endPoint y: 420, distance: 124.9
click at [381, 416] on div "2 5 2 2 4 2 4 + − Satellite Roadmap Terrain Hybrid Leaflet Keyboard shortcuts M…" at bounding box center [438, 246] width 877 height 493
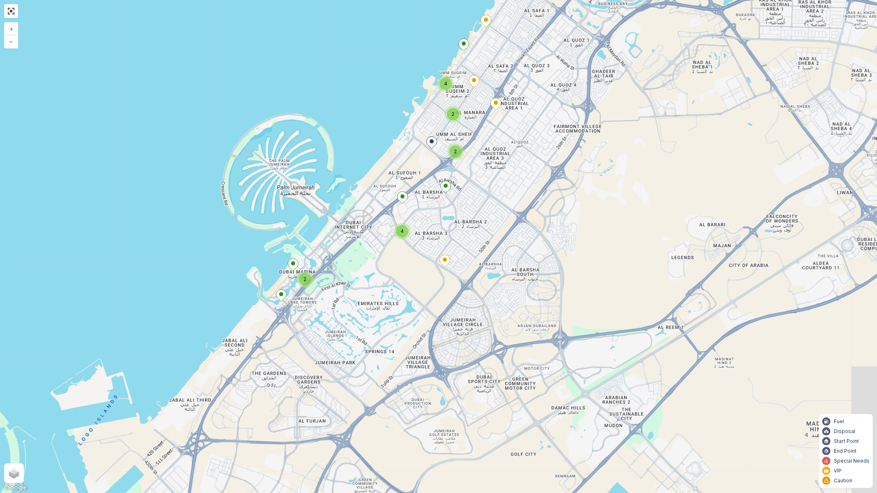
drag, startPoint x: 507, startPoint y: 252, endPoint x: 451, endPoint y: 248, distance: 56.5
click at [451, 248] on div "2 5 2 2 4 2 4 + − Satellite Roadmap Terrain Hybrid Leaflet Keyboard shortcuts M…" at bounding box center [438, 246] width 877 height 493
drag, startPoint x: 506, startPoint y: 166, endPoint x: 406, endPoint y: 482, distance: 331.1
click at [405, 416] on div "2 5 2 2 4 2 4 + − Satellite Roadmap Terrain Hybrid Leaflet Keyboard shortcuts M…" at bounding box center [438, 246] width 877 height 493
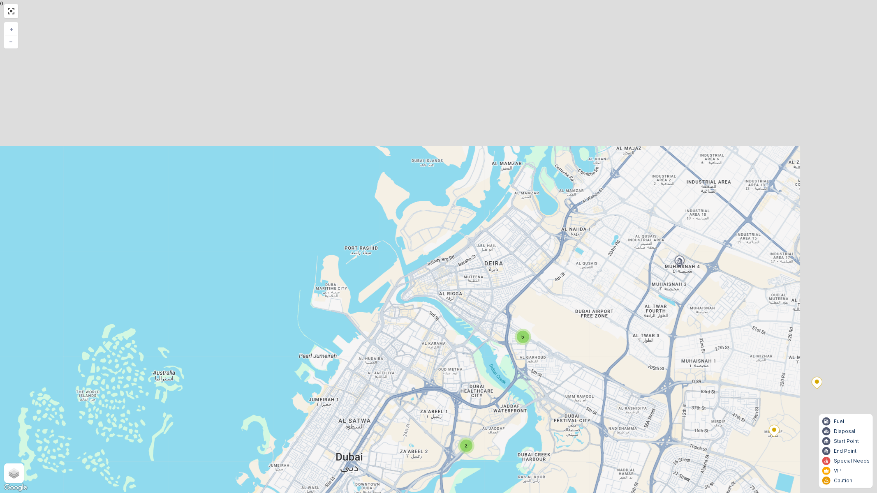
drag, startPoint x: 629, startPoint y: 182, endPoint x: 468, endPoint y: 342, distance: 227.1
click at [468, 373] on div "2 5 2 2 4 2 4 + − Satellite Roadmap Terrain Hybrid Leaflet Keyboard shortcuts M…" at bounding box center [438, 246] width 877 height 493
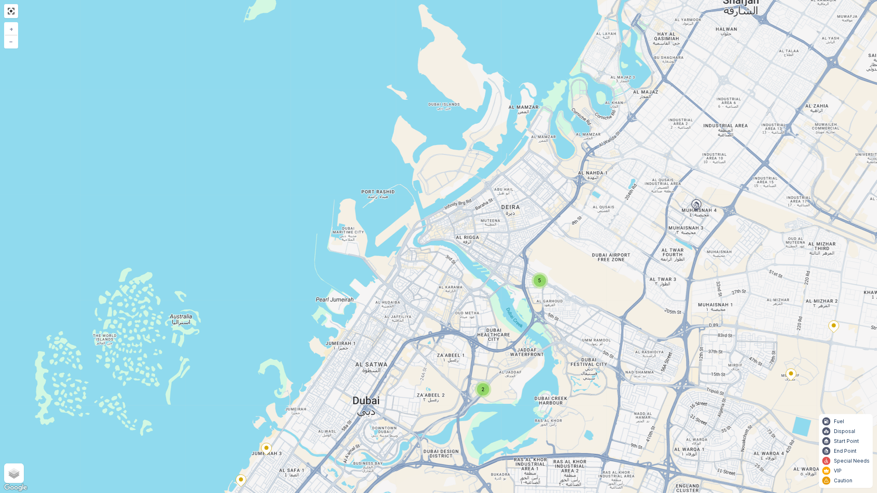
drag, startPoint x: 334, startPoint y: 310, endPoint x: 350, endPoint y: 253, distance: 59.2
click at [350, 253] on div "2 5 2 2 4 2 4 + − Satellite Roadmap Terrain Hybrid Leaflet Keyboard shortcuts M…" at bounding box center [438, 246] width 877 height 493
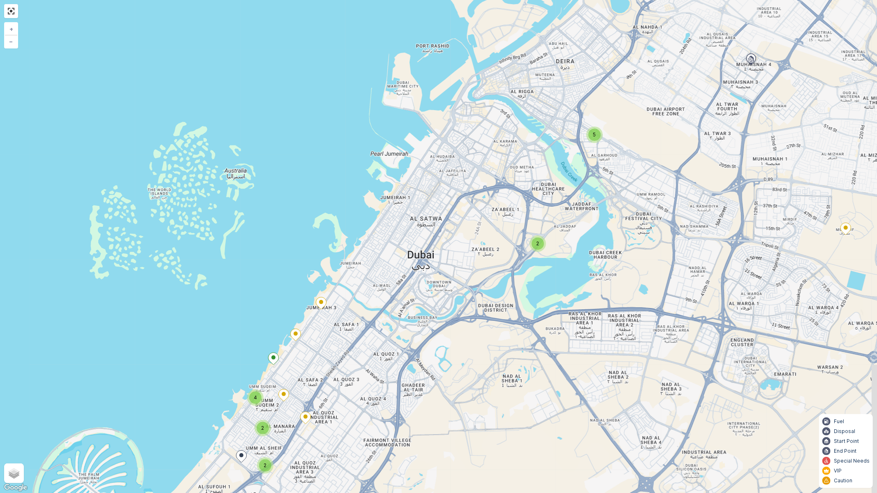
drag, startPoint x: 468, startPoint y: 223, endPoint x: 495, endPoint y: 155, distance: 73.7
click at [499, 153] on div "2 5 2 2 4 2 4 + − Satellite Roadmap Terrain Hybrid Leaflet Keyboard shortcuts M…" at bounding box center [438, 246] width 877 height 493
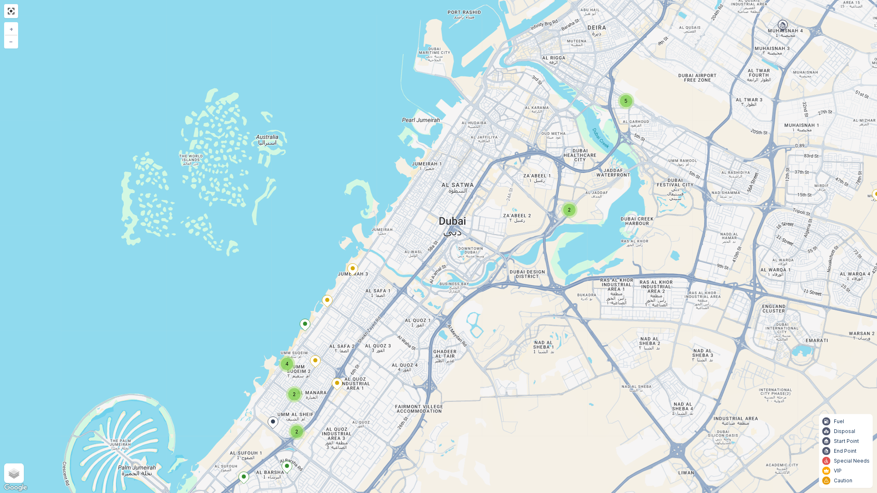
drag, startPoint x: 312, startPoint y: 359, endPoint x: 348, endPoint y: 325, distance: 49.8
click at [348, 325] on div "2 5 2 2 4 2 4 + − Satellite Roadmap Terrain Hybrid Leaflet Keyboard shortcuts M…" at bounding box center [438, 246] width 877 height 493
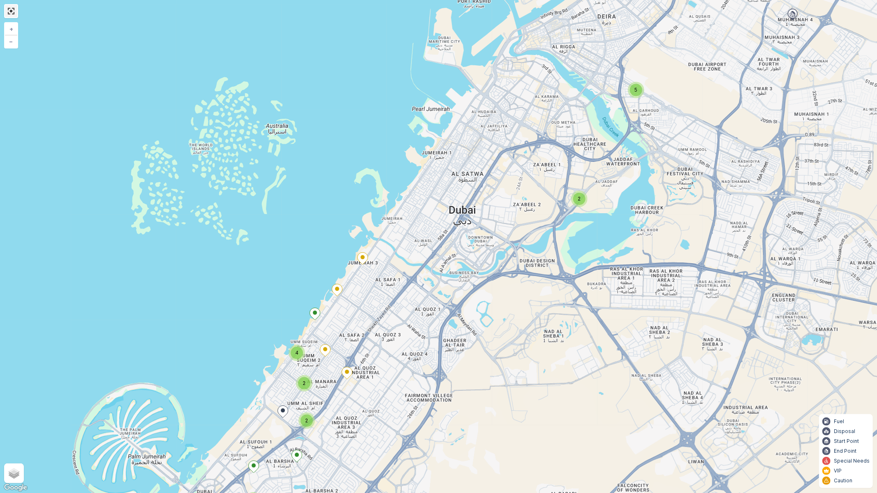
click at [12, 10] on link at bounding box center [11, 11] width 12 height 12
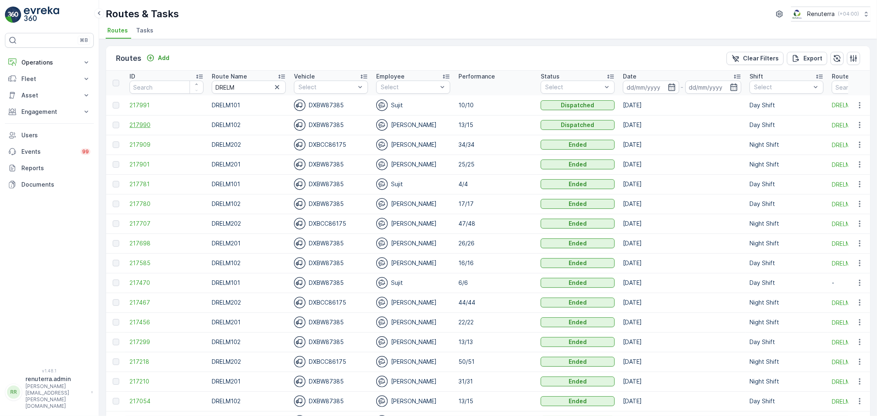
click at [133, 121] on span "217990" at bounding box center [167, 125] width 74 height 8
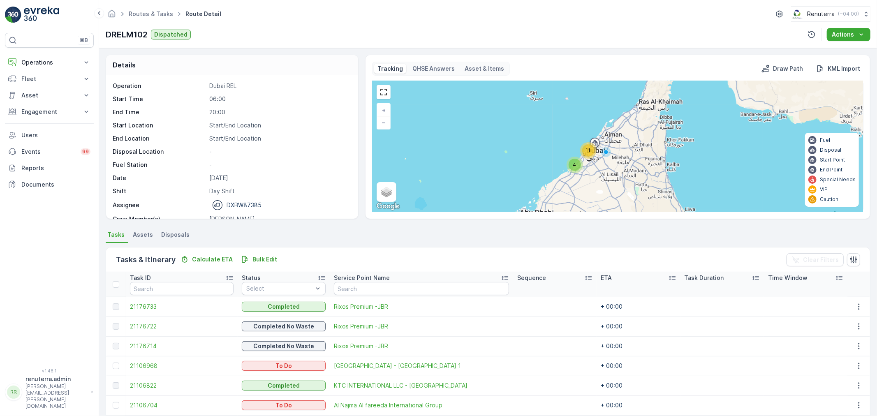
click at [584, 149] on div "11" at bounding box center [588, 150] width 12 height 12
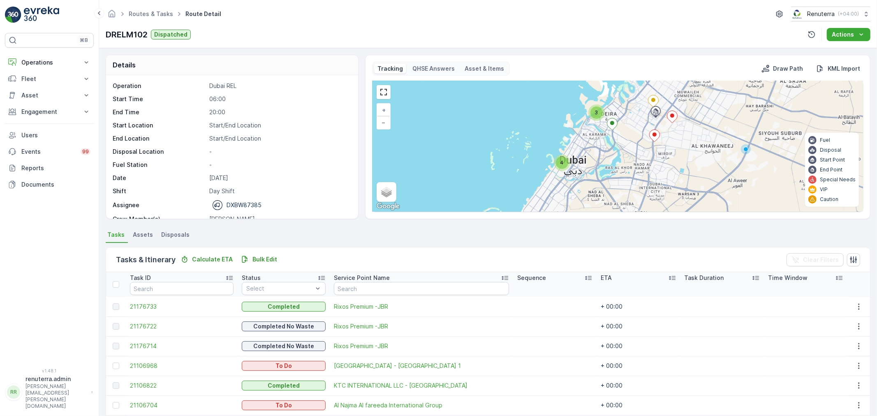
click at [588, 149] on div "4 4 3 + − Satellite Roadmap Terrain Hybrid Leaflet Keyboard shortcuts Map Data …" at bounding box center [618, 146] width 491 height 131
drag, startPoint x: 617, startPoint y: 141, endPoint x: 632, endPoint y: 67, distance: 75.1
click at [632, 67] on div "Tracking QHSE Answers Asset & Items Draw Path KML Import 4 4 3 + − Satellite Ro…" at bounding box center [617, 137] width 491 height 151
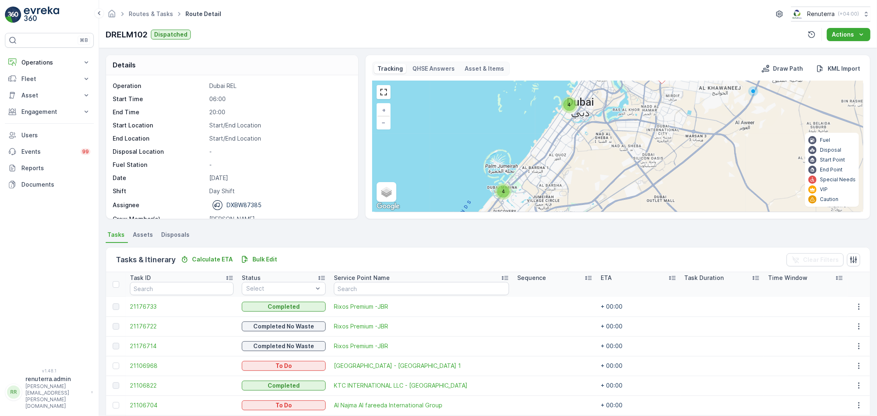
drag, startPoint x: 567, startPoint y: 140, endPoint x: 550, endPoint y: 181, distance: 43.9
click at [550, 181] on div "4 4 3 + − Satellite Roadmap Terrain Hybrid Leaflet Keyboard shortcuts Map Data …" at bounding box center [618, 146] width 491 height 131
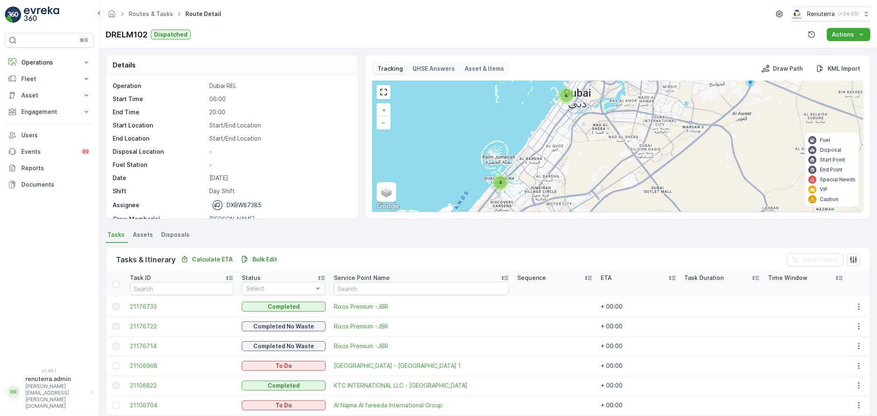
click at [550, 139] on div "4 4 3 + − Satellite Roadmap Terrain Hybrid Leaflet Keyboard shortcuts Map Data …" at bounding box center [618, 146] width 491 height 131
click at [387, 86] on link at bounding box center [384, 92] width 12 height 12
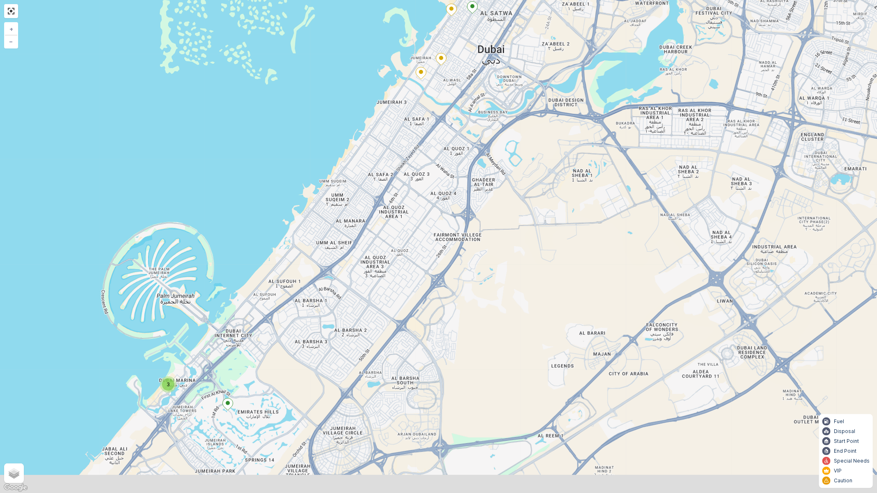
drag, startPoint x: 276, startPoint y: 368, endPoint x: 280, endPoint y: 351, distance: 17.9
click at [280, 351] on div "3 + − Satellite Roadmap Terrain Hybrid Leaflet Keyboard shortcuts Map Data Map …" at bounding box center [438, 246] width 877 height 493
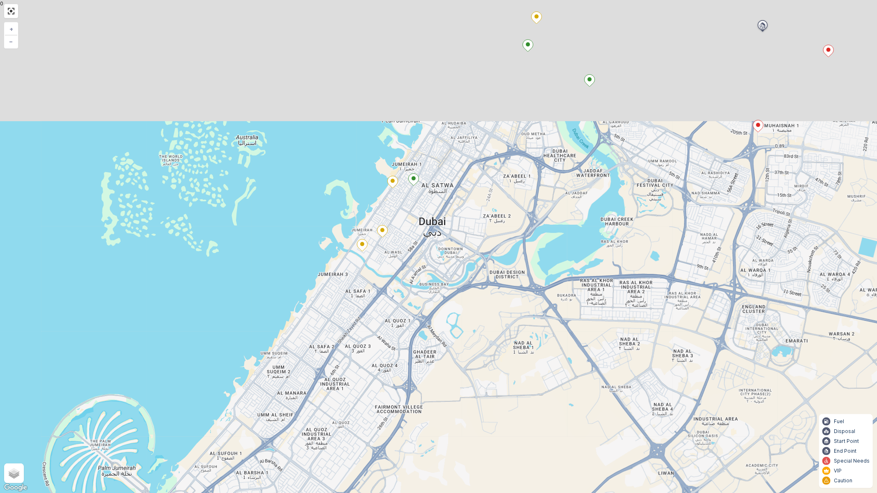
drag, startPoint x: 351, startPoint y: 257, endPoint x: 293, endPoint y: 431, distance: 182.8
click at [291, 416] on div "3 + − Satellite Roadmap Terrain Hybrid Leaflet Keyboard shortcuts Map Data Map …" at bounding box center [438, 246] width 877 height 493
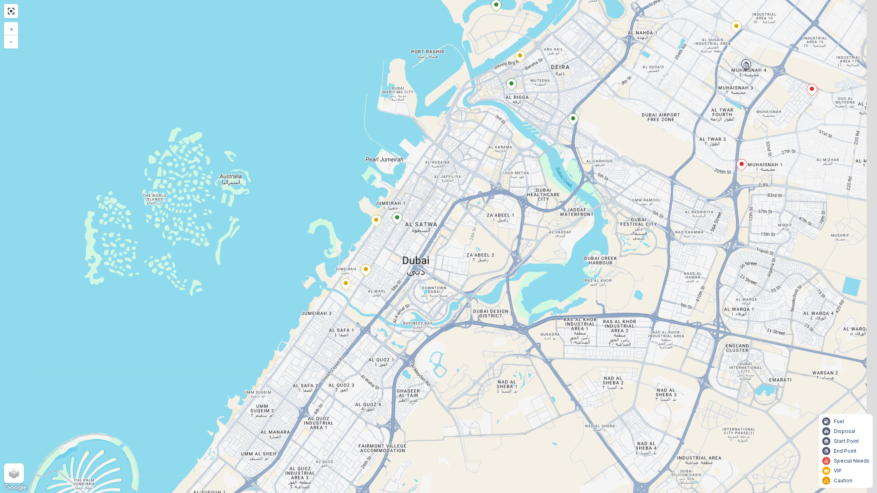
drag, startPoint x: 436, startPoint y: 185, endPoint x: 389, endPoint y: 308, distance: 130.8
click at [389, 308] on div "3 + − Satellite Roadmap Terrain Hybrid Leaflet Keyboard shortcuts Map Data Map …" at bounding box center [438, 246] width 877 height 493
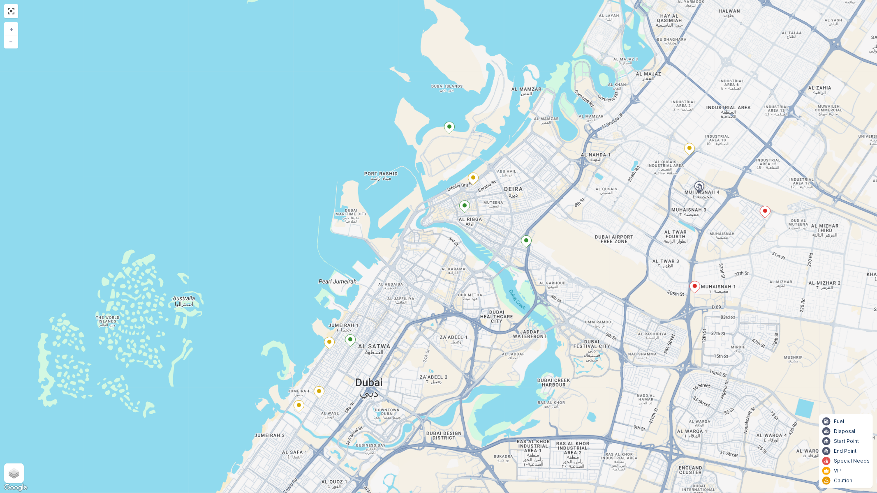
drag, startPoint x: 368, startPoint y: 338, endPoint x: 413, endPoint y: 239, distance: 108.2
click at [413, 239] on div "3 + − Satellite Roadmap Terrain Hybrid Leaflet Keyboard shortcuts Map Data Map …" at bounding box center [438, 246] width 877 height 493
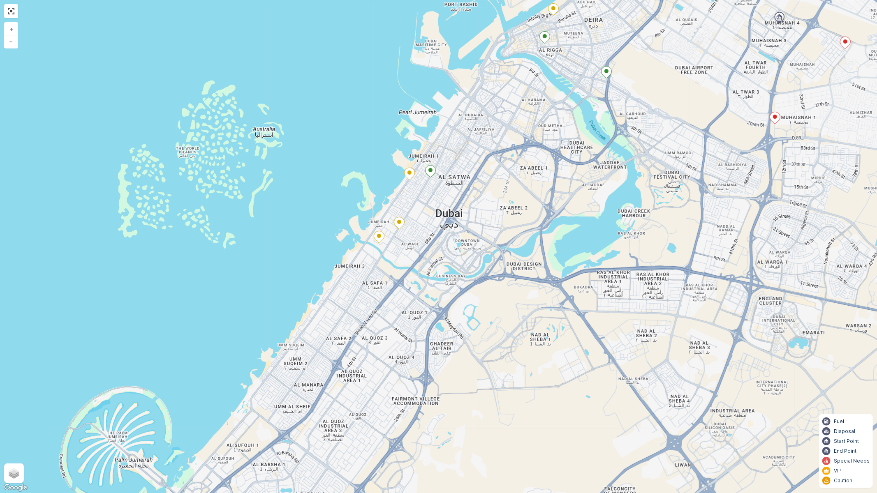
drag, startPoint x: 354, startPoint y: 307, endPoint x: 386, endPoint y: 233, distance: 80.7
click at [391, 230] on div "3 + − Satellite Roadmap Terrain Hybrid Leaflet Keyboard shortcuts Map Data Map …" at bounding box center [438, 246] width 877 height 493
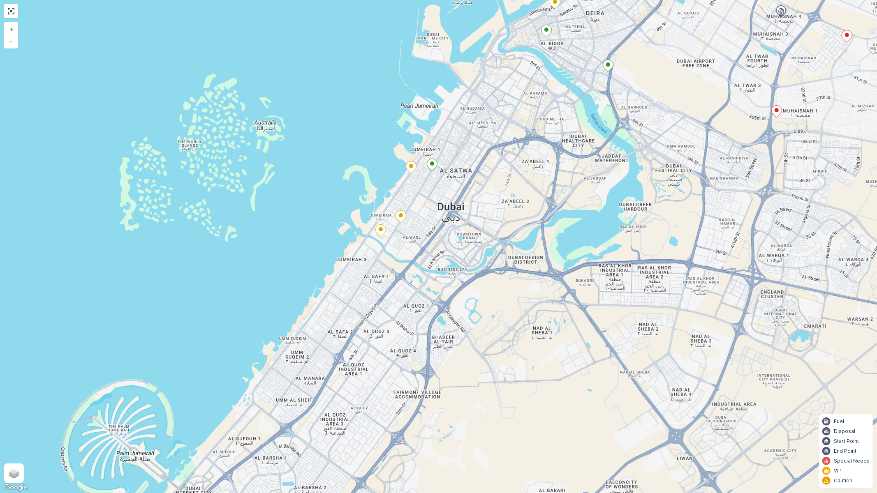
drag, startPoint x: 420, startPoint y: 213, endPoint x: 420, endPoint y: 204, distance: 8.2
click at [420, 204] on div "3 + − Satellite Roadmap Terrain Hybrid Leaflet Keyboard shortcuts Map Data Map …" at bounding box center [438, 246] width 877 height 493
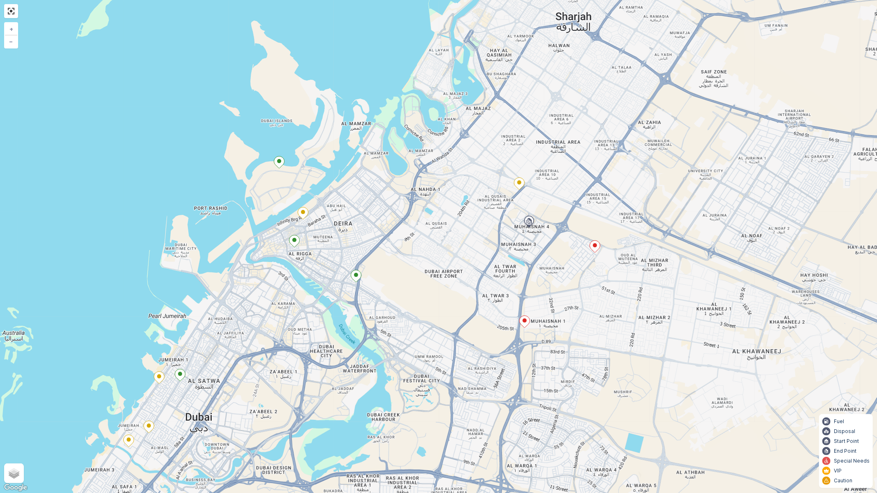
drag, startPoint x: 517, startPoint y: 273, endPoint x: 521, endPoint y: 257, distance: 16.7
click at [521, 258] on div "3 + − Satellite Roadmap Terrain Hybrid Leaflet Keyboard shortcuts Map Data Map …" at bounding box center [438, 246] width 877 height 493
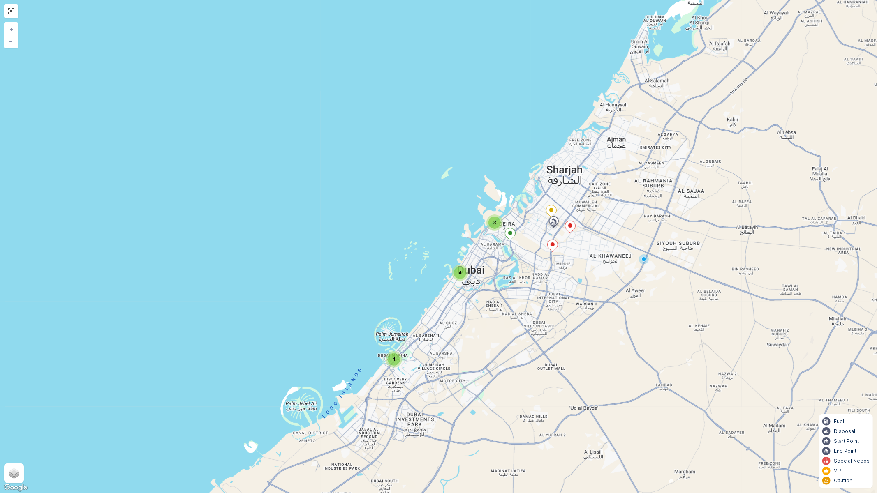
click at [15, 19] on div "4 4 3 + − Satellite Roadmap Terrain Hybrid Leaflet Keyboard shortcuts Map Data …" at bounding box center [438, 246] width 877 height 493
click at [11, 7] on link at bounding box center [11, 11] width 12 height 12
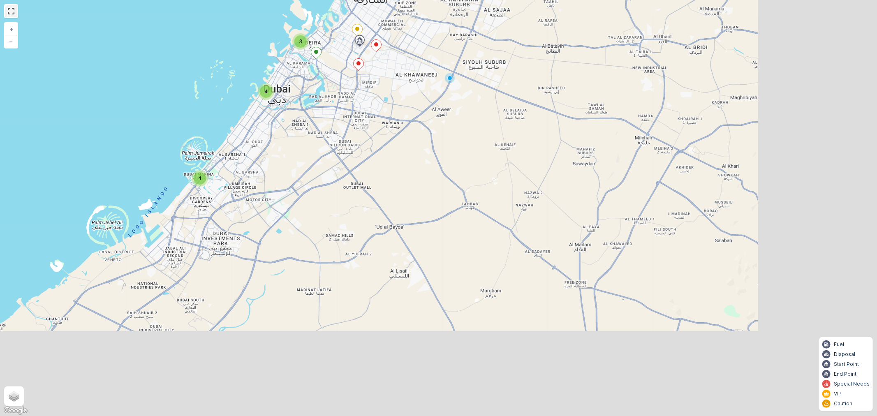
scroll to position [91, 0]
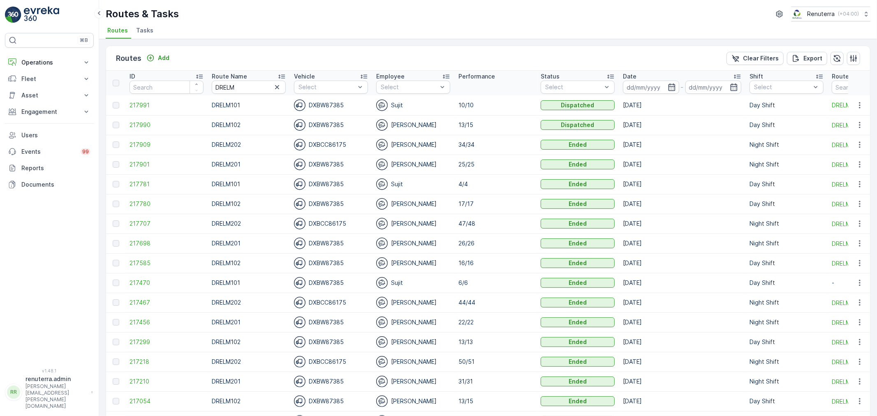
click at [136, 109] on td "217991" at bounding box center [166, 105] width 82 height 20
click at [138, 102] on span "217991" at bounding box center [167, 105] width 74 height 8
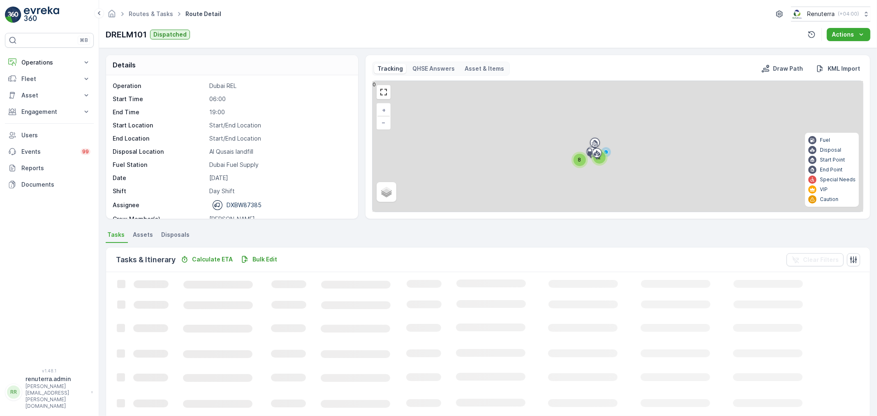
click at [390, 95] on div "8 2 + − Satellite Roadmap Terrain Hybrid Leaflet Fuel Disposal Start Point End …" at bounding box center [618, 146] width 491 height 131
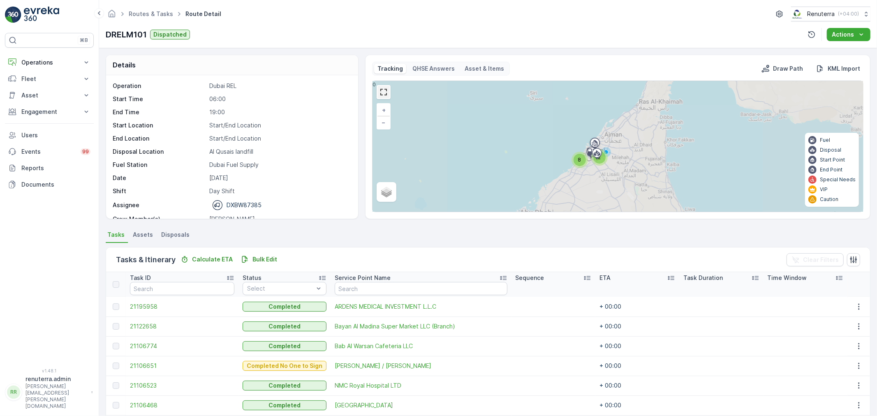
click at [383, 88] on link at bounding box center [384, 92] width 12 height 12
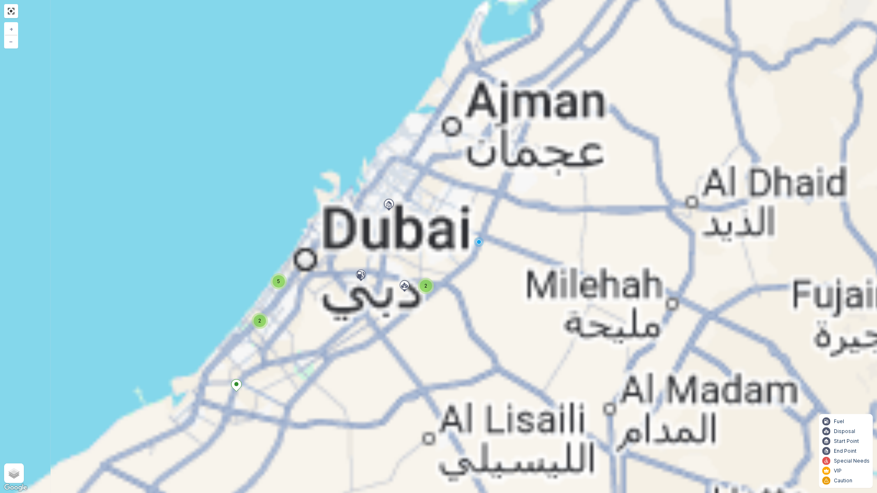
click at [405, 269] on div "8 2 2 2 5 + − Satellite Roadmap Terrain Hybrid Leaflet Keyboard shortcuts Map D…" at bounding box center [438, 246] width 877 height 493
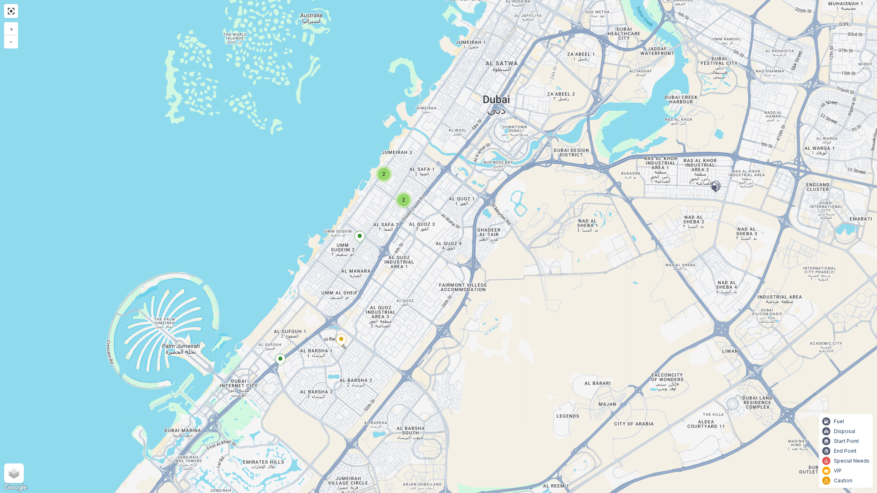
click at [356, 239] on icon at bounding box center [359, 238] width 10 height 12
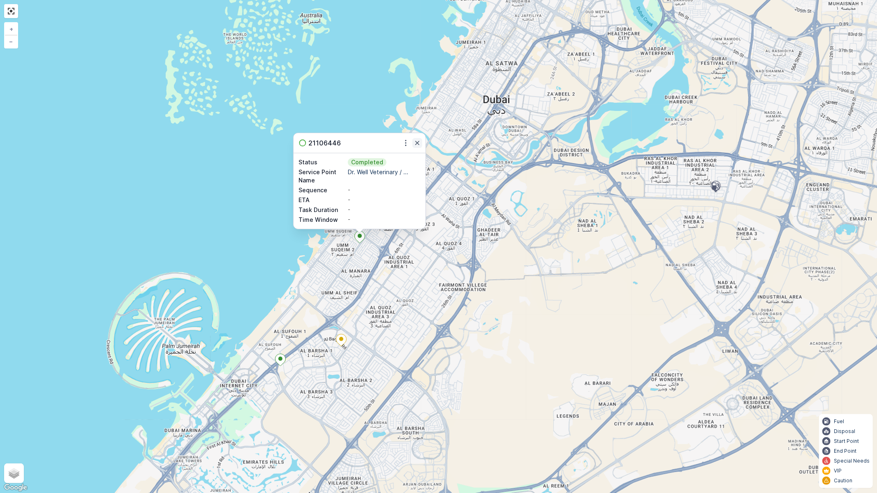
drag, startPoint x: 416, startPoint y: 150, endPoint x: 416, endPoint y: 143, distance: 7.0
click at [416, 149] on div "21106446" at bounding box center [360, 143] width 132 height 20
click at [415, 141] on icon "button" at bounding box center [417, 143] width 8 height 8
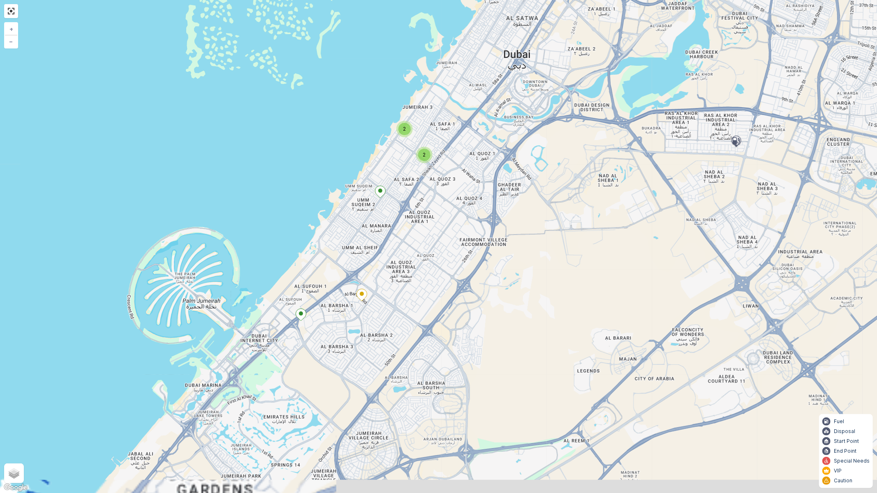
drag, startPoint x: 393, startPoint y: 243, endPoint x: 415, endPoint y: 203, distance: 45.5
click at [415, 203] on div "2 2 2 + − Satellite Roadmap Terrain Hybrid Leaflet Keyboard shortcuts Map Data …" at bounding box center [438, 246] width 877 height 493
click at [412, 135] on div "2 2 2 + − Satellite Roadmap Terrain Hybrid Leaflet Keyboard shortcuts Map Data …" at bounding box center [438, 246] width 877 height 493
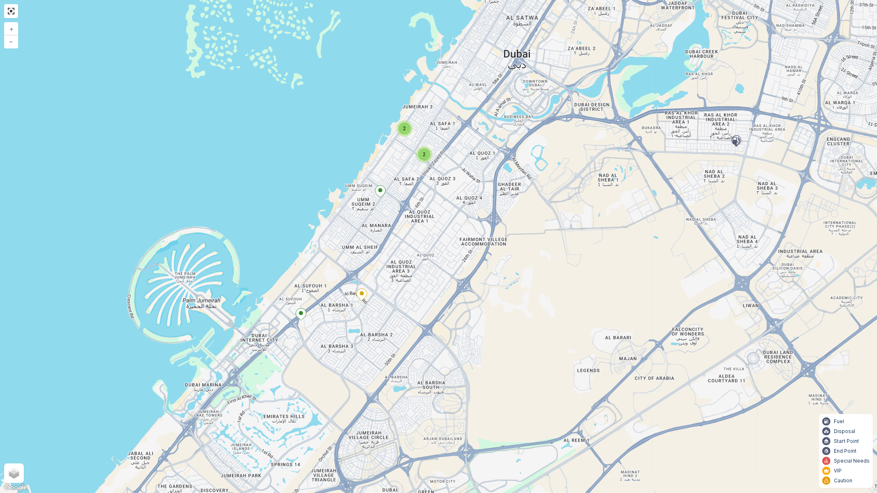
click at [409, 134] on div "2" at bounding box center [404, 128] width 16 height 16
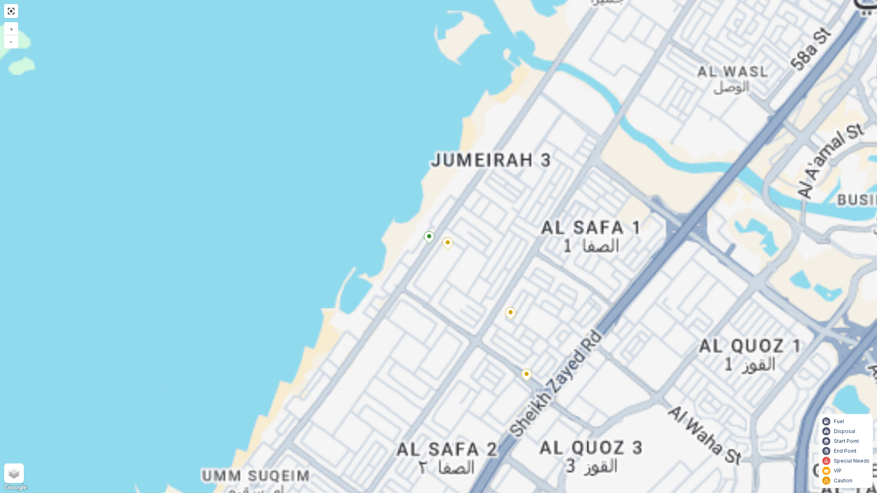
click at [474, 221] on div "2 2 2 2 + − Satellite Roadmap Terrain Hybrid Leaflet Keyboard shortcuts Map Dat…" at bounding box center [438, 246] width 877 height 493
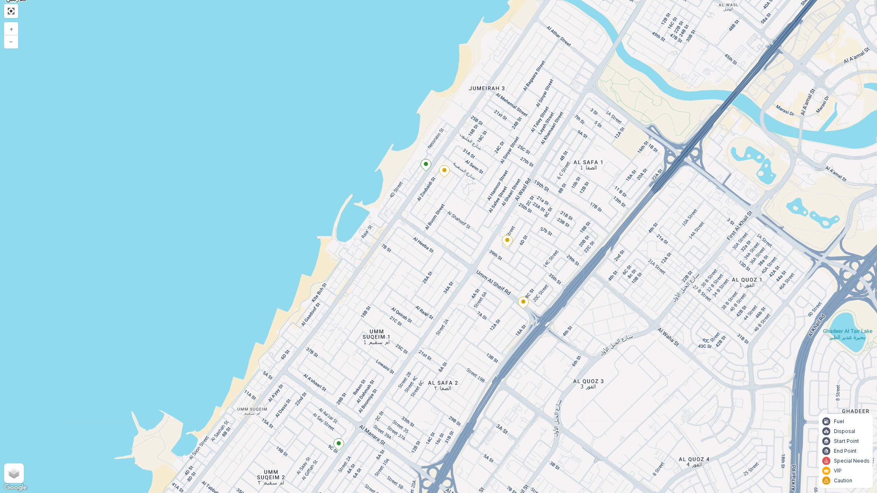
drag, startPoint x: 456, startPoint y: 334, endPoint x: 472, endPoint y: 184, distance: 150.1
click at [472, 184] on div "2 + − Satellite Roadmap Terrain Hybrid Leaflet Keyboard shortcuts Map Data Map …" at bounding box center [438, 246] width 877 height 493
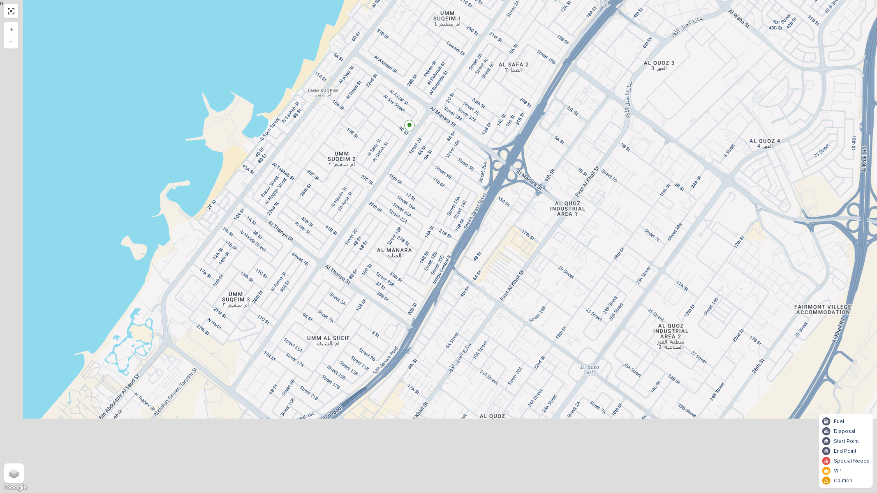
drag, startPoint x: 422, startPoint y: 293, endPoint x: 476, endPoint y: 128, distance: 173.7
click at [476, 128] on div "2 + − Satellite Roadmap Terrain Hybrid Leaflet Keyboard shortcuts Map Data Map …" at bounding box center [438, 246] width 877 height 493
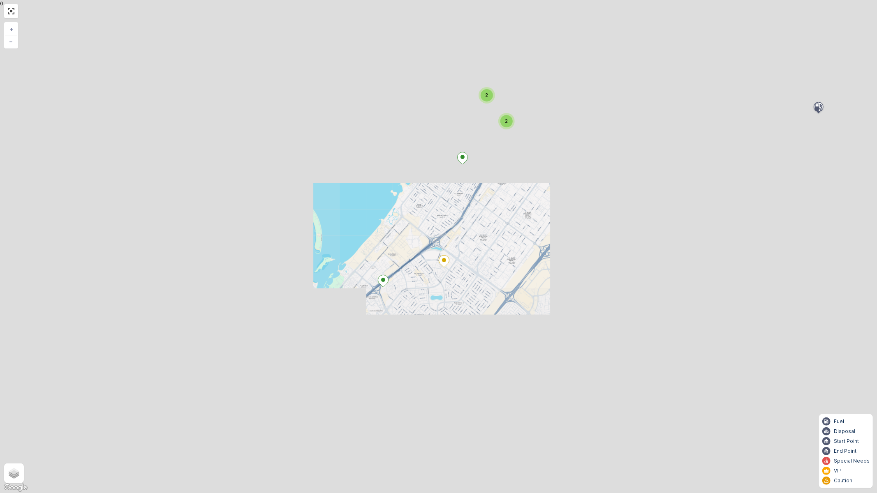
click at [478, 282] on div "2 2 2 2 + − Satellite Roadmap Terrain Hybrid Leaflet Keyboard shortcuts Map Dat…" at bounding box center [438, 246] width 877 height 493
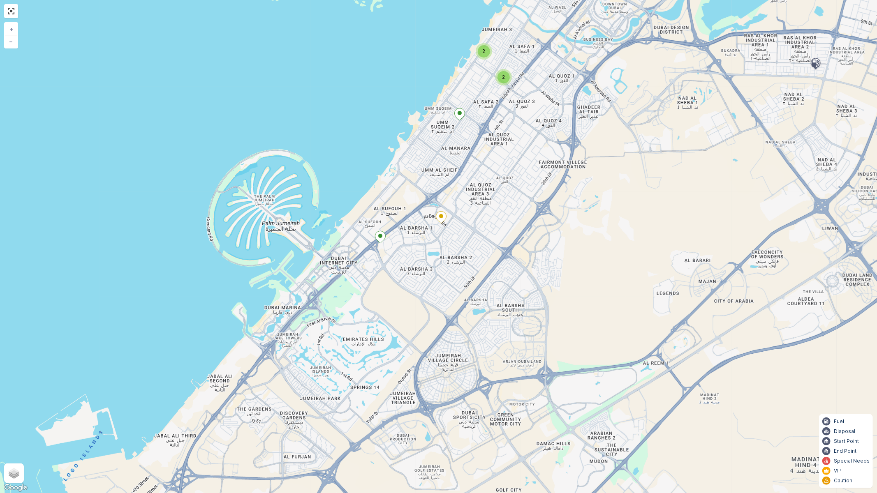
drag, startPoint x: 410, startPoint y: 310, endPoint x: 434, endPoint y: 158, distance: 154.0
click at [434, 151] on div "2 2 2 + − Satellite Roadmap Terrain Hybrid Leaflet Keyboard shortcuts Map Data …" at bounding box center [438, 246] width 877 height 493
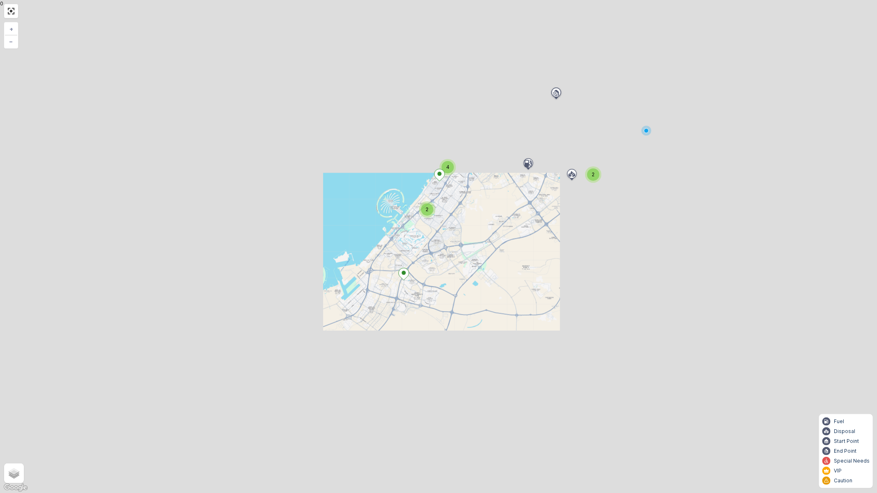
drag, startPoint x: 431, startPoint y: 240, endPoint x: 412, endPoint y: 331, distance: 92.7
click at [412, 331] on div "2 2 2 2 2 4 + − Satellite Roadmap Terrain Hybrid Leaflet Keyboard shortcuts Map…" at bounding box center [438, 246] width 877 height 493
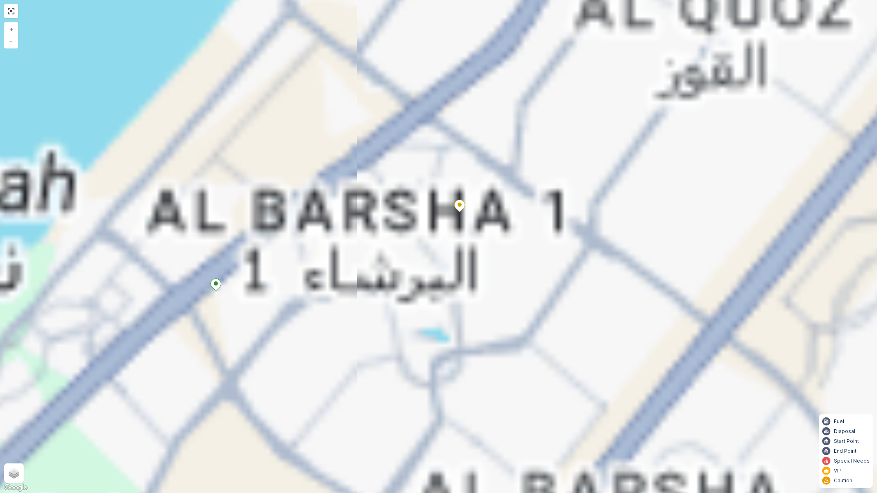
drag, startPoint x: 447, startPoint y: 121, endPoint x: 426, endPoint y: 318, distance: 198.4
click at [427, 318] on div "2 2 2 2 + − Satellite Roadmap Terrain Hybrid Leaflet Keyboard shortcuts Map Dat…" at bounding box center [438, 246] width 877 height 493
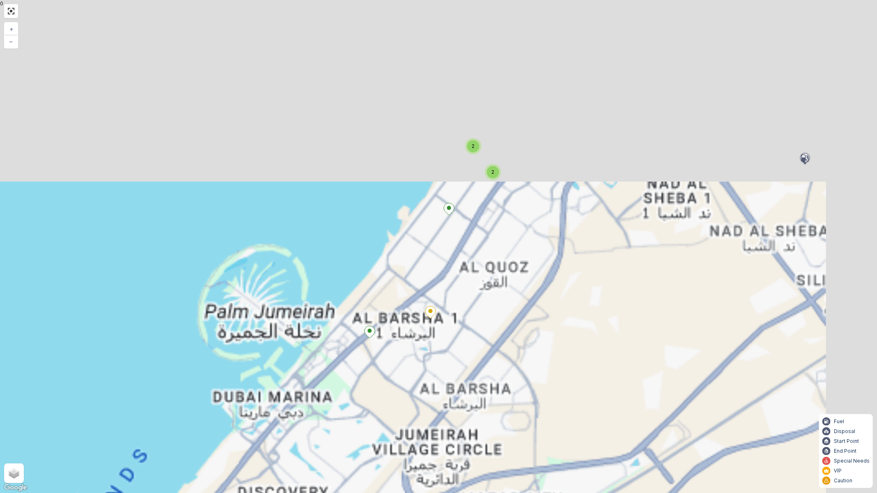
drag, startPoint x: 679, startPoint y: 288, endPoint x: 674, endPoint y: 280, distance: 9.6
click at [674, 280] on div "2 2 2 2 + − Satellite Roadmap Terrain Hybrid Leaflet Keyboard shortcuts Map Dat…" at bounding box center [438, 246] width 877 height 493
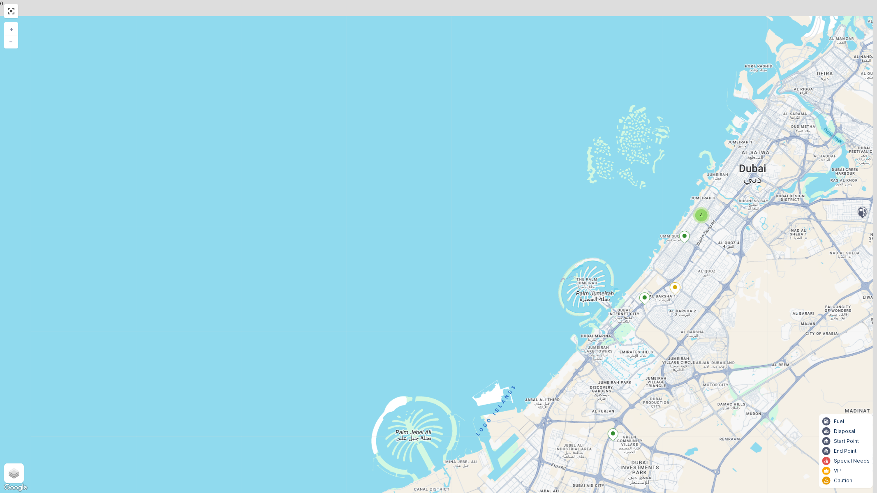
drag, startPoint x: 631, startPoint y: 384, endPoint x: 616, endPoint y: 351, distance: 36.1
click at [615, 394] on div "2 4 + − Satellite Roadmap Terrain Hybrid Leaflet Keyboard shortcuts Map Data Ma…" at bounding box center [438, 246] width 877 height 493
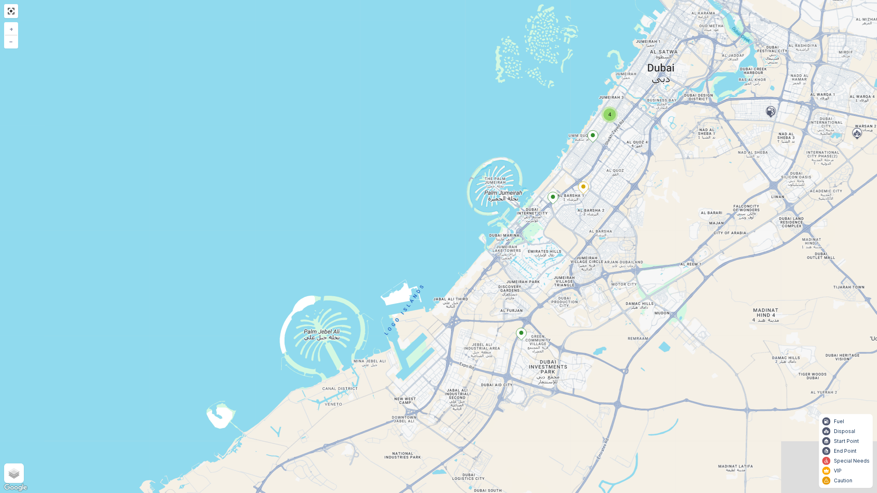
drag, startPoint x: 618, startPoint y: 206, endPoint x: 612, endPoint y: 186, distance: 21.2
click at [616, 202] on div "2 4 + − Satellite Roadmap Terrain Hybrid Leaflet Keyboard shortcuts Map Data Ma…" at bounding box center [438, 246] width 877 height 493
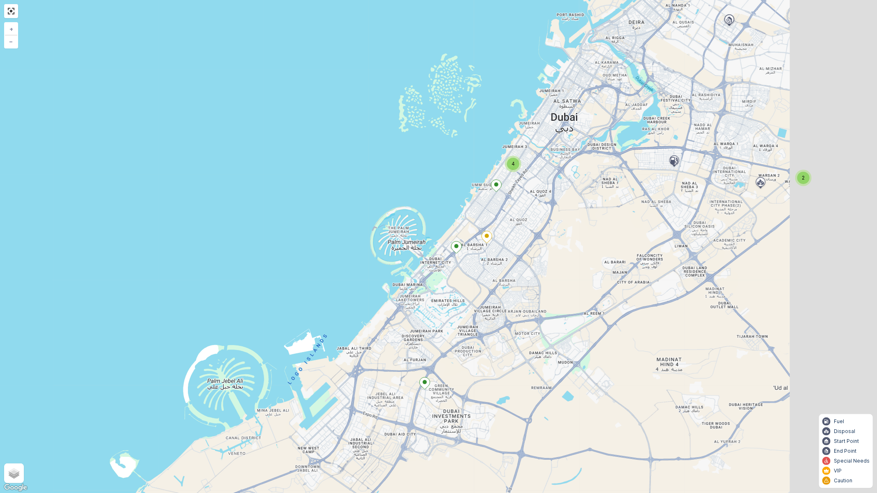
drag, startPoint x: 649, startPoint y: 307, endPoint x: 564, endPoint y: 356, distance: 97.8
click at [595, 346] on div "2 4 + − Satellite Roadmap Terrain Hybrid Leaflet Keyboard shortcuts Map Data Ma…" at bounding box center [438, 246] width 877 height 493
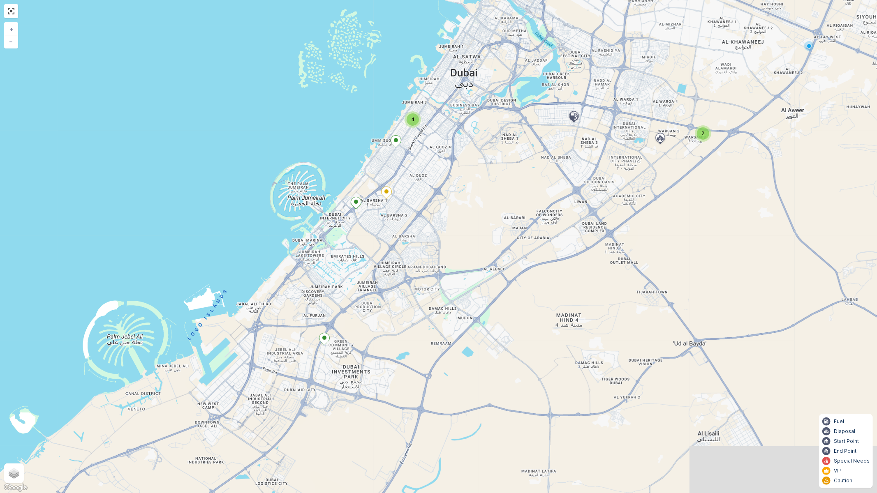
drag, startPoint x: 495, startPoint y: 408, endPoint x: 477, endPoint y: 325, distance: 84.6
click at [477, 325] on div "2 4 + − Satellite Roadmap Terrain Hybrid Leaflet Keyboard shortcuts Map Data Ma…" at bounding box center [438, 246] width 877 height 493
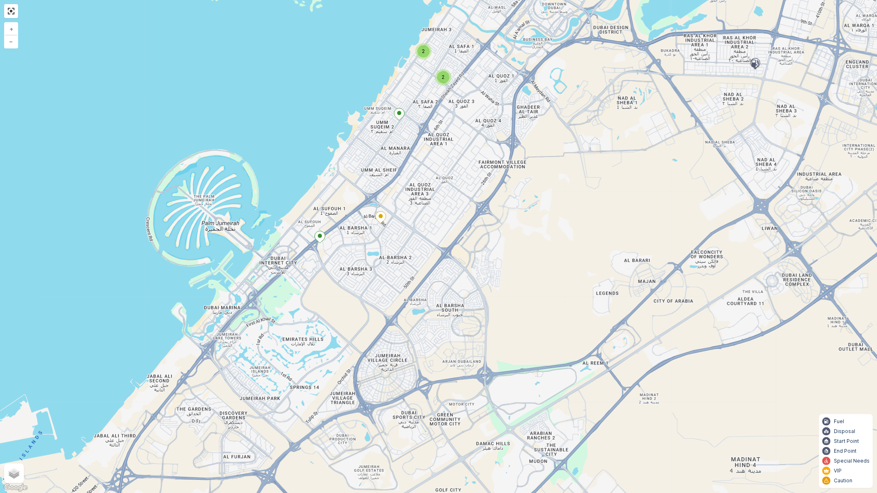
drag, startPoint x: 409, startPoint y: 217, endPoint x: 296, endPoint y: 443, distance: 252.5
click at [291, 416] on div "2 2 2 + − Satellite Roadmap Terrain Hybrid Leaflet Keyboard shortcuts Map Data …" at bounding box center [438, 246] width 877 height 493
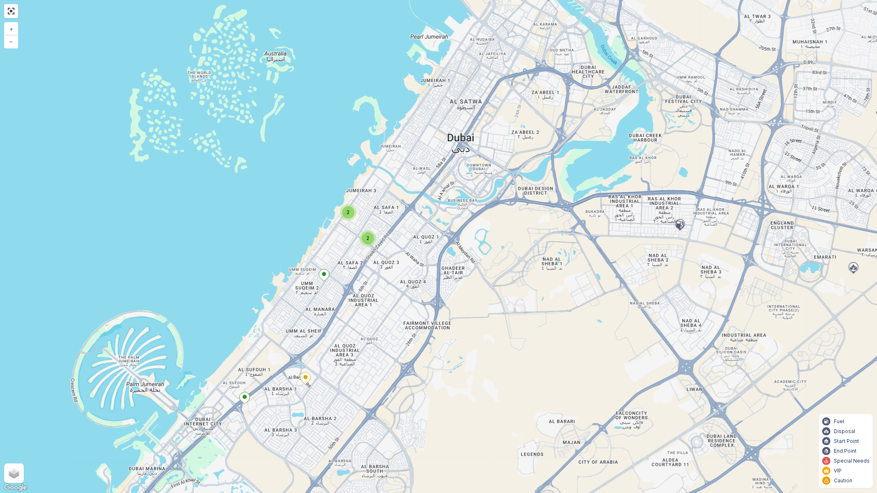
drag, startPoint x: 293, startPoint y: 343, endPoint x: 359, endPoint y: 201, distance: 157.0
click at [359, 201] on div "2 2 2 + − Satellite Roadmap Terrain Hybrid Leaflet Keyboard shortcuts Map Data …" at bounding box center [438, 246] width 877 height 493
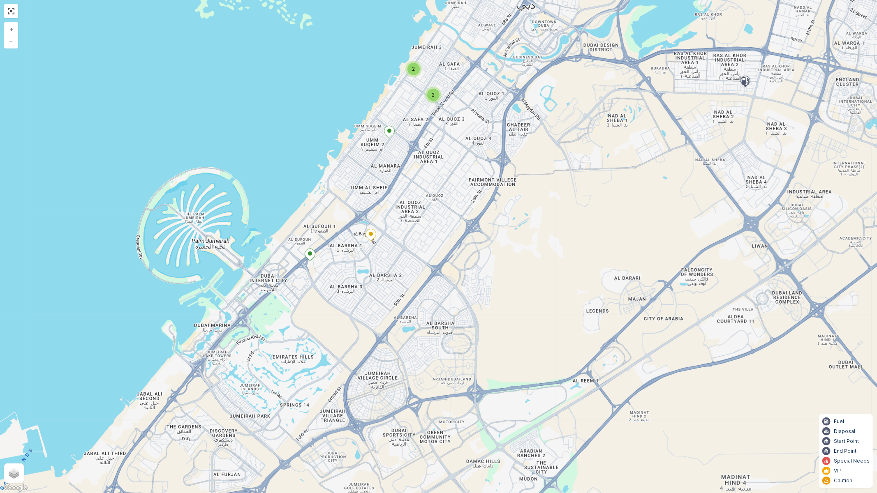
drag, startPoint x: 385, startPoint y: 310, endPoint x: 373, endPoint y: 283, distance: 29.5
click at [394, 259] on div "2 2 2 + − Satellite Roadmap Terrain Hybrid Leaflet Keyboard shortcuts Map Data …" at bounding box center [438, 246] width 877 height 493
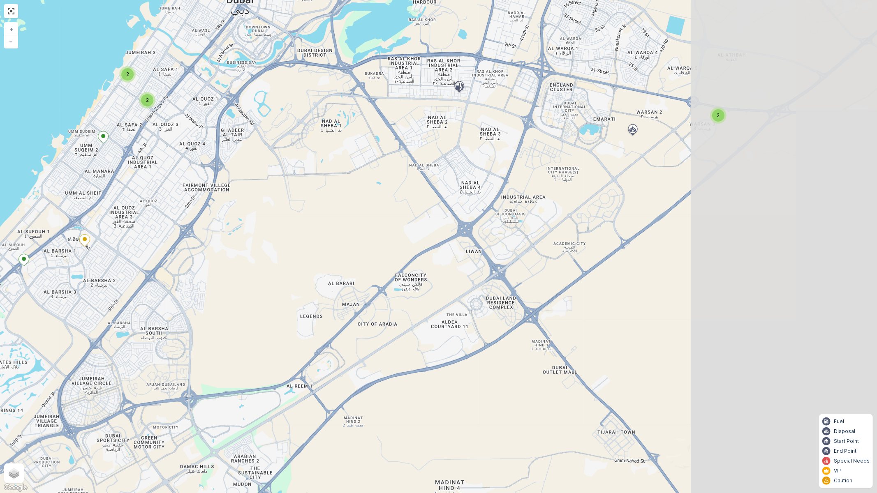
drag, startPoint x: 797, startPoint y: 159, endPoint x: 483, endPoint y: 277, distance: 335.4
click at [483, 277] on div "2 2 2 + − Satellite Roadmap Terrain Hybrid Leaflet Keyboard shortcuts Map Data …" at bounding box center [438, 246] width 877 height 493
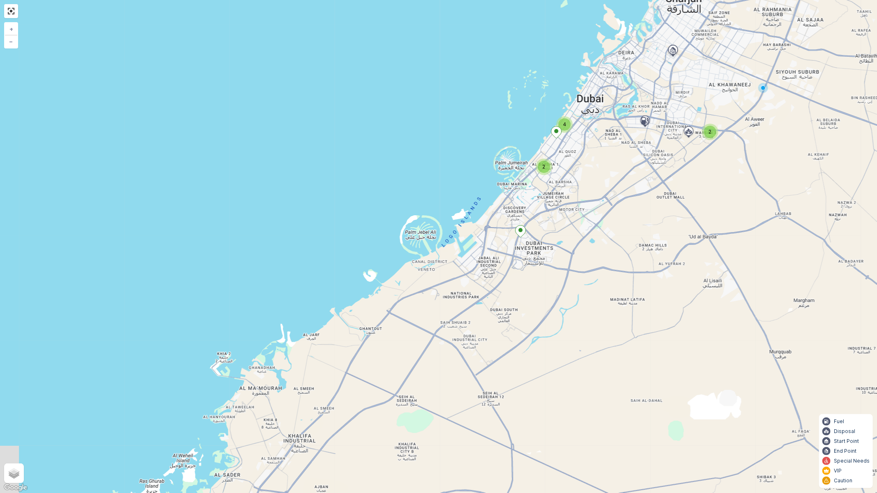
click at [3, 14] on div "2 2 4 + − Satellite Roadmap Terrain Hybrid Leaflet Keyboard shortcuts Map Data …" at bounding box center [438, 246] width 877 height 493
click at [11, 13] on link at bounding box center [11, 11] width 12 height 12
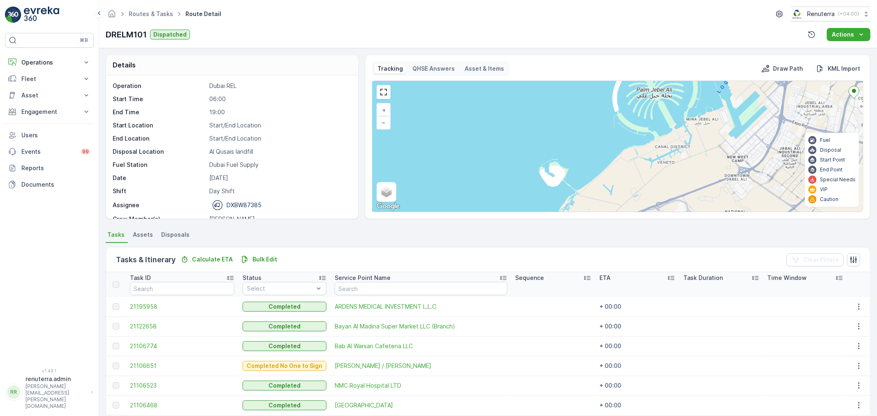
drag, startPoint x: 655, startPoint y: 148, endPoint x: 479, endPoint y: 194, distance: 181.3
click at [491, 189] on div "2 4 + − Satellite Roadmap Terrain Hybrid Leaflet Keyboard shortcuts Map Data Ma…" at bounding box center [618, 146] width 491 height 131
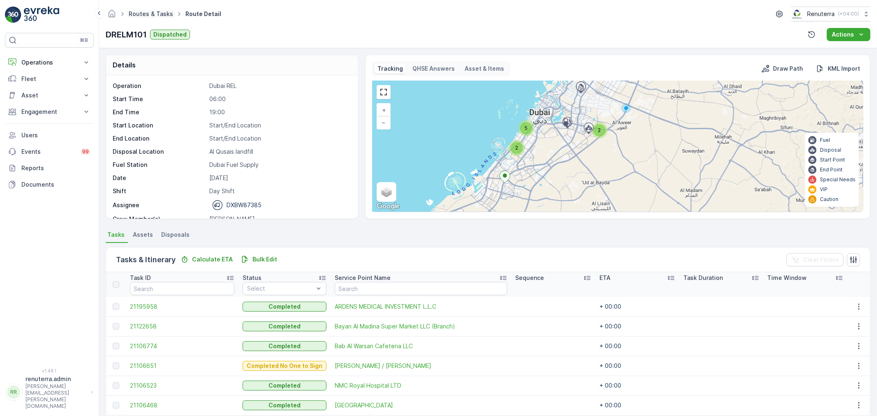
click at [141, 12] on link "Routes & Tasks" at bounding box center [151, 13] width 44 height 7
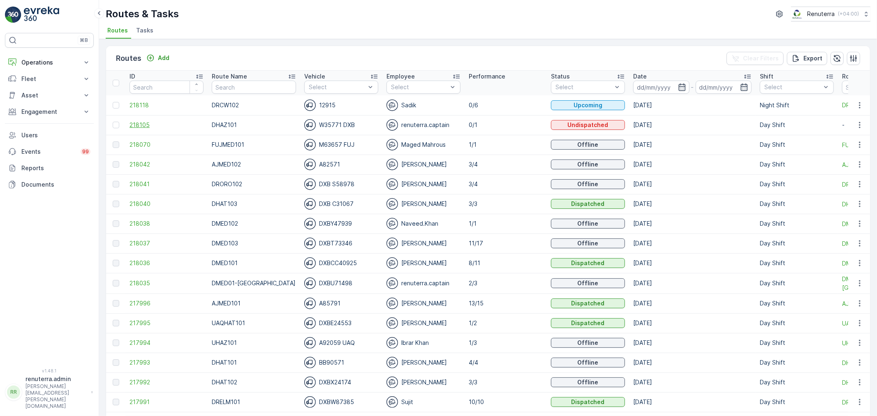
click at [160, 125] on span "218105" at bounding box center [167, 125] width 74 height 8
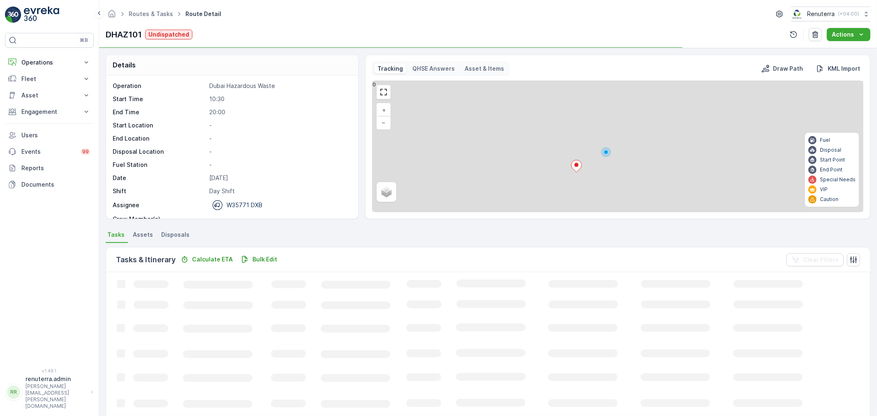
scroll to position [7, 0]
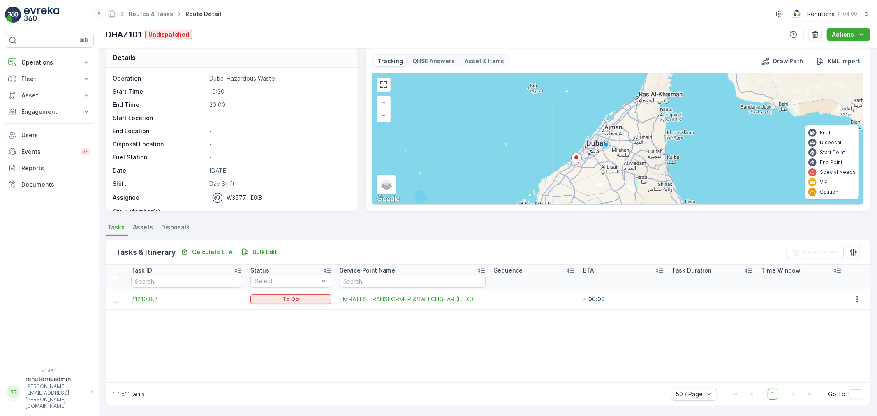
click at [158, 297] on span "21210382" at bounding box center [186, 299] width 111 height 8
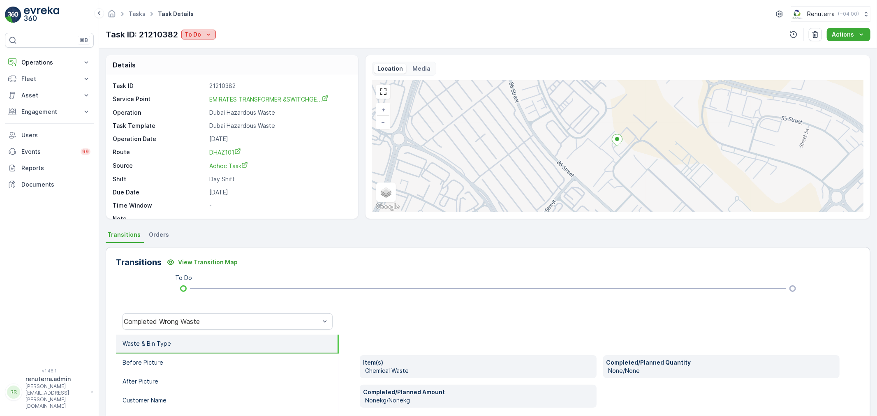
click at [214, 39] on button "To Do" at bounding box center [198, 35] width 35 height 10
click at [210, 43] on span "Completed" at bounding box center [202, 47] width 31 height 8
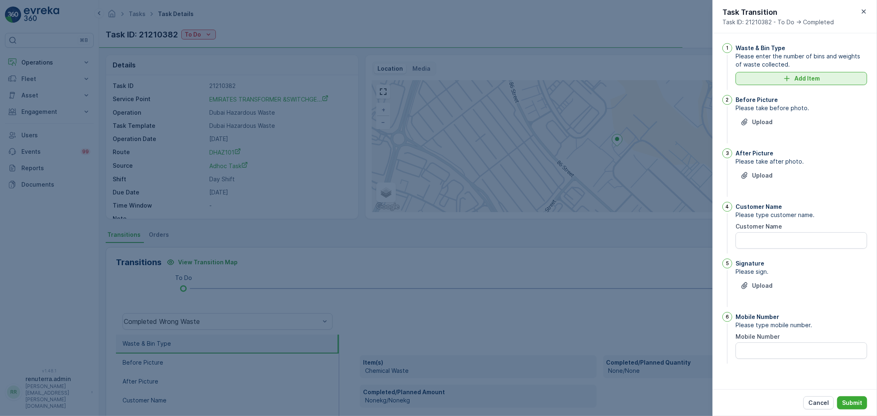
click at [795, 79] on p "Add Item" at bounding box center [806, 78] width 25 height 8
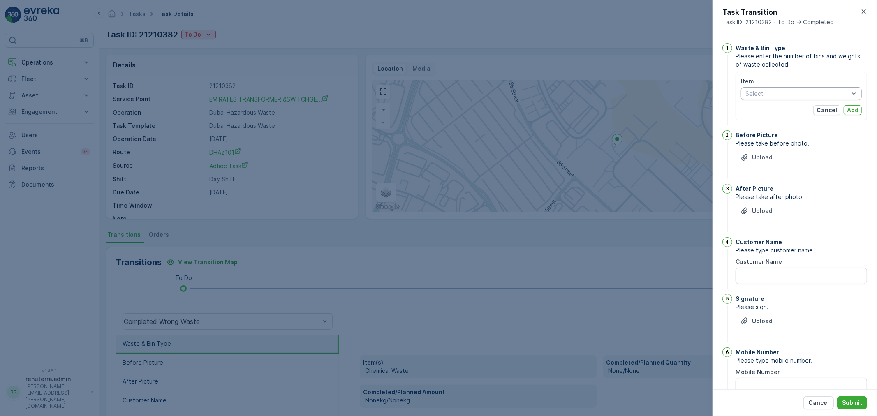
click at [768, 93] on div at bounding box center [797, 93] width 105 height 7
click at [771, 111] on span "Chemical Waste" at bounding box center [768, 112] width 44 height 7
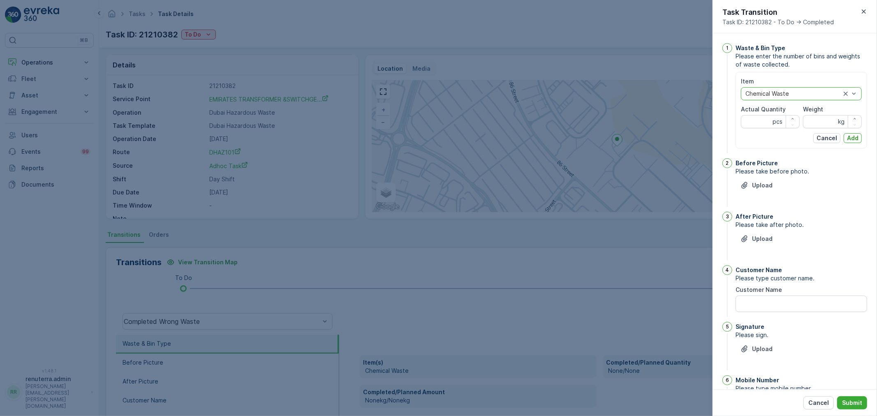
click at [746, 125] on Quantity "Actual Quantity" at bounding box center [770, 121] width 59 height 13
type Quantity "1"
click at [828, 121] on input "Weight" at bounding box center [832, 121] width 59 height 13
type input "1760"
click at [850, 128] on div "Item Chemical Waste Actual Quantity 1 pcs Weight 1760 kg Cancel Add" at bounding box center [801, 110] width 121 height 66
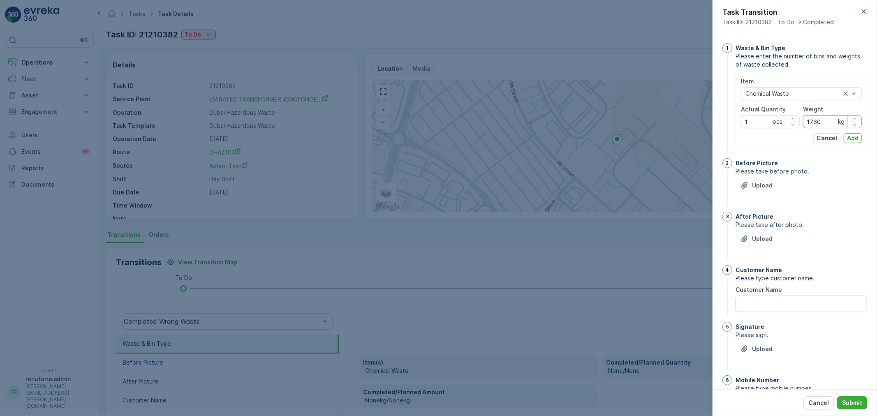
click at [850, 144] on div "Item Chemical Waste Actual Quantity 1 pcs Weight 1760 kg Cancel Add" at bounding box center [802, 110] width 132 height 76
click at [850, 145] on div "Item Chemical Waste Actual Quantity 1 pcs Weight 1760 kg Cancel Add" at bounding box center [802, 110] width 132 height 76
click at [849, 144] on div "Item Chemical Waste Actual Quantity 1 pcs Weight 1760 kg Cancel Add" at bounding box center [802, 110] width 132 height 76
click at [848, 143] on div "Item Chemical Waste Actual Quantity 1 pcs Weight 1760 kg Cancel Add" at bounding box center [802, 110] width 132 height 76
click at [854, 134] on p "Add" at bounding box center [853, 138] width 12 height 8
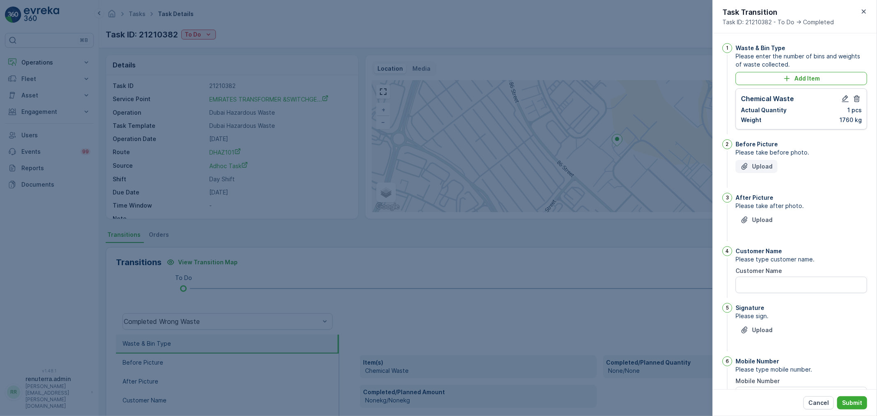
click at [759, 167] on p "Upload" at bounding box center [762, 166] width 21 height 8
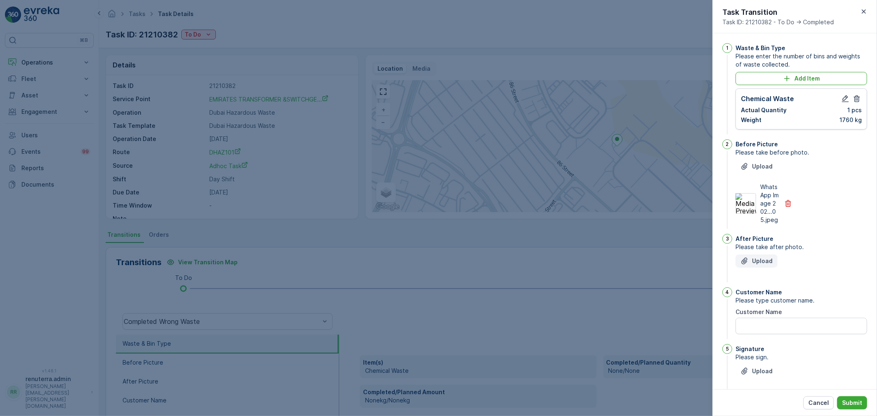
click at [756, 262] on button "Upload" at bounding box center [757, 261] width 42 height 13
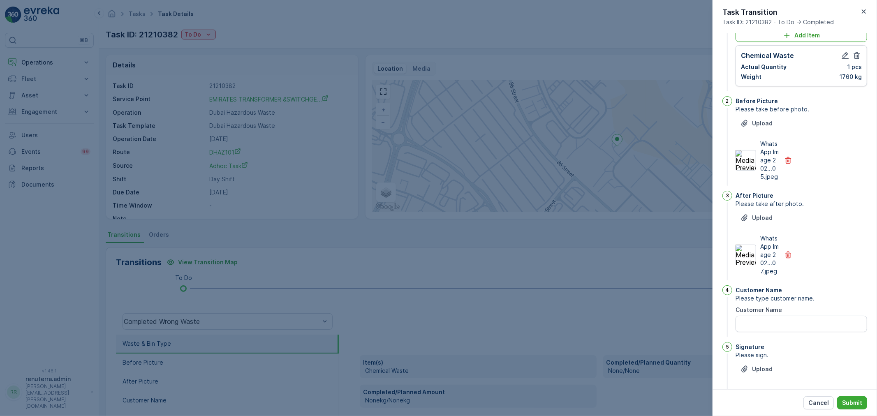
scroll to position [129, 0]
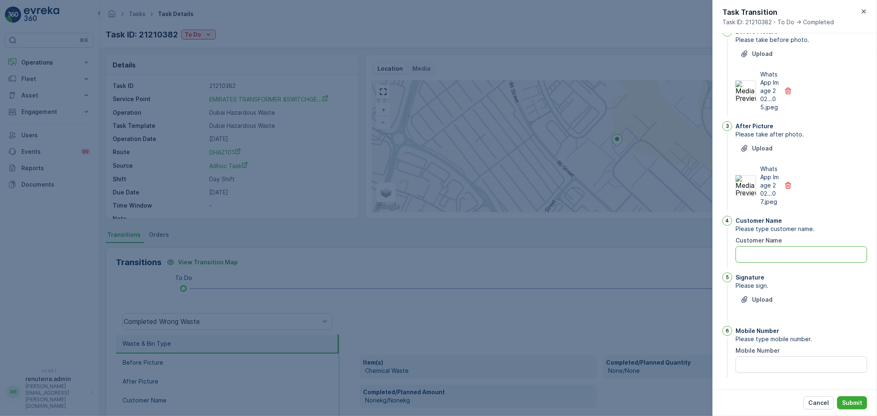
click at [759, 261] on Name "Customer Name" at bounding box center [802, 254] width 132 height 16
type Name "Emirates"
click at [749, 302] on div "Upload" at bounding box center [757, 300] width 32 height 8
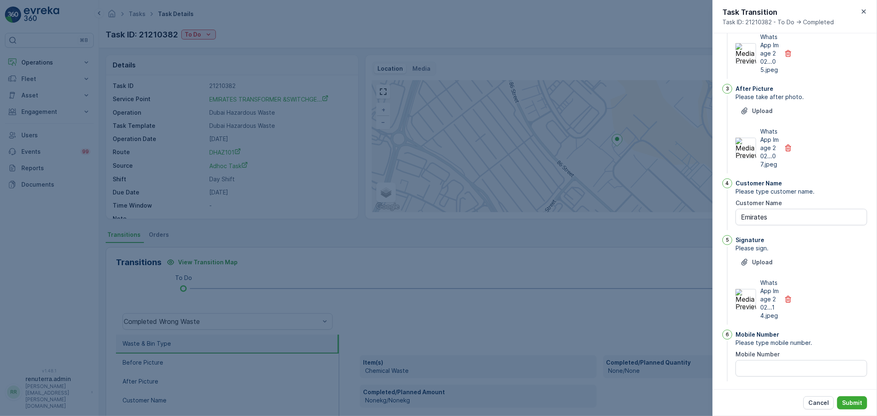
scroll to position [170, 0]
click at [762, 359] on Number "Mobile Number" at bounding box center [802, 365] width 132 height 16
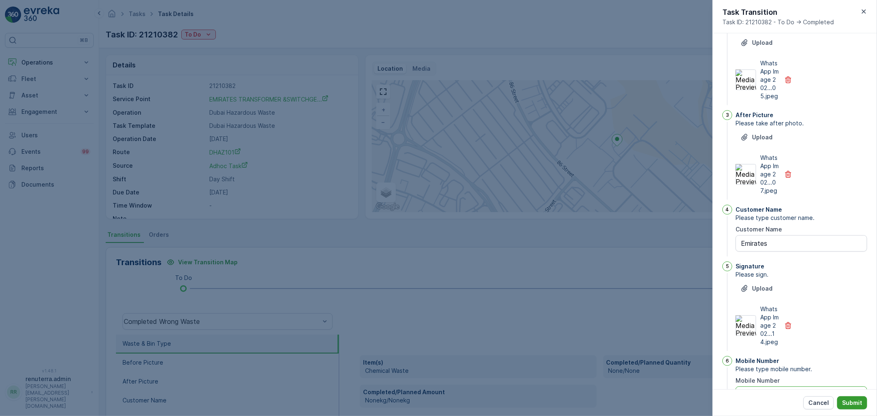
scroll to position [125, 0]
type Number "0"
click at [855, 408] on button "Submit" at bounding box center [852, 402] width 30 height 13
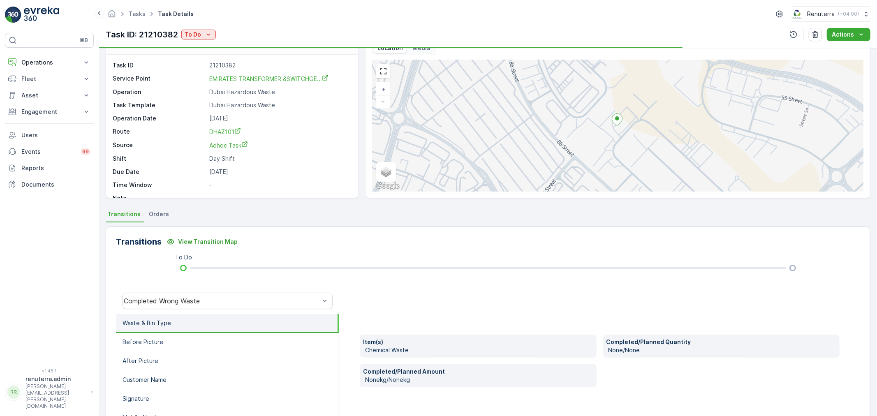
scroll to position [46, 0]
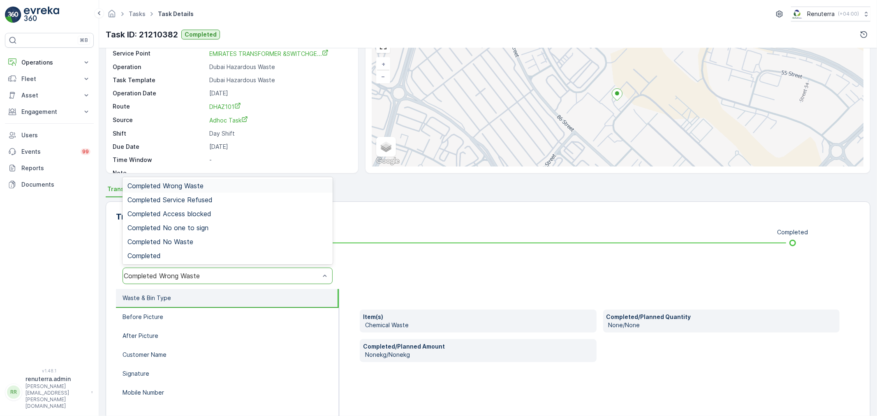
click at [208, 272] on div "Completed Wrong Waste" at bounding box center [222, 275] width 196 height 7
click at [182, 256] on div "Completed" at bounding box center [227, 255] width 200 height 7
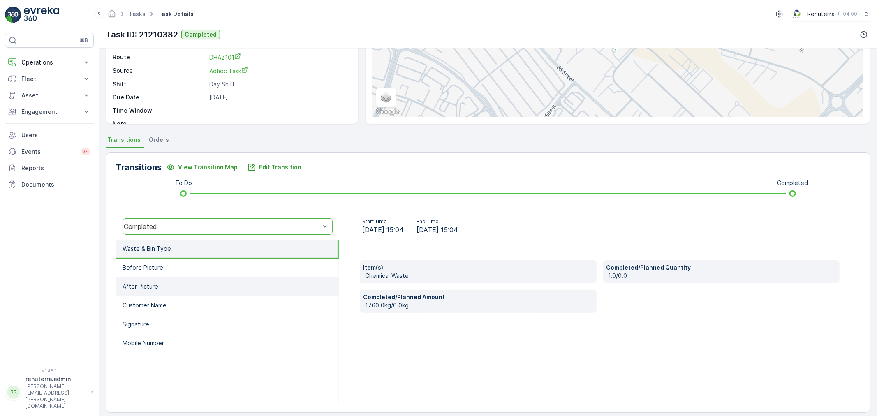
scroll to position [102, 0]
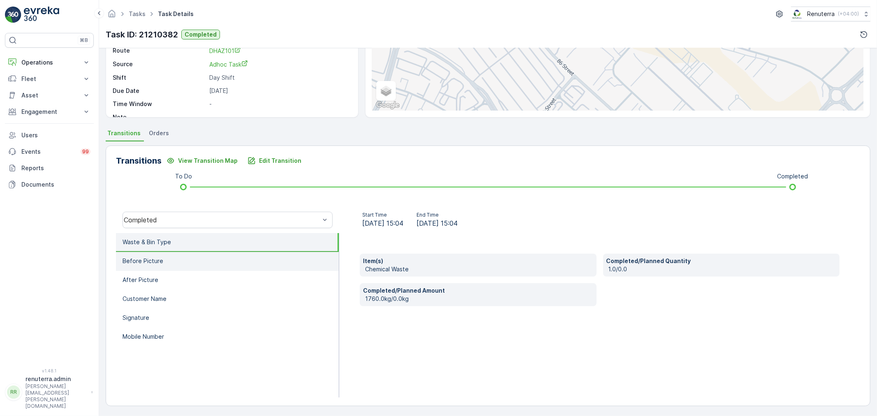
click at [238, 258] on li "Before Picture" at bounding box center [227, 261] width 223 height 19
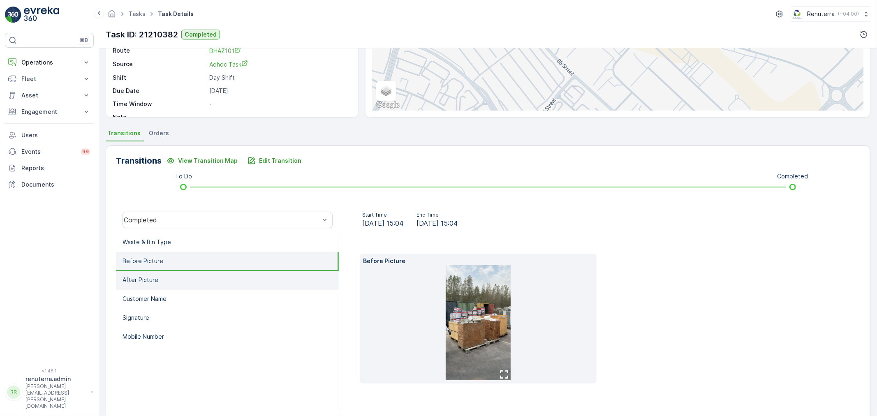
click at [210, 273] on li "After Picture" at bounding box center [227, 280] width 223 height 19
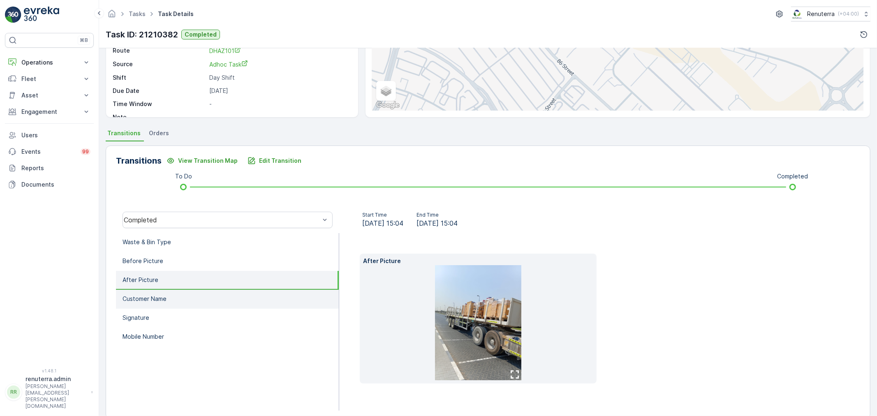
click at [208, 299] on li "Customer Name" at bounding box center [227, 299] width 223 height 19
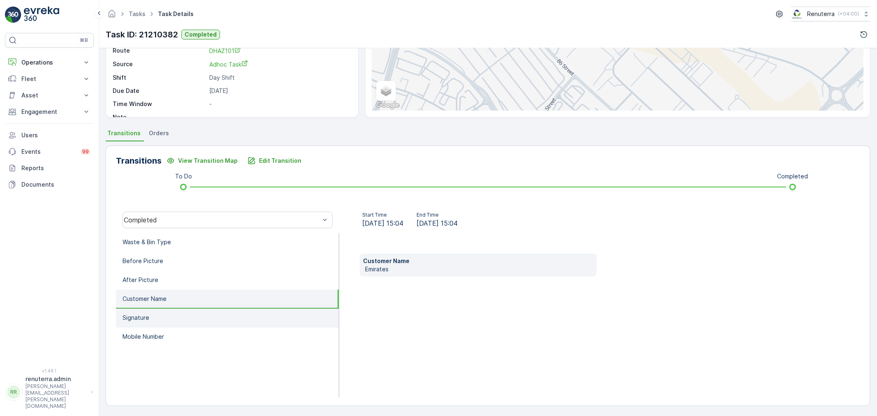
drag, startPoint x: 205, startPoint y: 317, endPoint x: 199, endPoint y: 321, distance: 7.1
click at [204, 316] on li "Signature" at bounding box center [227, 318] width 223 height 19
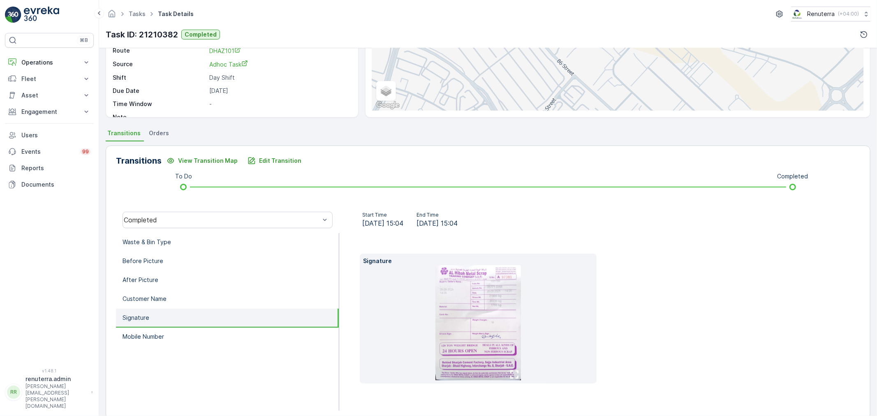
click at [208, 321] on li "Signature" at bounding box center [227, 318] width 223 height 19
click at [143, 15] on link "Tasks" at bounding box center [137, 13] width 17 height 7
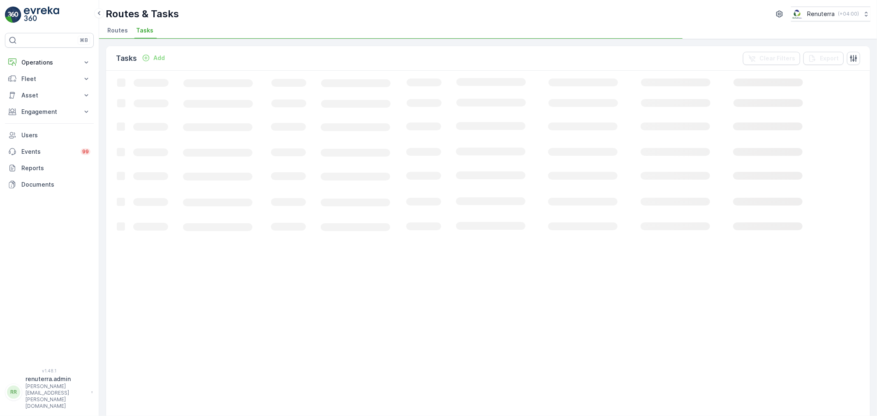
click at [137, 29] on span "Tasks" at bounding box center [144, 30] width 17 height 8
click at [122, 29] on span "Routes" at bounding box center [117, 30] width 21 height 8
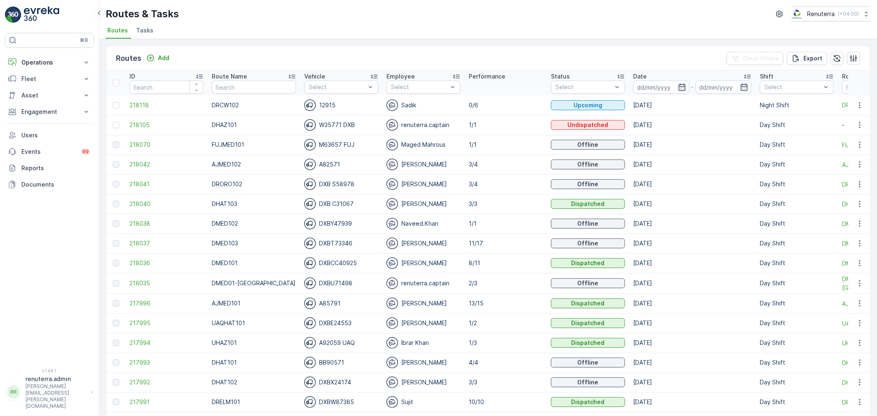
click at [221, 91] on input "text" at bounding box center [254, 87] width 84 height 13
click at [233, 89] on input "text" at bounding box center [254, 87] width 84 height 13
type input "UA"
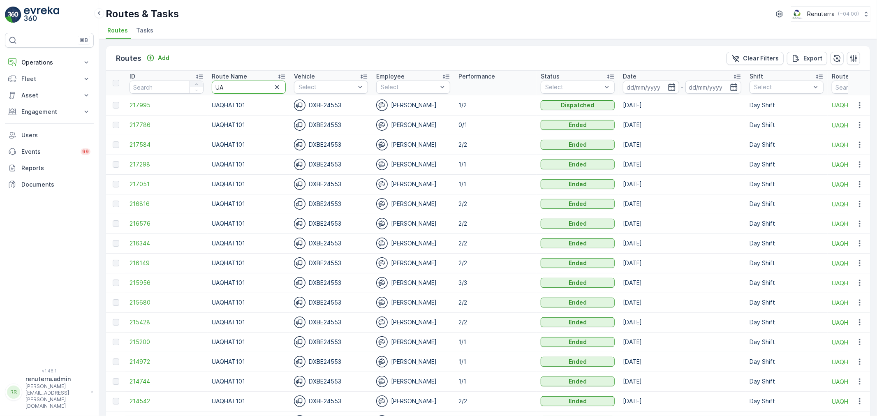
drag, startPoint x: 215, startPoint y: 83, endPoint x: 193, endPoint y: 85, distance: 22.2
click at [193, 85] on tr "ID Route Name UA Vehicle Select Employee Select Performance Status Select Date …" at bounding box center [560, 83] width 908 height 25
type input "UAZH"
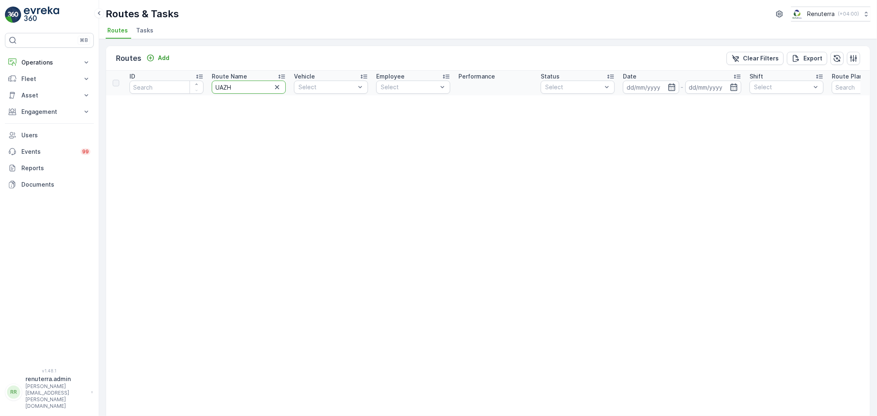
drag, startPoint x: 239, startPoint y: 81, endPoint x: 178, endPoint y: 83, distance: 60.5
click at [178, 83] on tr "ID Route Name UAZH Vehicle Select Employee Select Performance Status Select Dat…" at bounding box center [554, 83] width 896 height 25
type input "UHAZ"
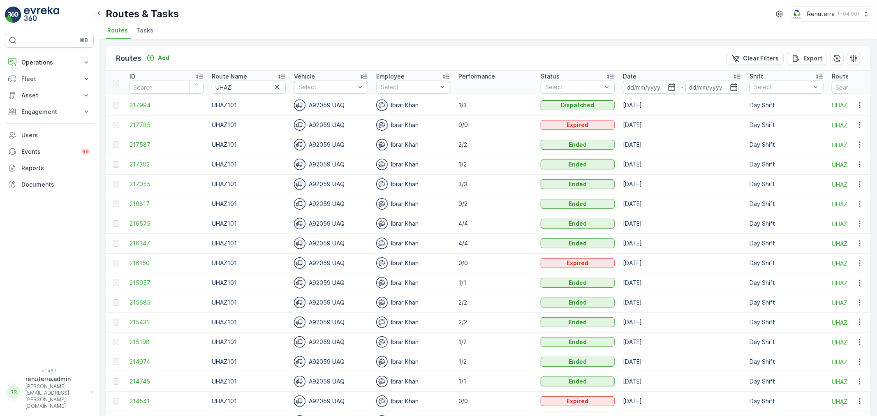
click at [151, 104] on span "217994" at bounding box center [167, 105] width 74 height 8
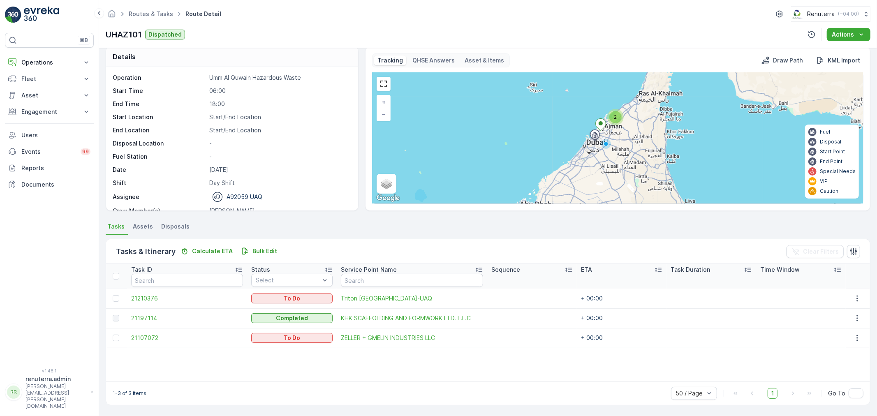
scroll to position [7, 0]
click at [154, 299] on span "21210376" at bounding box center [187, 299] width 112 height 8
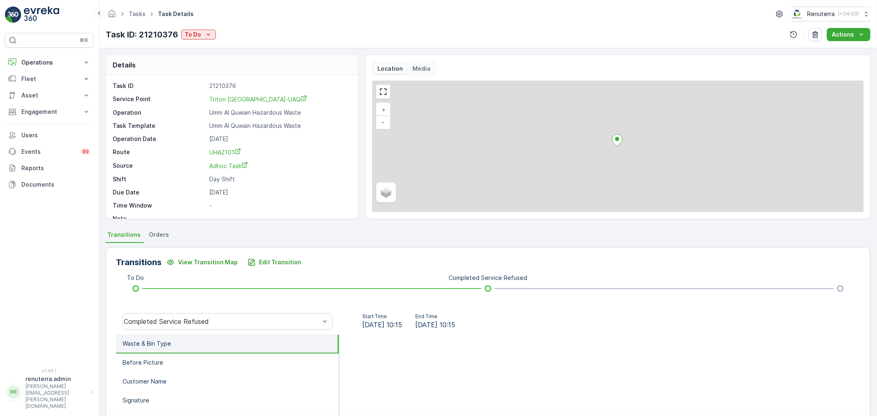
click at [216, 39] on div "Task ID: 21210376 To Do Actions" at bounding box center [488, 34] width 765 height 13
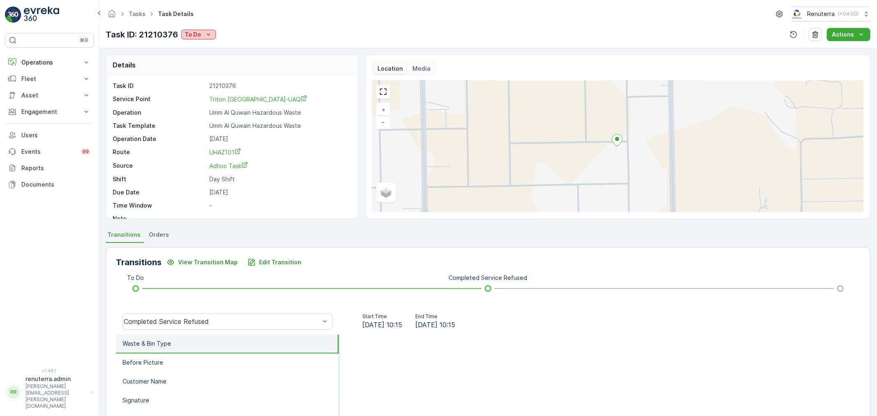
click at [210, 37] on icon "To Do" at bounding box center [208, 34] width 8 height 8
click at [248, 262] on icon "Edit Transition" at bounding box center [252, 262] width 8 height 8
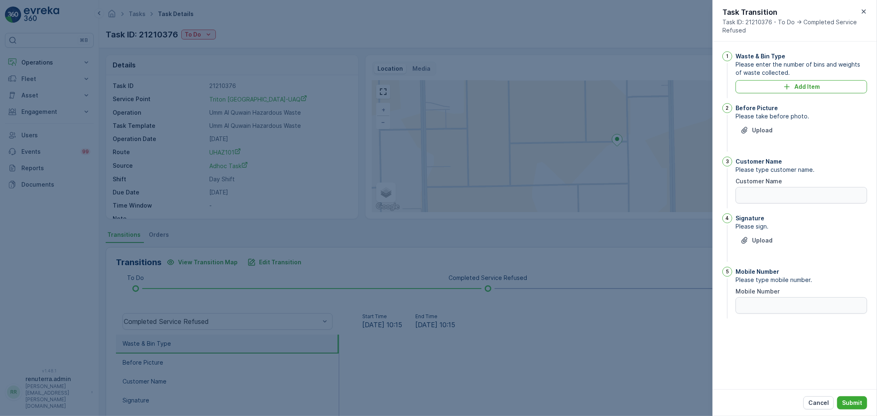
click at [204, 34] on div at bounding box center [438, 208] width 877 height 416
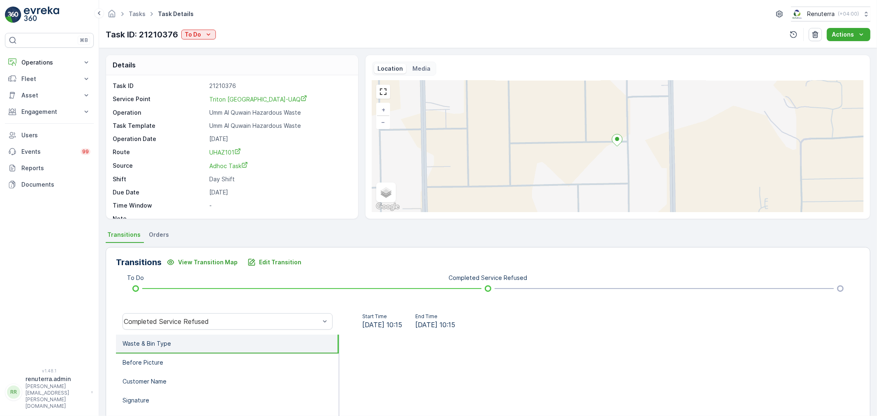
click at [204, 34] on icon "To Do" at bounding box center [208, 34] width 8 height 8
click at [203, 46] on span "Completed" at bounding box center [201, 47] width 31 height 8
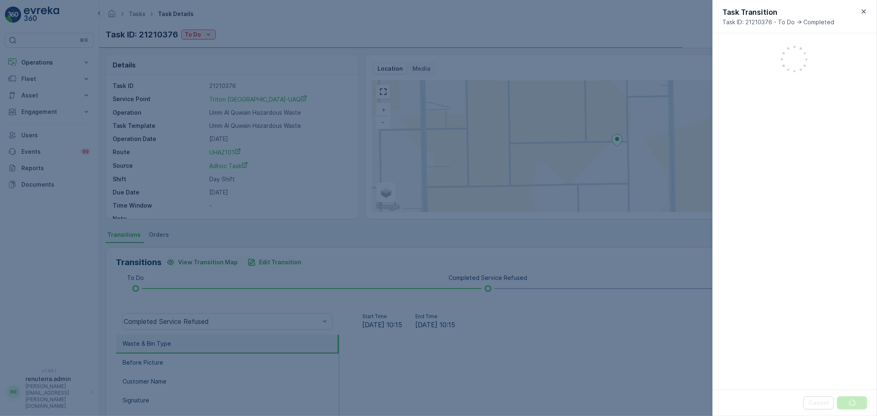
click at [208, 38] on div at bounding box center [438, 208] width 877 height 416
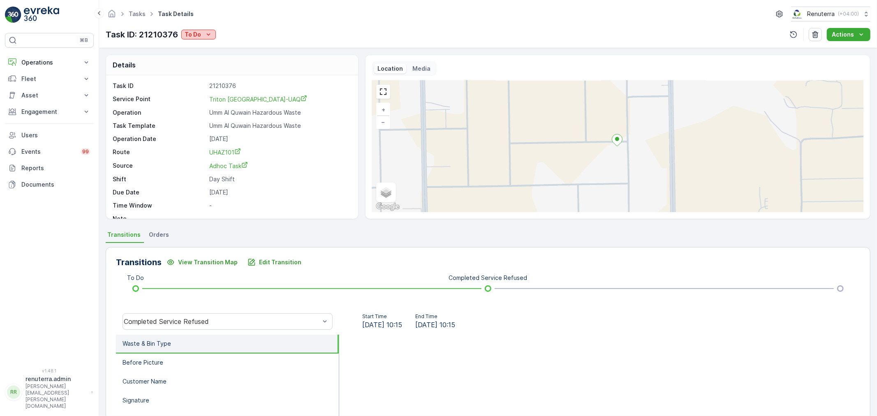
click at [207, 36] on icon "To Do" at bounding box center [208, 34] width 8 height 8
click at [220, 69] on span "Completed No One to Sign" at bounding box center [223, 70] width 75 height 8
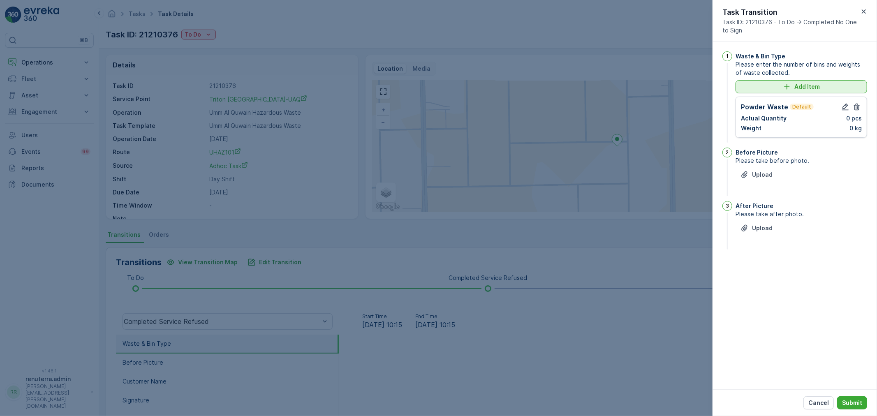
click at [795, 84] on p "Add Item" at bounding box center [806, 87] width 25 height 8
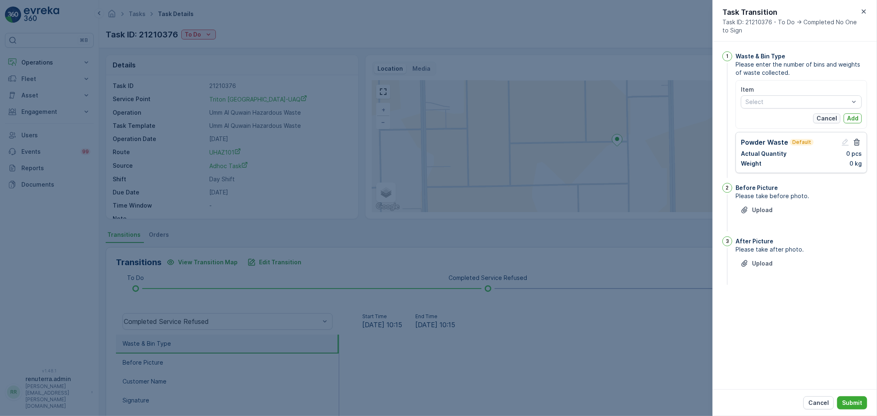
click at [836, 115] on p "Cancel" at bounding box center [827, 118] width 21 height 8
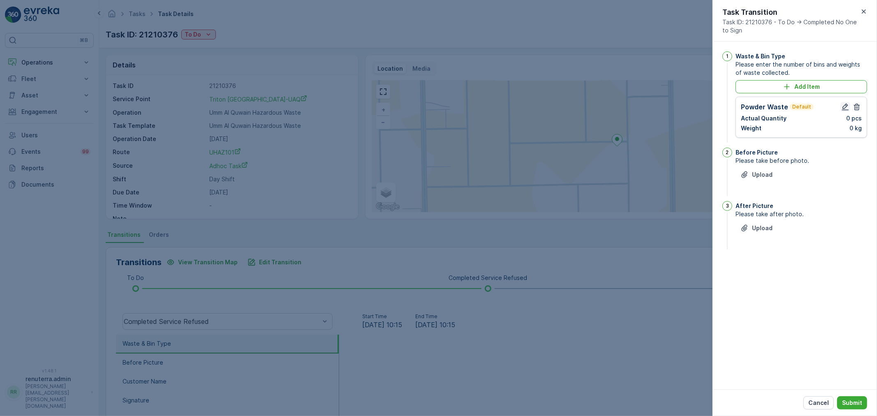
click at [841, 106] on button "button" at bounding box center [846, 107] width 10 height 10
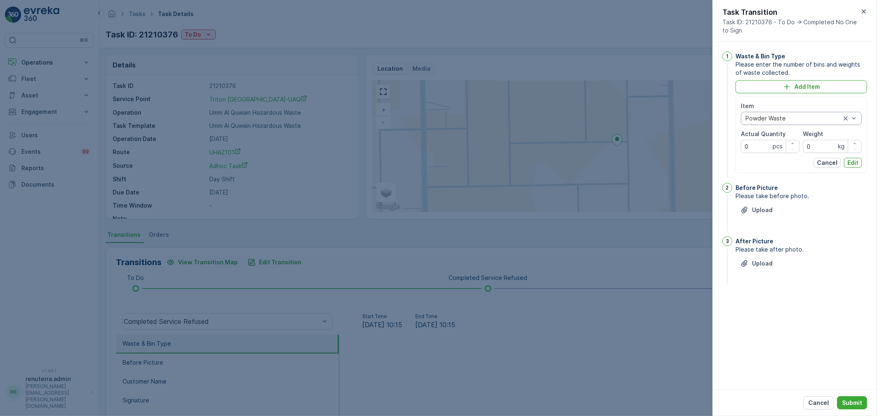
click at [768, 116] on div at bounding box center [793, 118] width 97 height 7
click at [776, 151] on span "Chemical waste" at bounding box center [767, 149] width 43 height 7
click at [774, 146] on p "pcs" at bounding box center [778, 146] width 10 height 8
click at [761, 142] on Quantity "0" at bounding box center [770, 146] width 59 height 13
click at [820, 155] on div "Item Chemical waste Actual Quantity 01 pcs Weight 0 kg Cancel Edit" at bounding box center [801, 135] width 121 height 66
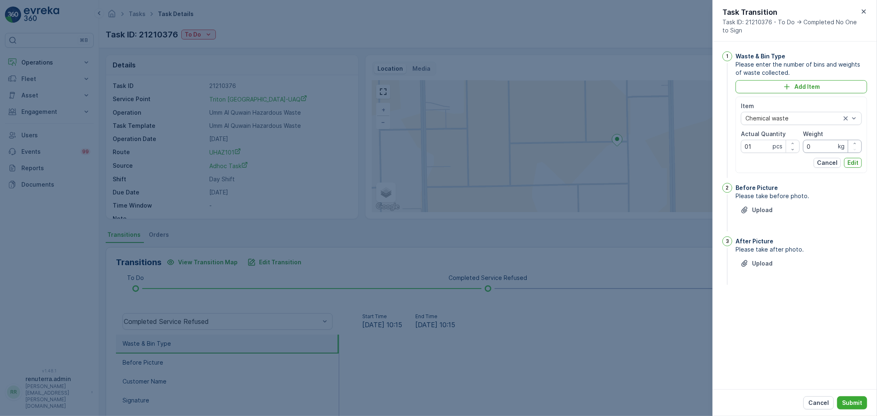
click at [815, 149] on input "0" at bounding box center [832, 146] width 59 height 13
drag, startPoint x: 751, startPoint y: 148, endPoint x: 742, endPoint y: 143, distance: 9.9
click at [742, 143] on Quantity "01" at bounding box center [770, 146] width 59 height 13
type Quantity "1"
click at [828, 147] on input "0" at bounding box center [832, 146] width 59 height 13
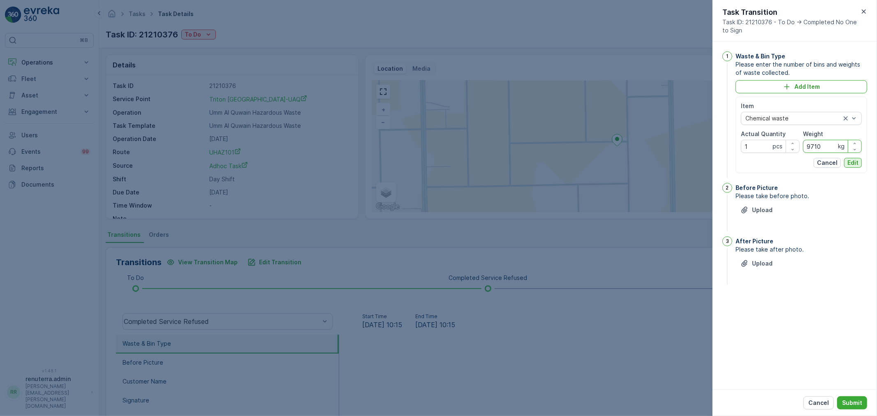
type input "9710"
click at [850, 161] on p "Edit" at bounding box center [853, 163] width 11 height 8
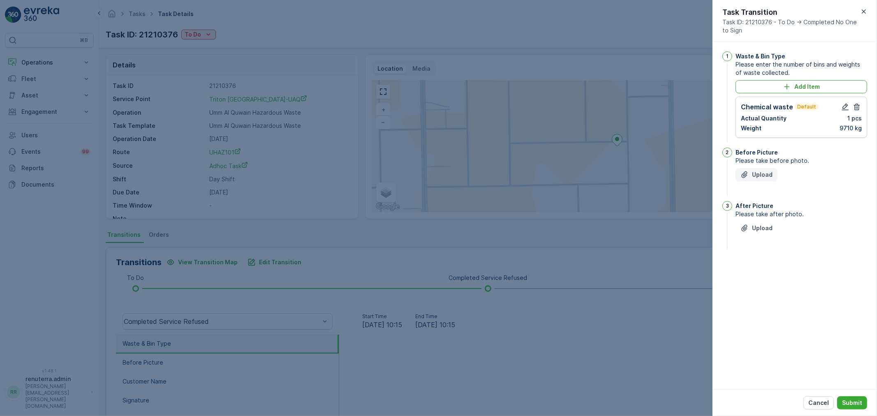
click at [763, 179] on button "Upload" at bounding box center [757, 174] width 42 height 13
click at [778, 211] on p "WhatsApp Image 202...28.jpeg" at bounding box center [769, 211] width 19 height 41
click at [781, 207] on button "button" at bounding box center [788, 211] width 18 height 13
click at [745, 174] on icon "Upload File" at bounding box center [745, 175] width 8 height 8
click at [760, 273] on p "Upload" at bounding box center [762, 269] width 21 height 8
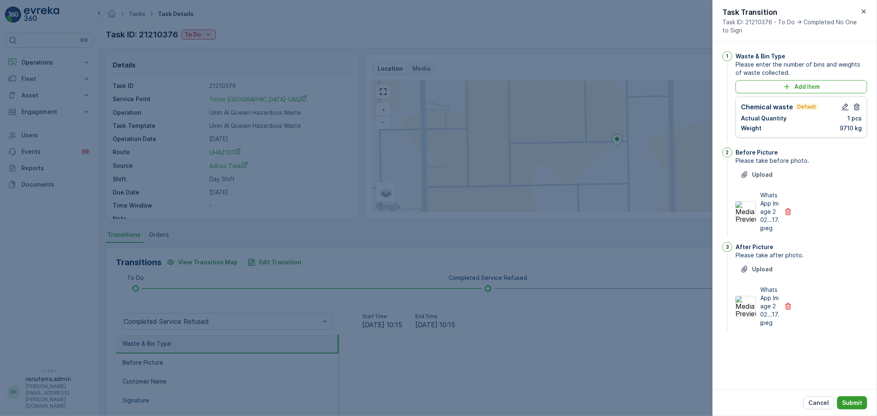
click at [853, 401] on p "Submit" at bounding box center [852, 403] width 20 height 8
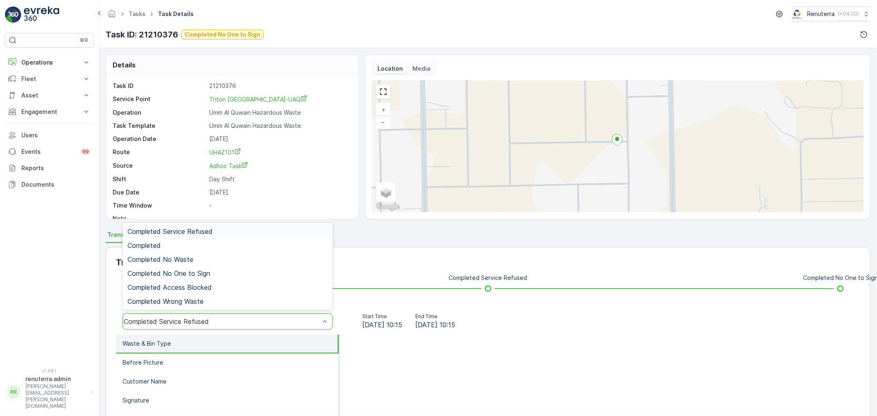
click at [183, 321] on div "Completed Service Refused" at bounding box center [222, 321] width 196 height 7
click at [154, 240] on div "Completed" at bounding box center [228, 246] width 210 height 14
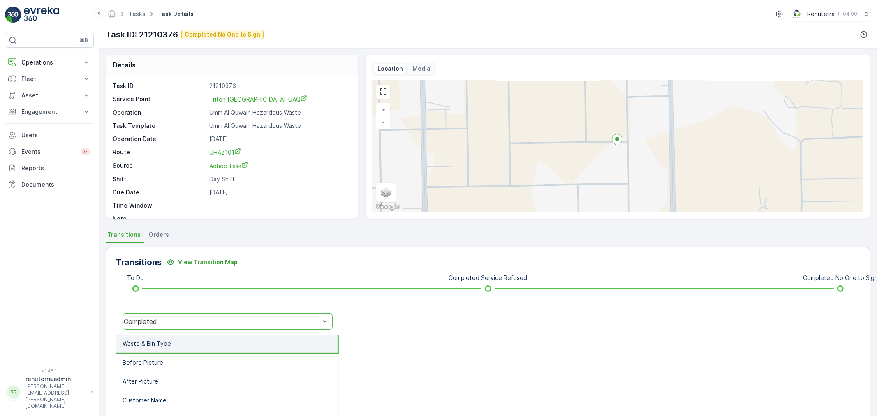
click at [170, 308] on div "option Completed, selected. Completed" at bounding box center [227, 321] width 223 height 26
click at [170, 318] on div "Completed" at bounding box center [222, 321] width 196 height 7
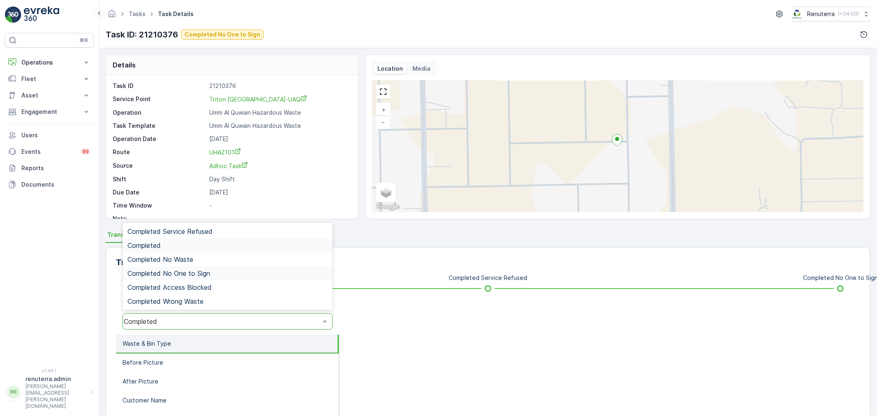
click at [169, 272] on span "Completed No One to Sign" at bounding box center [168, 273] width 83 height 7
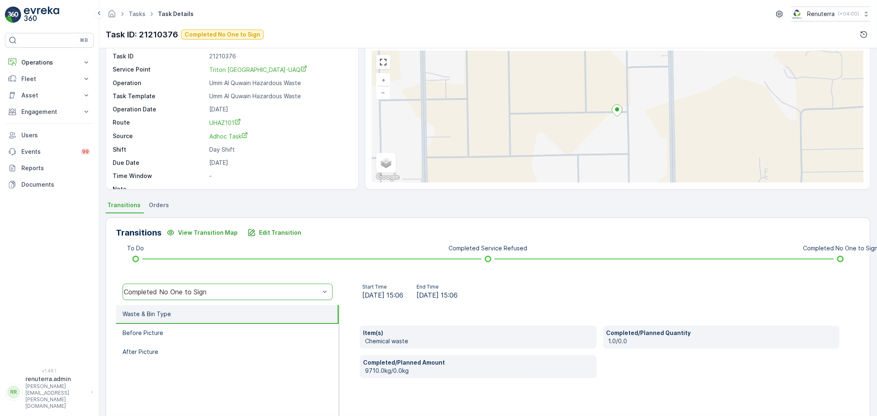
scroll to position [102, 0]
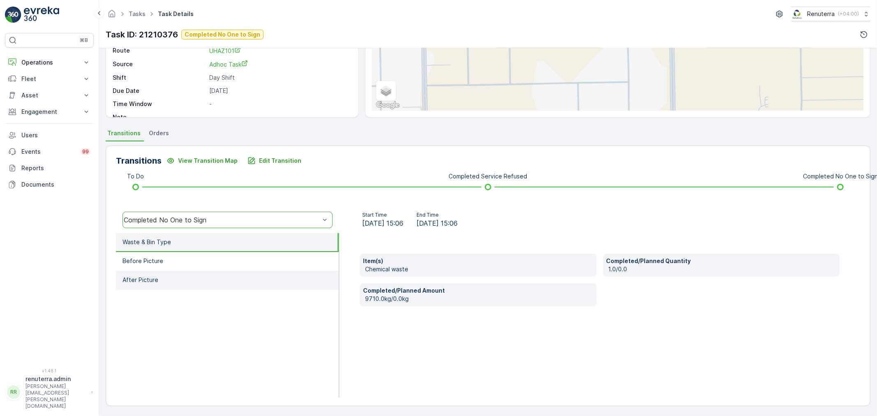
click at [192, 280] on li "After Picture" at bounding box center [227, 280] width 223 height 19
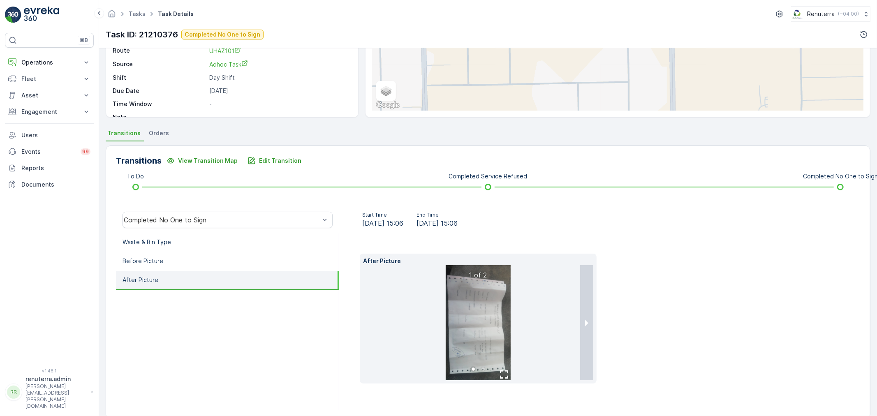
click at [273, 143] on div "Transitions View Transition Map Edit Transition To Do Completed Service Refused…" at bounding box center [488, 281] width 765 height 280
click at [265, 157] on p "Edit Transition" at bounding box center [280, 161] width 42 height 8
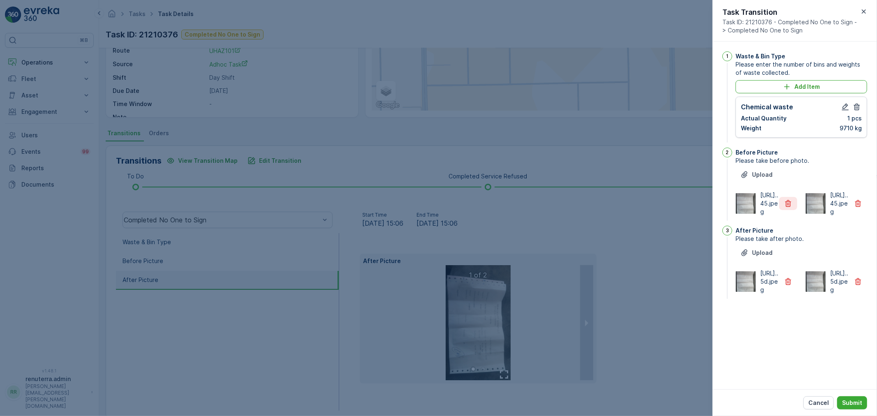
click at [795, 208] on button "button" at bounding box center [788, 203] width 18 height 13
click at [792, 208] on icon "button" at bounding box center [788, 203] width 8 height 8
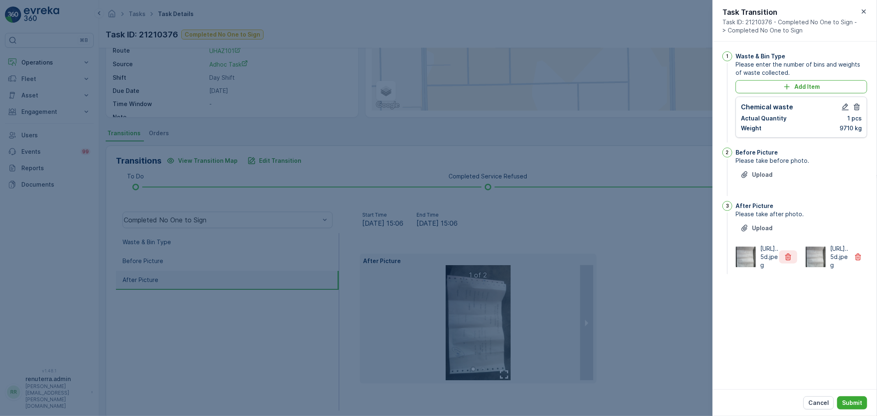
click at [786, 264] on button "button" at bounding box center [788, 256] width 18 height 13
click at [858, 414] on div "Cancel Submit" at bounding box center [795, 402] width 164 height 27
click at [849, 406] on p "Submit" at bounding box center [852, 403] width 20 height 8
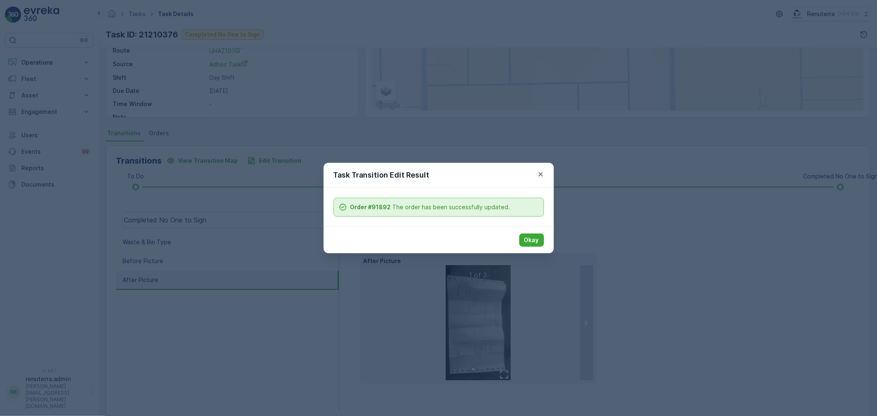
click at [550, 244] on div "Okay" at bounding box center [439, 240] width 230 height 27
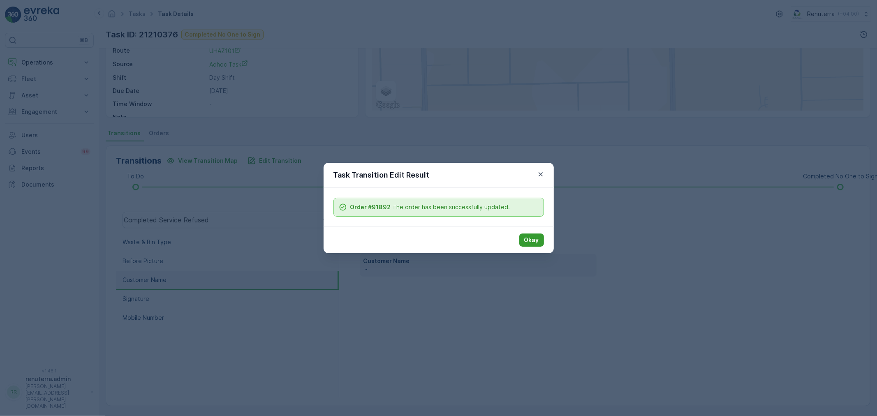
click at [532, 239] on p "Okay" at bounding box center [531, 240] width 15 height 8
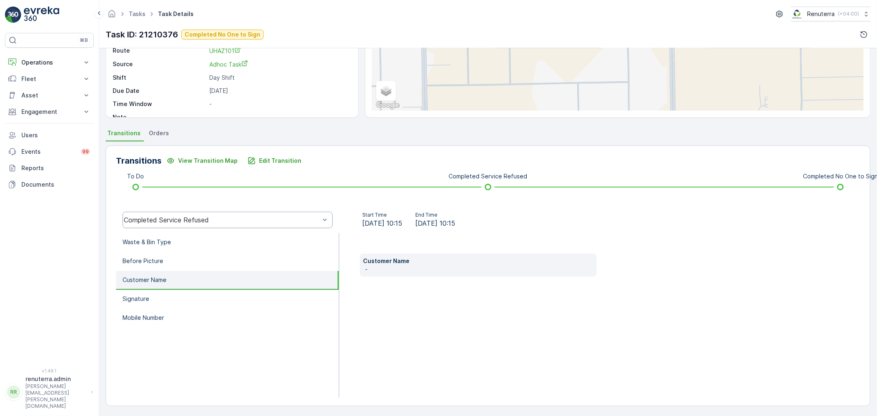
click at [169, 215] on div "Completed Service Refused" at bounding box center [228, 220] width 210 height 16
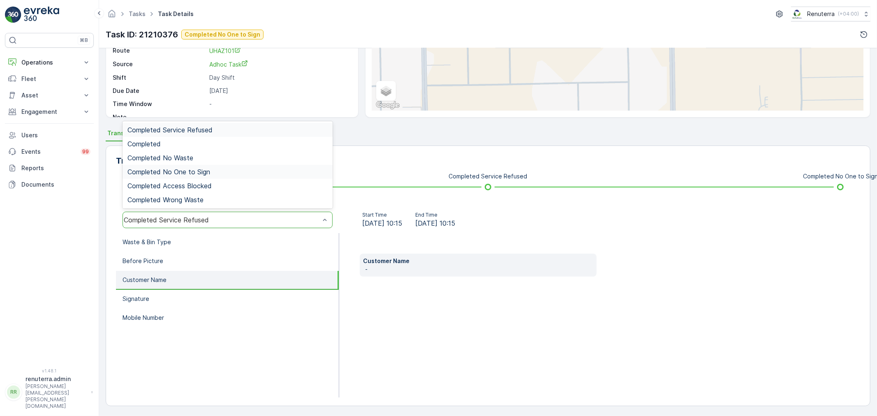
click at [160, 168] on span "Completed No One to Sign" at bounding box center [168, 171] width 83 height 7
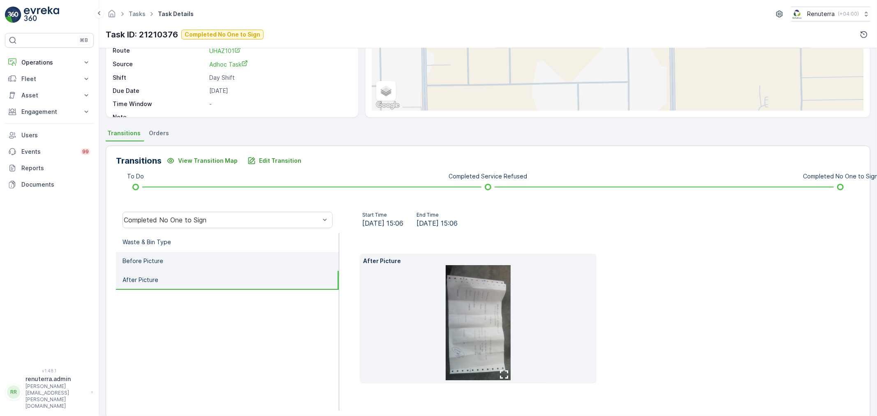
click at [220, 253] on li "Before Picture" at bounding box center [227, 261] width 223 height 19
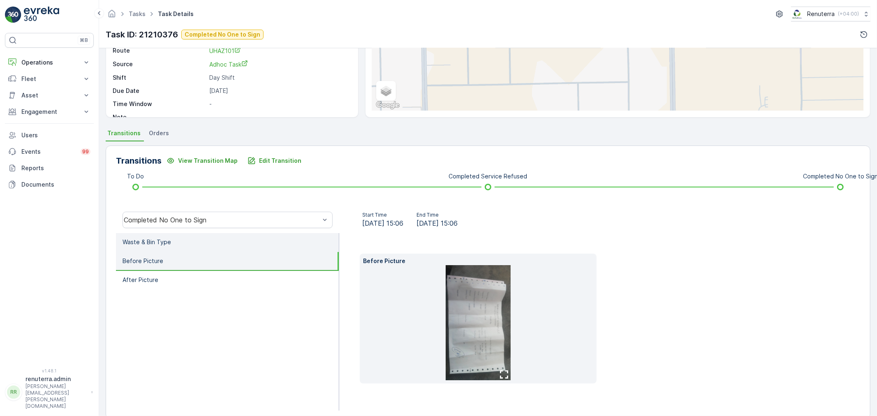
click at [212, 246] on li "Waste & Bin Type" at bounding box center [227, 242] width 223 height 19
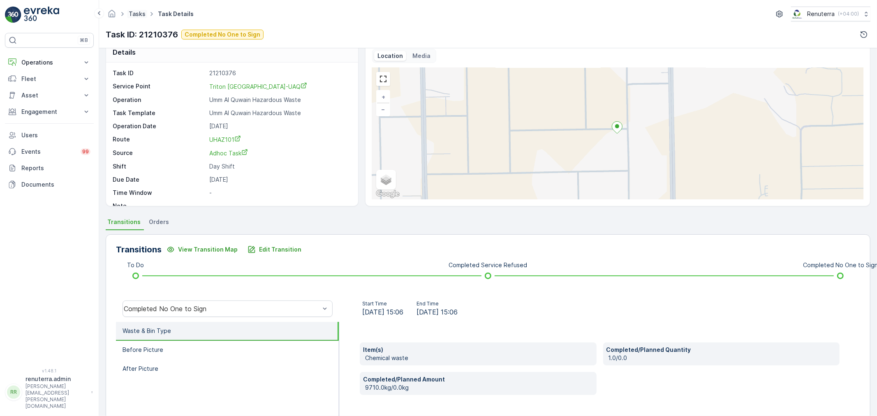
scroll to position [10, 0]
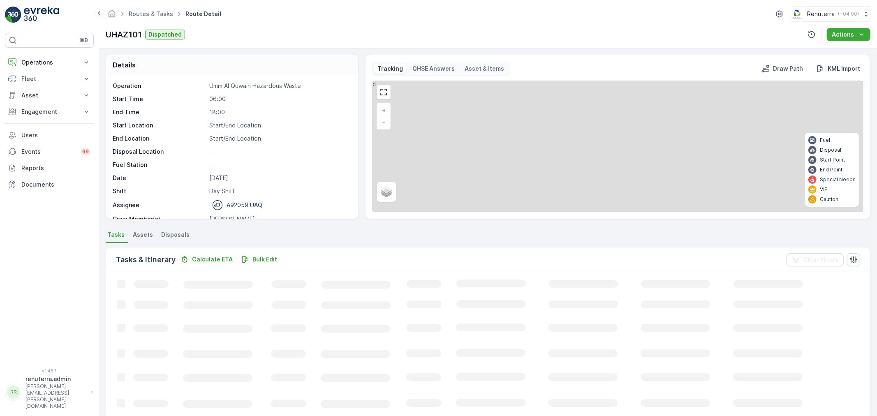
click at [150, 2] on div "Routes & Tasks Route Detail Renuterra ( +04:00 ) UHAZ101 Dispatched Actions" at bounding box center [488, 24] width 778 height 48
click at [151, 13] on link "Routes & Tasks" at bounding box center [151, 13] width 44 height 7
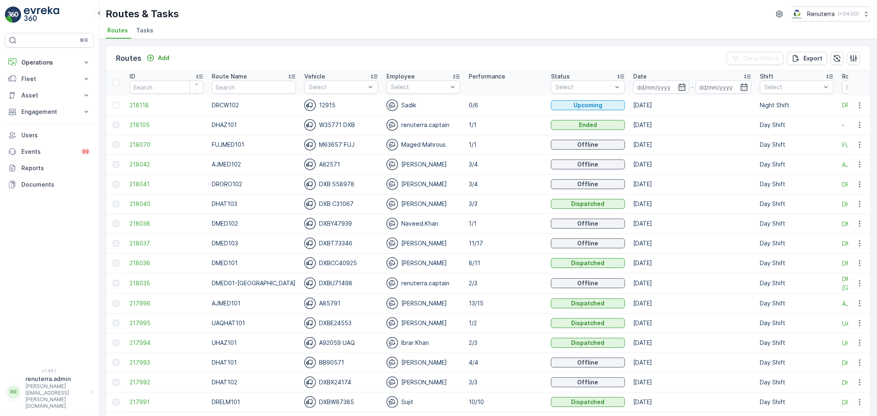
drag, startPoint x: 240, startPoint y: 99, endPoint x: 237, endPoint y: 88, distance: 10.7
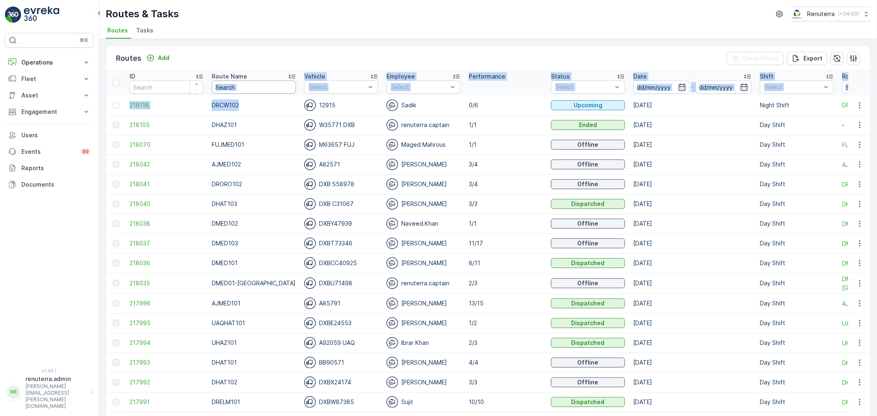
click at [237, 88] on input "text" at bounding box center [254, 87] width 84 height 13
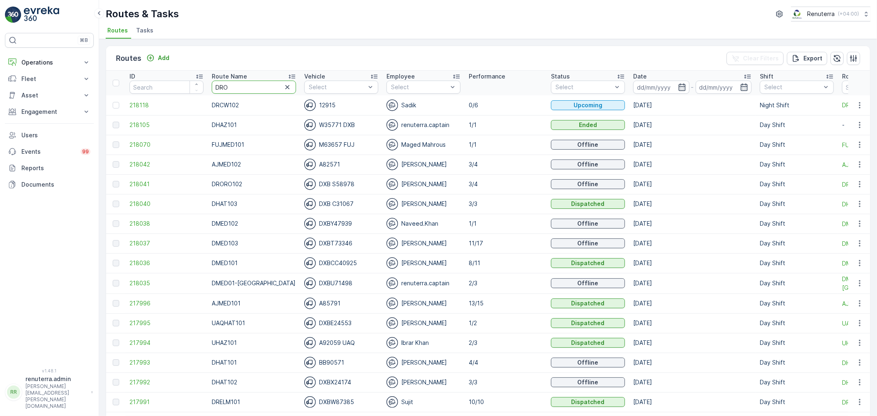
type input "DROR"
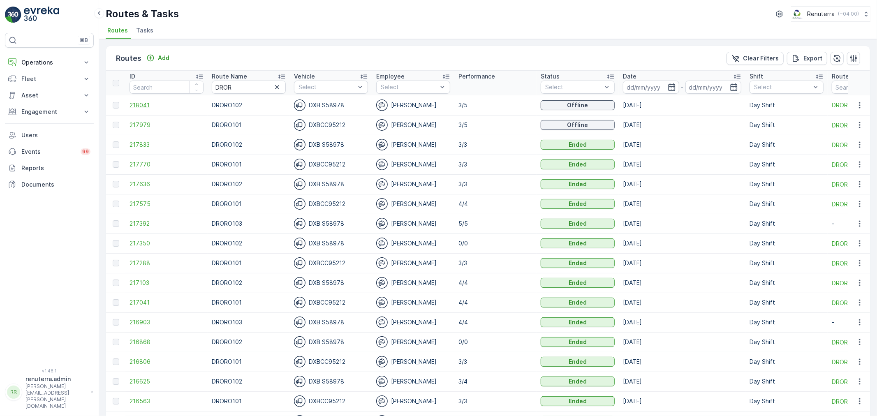
click at [165, 101] on span "218041" at bounding box center [167, 105] width 74 height 8
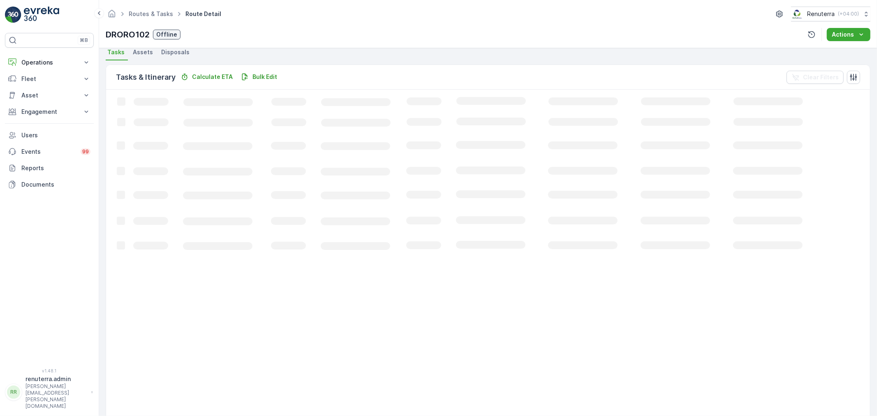
scroll to position [34, 0]
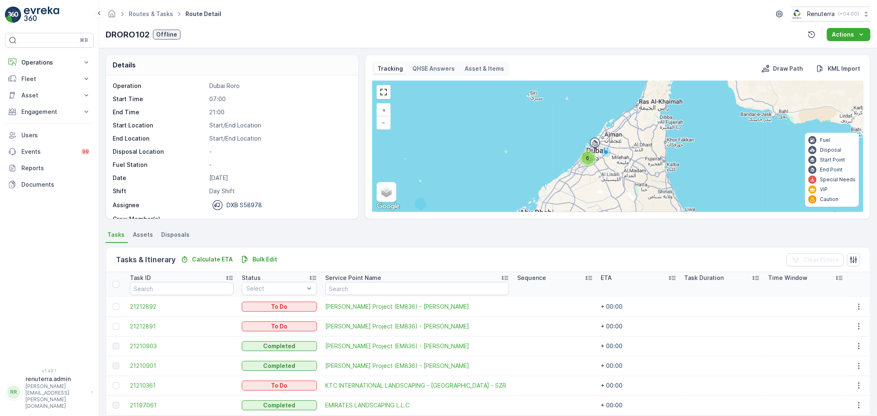
click at [161, 18] on ul "Routes & Tasks" at bounding box center [155, 14] width 57 height 12
click at [158, 13] on link "Routes & Tasks" at bounding box center [151, 13] width 44 height 7
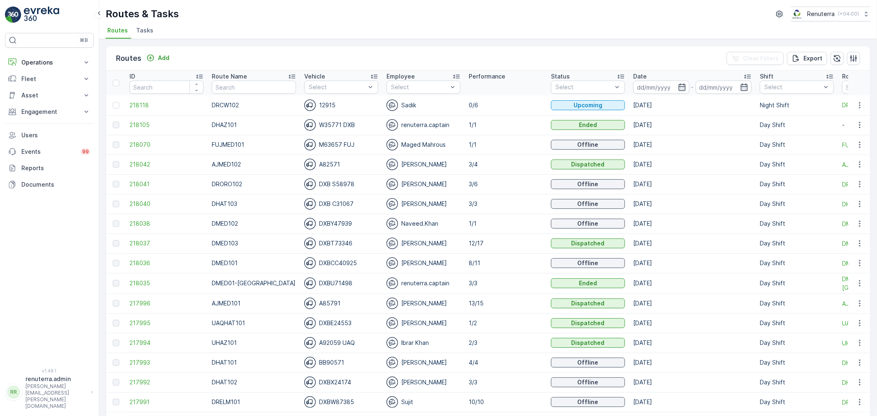
click at [243, 86] on input "text" at bounding box center [254, 87] width 84 height 13
type input "DHAT"
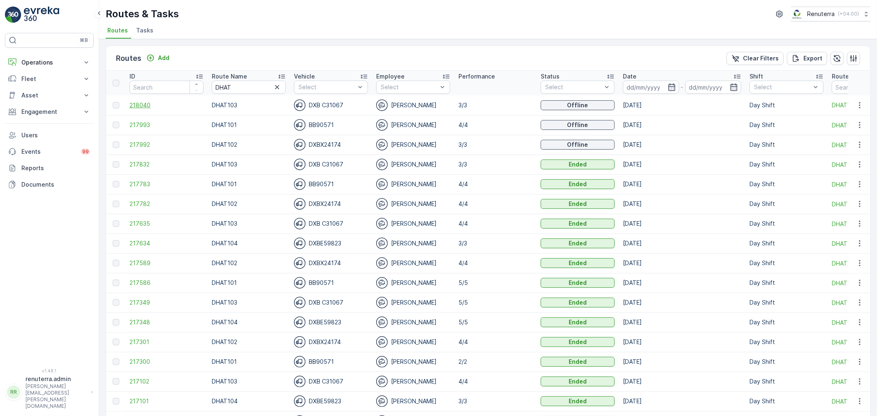
click at [141, 103] on span "218040" at bounding box center [167, 105] width 74 height 8
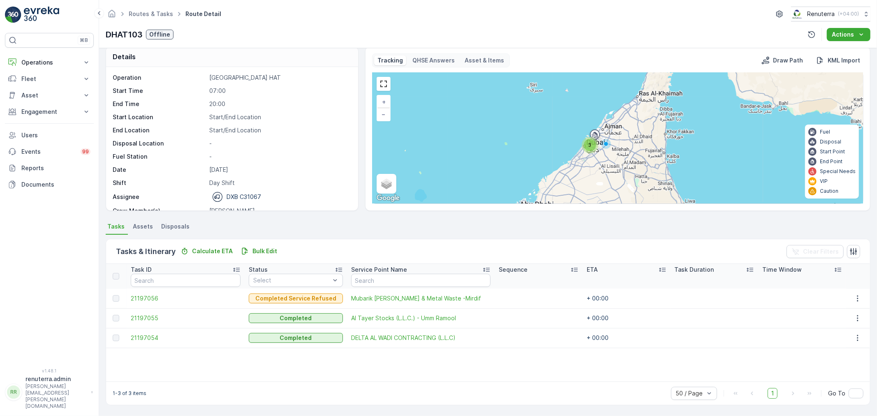
scroll to position [7, 0]
click at [129, 318] on td "21197055" at bounding box center [186, 319] width 118 height 20
click at [140, 318] on span "21197055" at bounding box center [186, 319] width 110 height 8
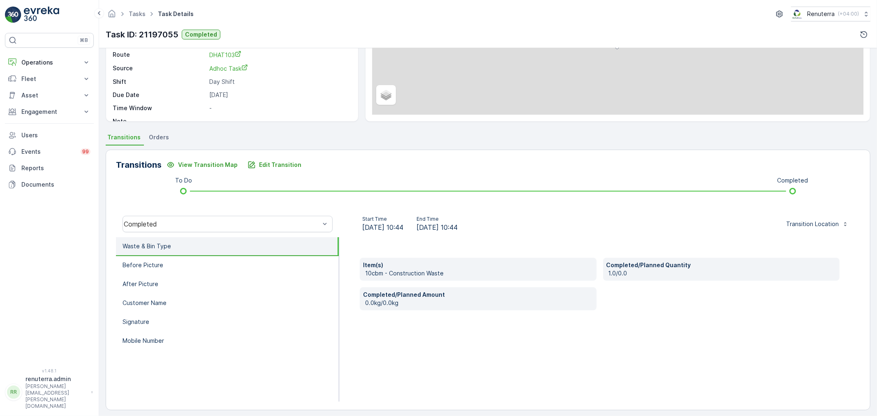
scroll to position [102, 0]
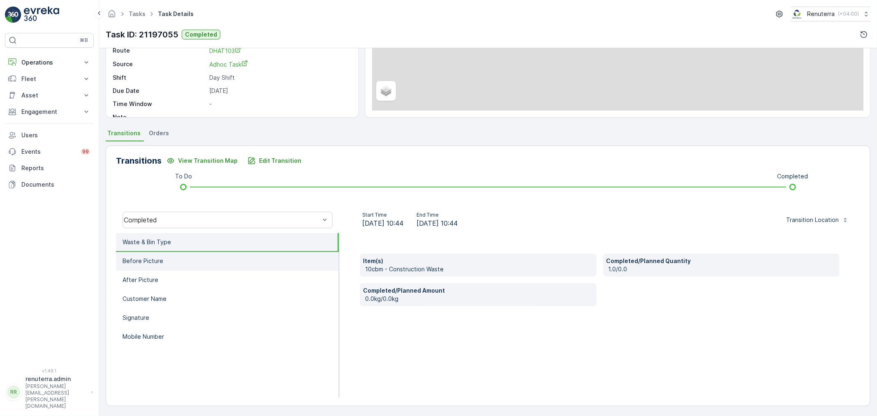
click at [212, 261] on li "Before Picture" at bounding box center [227, 261] width 223 height 19
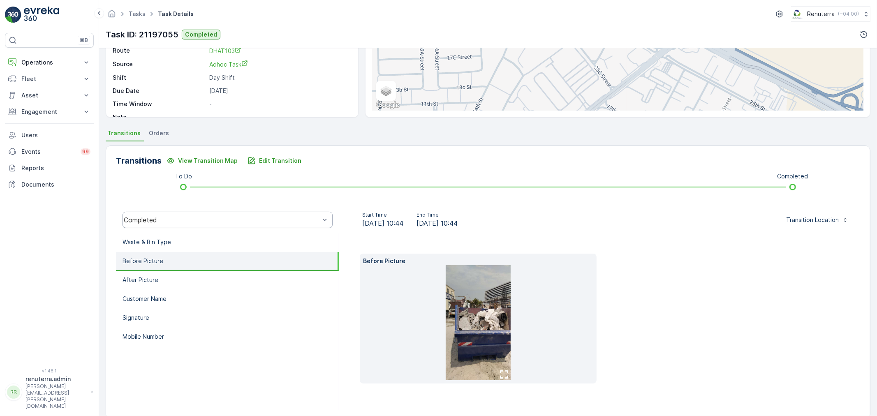
click at [310, 224] on div "Completed" at bounding box center [228, 220] width 210 height 16
click at [141, 14] on link "Tasks" at bounding box center [137, 13] width 17 height 7
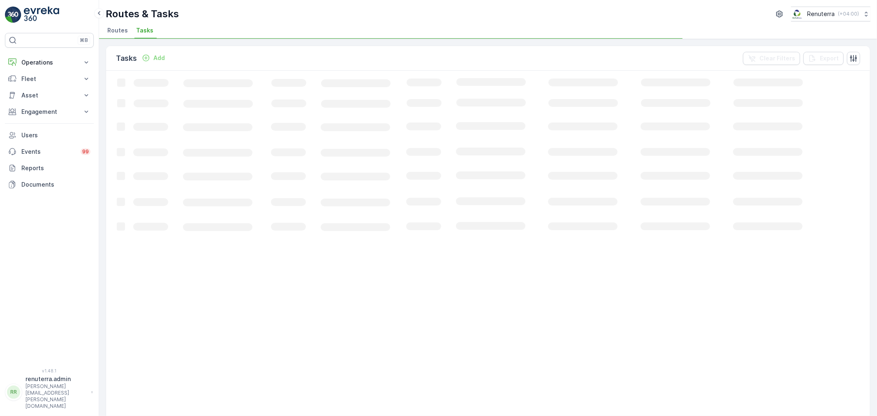
click at [112, 28] on span "Routes" at bounding box center [117, 30] width 21 height 8
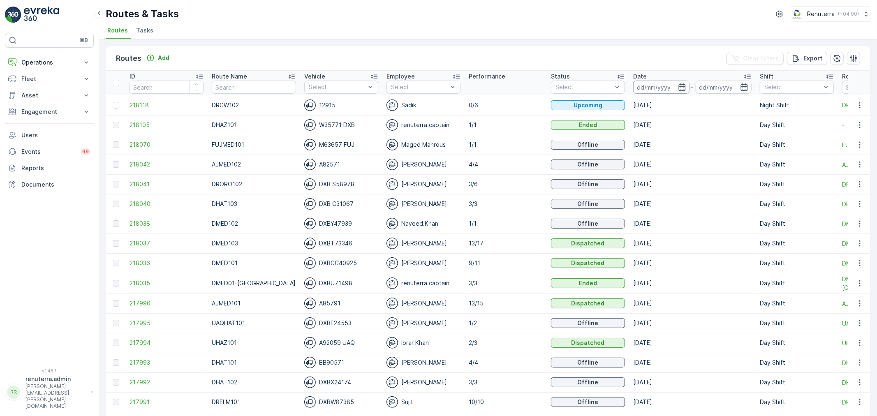
click at [662, 91] on input at bounding box center [661, 87] width 56 height 13
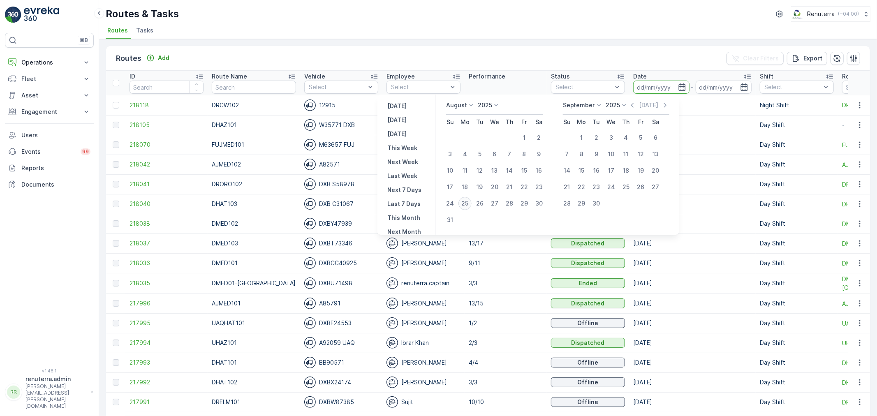
click at [472, 202] on div "25" at bounding box center [465, 203] width 13 height 13
type input "[DATE]"
click at [472, 202] on div "25" at bounding box center [465, 203] width 13 height 13
type input "[DATE]"
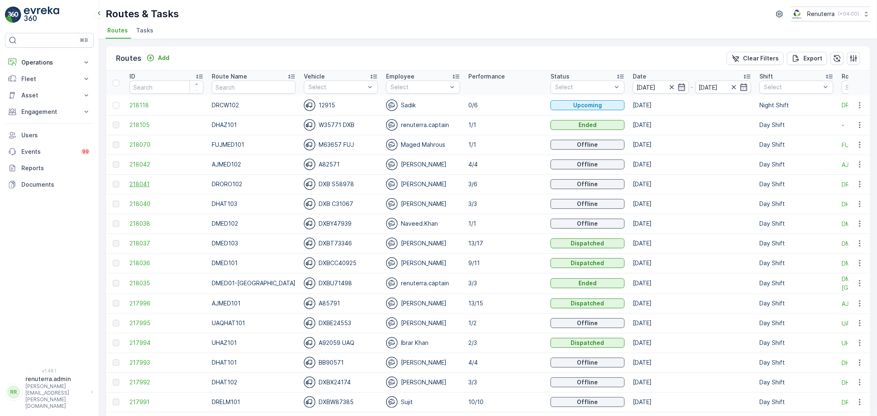
click at [153, 185] on span "218041" at bounding box center [167, 184] width 74 height 8
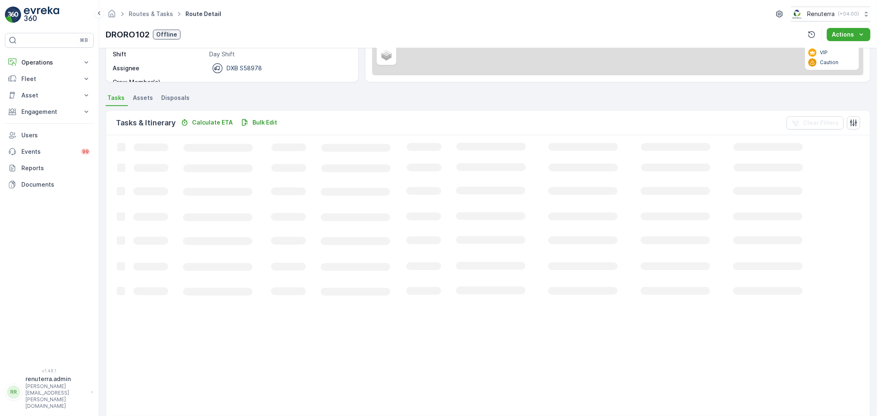
scroll to position [34, 0]
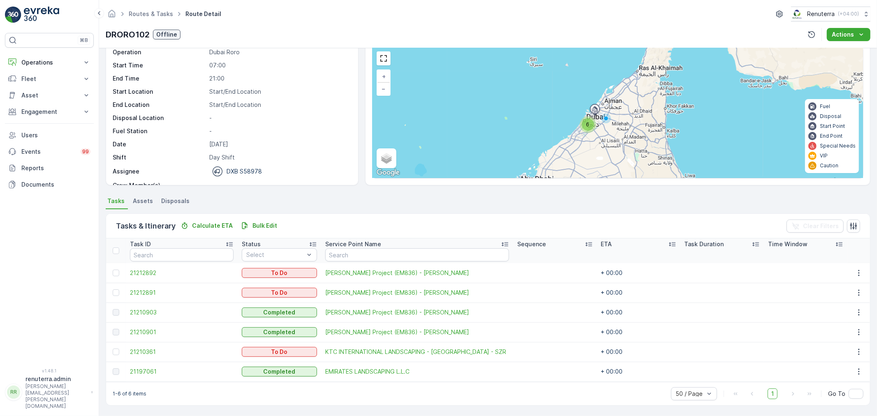
click at [120, 291] on td at bounding box center [116, 293] width 20 height 20
click at [118, 291] on div at bounding box center [117, 293] width 9 height 7
click at [113, 290] on input "checkbox" at bounding box center [113, 290] width 0 height 0
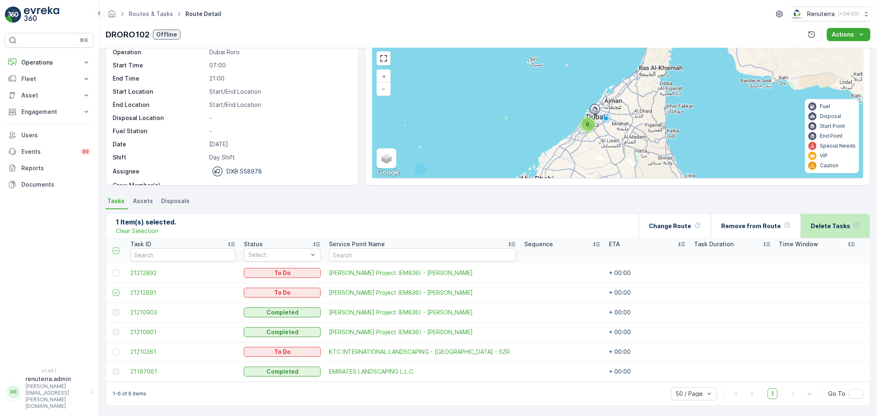
click at [812, 228] on div "Delete Tasks" at bounding box center [835, 226] width 69 height 24
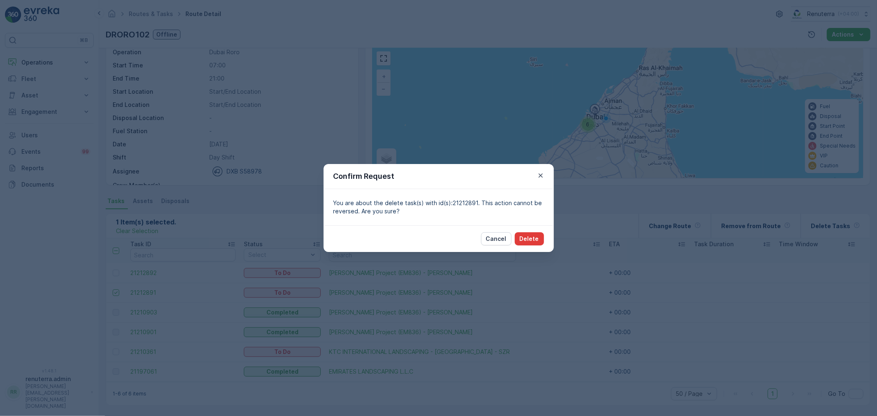
click at [519, 241] on button "Delete" at bounding box center [529, 238] width 29 height 13
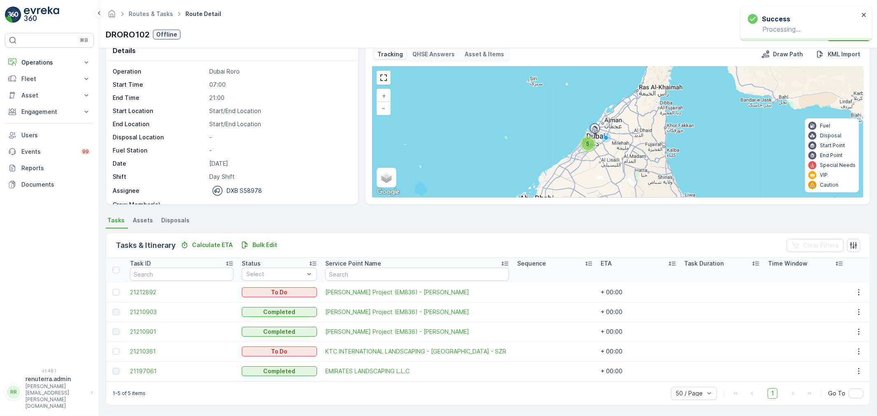
scroll to position [14, 0]
click at [141, 14] on link "Routes & Tasks" at bounding box center [151, 13] width 44 height 7
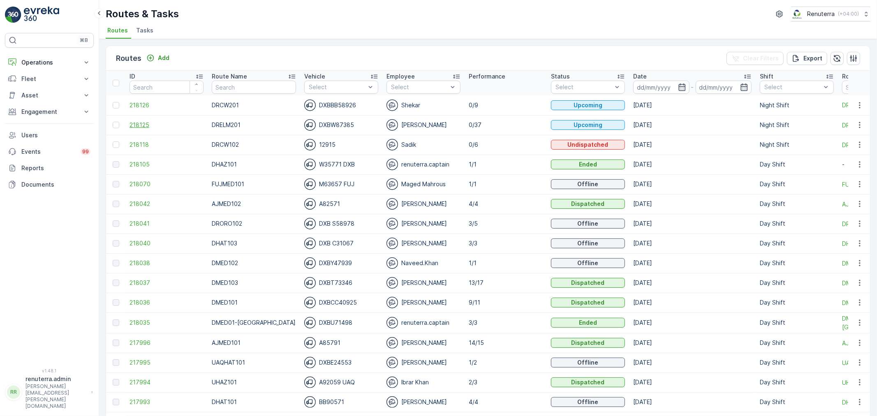
click at [133, 125] on span "218125" at bounding box center [167, 125] width 74 height 8
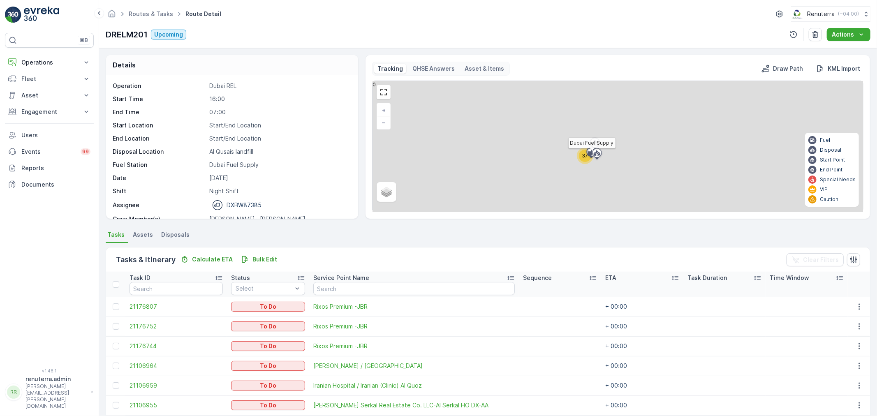
click at [588, 155] on icon at bounding box center [591, 151] width 7 height 7
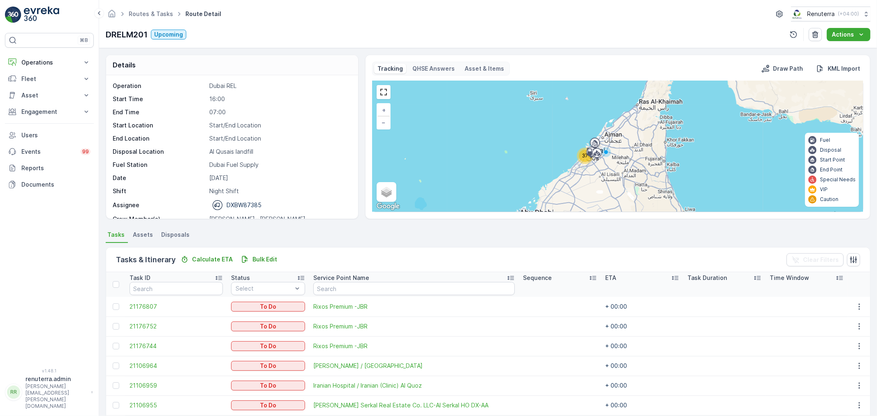
click at [582, 161] on div "37" at bounding box center [585, 156] width 12 height 12
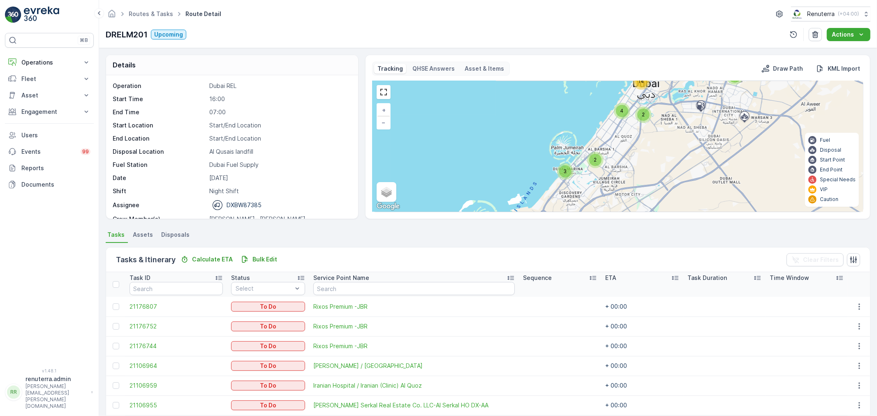
drag, startPoint x: 633, startPoint y: 118, endPoint x: 618, endPoint y: 169, distance: 53.6
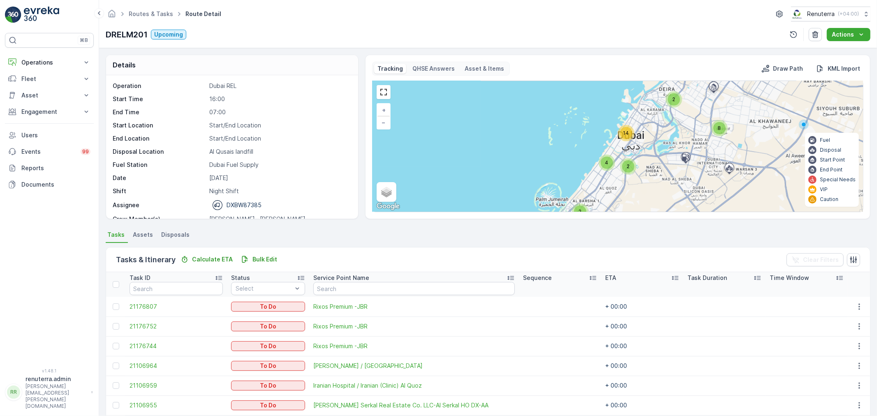
click at [610, 161] on div "4" at bounding box center [607, 163] width 12 height 12
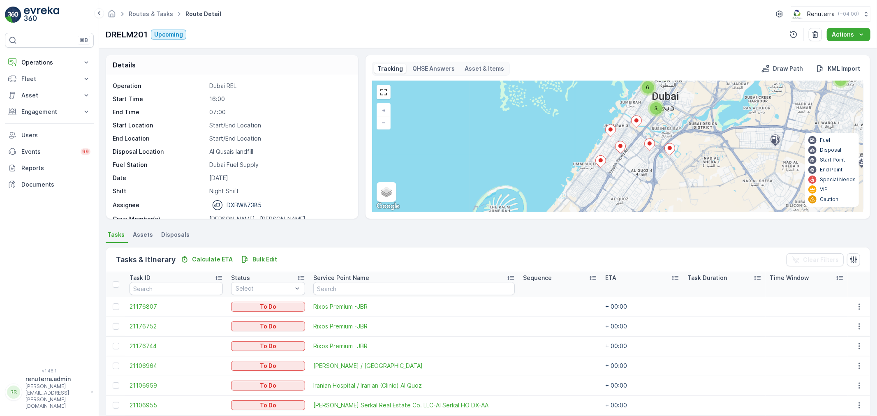
drag, startPoint x: 646, startPoint y: 143, endPoint x: 623, endPoint y: 144, distance: 23.5
click at [644, 144] on icon at bounding box center [649, 145] width 10 height 12
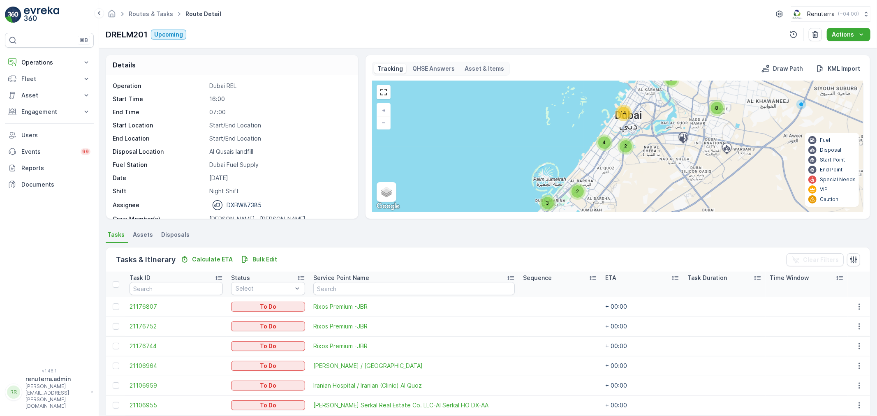
click at [611, 139] on div "2 8 2 2 3 2 4 14 + − Satellite Roadmap Terrain Hybrid Leaflet Keyboard shortcut…" at bounding box center [618, 146] width 491 height 131
click at [610, 139] on div "4" at bounding box center [604, 142] width 16 height 16
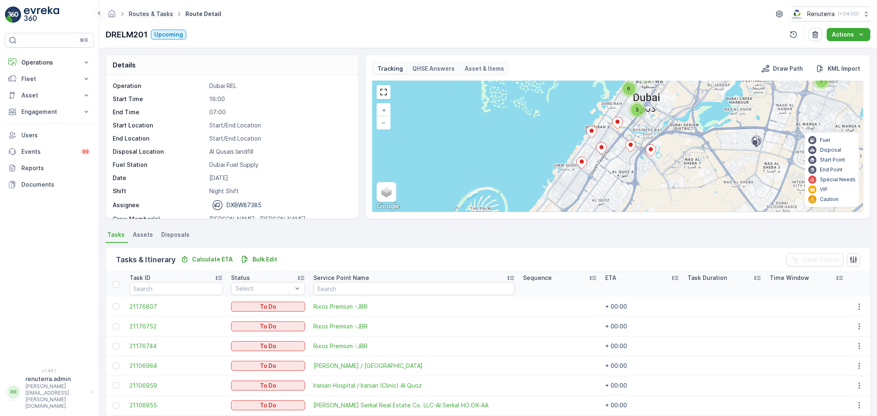
click at [143, 14] on link "Routes & Tasks" at bounding box center [151, 13] width 44 height 7
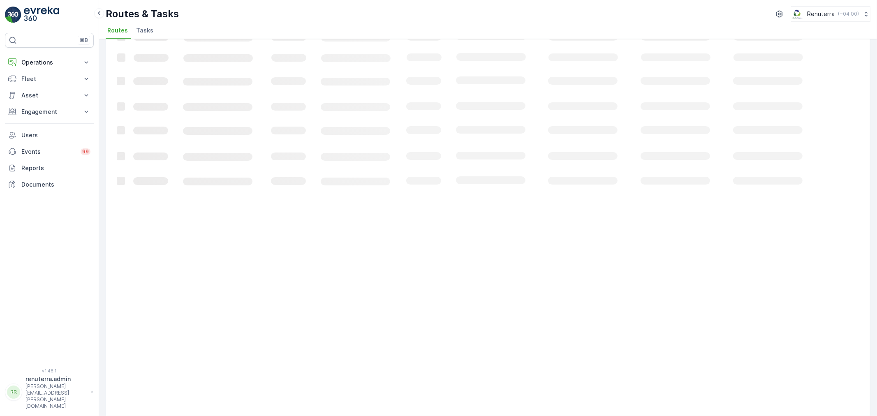
click at [142, 33] on span "Tasks" at bounding box center [144, 30] width 17 height 8
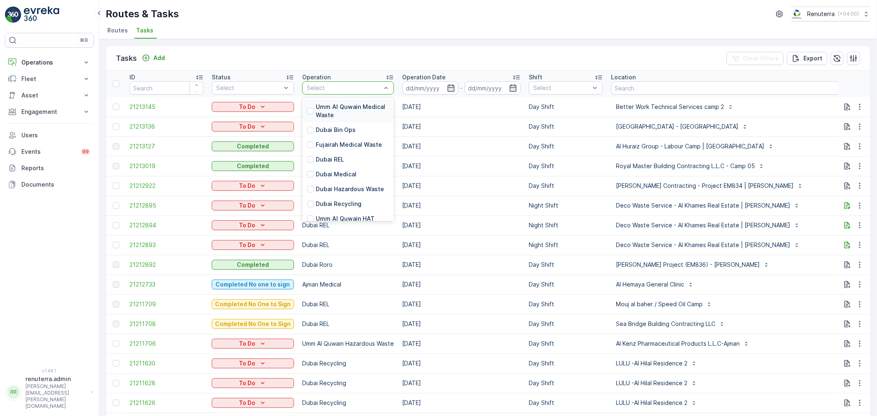
drag, startPoint x: 384, startPoint y: 88, endPoint x: 396, endPoint y: 88, distance: 11.9
click at [408, 86] on input at bounding box center [430, 87] width 56 height 13
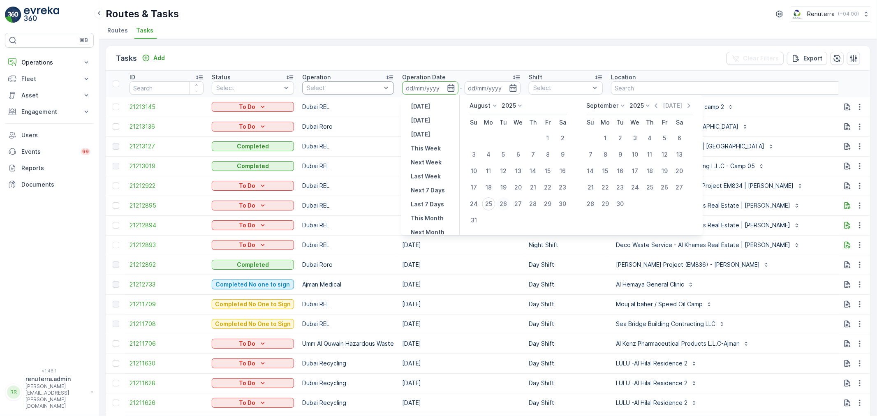
click at [498, 203] on button "26" at bounding box center [503, 204] width 15 height 15
type input "26.08.2025"
click at [498, 203] on div "26" at bounding box center [503, 203] width 13 height 13
type input "26.08.2025"
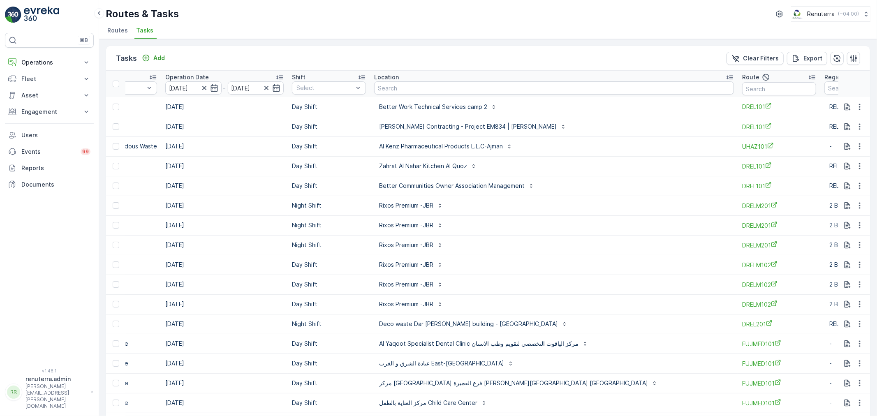
click at [742, 93] on input "text" at bounding box center [779, 88] width 74 height 13
type input "DRELM101"
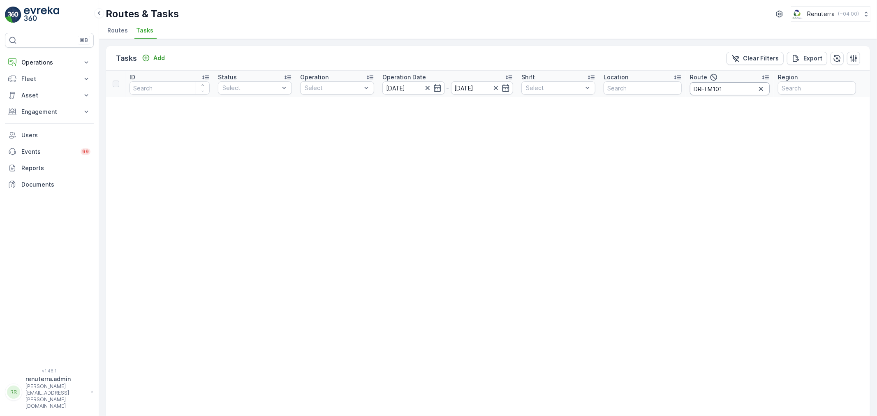
click at [736, 88] on input "DRELM101" at bounding box center [730, 88] width 80 height 13
type input "DRELM102"
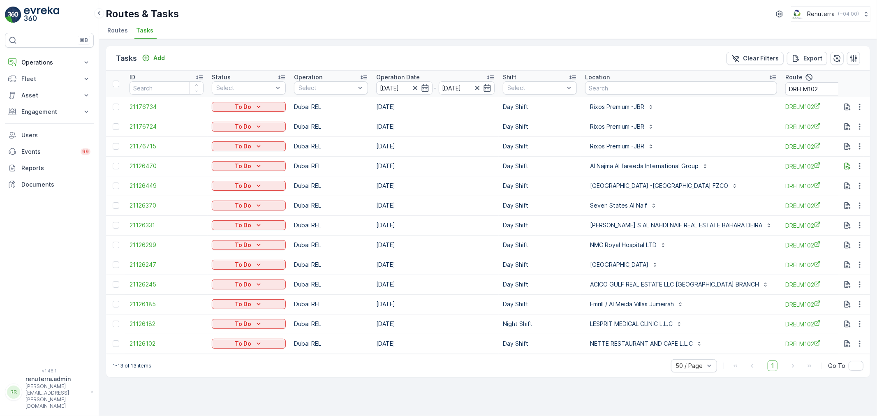
drag, startPoint x: 465, startPoint y: 353, endPoint x: 602, endPoint y: 377, distance: 139.5
click at [623, 360] on div "Tasks Add Clear Filters Export ID Status Select Operation Select Operation Date…" at bounding box center [488, 212] width 765 height 332
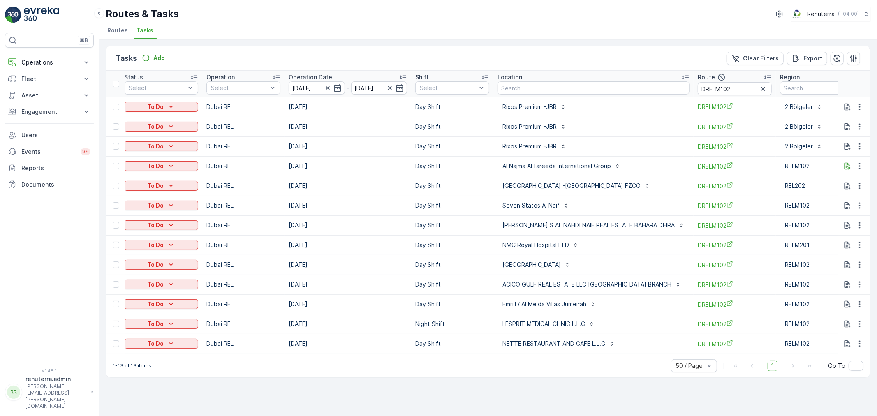
scroll to position [0, 106]
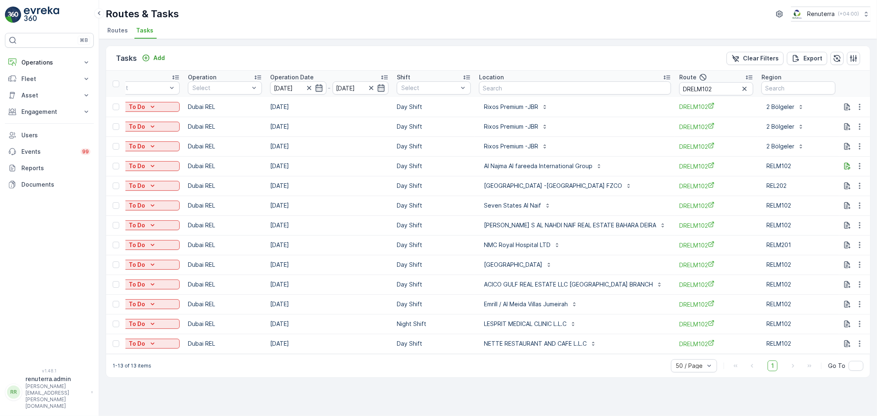
click at [612, 391] on div "Tasks Add Clear Filters Export ID Status Select Operation Select Operation Date…" at bounding box center [488, 227] width 778 height 377
click at [118, 347] on td at bounding box center [115, 344] width 19 height 20
click at [117, 344] on div at bounding box center [116, 343] width 7 height 7
click at [113, 340] on input "checkbox" at bounding box center [113, 340] width 0 height 0
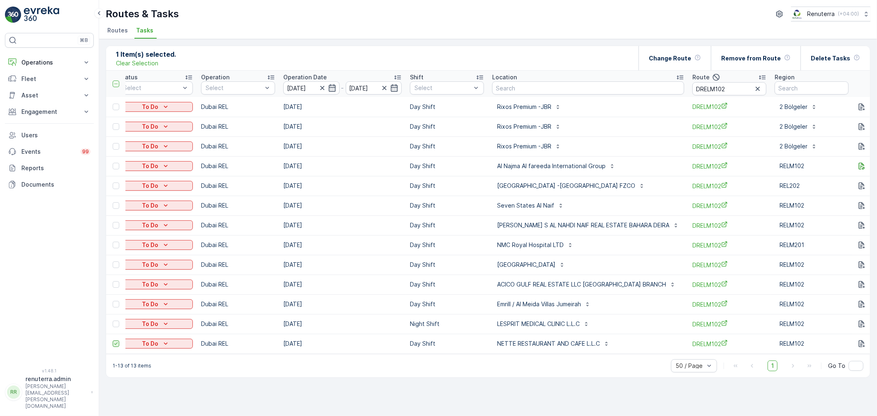
scroll to position [0, 92]
click at [113, 244] on div at bounding box center [116, 245] width 7 height 7
click at [113, 242] on input "checkbox" at bounding box center [113, 242] width 0 height 0
click at [112, 265] on td at bounding box center [115, 265] width 19 height 20
click at [113, 265] on div at bounding box center [116, 265] width 7 height 7
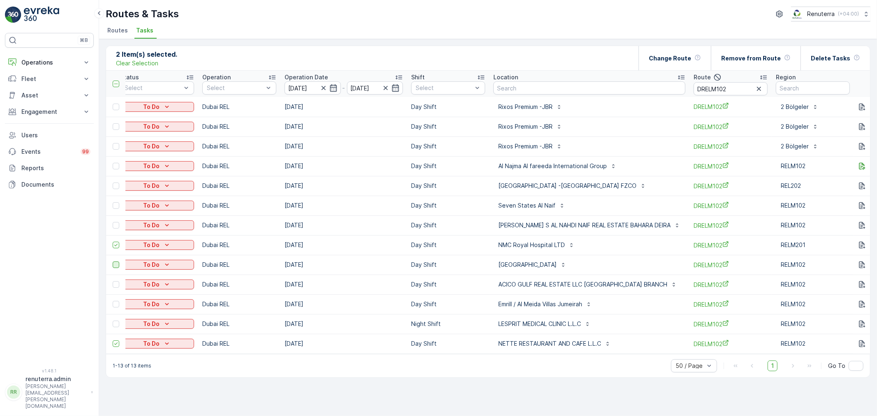
click at [113, 262] on input "checkbox" at bounding box center [113, 262] width 0 height 0
click at [667, 64] on div "Change Route" at bounding box center [675, 58] width 52 height 24
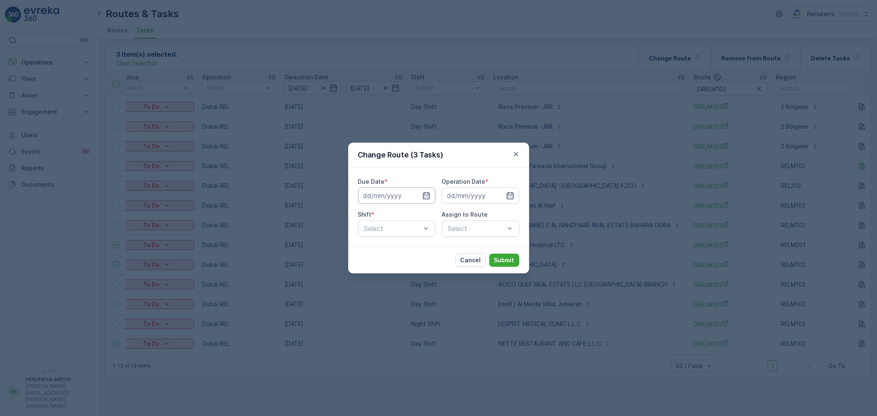
click at [410, 198] on input at bounding box center [396, 196] width 77 height 16
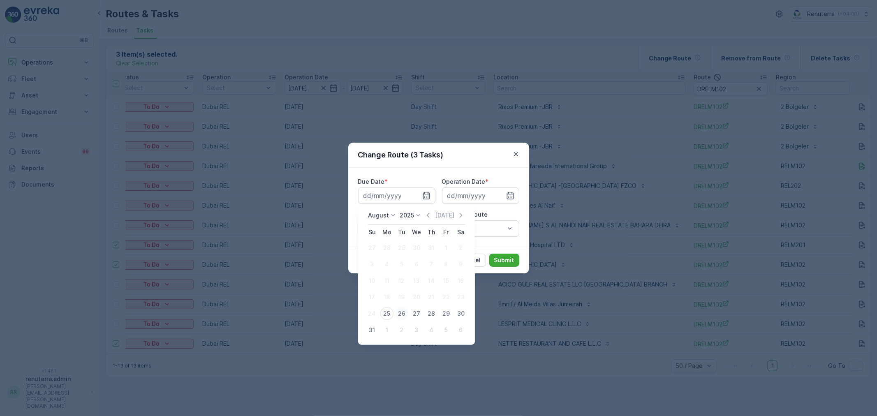
click at [397, 310] on div "26" at bounding box center [401, 313] width 13 height 13
type input "26.08.2025"
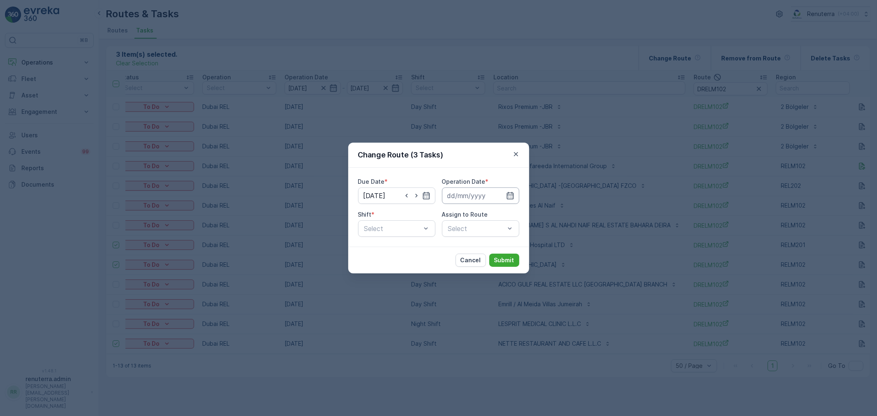
click at [473, 200] on input at bounding box center [480, 196] width 77 height 16
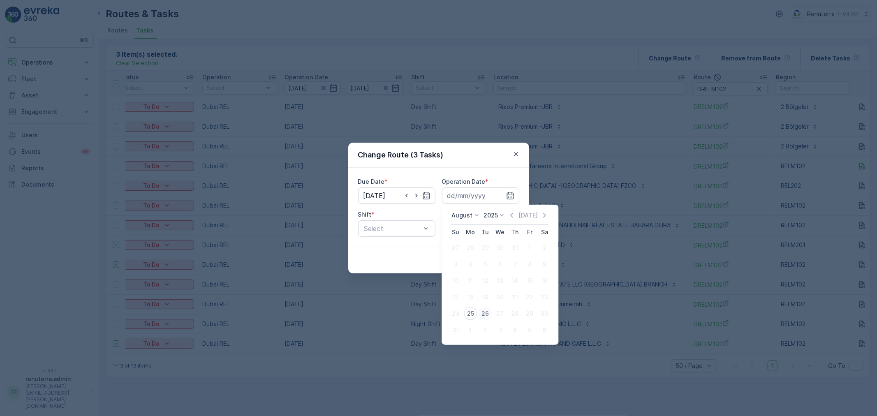
click at [487, 316] on div "26" at bounding box center [485, 313] width 13 height 13
type input "26.08.2025"
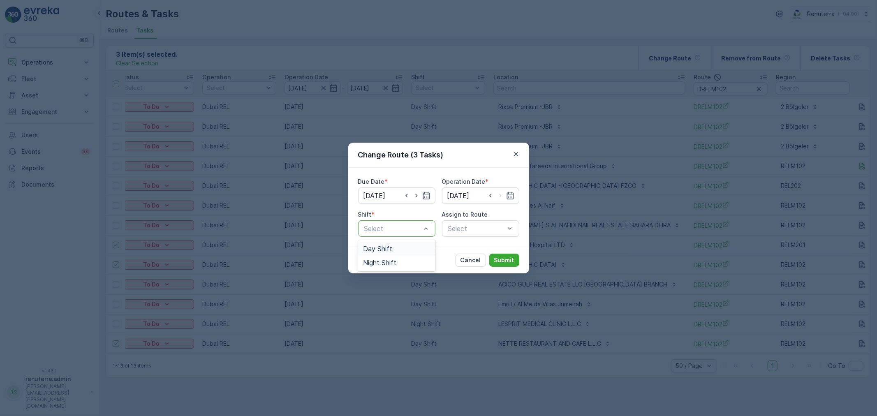
click at [417, 250] on div "Day Shift" at bounding box center [396, 248] width 67 height 7
click at [518, 211] on div "Assign to Route" at bounding box center [480, 215] width 77 height 8
click at [495, 215] on div "Assign to Route" at bounding box center [480, 215] width 77 height 8
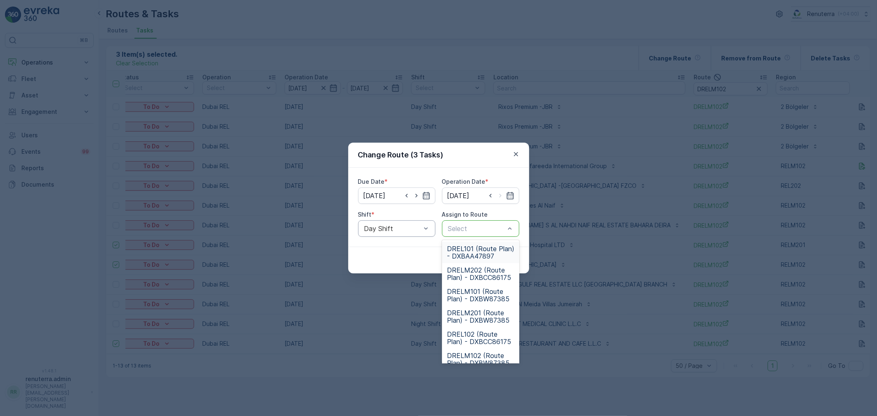
click at [495, 220] on div "Select" at bounding box center [480, 228] width 77 height 16
type input "101"
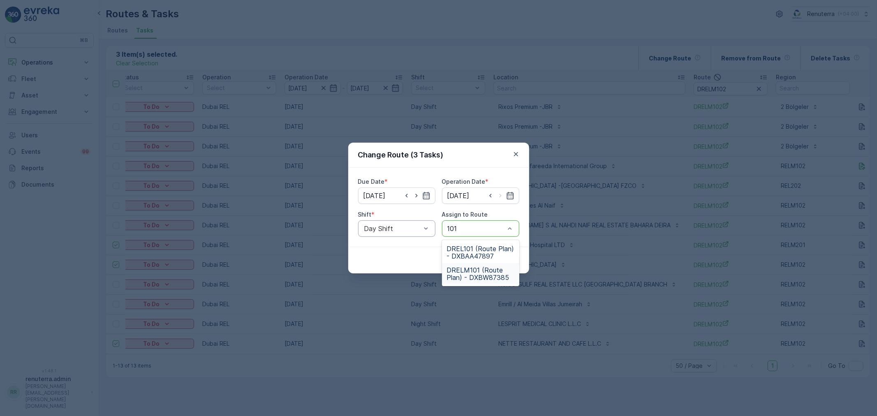
click at [461, 273] on span "DRELM101 (Route Plan) - DXBW87385" at bounding box center [480, 273] width 67 height 15
click at [502, 270] on div "Cancel Submit" at bounding box center [438, 260] width 181 height 27
click at [500, 259] on p "Submit" at bounding box center [504, 260] width 20 height 8
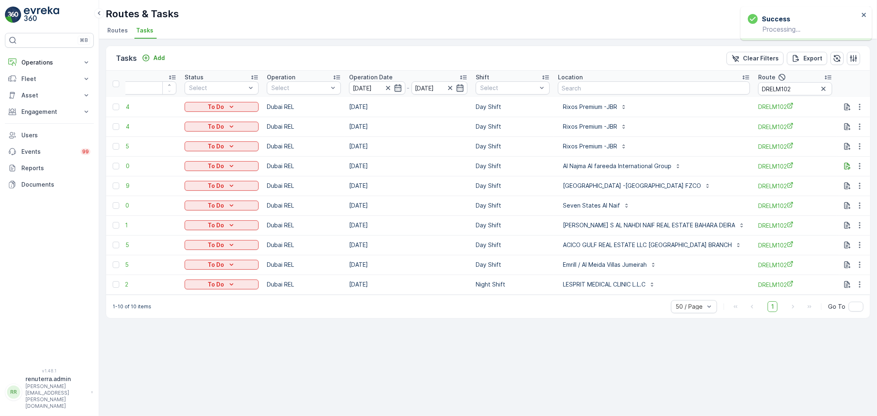
scroll to position [0, 106]
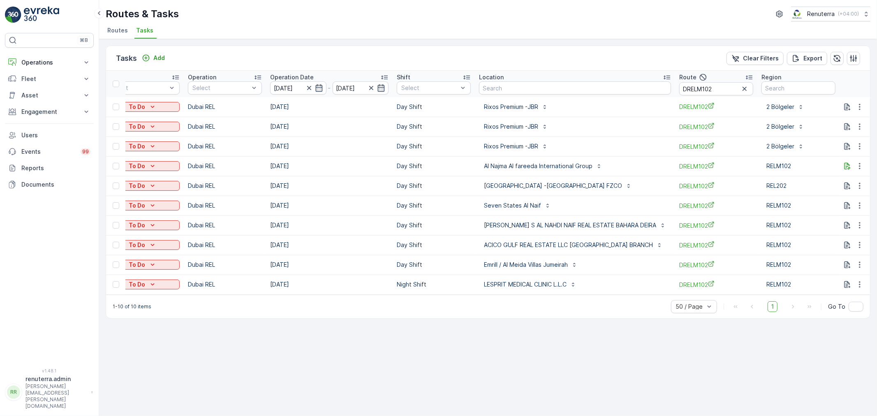
click at [604, 352] on div "Tasks Add Clear Filters Export ID Status Select Operation Select Operation Date…" at bounding box center [488, 227] width 778 height 377
click at [540, 343] on div "Tasks Add Clear Filters Export ID Status Select Operation Select Operation Date…" at bounding box center [488, 227] width 778 height 377
click at [113, 34] on span "Routes" at bounding box center [117, 30] width 21 height 8
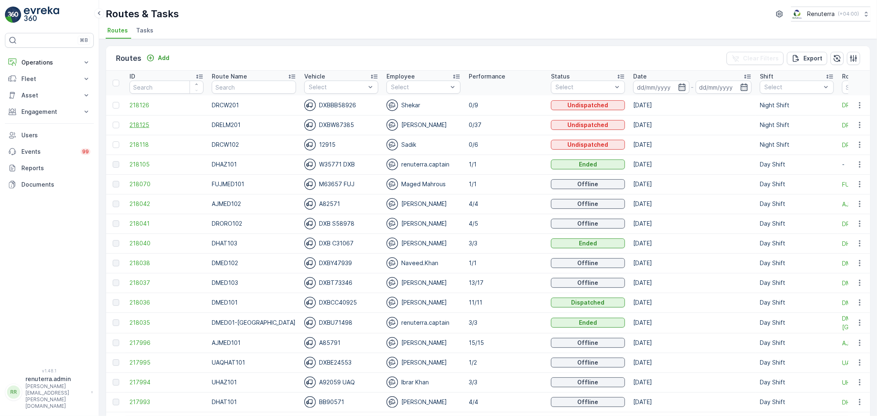
click at [153, 121] on span "218125" at bounding box center [167, 125] width 74 height 8
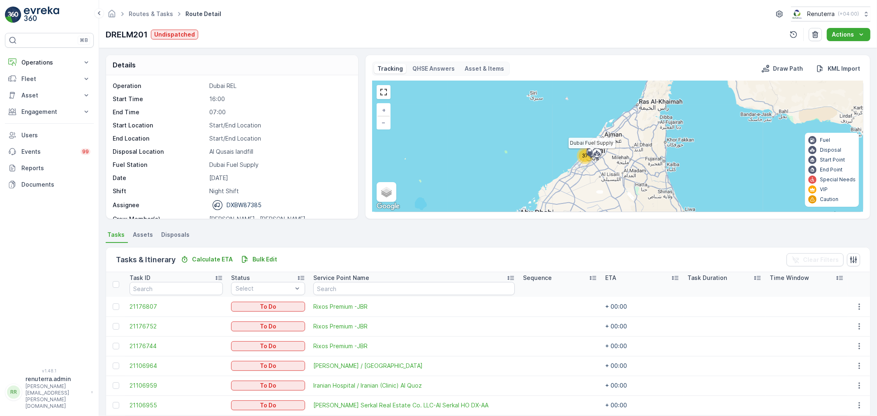
click at [587, 159] on icon at bounding box center [591, 153] width 13 height 14
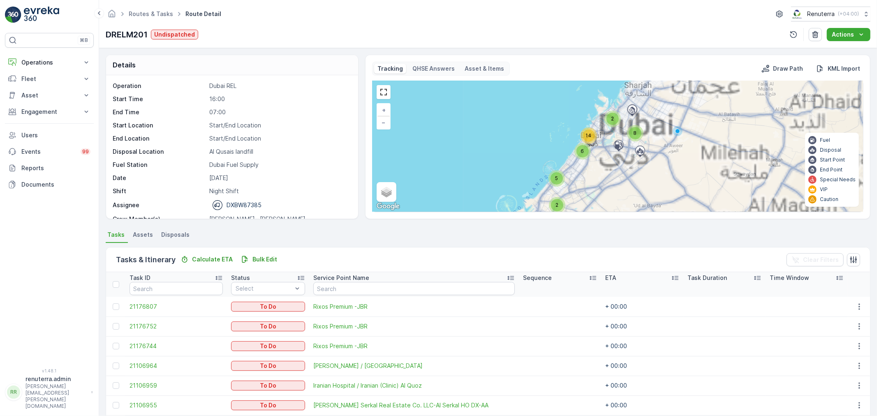
click at [592, 138] on div "14" at bounding box center [589, 136] width 12 height 12
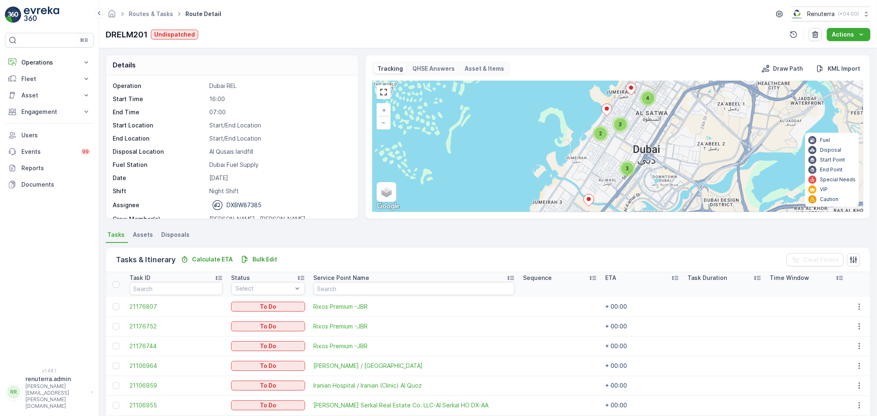
drag, startPoint x: 598, startPoint y: 189, endPoint x: 627, endPoint y: 130, distance: 65.8
click at [627, 134] on div "3 3 3 3 4 2 3 + − Satellite Roadmap Terrain Hybrid Leaflet Keyboard shortcuts M…" at bounding box center [618, 146] width 491 height 131
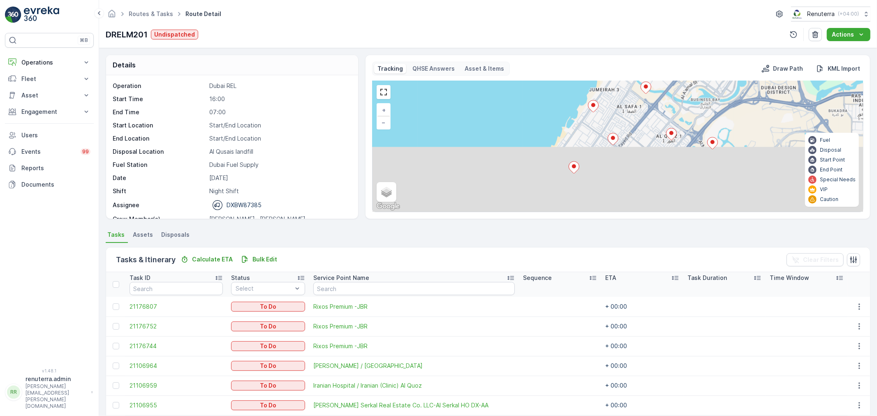
drag, startPoint x: 602, startPoint y: 204, endPoint x: 640, endPoint y: 117, distance: 95.6
click at [639, 127] on div "3 3 3 3 4 2 3 + − Satellite Roadmap Terrain Hybrid Leaflet Keyboard shortcuts M…" at bounding box center [618, 146] width 491 height 131
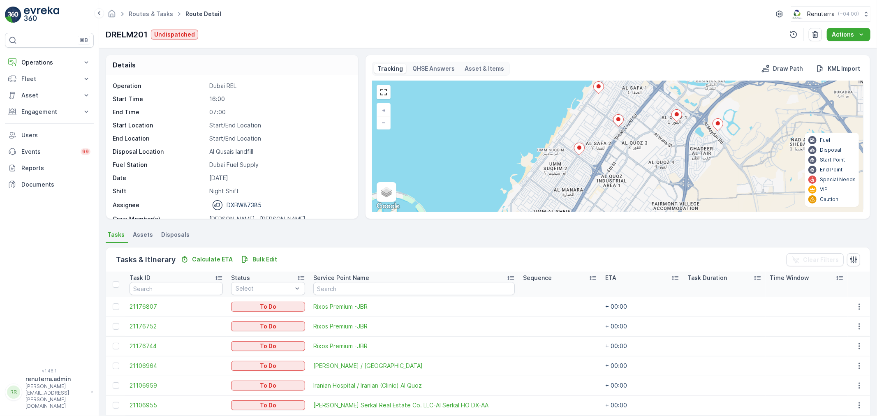
click at [574, 147] on icon at bounding box center [579, 149] width 11 height 12
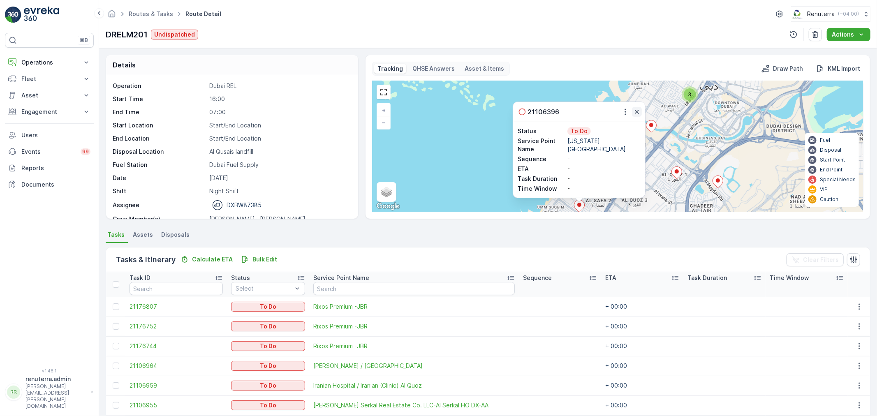
click at [634, 115] on icon "button" at bounding box center [637, 112] width 8 height 8
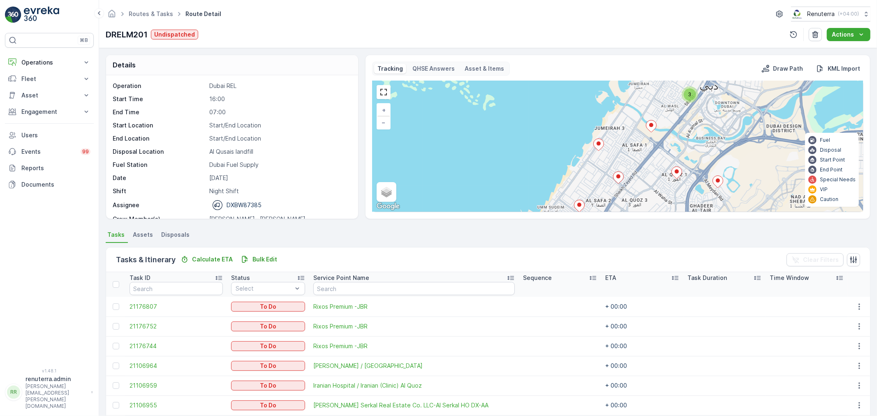
click at [624, 167] on div "3 3 3 3 4 2 3 + − Satellite Roadmap Terrain Hybrid Leaflet Keyboard shortcuts M…" at bounding box center [618, 146] width 491 height 131
click at [618, 181] on icon at bounding box center [618, 178] width 10 height 12
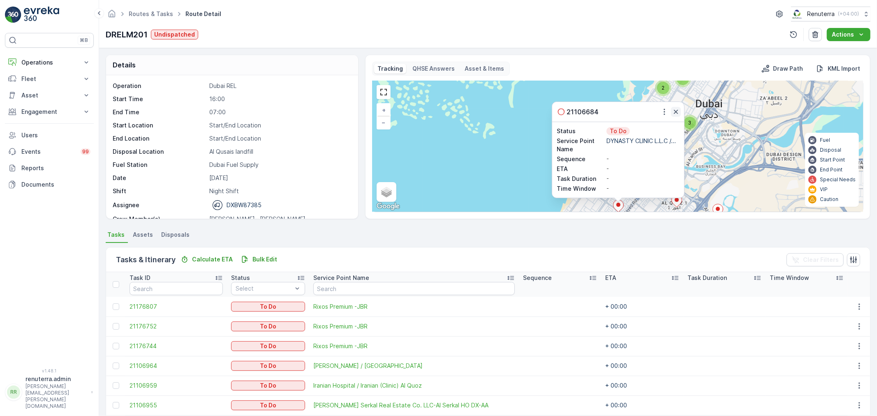
click at [679, 116] on button "button" at bounding box center [676, 112] width 10 height 10
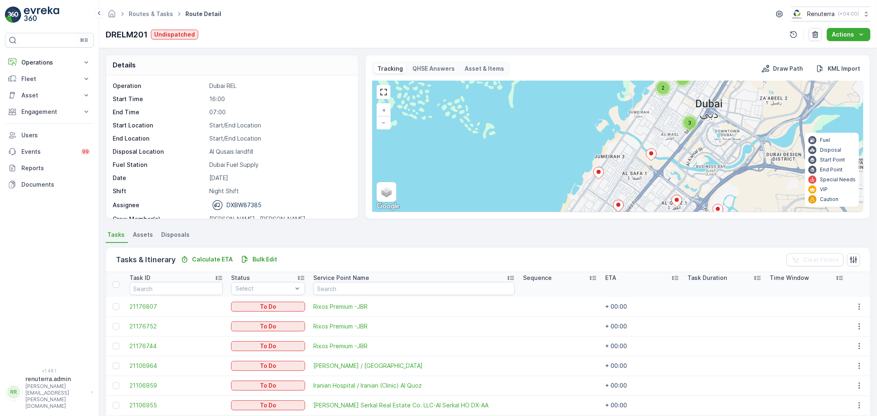
click at [599, 179] on icon at bounding box center [598, 173] width 11 height 12
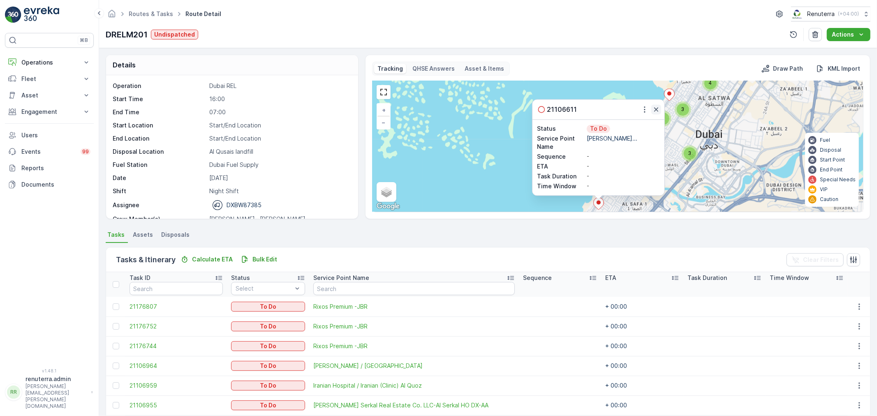
click at [656, 112] on icon "button" at bounding box center [656, 109] width 8 height 8
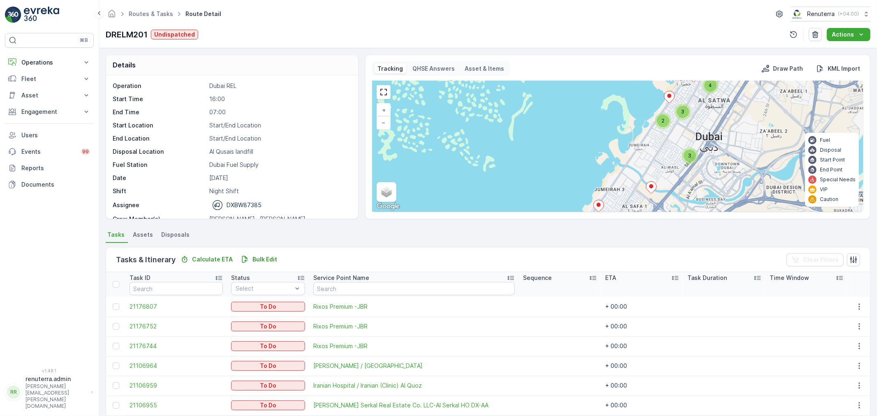
drag, startPoint x: 663, startPoint y: 147, endPoint x: 562, endPoint y: 167, distance: 102.6
click at [562, 167] on div "3 3 3 3 4 2 3 + − Satellite Roadmap Terrain Hybrid Leaflet Keyboard shortcuts M…" at bounding box center [618, 146] width 491 height 131
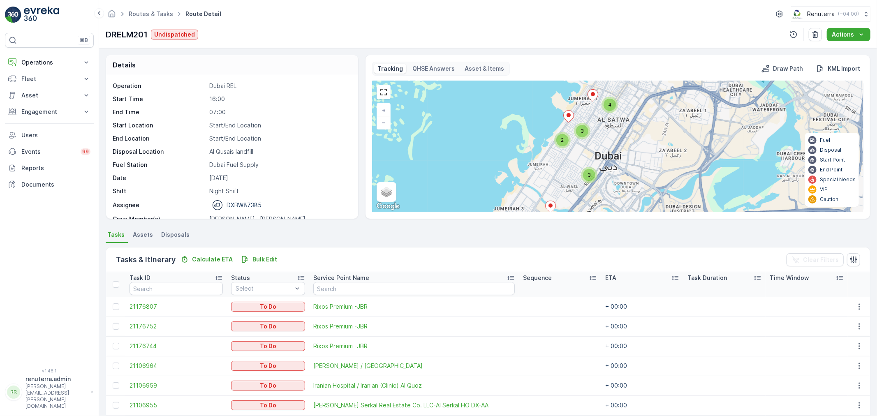
click at [560, 141] on div "2" at bounding box center [562, 140] width 12 height 12
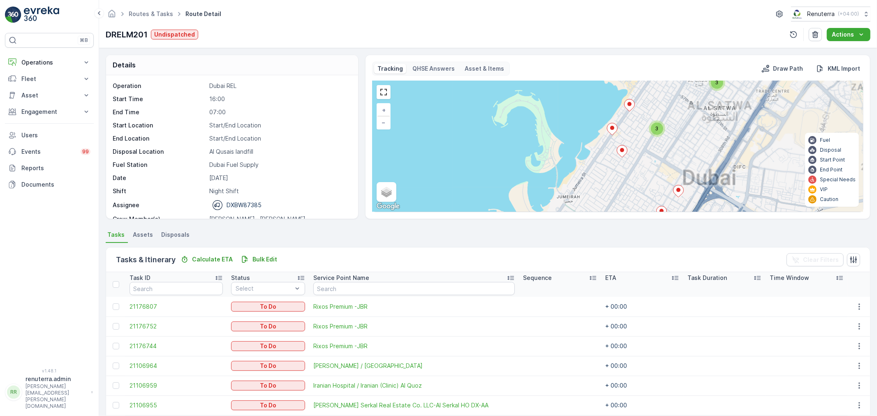
click at [611, 132] on icon at bounding box center [612, 129] width 10 height 12
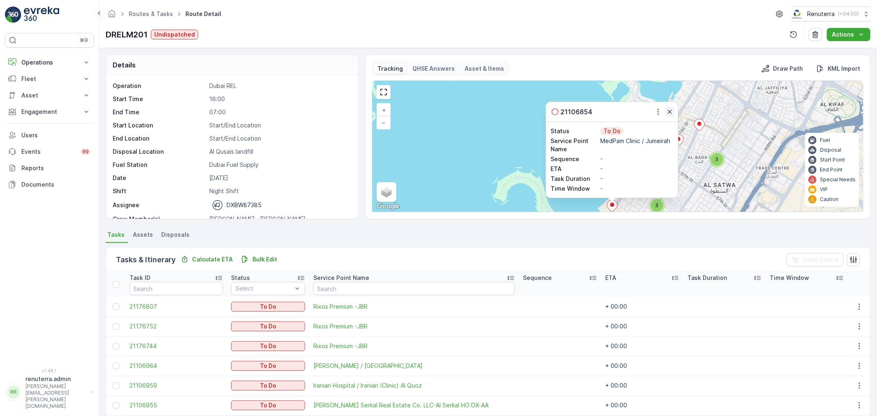
click at [666, 115] on icon "button" at bounding box center [670, 112] width 8 height 8
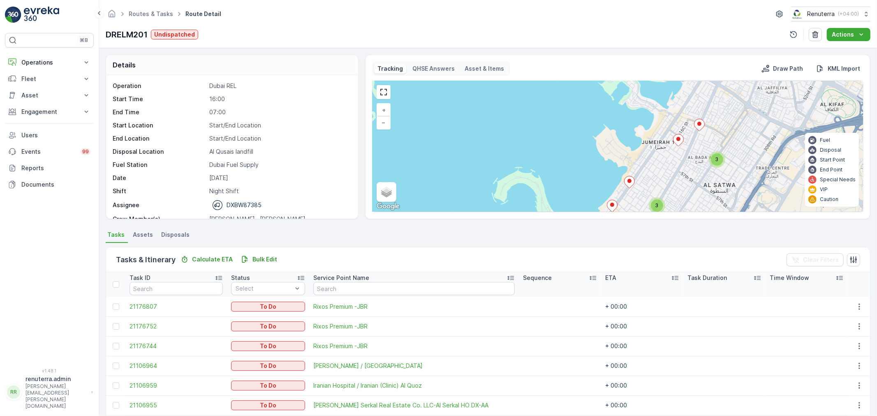
click at [630, 184] on icon at bounding box center [629, 182] width 10 height 12
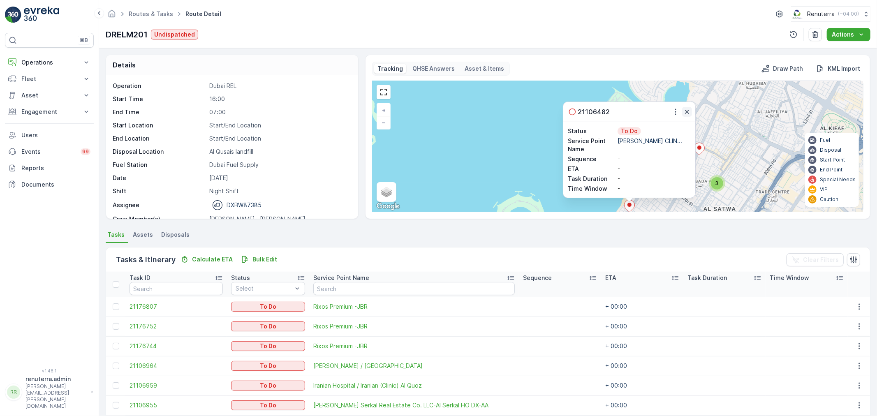
click at [691, 113] on button "button" at bounding box center [687, 112] width 10 height 10
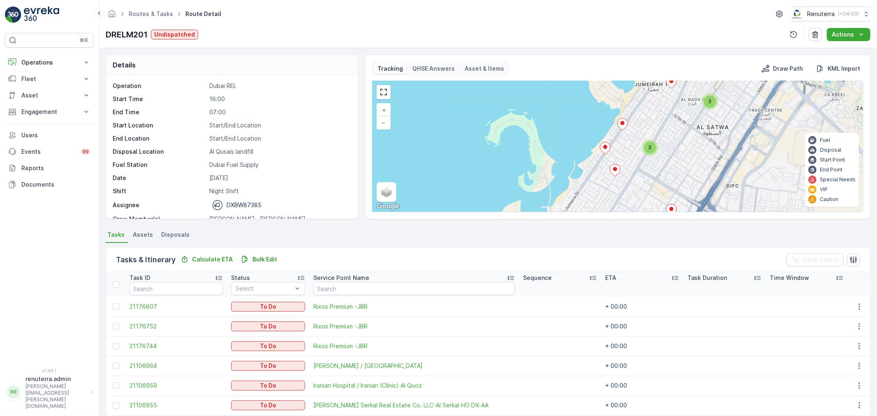
drag, startPoint x: 683, startPoint y: 150, endPoint x: 676, endPoint y: 68, distance: 82.1
click at [676, 68] on div "Tracking QHSE Answers Asset & Items Draw Path KML Import 2 3 3 3 + − Satellite …" at bounding box center [617, 137] width 491 height 151
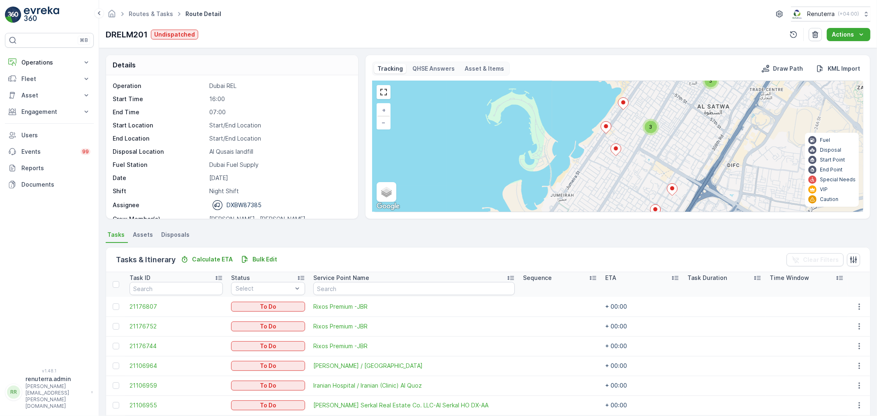
click at [619, 150] on icon at bounding box center [616, 150] width 10 height 12
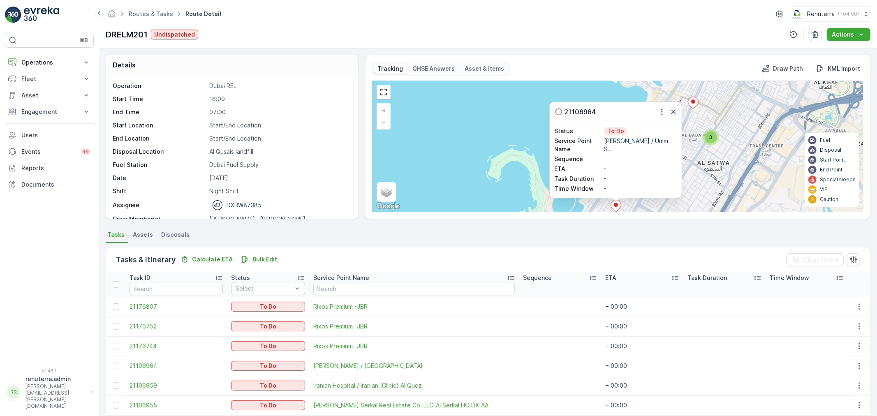
click at [675, 111] on icon "button" at bounding box center [673, 112] width 8 height 8
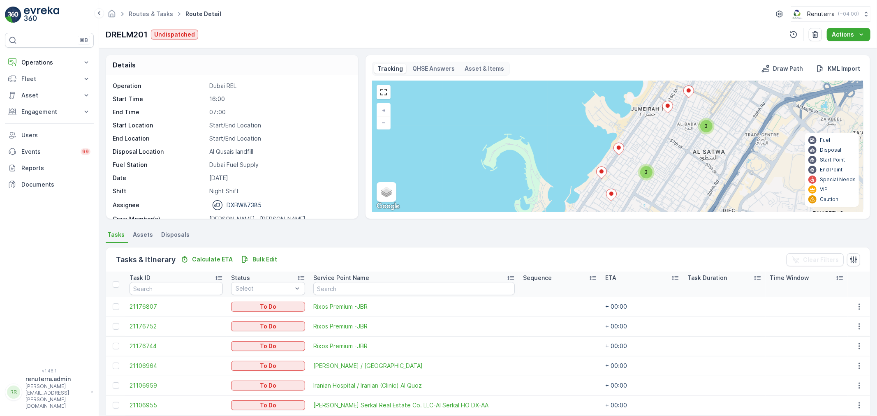
drag, startPoint x: 660, startPoint y: 160, endPoint x: 662, endPoint y: 117, distance: 43.3
click at [662, 118] on div "2 3 3 3 + − Satellite Roadmap Terrain Hybrid Leaflet Keyboard shortcuts Map Dat…" at bounding box center [618, 146] width 491 height 131
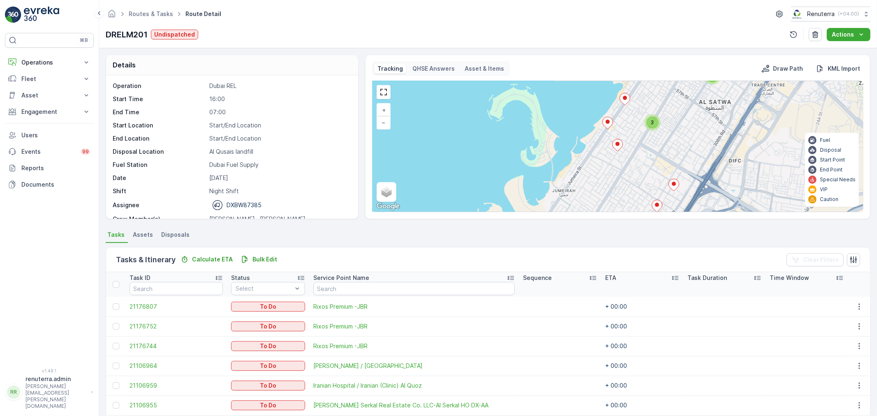
click at [648, 123] on div "3" at bounding box center [652, 122] width 12 height 12
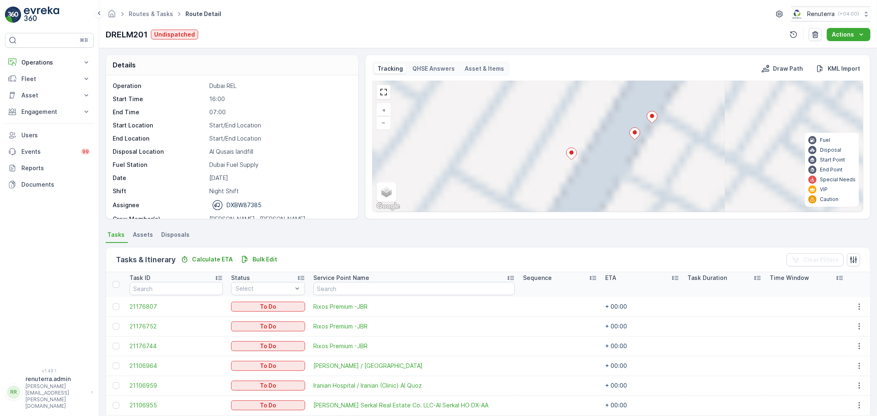
drag, startPoint x: 646, startPoint y: 178, endPoint x: 705, endPoint y: 107, distance: 92.0
click at [705, 108] on div "2 3 3 3 3 + − Satellite Roadmap Terrain Hybrid Leaflet Keyboard shortcuts Map D…" at bounding box center [618, 146] width 491 height 131
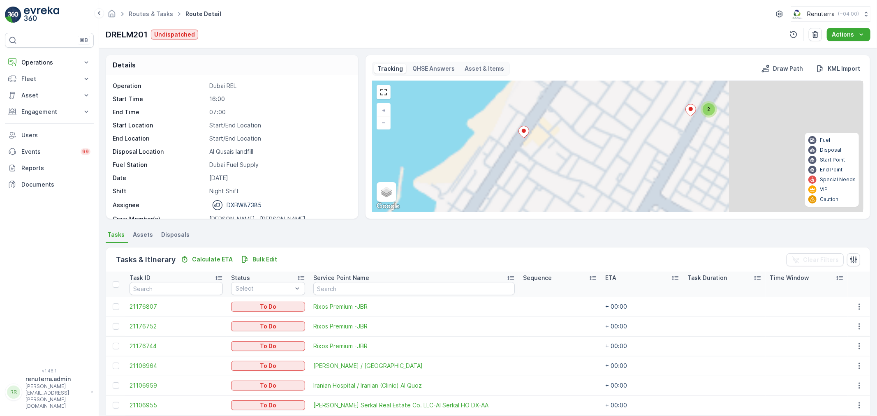
drag, startPoint x: 681, startPoint y: 182, endPoint x: 662, endPoint y: 243, distance: 63.9
click at [662, 243] on div "Details Operation Dubai REL Start Time 16:00 End Time 07:00 Start Location Star…" at bounding box center [488, 232] width 778 height 368
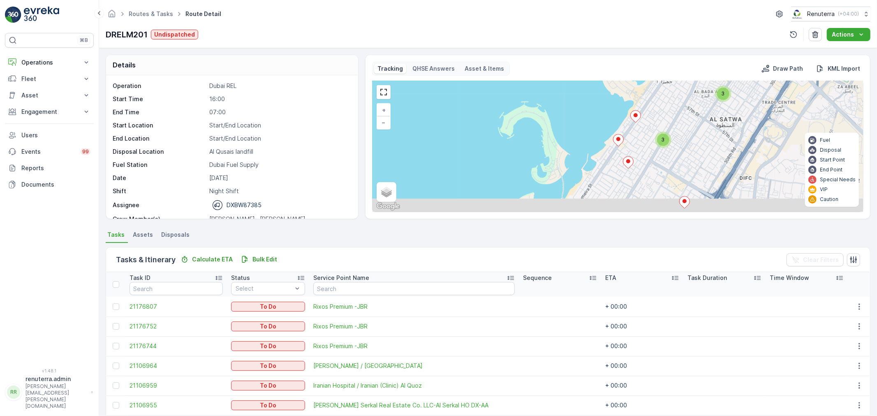
drag, startPoint x: 687, startPoint y: 140, endPoint x: 695, endPoint y: 85, distance: 56.1
click at [694, 98] on div "2 3 3 3 + − Satellite Roadmap Terrain Hybrid Leaflet Keyboard shortcuts Map Dat…" at bounding box center [618, 146] width 491 height 131
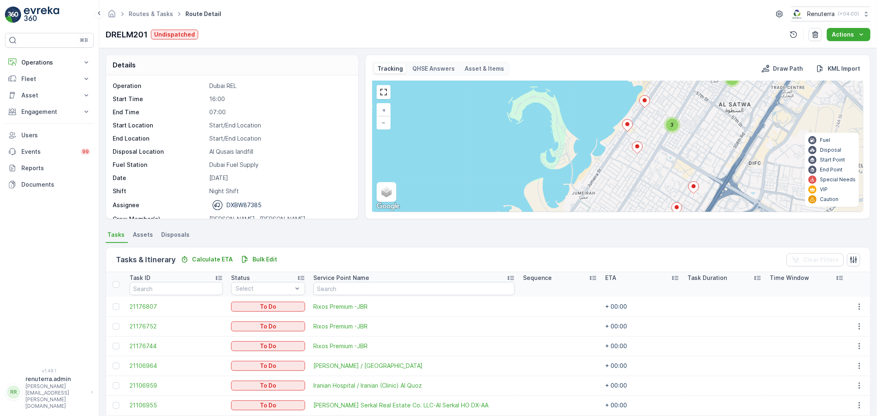
drag, startPoint x: 647, startPoint y: 206, endPoint x: 645, endPoint y: 84, distance: 121.3
click at [645, 84] on div "2 3 3 3 + − Satellite Roadmap Terrain Hybrid Leaflet Keyboard shortcuts Map Dat…" at bounding box center [618, 146] width 491 height 131
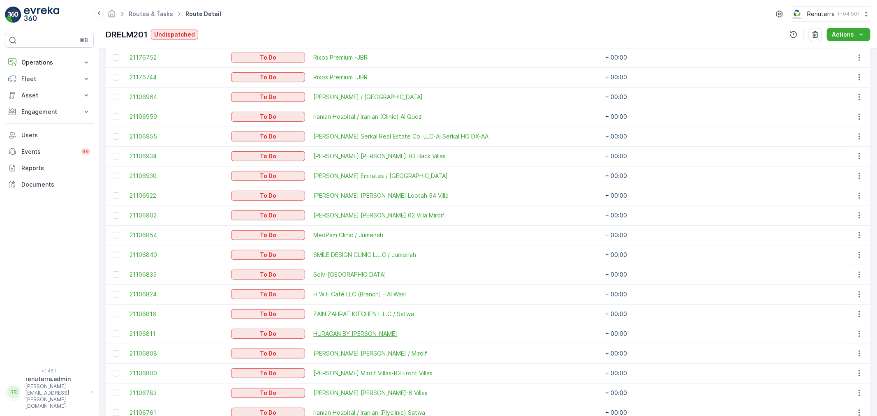
scroll to position [274, 0]
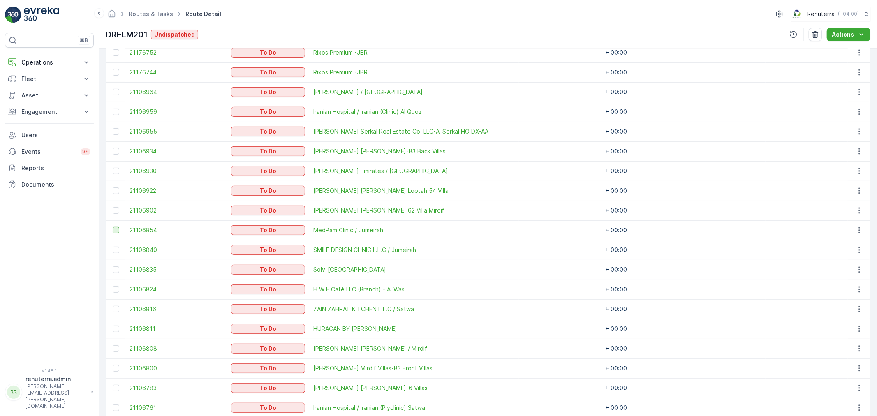
click at [116, 228] on div at bounding box center [116, 230] width 7 height 7
click at [113, 227] on input "checkbox" at bounding box center [113, 227] width 0 height 0
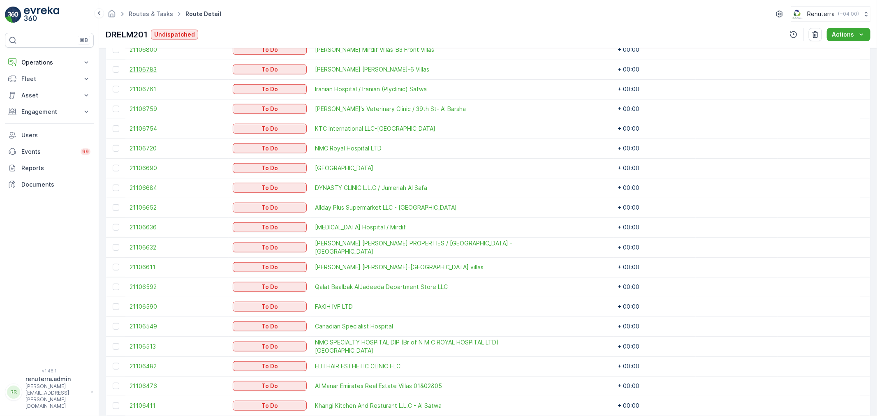
scroll to position [594, 0]
click at [113, 265] on div at bounding box center [116, 266] width 7 height 7
click at [113, 263] on input "checkbox" at bounding box center [113, 263] width 0 height 0
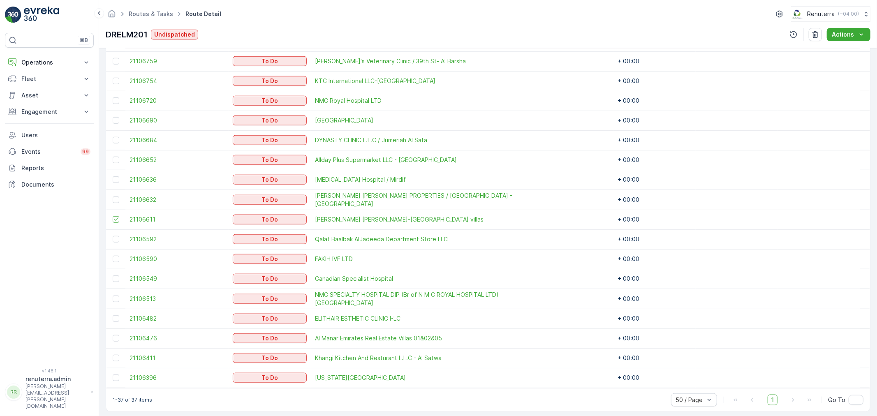
scroll to position [646, 0]
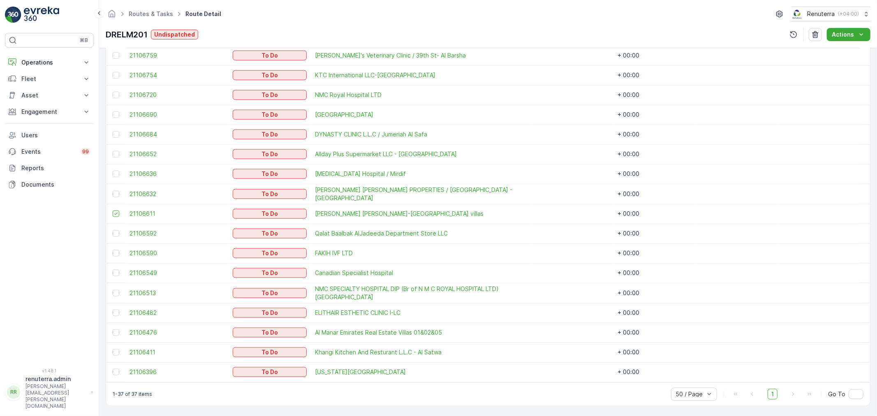
click at [120, 314] on div at bounding box center [117, 313] width 9 height 7
click at [113, 310] on input "checkbox" at bounding box center [113, 310] width 0 height 0
click at [117, 370] on div at bounding box center [116, 372] width 7 height 7
click at [113, 369] on input "checkbox" at bounding box center [113, 369] width 0 height 0
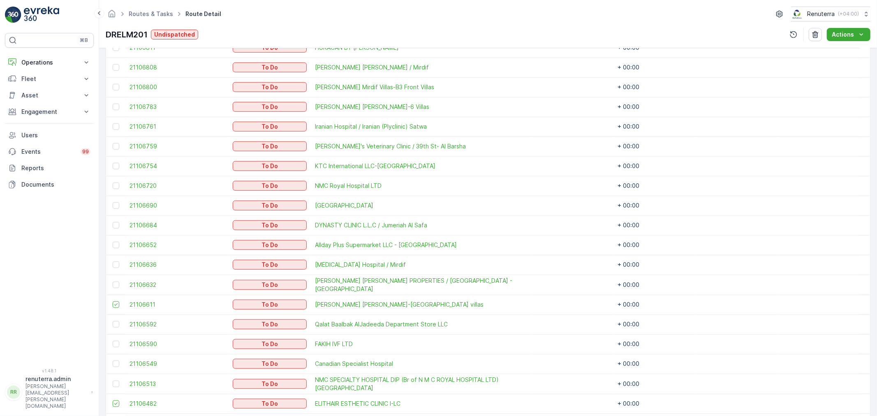
scroll to position [554, 0]
click at [120, 223] on div at bounding box center [117, 226] width 9 height 7
click at [113, 223] on input "checkbox" at bounding box center [113, 223] width 0 height 0
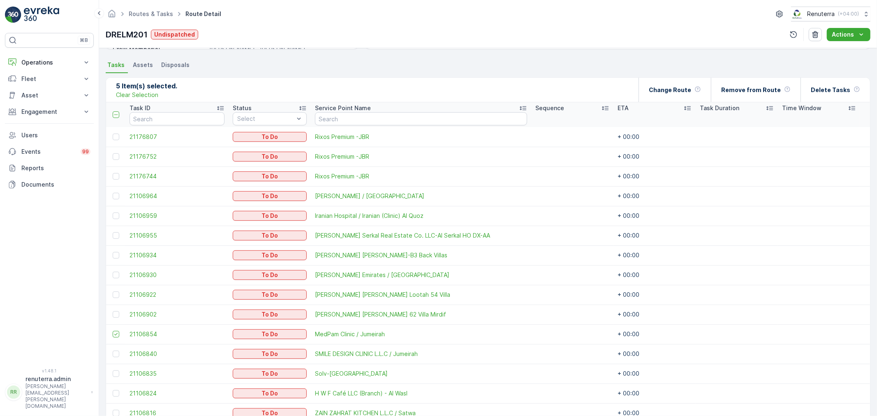
scroll to position [143, 0]
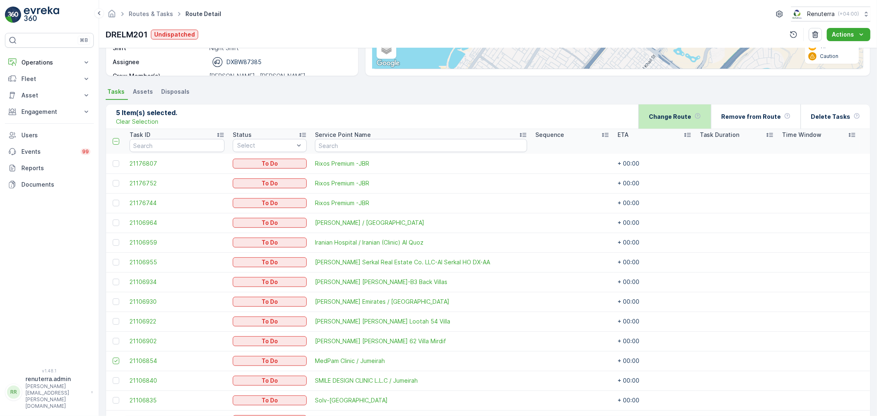
click at [701, 116] on icon at bounding box center [698, 116] width 7 height 7
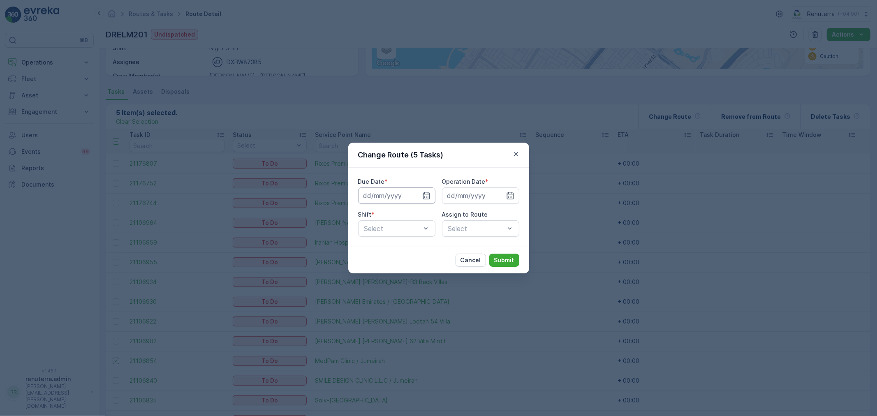
click at [417, 198] on input at bounding box center [396, 196] width 77 height 16
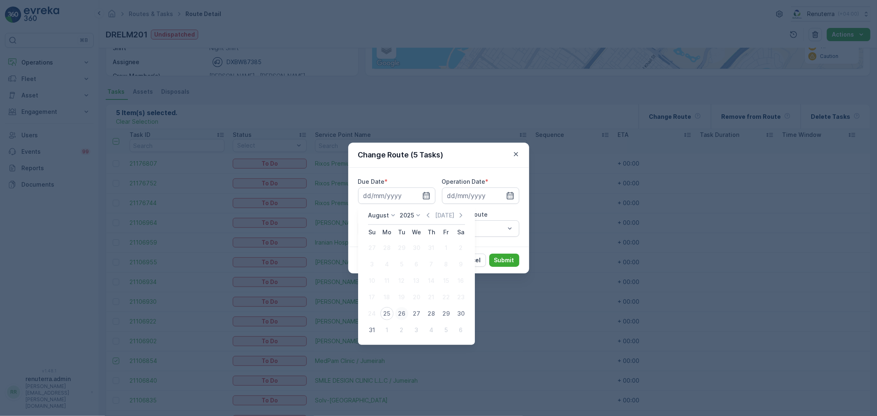
click at [406, 313] on div "26" at bounding box center [401, 313] width 13 height 13
type input "[DATE]"
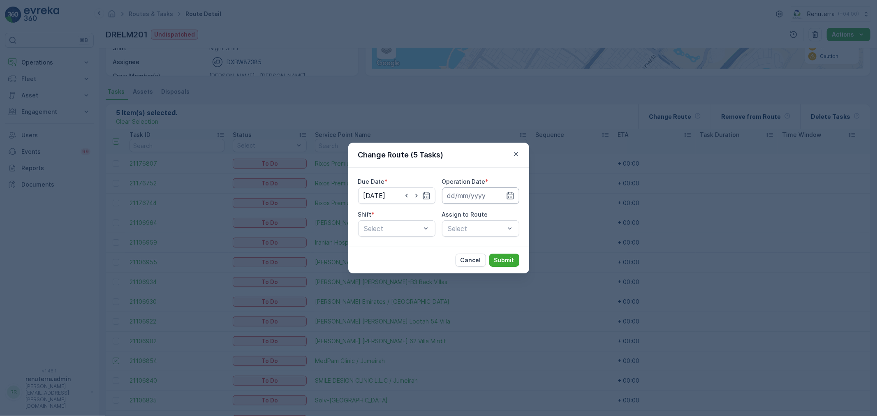
click at [477, 196] on input at bounding box center [480, 196] width 77 height 16
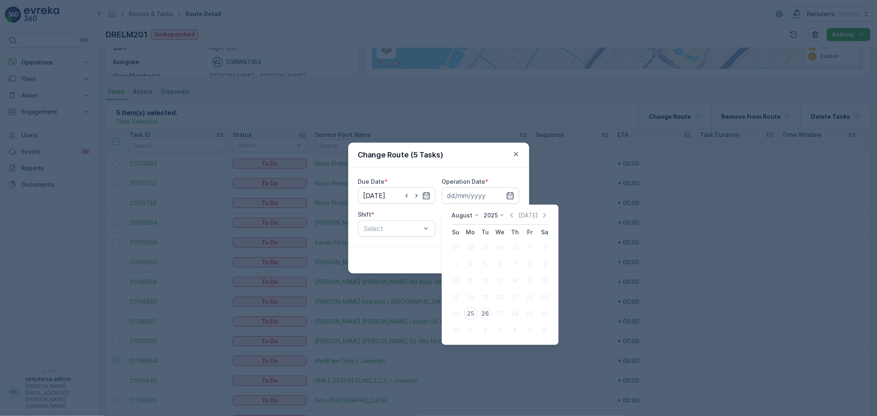
click at [484, 313] on div "26" at bounding box center [485, 313] width 13 height 13
type input "[DATE]"
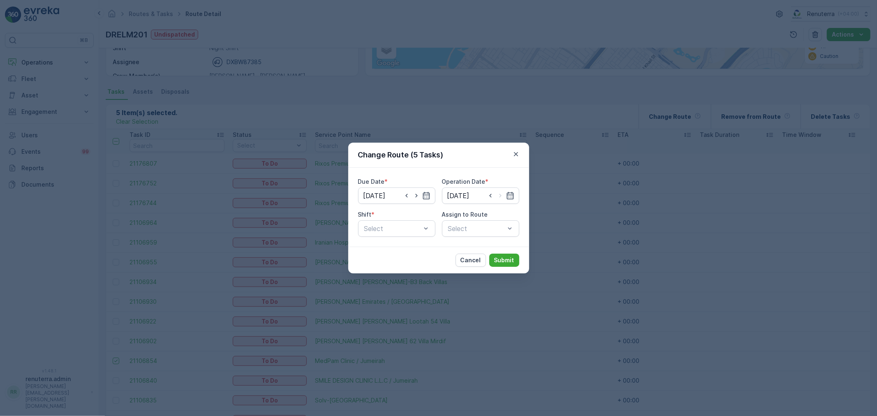
click at [397, 217] on div "Shift *" at bounding box center [396, 215] width 77 height 8
click at [400, 231] on div at bounding box center [393, 228] width 58 height 7
drag, startPoint x: 399, startPoint y: 239, endPoint x: 392, endPoint y: 246, distance: 10.2
click at [392, 246] on div "Day Shift" at bounding box center [396, 248] width 67 height 7
click at [412, 229] on div at bounding box center [393, 228] width 58 height 7
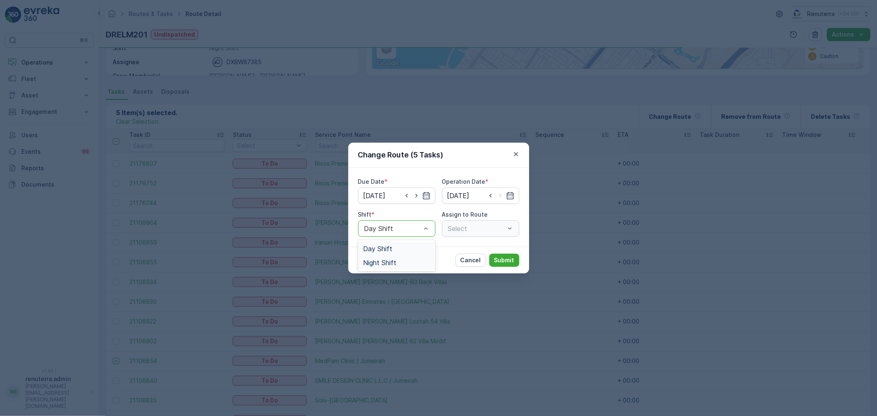
click at [410, 264] on div "Night Shift" at bounding box center [396, 262] width 67 height 7
click at [455, 221] on div "Select" at bounding box center [480, 228] width 77 height 16
click at [406, 226] on div at bounding box center [393, 228] width 58 height 7
click at [406, 257] on div "Night Shift" at bounding box center [396, 263] width 77 height 14
click at [396, 228] on div at bounding box center [393, 228] width 58 height 7
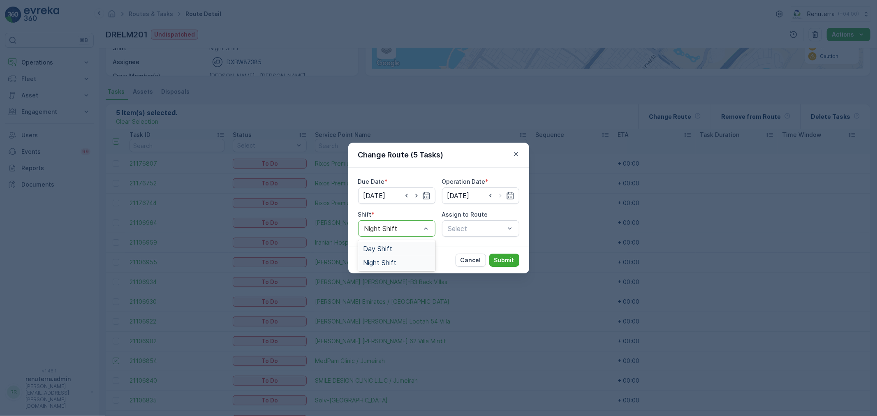
click at [402, 251] on div "Day Shift" at bounding box center [396, 248] width 67 height 7
click at [393, 235] on div "Day Shift" at bounding box center [396, 228] width 77 height 16
click at [399, 255] on div "Day Shift" at bounding box center [396, 249] width 77 height 14
click at [411, 223] on div "Day Shift" at bounding box center [396, 228] width 77 height 16
click at [396, 245] on div "Day Shift" at bounding box center [396, 248] width 67 height 7
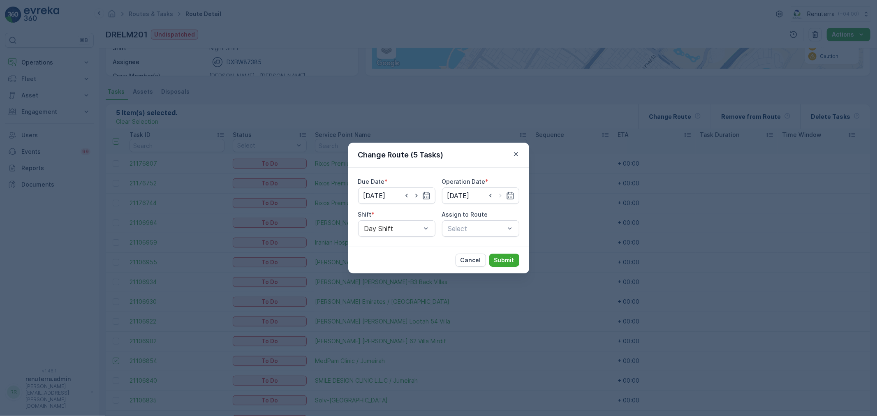
click at [463, 239] on div "Due Date * 26.08.2025 Operation Date * 26.08.2025 Shift * Day Shift Assign to R…" at bounding box center [438, 207] width 181 height 79
click at [459, 229] on div at bounding box center [476, 228] width 58 height 7
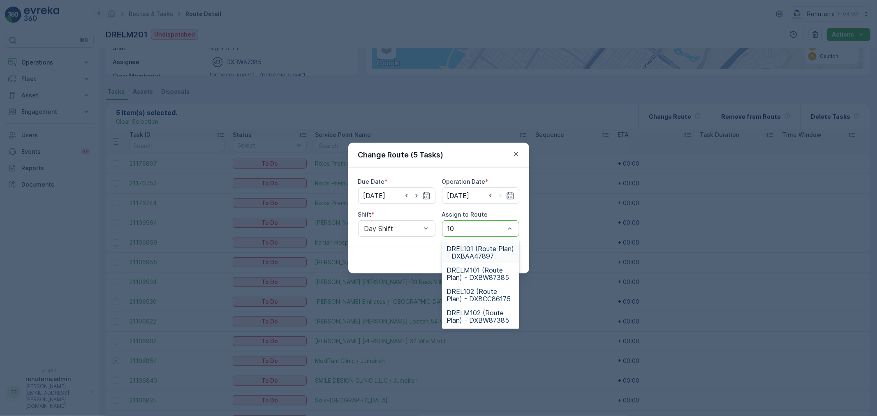
type input "101"
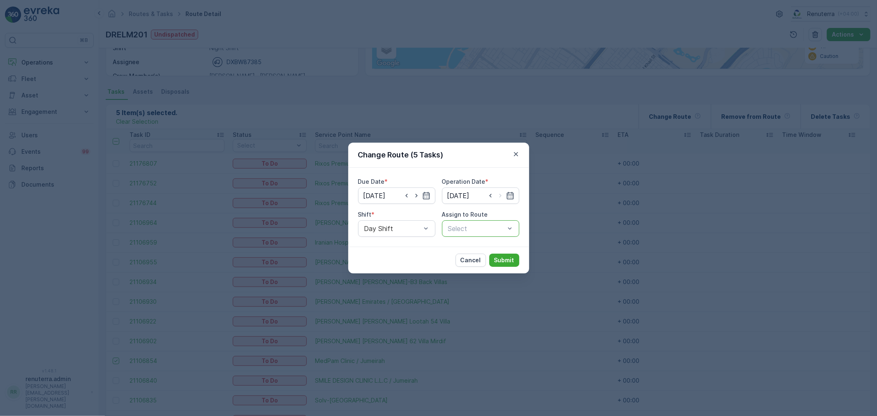
click at [460, 225] on div at bounding box center [476, 228] width 58 height 7
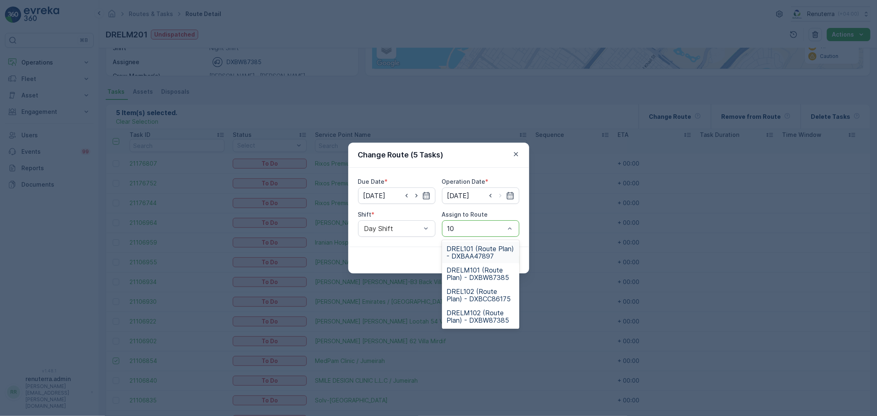
type input "102"
click at [475, 273] on span "DRELM102 (Route Plan) - DXBW87385" at bounding box center [480, 273] width 67 height 15
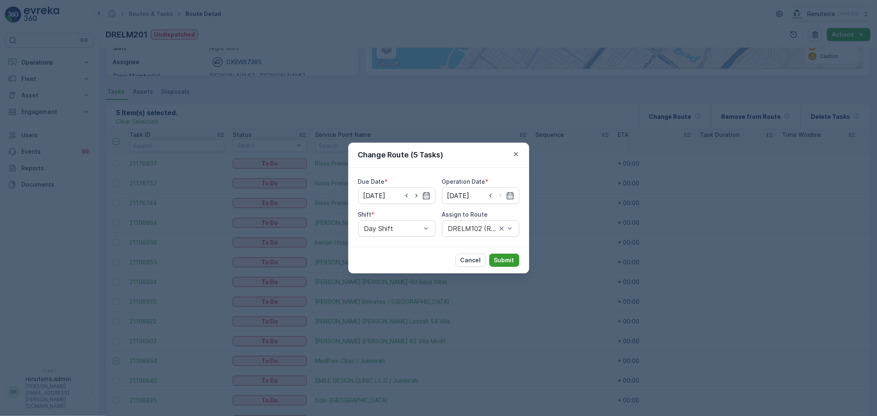
click at [514, 261] on button "Submit" at bounding box center [504, 260] width 30 height 13
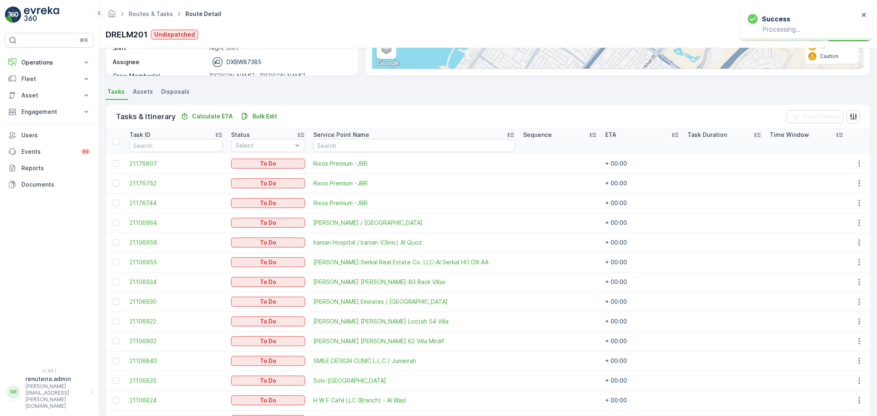
click at [158, 19] on ul "Routes & Tasks" at bounding box center [155, 14] width 57 height 12
click at [155, 14] on link "Routes & Tasks" at bounding box center [151, 13] width 44 height 7
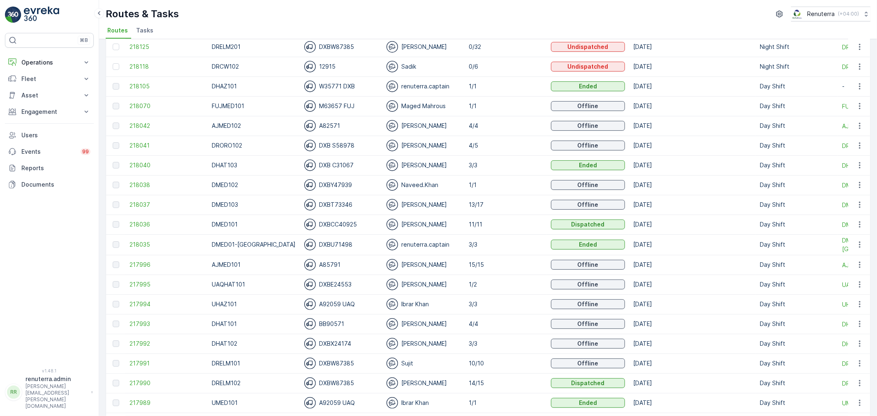
scroll to position [91, 0]
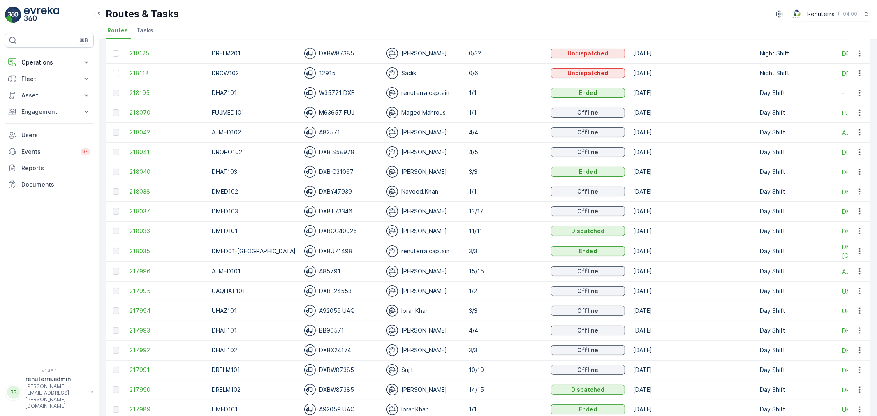
click at [138, 155] on span "218041" at bounding box center [167, 152] width 74 height 8
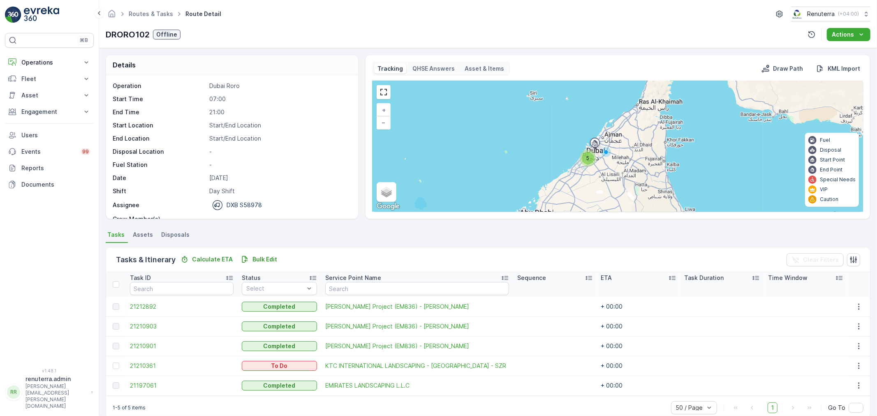
click at [223, 45] on div "Routes & Tasks Route Detail Renuterra ( +04:00 ) DRORO102 Offline Actions" at bounding box center [488, 24] width 778 height 48
click at [164, 19] on ul "Routes & Tasks" at bounding box center [155, 14] width 57 height 12
click at [161, 13] on link "Routes & Tasks" at bounding box center [151, 13] width 44 height 7
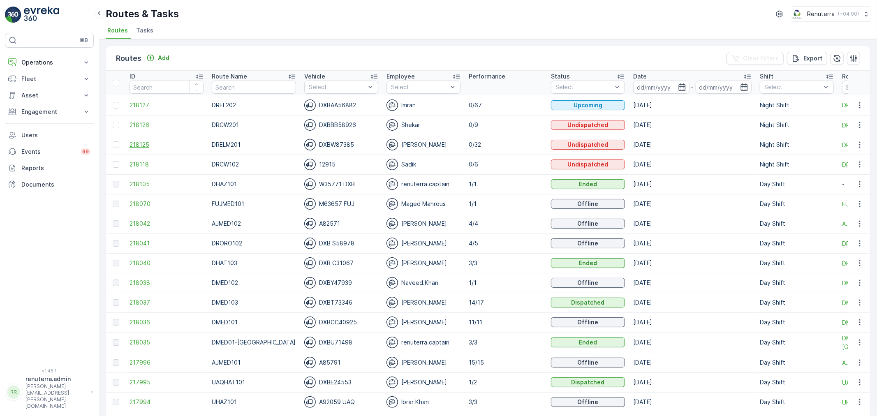
click at [141, 141] on span "218125" at bounding box center [167, 145] width 74 height 8
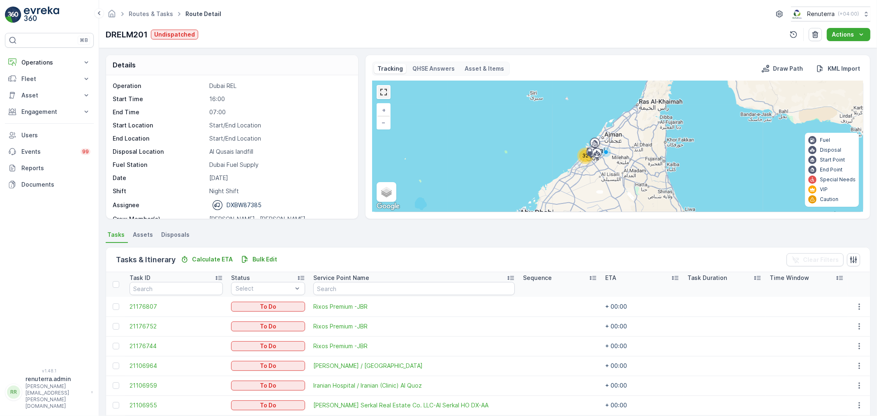
click at [380, 96] on link at bounding box center [384, 92] width 12 height 12
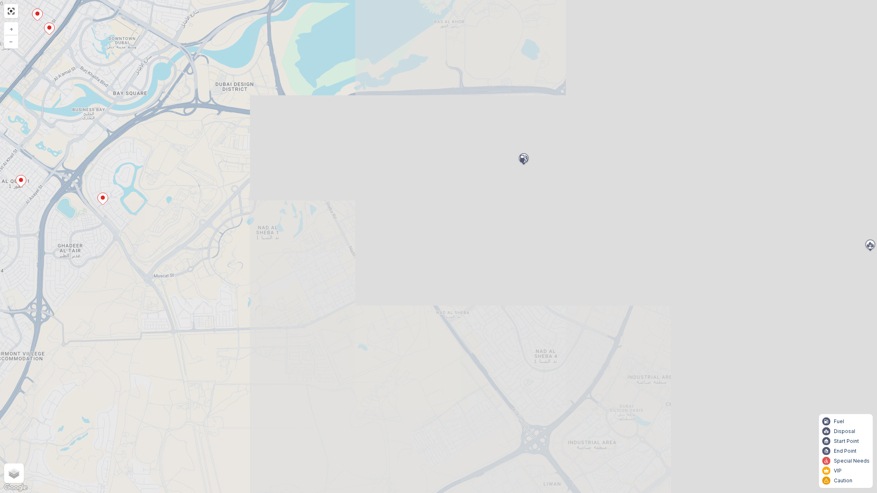
drag, startPoint x: 253, startPoint y: 195, endPoint x: 605, endPoint y: 301, distance: 367.1
click at [605, 301] on div "3 3 3 4 2 3 3 3 + − Satellite Roadmap Terrain Hybrid Leaflet Keyboard shortcuts…" at bounding box center [438, 246] width 877 height 493
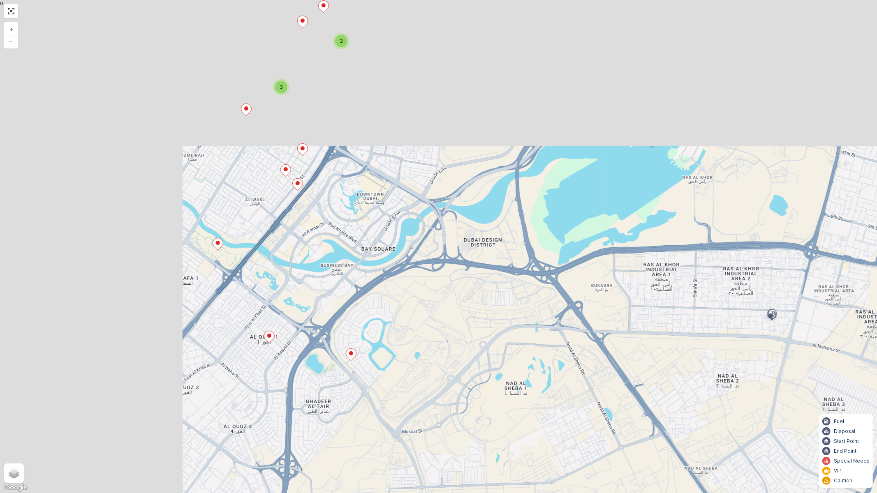
drag, startPoint x: 233, startPoint y: 163, endPoint x: 565, endPoint y: 337, distance: 374.7
click at [565, 337] on div "2 3 3 3 + − Satellite Roadmap Terrain Hybrid Leaflet Keyboard shortcuts Map Dat…" at bounding box center [438, 246] width 877 height 493
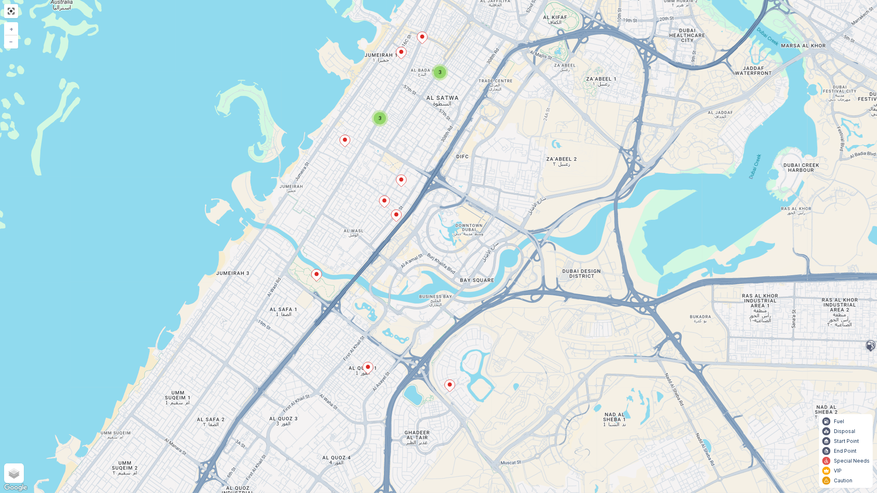
click at [352, 146] on div "2 3 3 3 + − Satellite Roadmap Terrain Hybrid Leaflet Keyboard shortcuts Map Dat…" at bounding box center [438, 246] width 877 height 493
click at [345, 140] on ellipse at bounding box center [345, 140] width 4 height 4
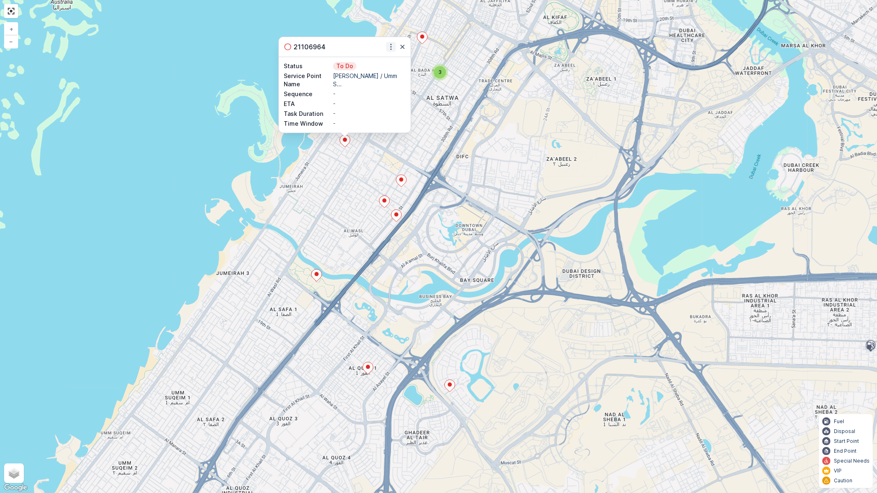
click at [387, 46] on button "button" at bounding box center [391, 47] width 10 height 10
click at [385, 66] on div "Change Route" at bounding box center [381, 71] width 62 height 12
type input "[DATE]"
click at [10, 15] on link at bounding box center [11, 11] width 12 height 12
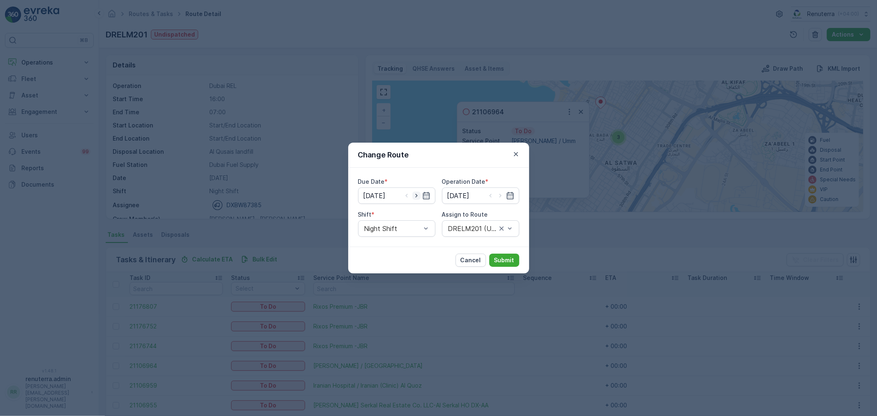
click at [413, 195] on icon "button" at bounding box center [416, 196] width 8 height 8
type input "[DATE]"
drag, startPoint x: 503, startPoint y: 193, endPoint x: 499, endPoint y: 195, distance: 4.7
click at [503, 193] on icon "button" at bounding box center [500, 196] width 8 height 8
type input "[DATE]"
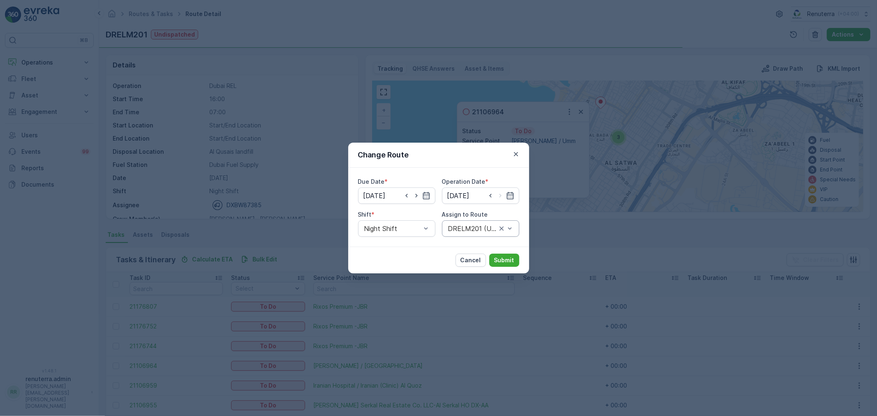
click at [476, 229] on div at bounding box center [472, 228] width 50 height 7
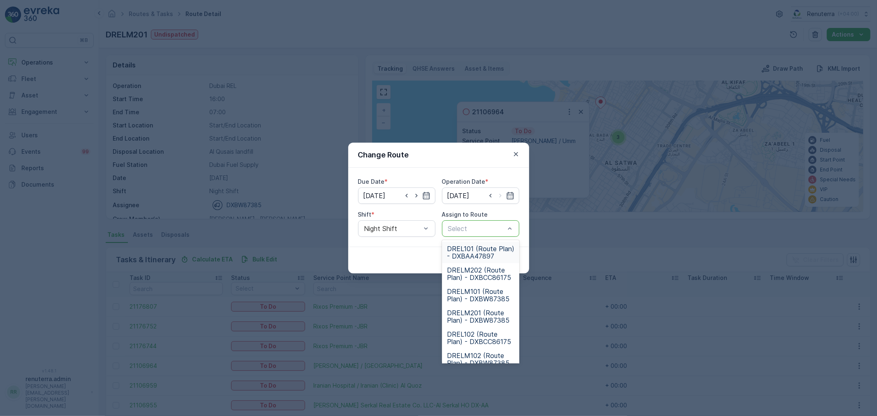
type input "0"
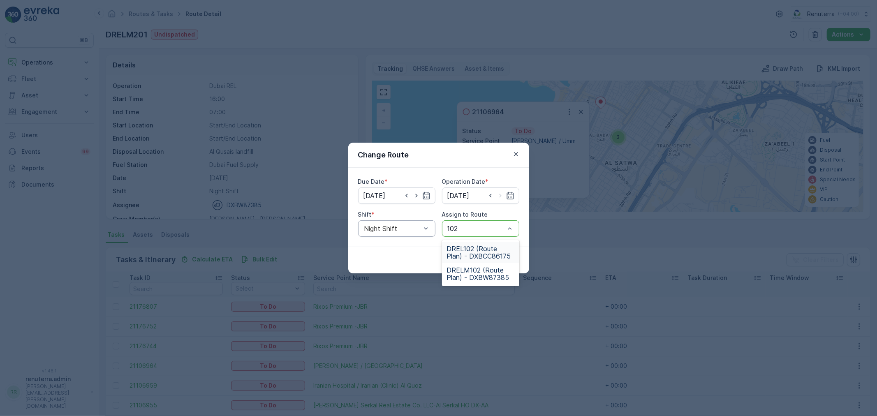
type input "102"
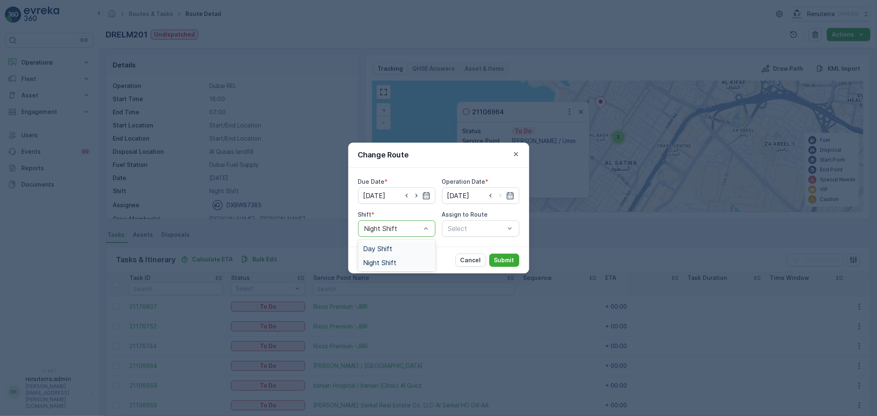
click at [399, 228] on div at bounding box center [393, 228] width 58 height 7
click at [394, 248] on div "Day Shift" at bounding box center [396, 248] width 67 height 7
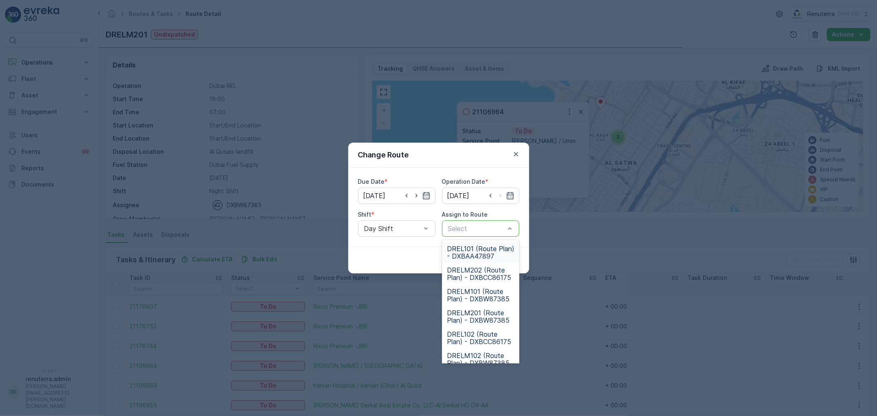
click at [462, 231] on div at bounding box center [476, 228] width 58 height 7
type input "102"
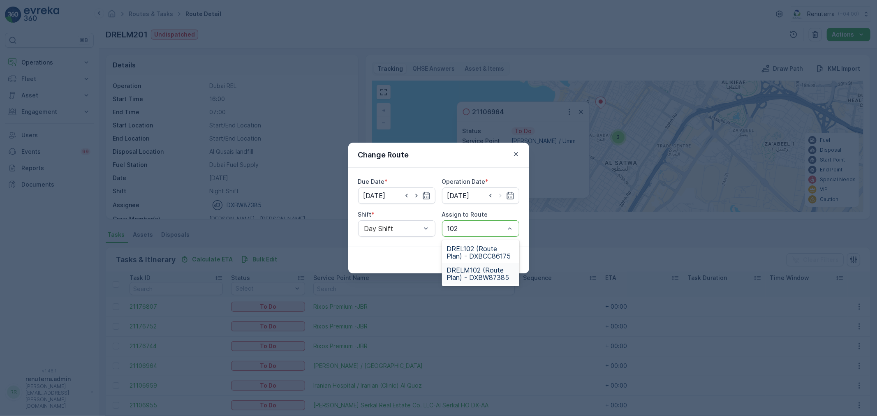
click at [469, 270] on span "DRELM102 (Route Plan) - DXBW87385" at bounding box center [480, 273] width 67 height 15
click at [502, 255] on button "Submit" at bounding box center [504, 260] width 30 height 13
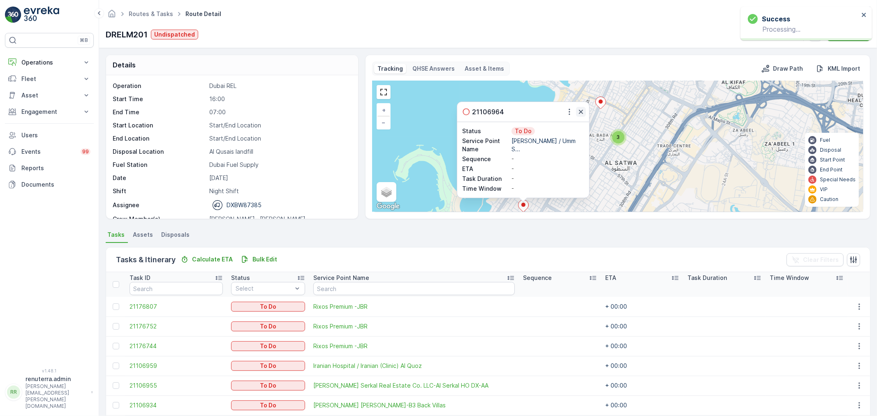
click at [582, 111] on icon "button" at bounding box center [581, 112] width 8 height 8
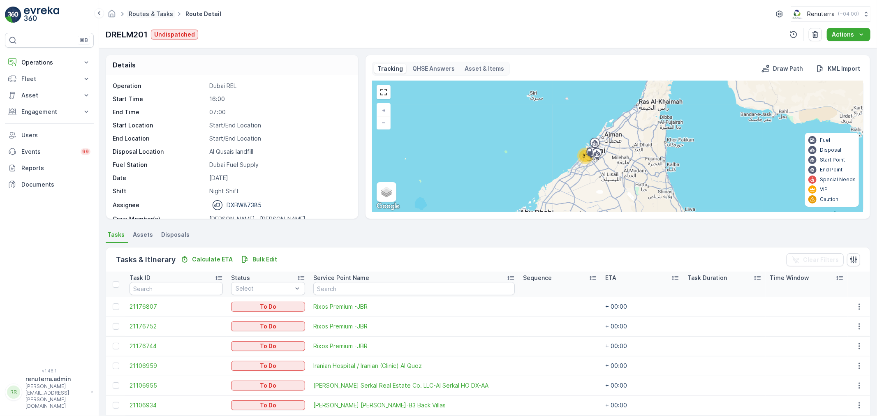
click at [146, 17] on link "Routes & Tasks" at bounding box center [151, 13] width 44 height 7
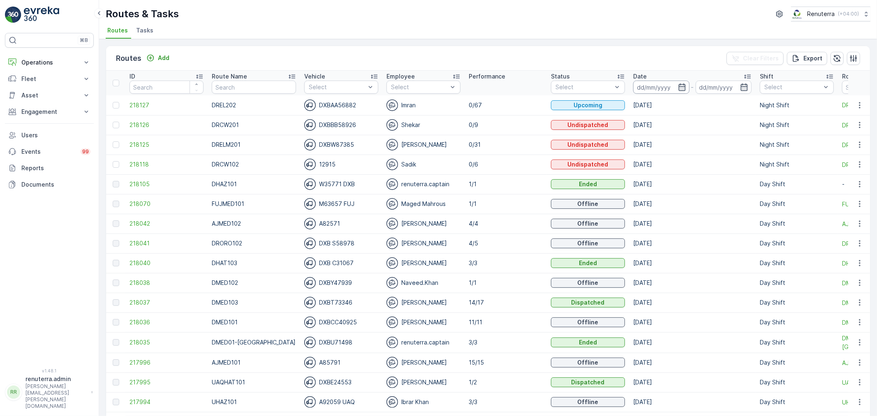
click at [646, 92] on input at bounding box center [661, 87] width 56 height 13
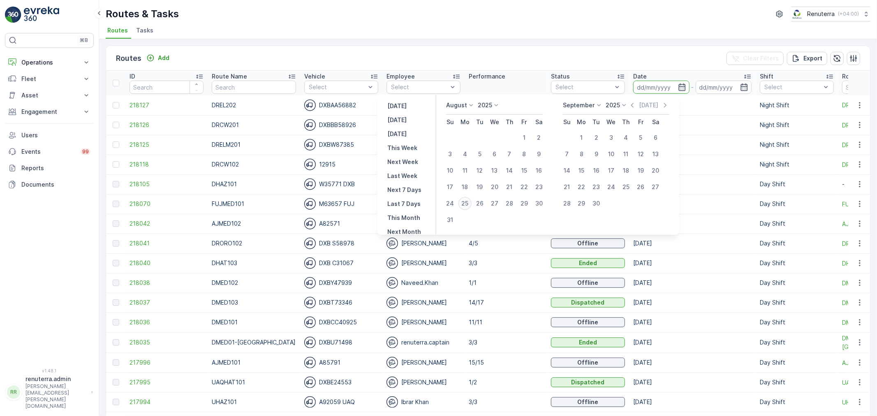
click at [472, 204] on div "25" at bounding box center [465, 203] width 13 height 13
type input "[DATE]"
click at [472, 204] on div "25" at bounding box center [465, 203] width 13 height 13
type input "[DATE]"
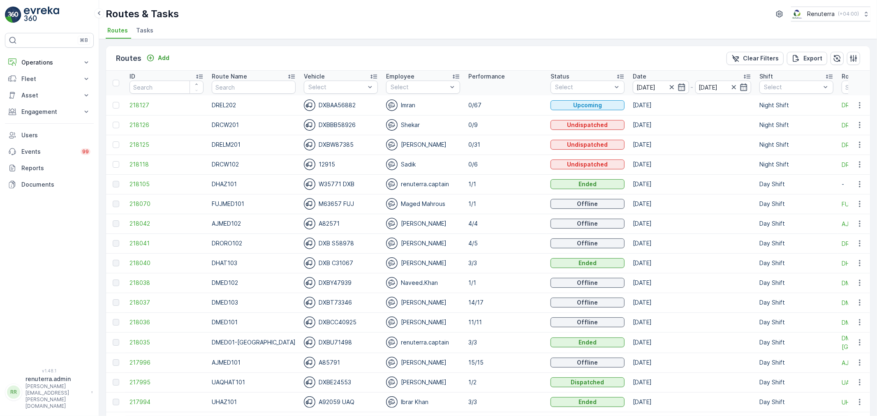
click at [237, 92] on input "text" at bounding box center [254, 87] width 84 height 13
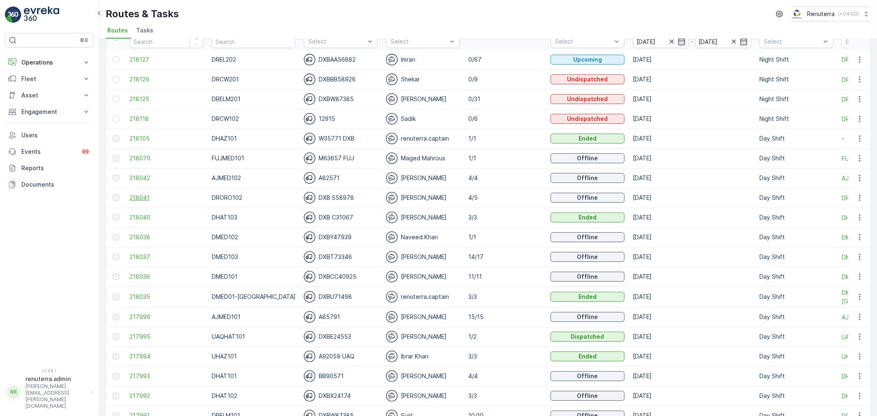
click at [132, 194] on span "218041" at bounding box center [167, 198] width 74 height 8
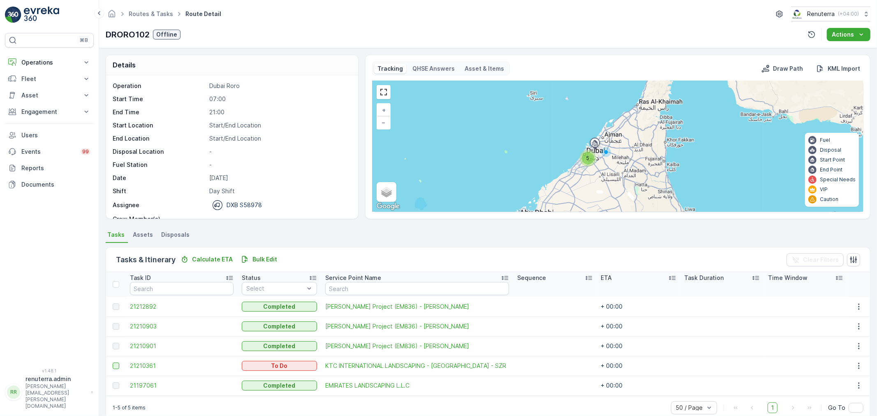
click at [118, 368] on div at bounding box center [116, 366] width 7 height 7
click at [113, 363] on input "checkbox" at bounding box center [113, 363] width 0 height 0
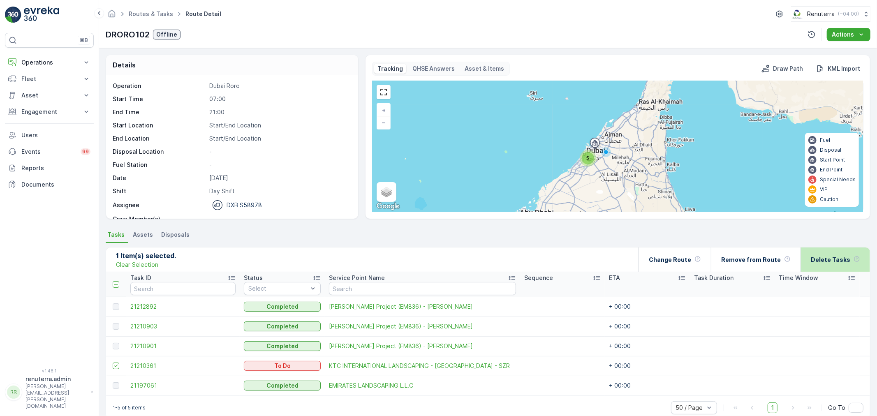
click at [816, 262] on p "Delete Tasks" at bounding box center [830, 260] width 39 height 8
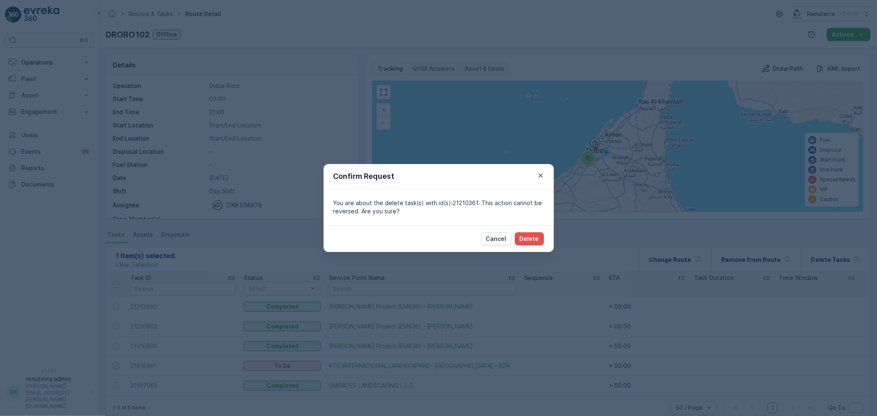
click at [544, 239] on div "Cancel Delete" at bounding box center [439, 238] width 230 height 27
click at [539, 239] on button "Delete" at bounding box center [529, 238] width 29 height 13
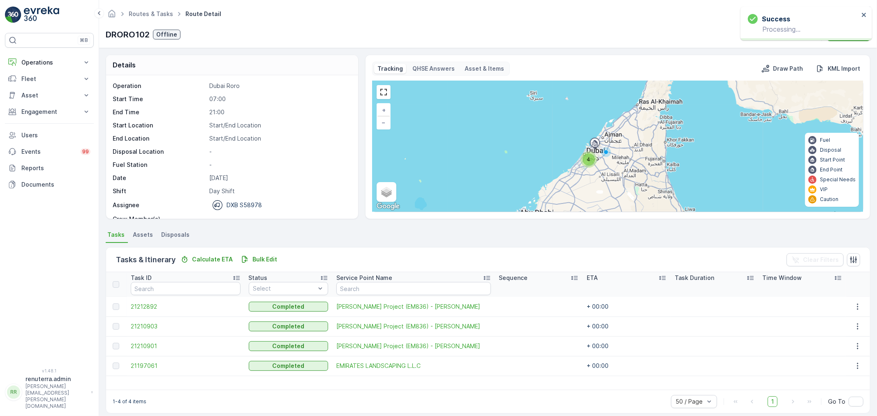
click at [593, 161] on div "4" at bounding box center [589, 159] width 12 height 12
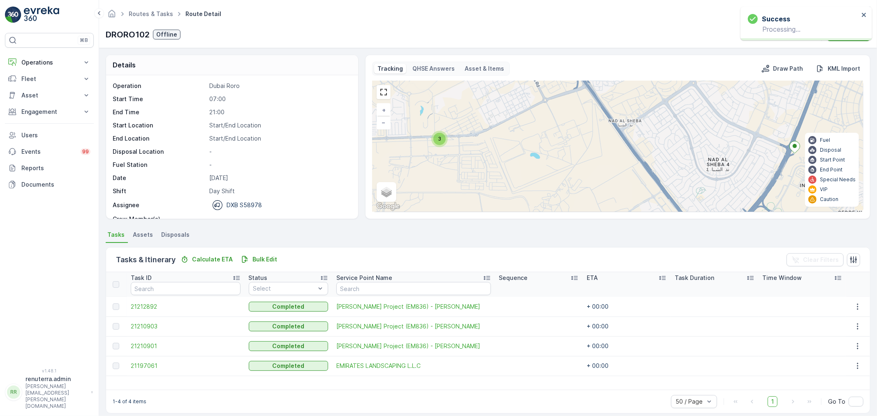
drag, startPoint x: 493, startPoint y: 170, endPoint x: 565, endPoint y: 158, distance: 73.4
click at [565, 158] on div "3 + − Satellite Roadmap Terrain Hybrid Leaflet Keyboard shortcuts Map Data Map …" at bounding box center [618, 146] width 491 height 131
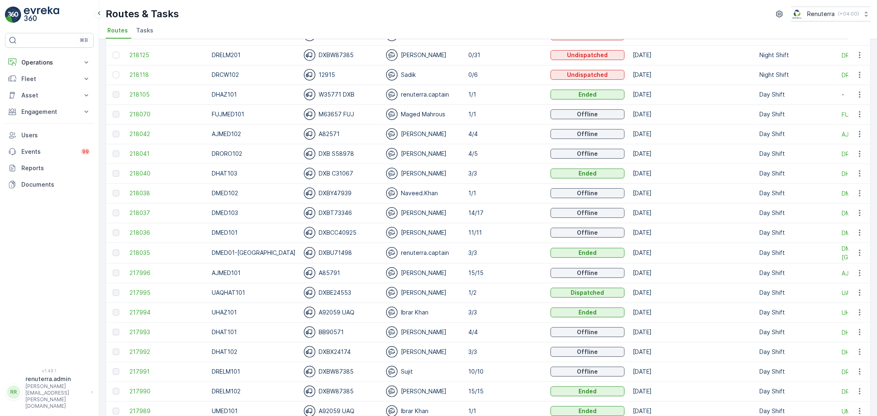
scroll to position [91, 0]
click at [149, 152] on span "218041" at bounding box center [167, 152] width 74 height 8
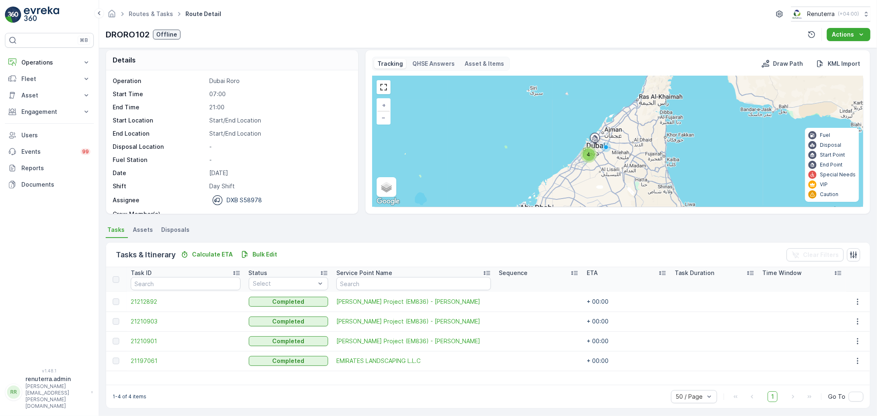
scroll to position [7, 0]
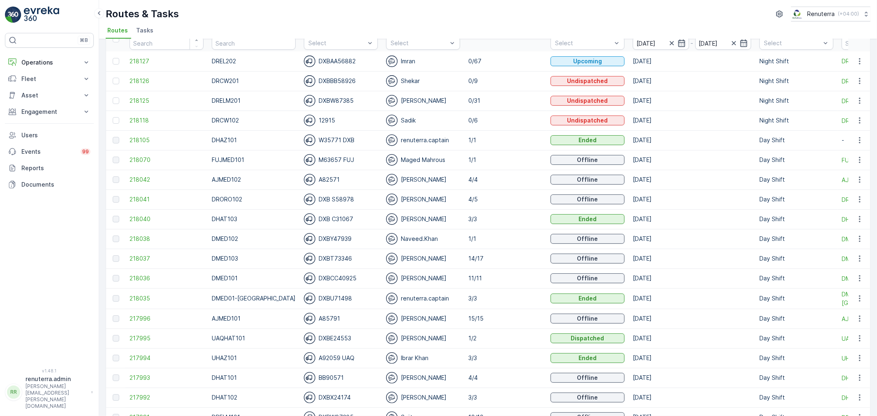
scroll to position [46, 0]
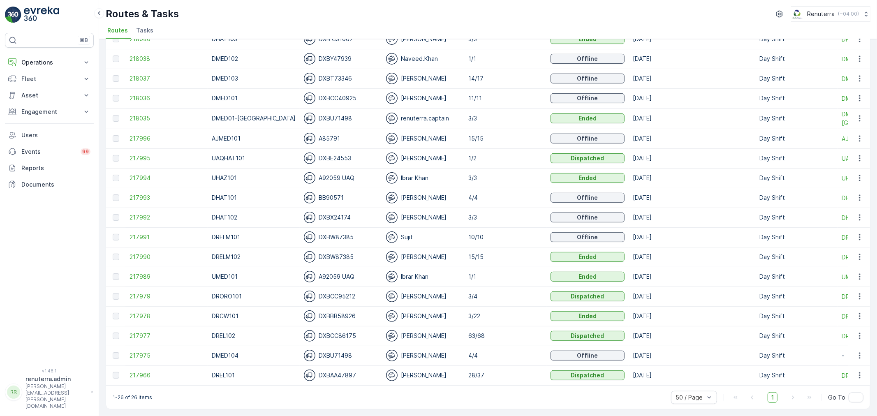
scroll to position [228, 0]
click at [151, 292] on span "217979" at bounding box center [167, 296] width 74 height 8
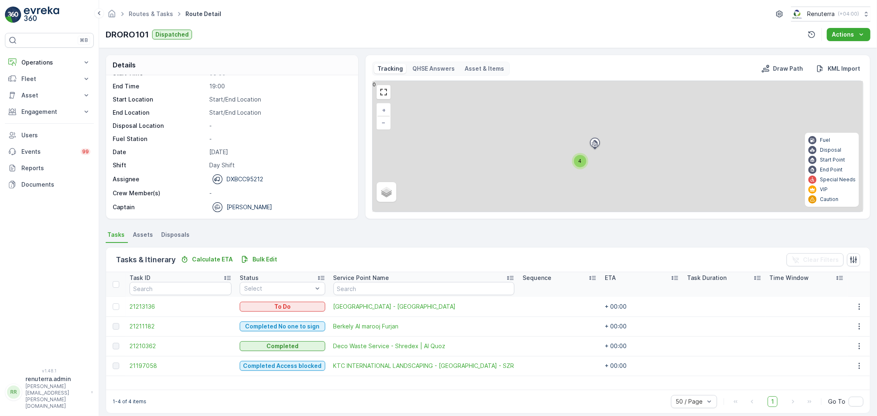
scroll to position [7, 0]
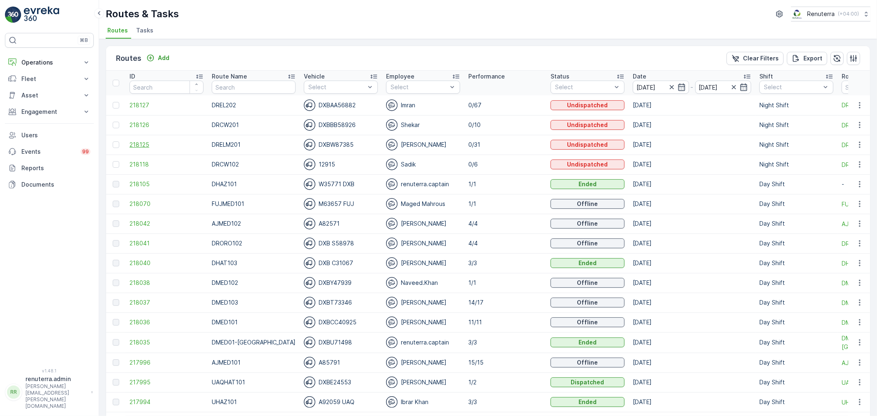
click at [133, 144] on span "218125" at bounding box center [167, 145] width 74 height 8
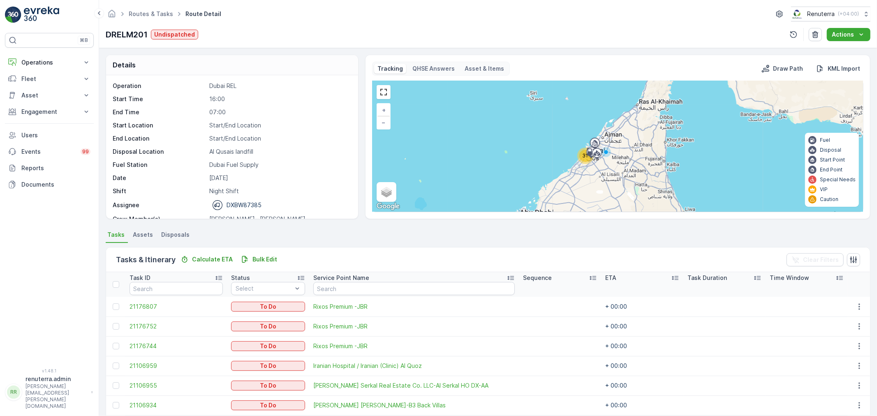
click at [581, 151] on div "31" at bounding box center [585, 156] width 16 height 16
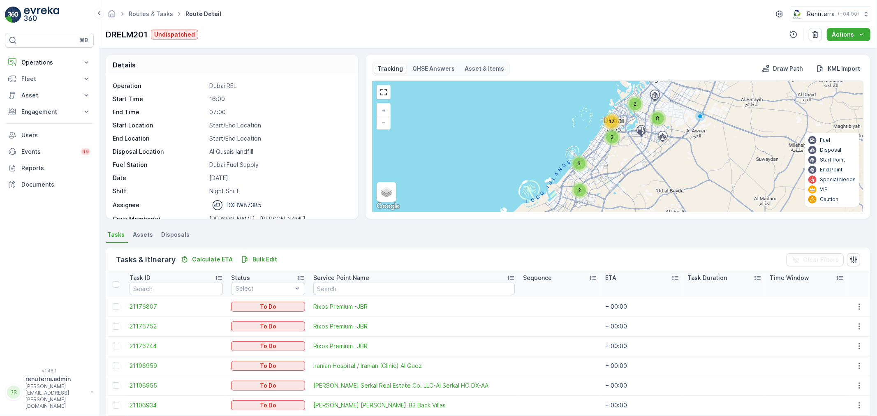
click at [607, 129] on div "12" at bounding box center [612, 121] width 16 height 16
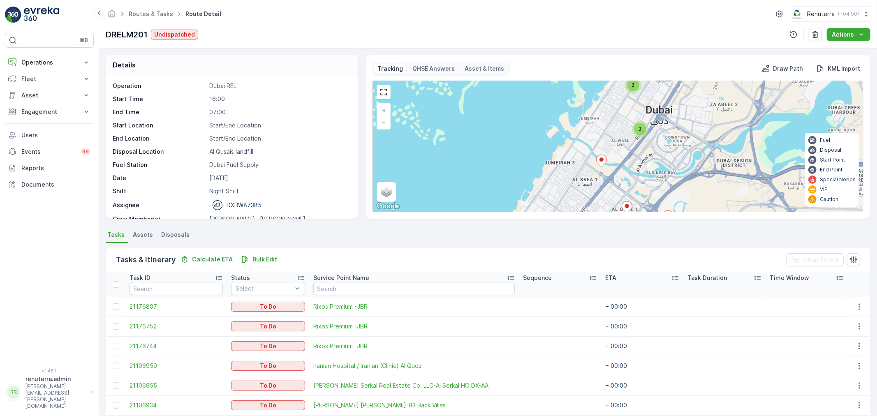
drag, startPoint x: 613, startPoint y: 135, endPoint x: 614, endPoint y: 128, distance: 7.2
click at [614, 128] on div "3 3 3 3 3 4 + − Satellite Roadmap Terrain Hybrid Leaflet Keyboard shortcuts Map…" at bounding box center [618, 146] width 491 height 131
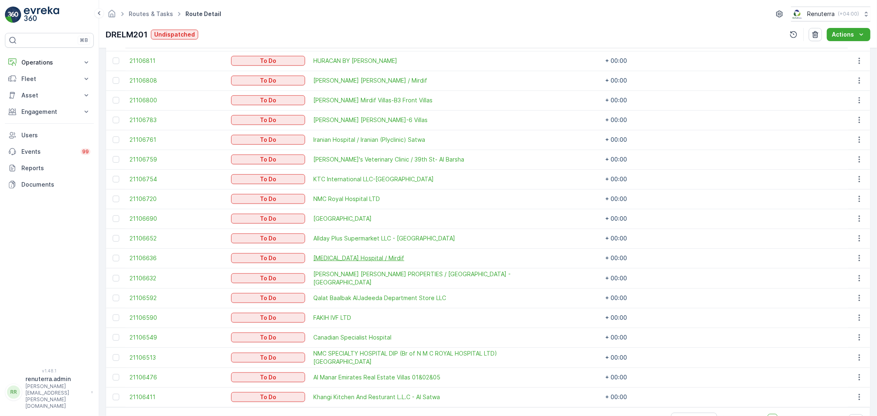
scroll to position [527, 0]
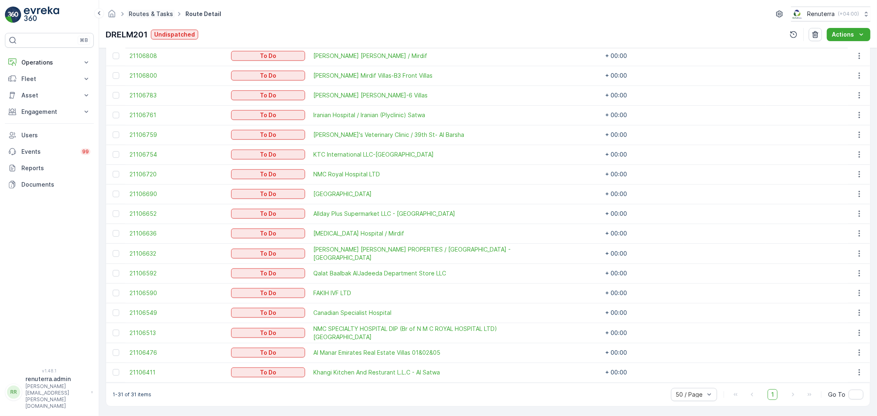
click at [158, 14] on link "Routes & Tasks" at bounding box center [151, 13] width 44 height 7
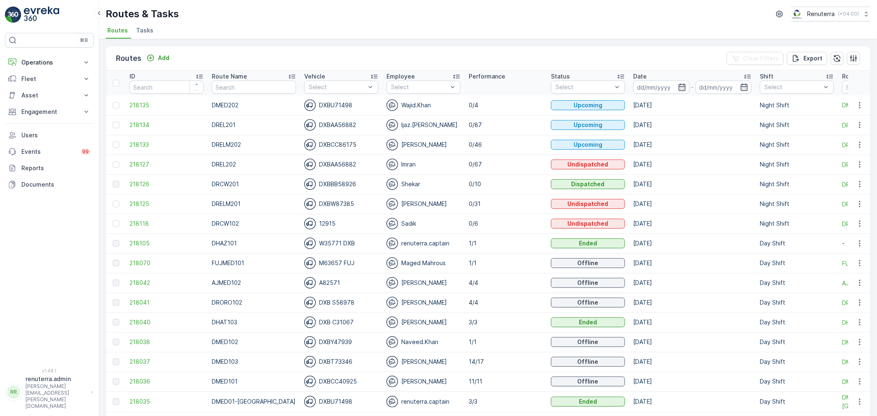
click at [616, 81] on th "Status Select" at bounding box center [588, 83] width 82 height 25
click at [635, 84] on input at bounding box center [661, 87] width 56 height 13
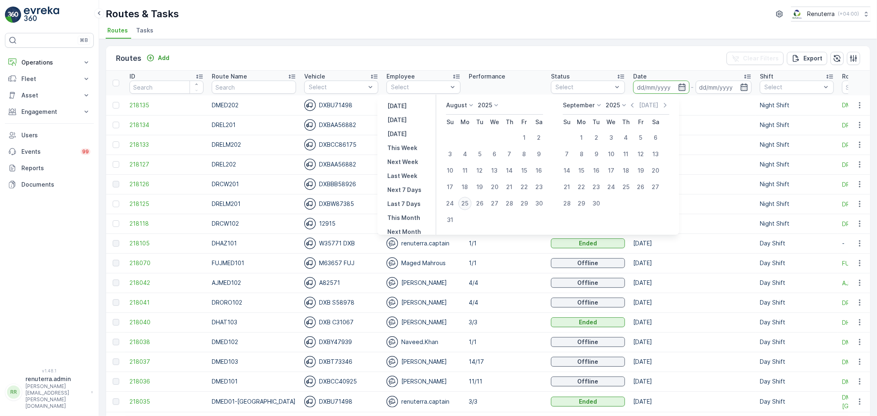
click at [469, 207] on div "25" at bounding box center [465, 203] width 13 height 13
type input "[DATE]"
click at [469, 207] on div "25" at bounding box center [465, 203] width 13 height 13
type input "[DATE]"
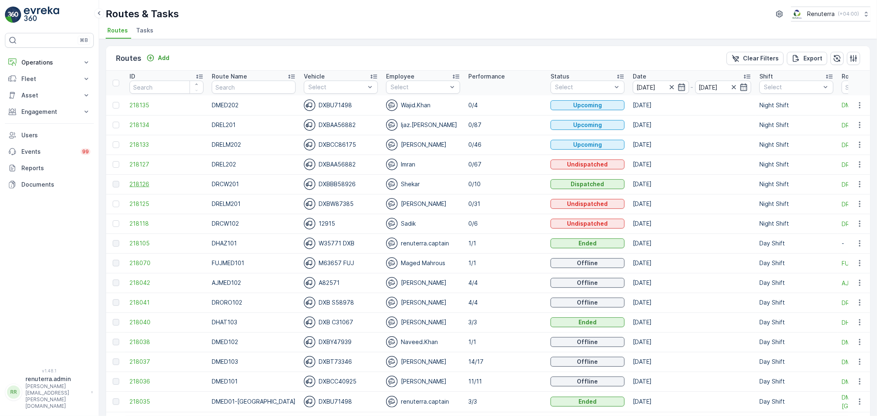
click at [161, 185] on span "218126" at bounding box center [167, 184] width 74 height 8
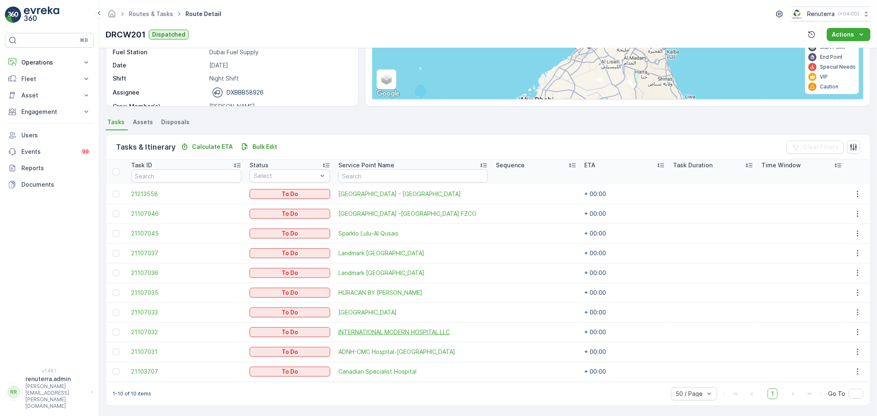
scroll to position [112, 0]
click at [120, 294] on td at bounding box center [116, 293] width 21 height 20
click at [119, 293] on div at bounding box center [116, 293] width 7 height 7
click at [113, 290] on input "checkbox" at bounding box center [113, 290] width 0 height 0
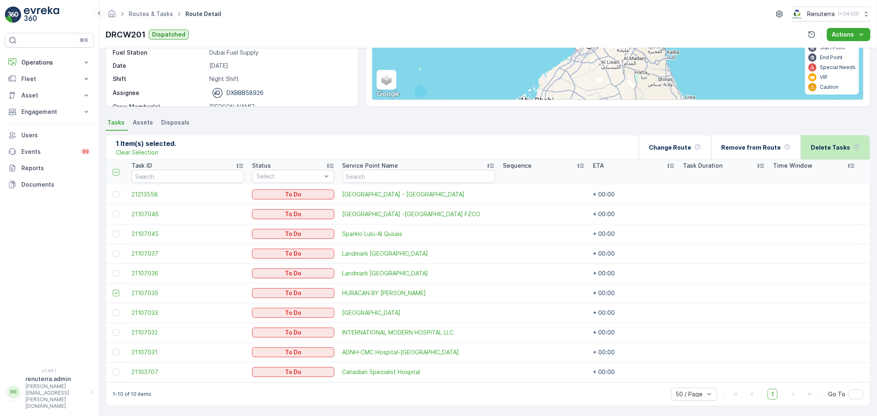
click at [820, 150] on p "Delete Tasks" at bounding box center [830, 148] width 39 height 8
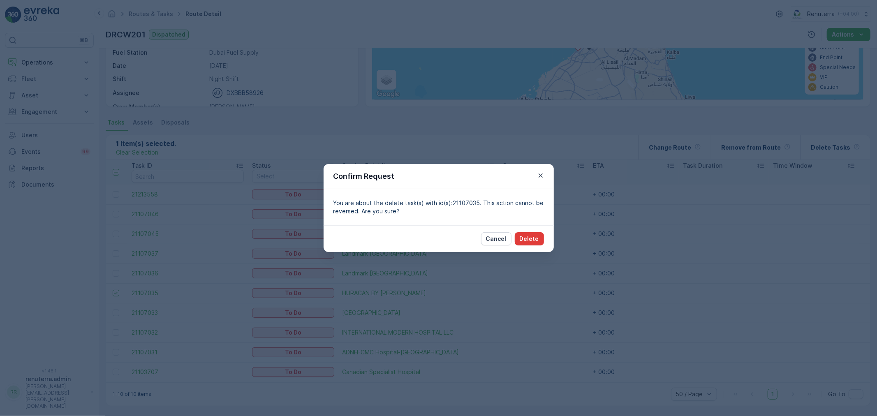
click at [521, 236] on p "Delete" at bounding box center [529, 239] width 19 height 8
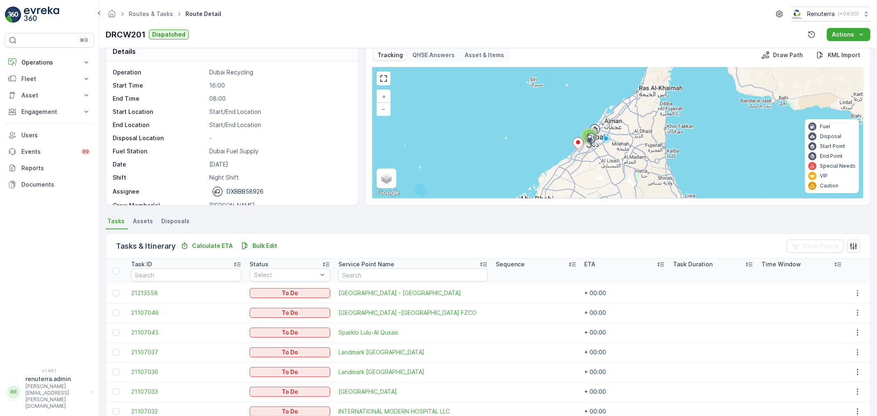
scroll to position [0, 0]
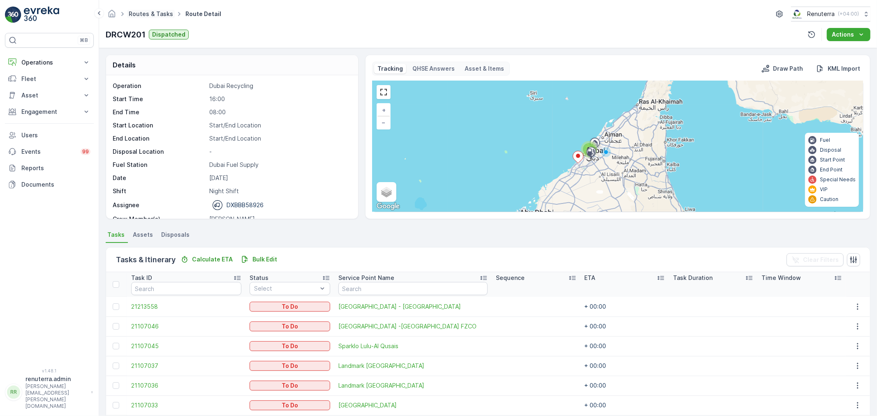
click at [158, 14] on link "Routes & Tasks" at bounding box center [151, 13] width 44 height 7
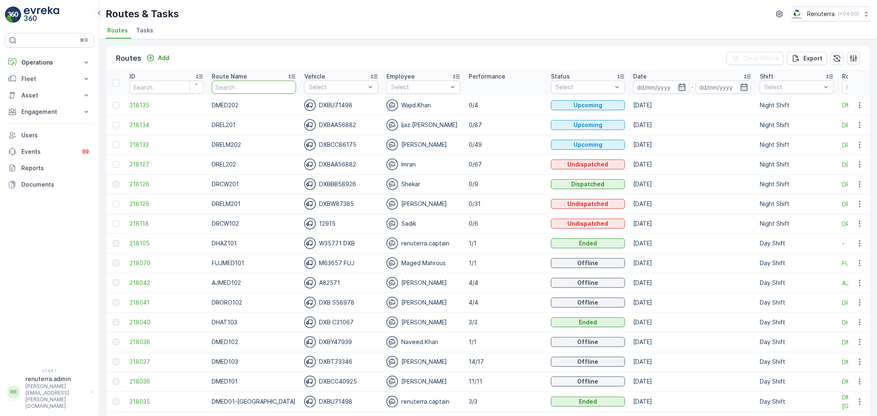
click at [224, 89] on input "text" at bounding box center [254, 87] width 84 height 13
type input "R"
type input "DRCW101"
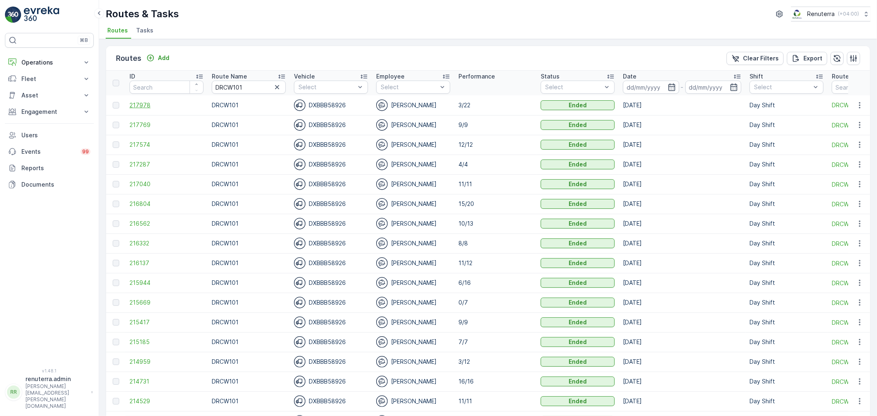
click at [146, 101] on span "217978" at bounding box center [167, 105] width 74 height 8
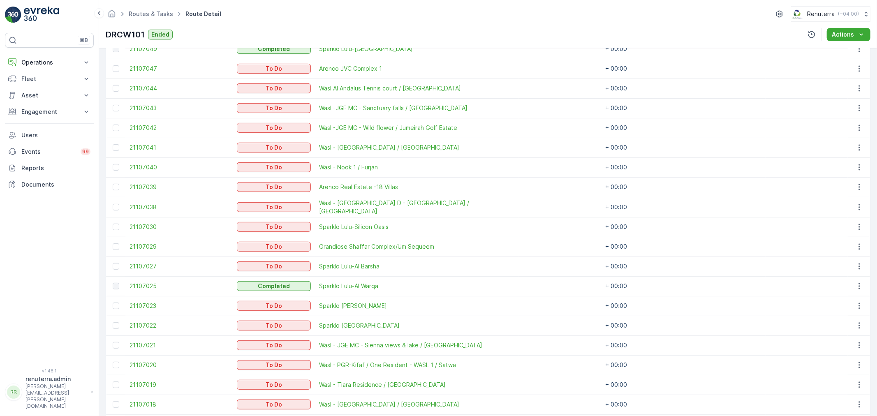
scroll to position [320, 0]
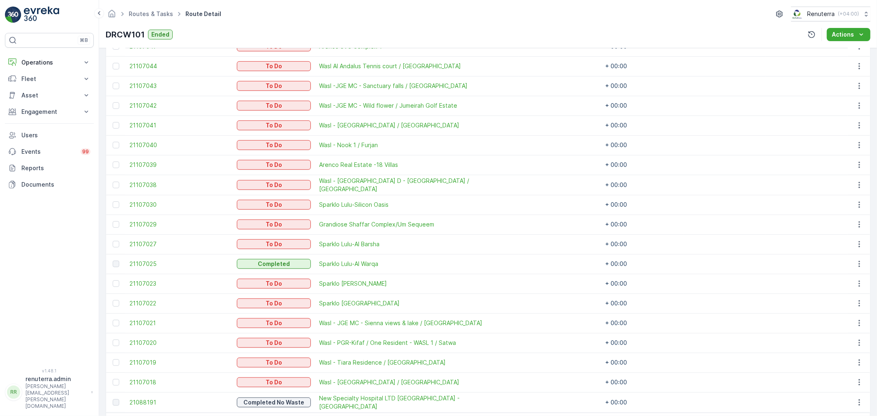
click at [111, 283] on td at bounding box center [115, 284] width 19 height 20
click at [119, 278] on td at bounding box center [115, 284] width 19 height 20
click at [116, 280] on div at bounding box center [116, 283] width 7 height 7
click at [113, 280] on input "checkbox" at bounding box center [113, 280] width 0 height 0
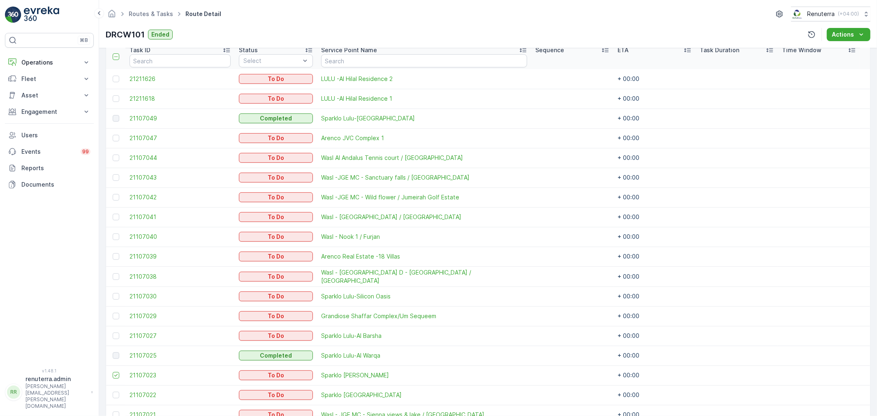
scroll to position [183, 0]
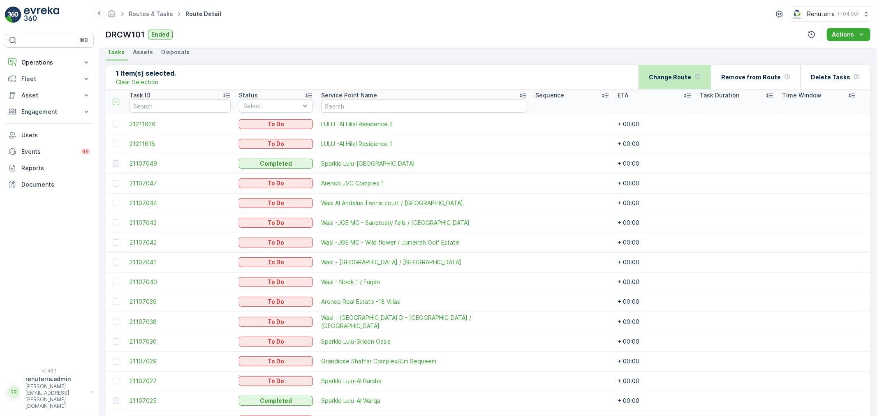
click at [699, 76] on div "Change Route" at bounding box center [675, 77] width 52 height 24
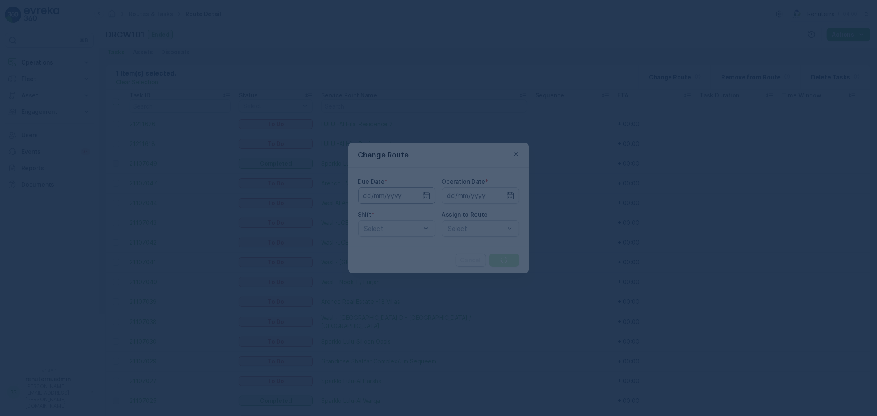
type input "[DATE]"
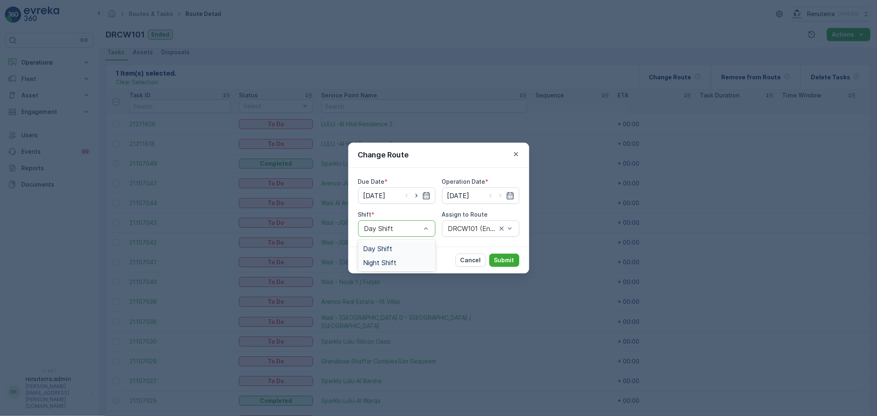
click at [409, 257] on div "Night Shift" at bounding box center [396, 263] width 77 height 14
click at [454, 228] on div at bounding box center [472, 228] width 50 height 7
type input "201"
click at [473, 265] on span "DRCW201 (Dispatched) - DXBBB58926" at bounding box center [480, 256] width 67 height 22
click at [488, 256] on div "Cancel Submit" at bounding box center [488, 260] width 64 height 13
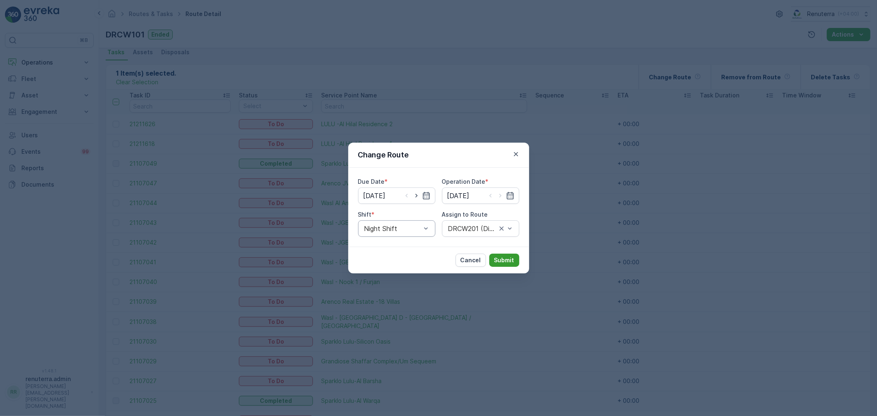
click at [519, 259] on button "Submit" at bounding box center [504, 260] width 30 height 13
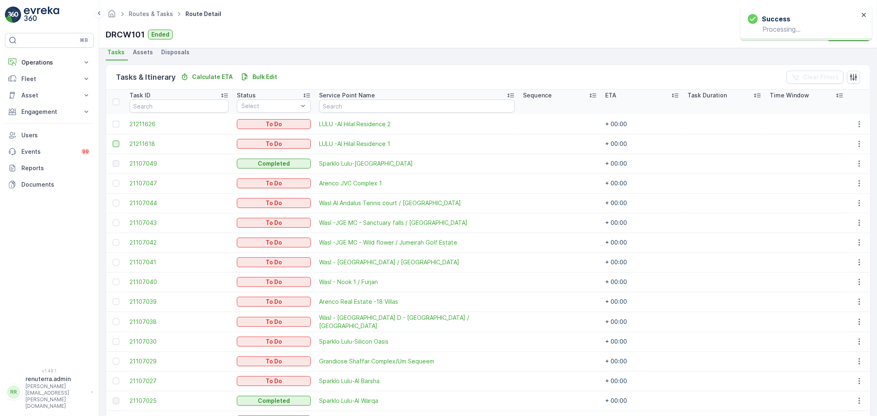
drag, startPoint x: 117, startPoint y: 125, endPoint x: 117, endPoint y: 144, distance: 19.3
click at [117, 125] on div at bounding box center [116, 124] width 7 height 7
click at [113, 121] on input "checkbox" at bounding box center [113, 121] width 0 height 0
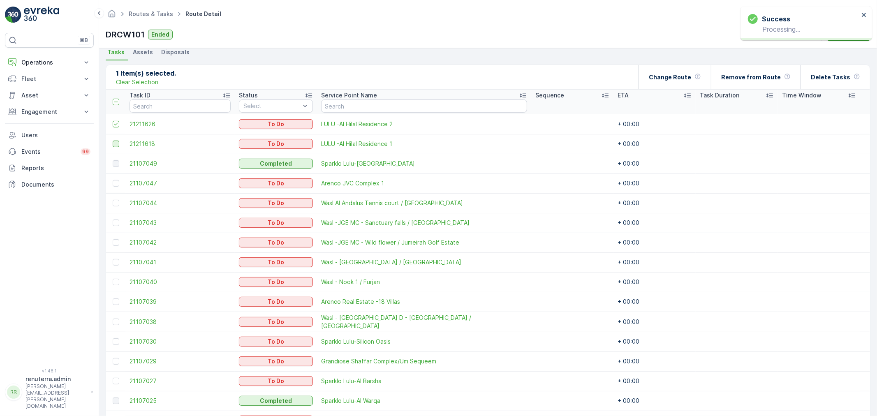
click at [117, 146] on div at bounding box center [116, 144] width 7 height 7
click at [113, 141] on input "checkbox" at bounding box center [113, 141] width 0 height 0
click at [114, 183] on div at bounding box center [116, 183] width 7 height 7
click at [113, 180] on input "checkbox" at bounding box center [113, 180] width 0 height 0
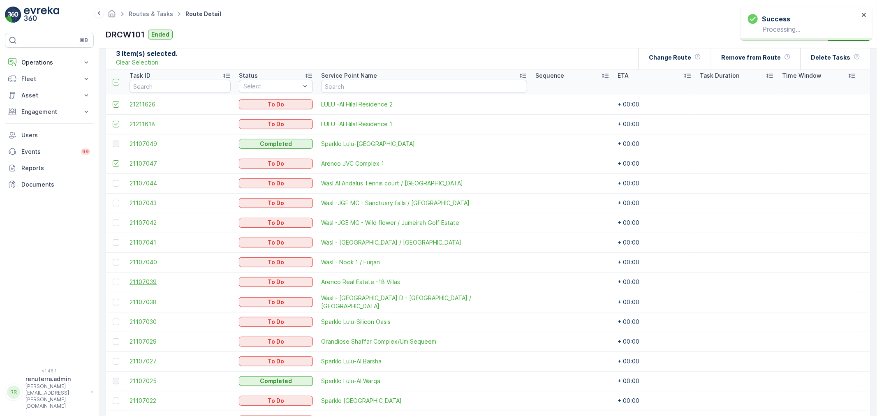
scroll to position [228, 0]
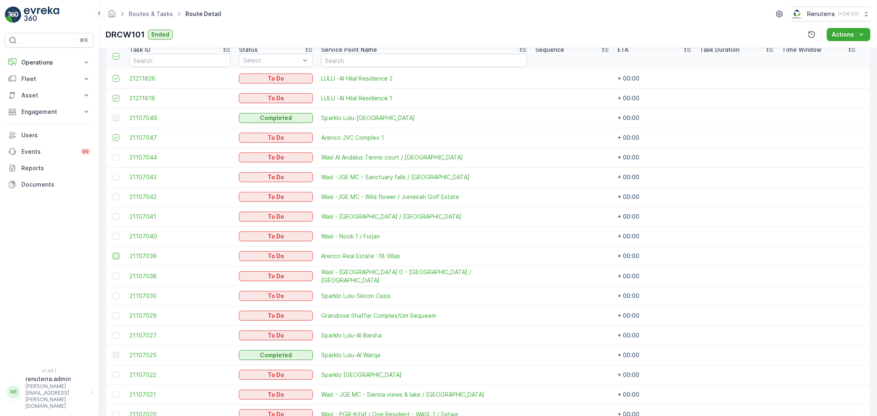
click at [118, 255] on div at bounding box center [116, 256] width 7 height 7
click at [113, 253] on input "checkbox" at bounding box center [113, 253] width 0 height 0
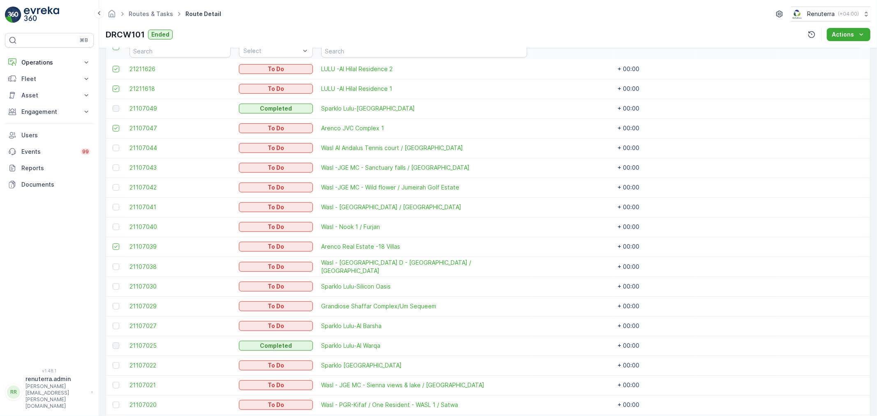
scroll to position [192, 0]
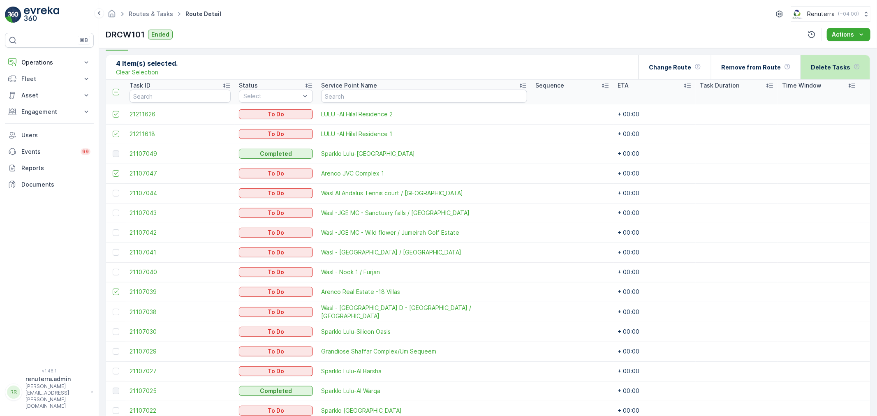
click at [843, 65] on p "Delete Tasks" at bounding box center [830, 67] width 39 height 8
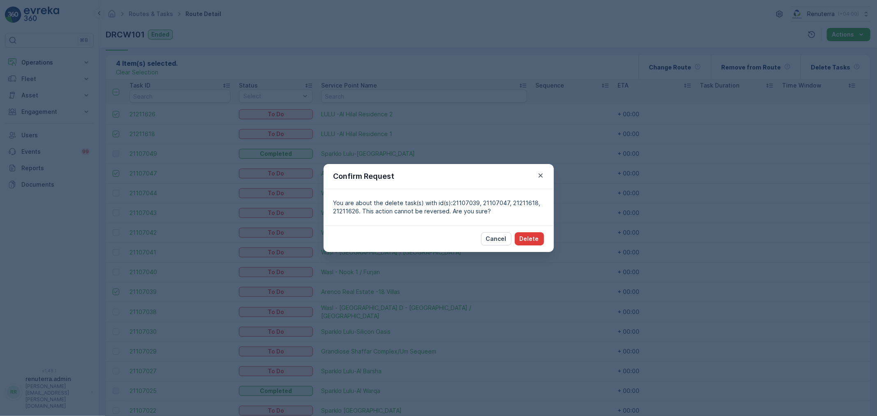
click at [519, 238] on button "Delete" at bounding box center [529, 238] width 29 height 13
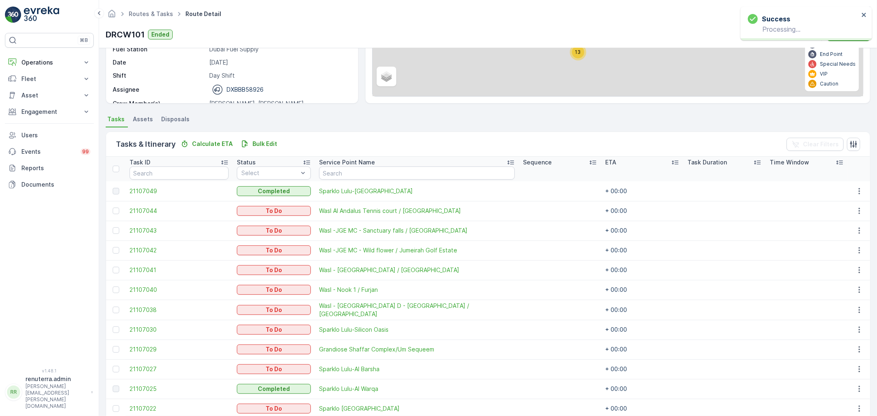
scroll to position [101, 0]
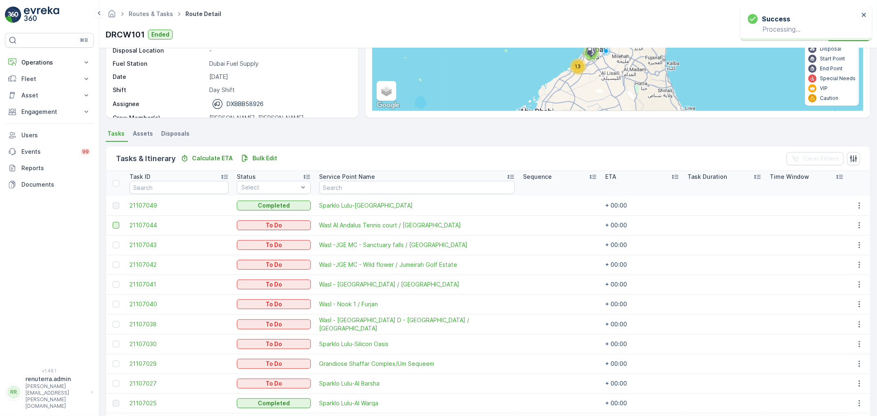
click at [116, 228] on div at bounding box center [116, 225] width 7 height 7
click at [113, 222] on input "checkbox" at bounding box center [113, 222] width 0 height 0
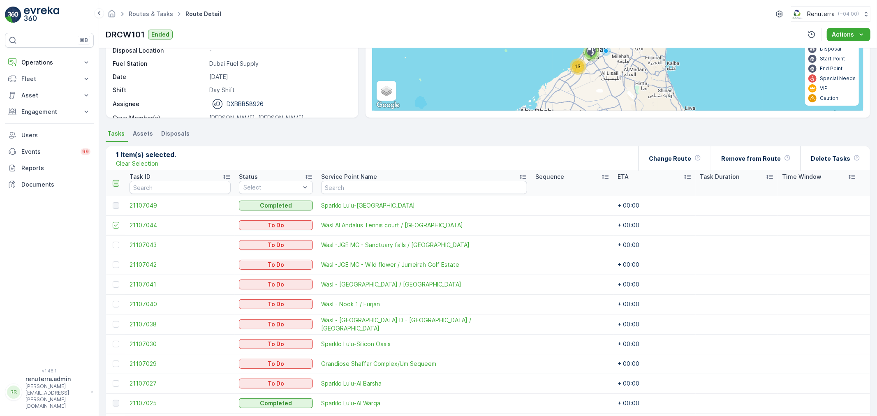
click at [117, 185] on icon at bounding box center [116, 184] width 6 height 6
click at [117, 180] on input "checkbox" at bounding box center [117, 180] width 0 height 0
click at [117, 185] on icon at bounding box center [116, 184] width 6 height 6
click at [117, 180] on input "checkbox" at bounding box center [117, 180] width 0 height 0
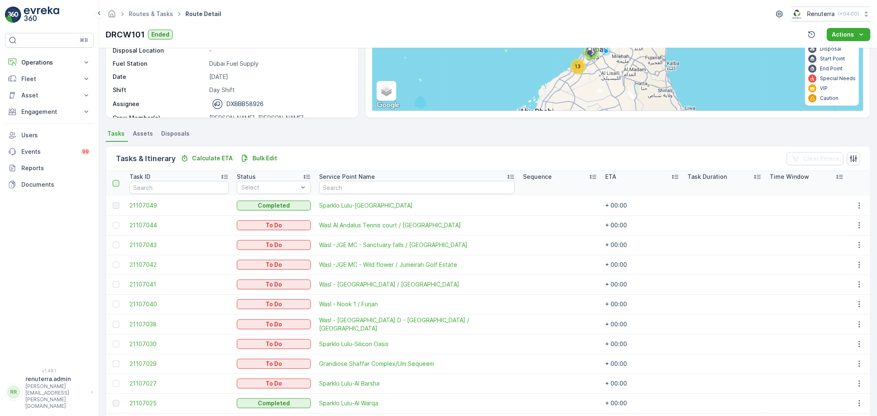
click at [117, 185] on div at bounding box center [116, 183] width 7 height 7
click at [117, 180] on input "checkbox" at bounding box center [117, 180] width 0 height 0
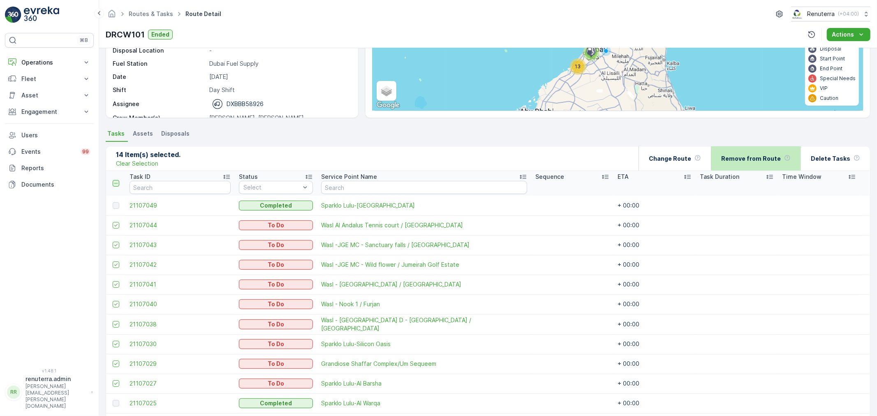
click at [755, 166] on div "Remove from Route" at bounding box center [755, 158] width 69 height 24
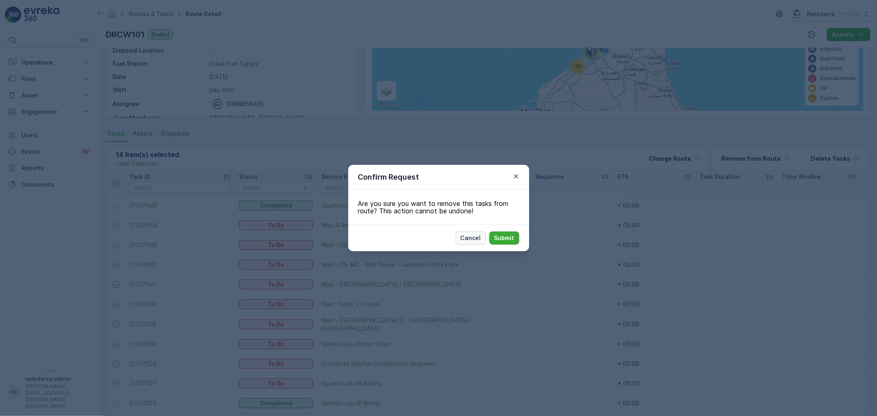
click at [480, 241] on div "Cancel Submit" at bounding box center [438, 238] width 181 height 27
click at [512, 239] on p "Submit" at bounding box center [504, 238] width 20 height 8
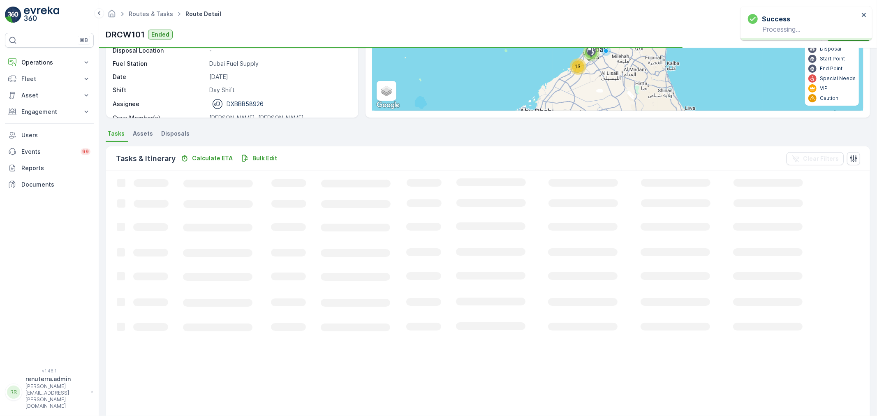
scroll to position [53, 0]
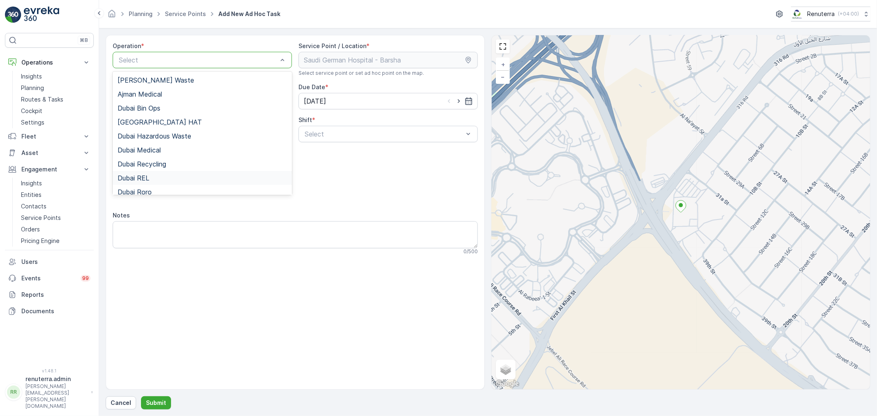
click at [154, 180] on div "Dubai REL" at bounding box center [202, 177] width 169 height 7
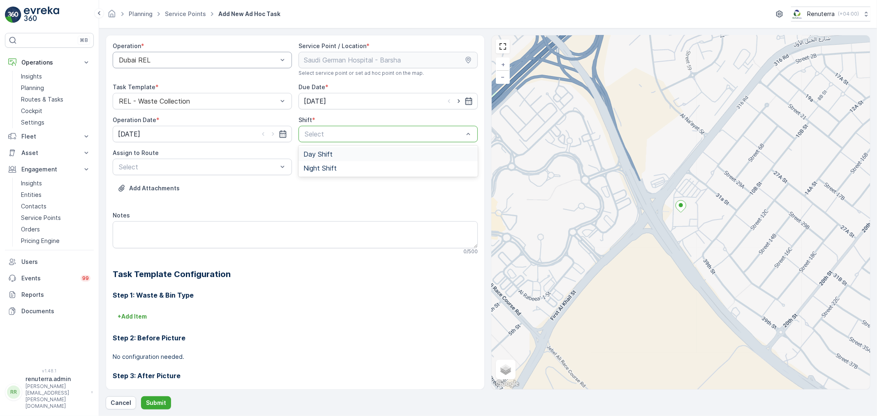
drag, startPoint x: 316, startPoint y: 138, endPoint x: 323, endPoint y: 158, distance: 21.3
click at [336, 150] on div "Day Shift" at bounding box center [388, 154] width 179 height 14
click at [459, 101] on icon "button" at bounding box center [459, 101] width 8 height 8
click at [322, 104] on input "[DATE]" at bounding box center [388, 101] width 179 height 16
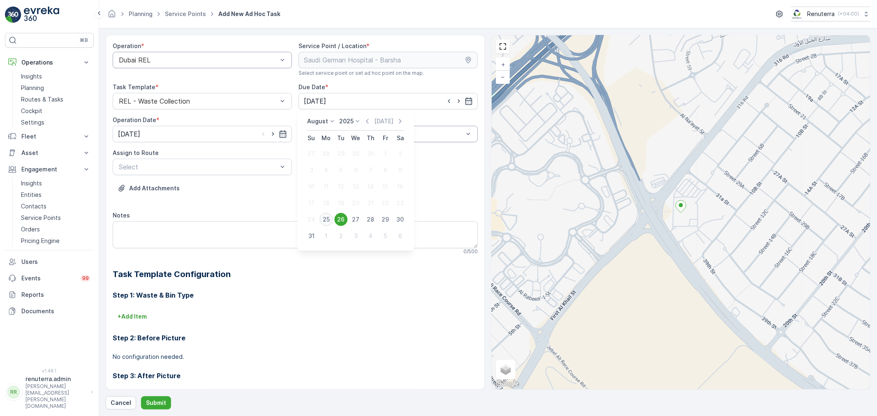
click at [327, 217] on div "25" at bounding box center [326, 219] width 13 height 13
type input "[DATE]"
click at [302, 126] on div "Day Shift" at bounding box center [388, 134] width 179 height 16
click at [306, 166] on span "Night Shift" at bounding box center [319, 167] width 33 height 7
click at [258, 167] on div at bounding box center [198, 166] width 160 height 7
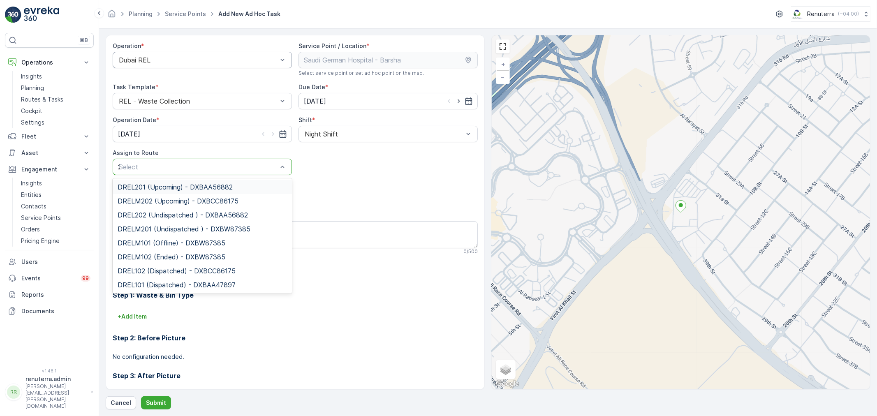
type input "202"
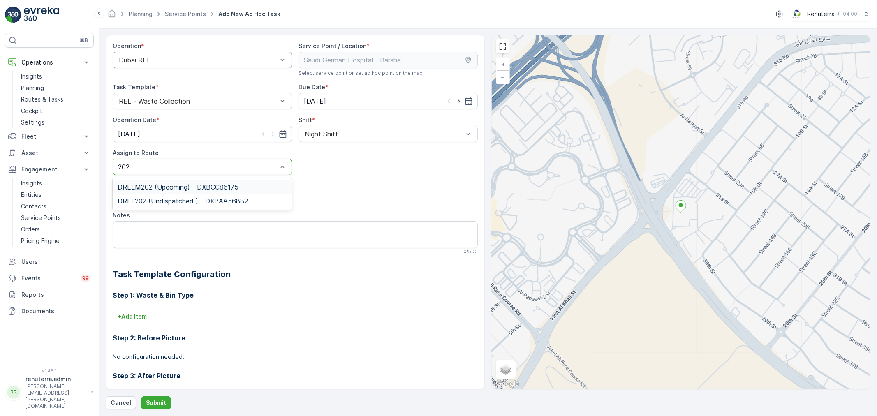
click at [208, 180] on div "DRELM202 (Upcoming) - DXBCC86175" at bounding box center [202, 187] width 179 height 14
click at [159, 403] on p "Submit" at bounding box center [156, 403] width 20 height 8
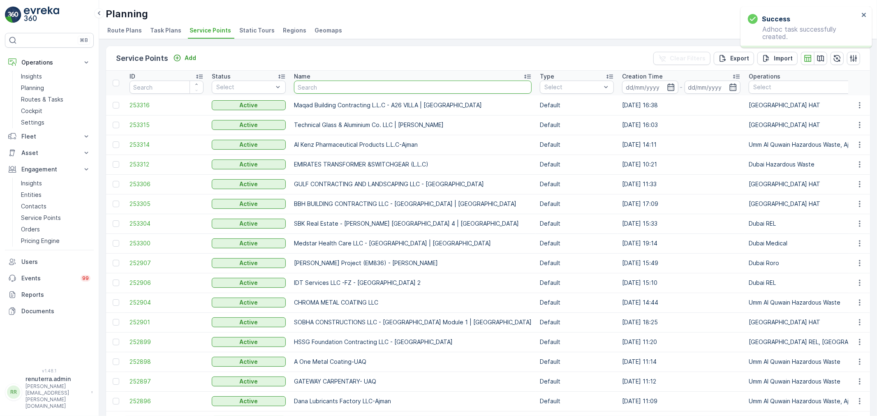
click at [313, 86] on input "text" at bounding box center [413, 87] width 238 height 13
type input "Saudid"
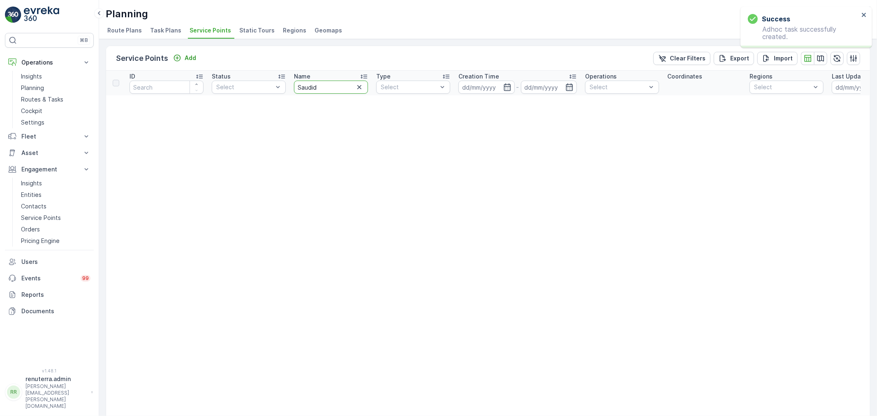
click at [321, 90] on input "Saudid" at bounding box center [331, 87] width 74 height 13
type input "Saudi"
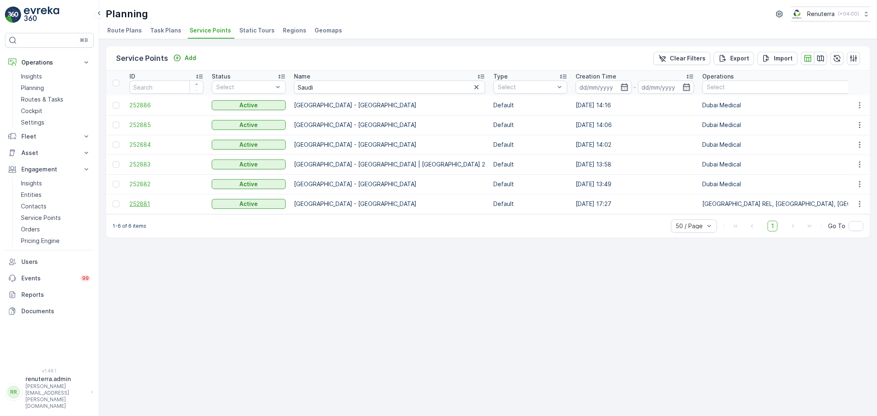
click at [148, 204] on span "252881" at bounding box center [167, 204] width 74 height 8
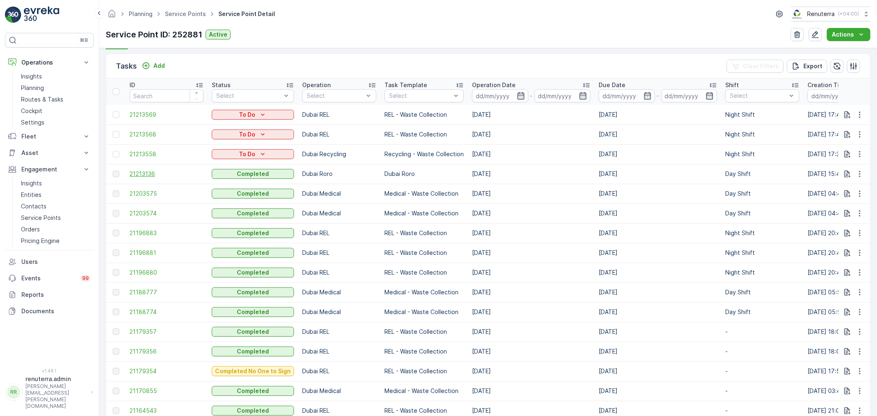
scroll to position [228, 0]
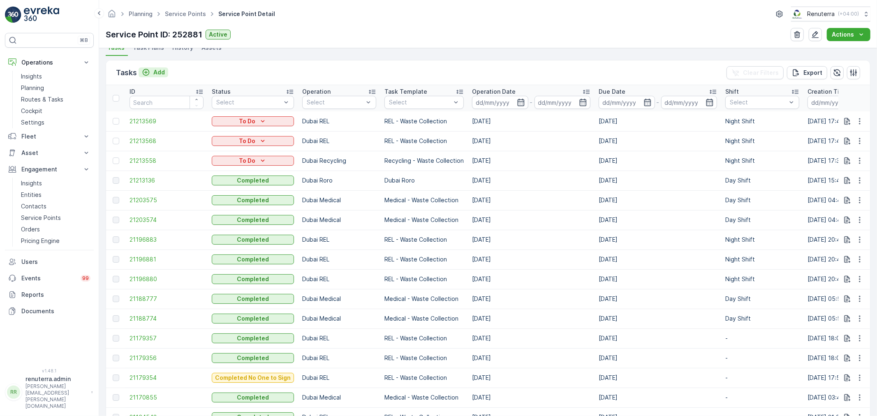
click at [158, 74] on p "Add" at bounding box center [159, 72] width 12 height 8
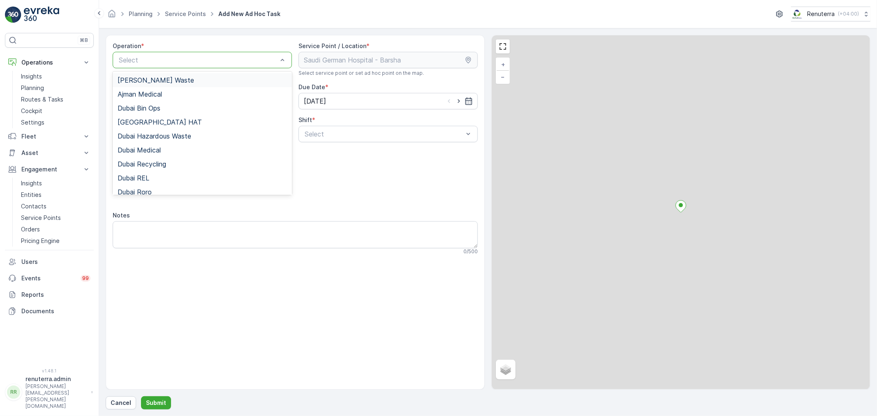
click at [146, 57] on div at bounding box center [198, 59] width 160 height 7
click at [158, 181] on div "Dubai REL" at bounding box center [202, 177] width 169 height 7
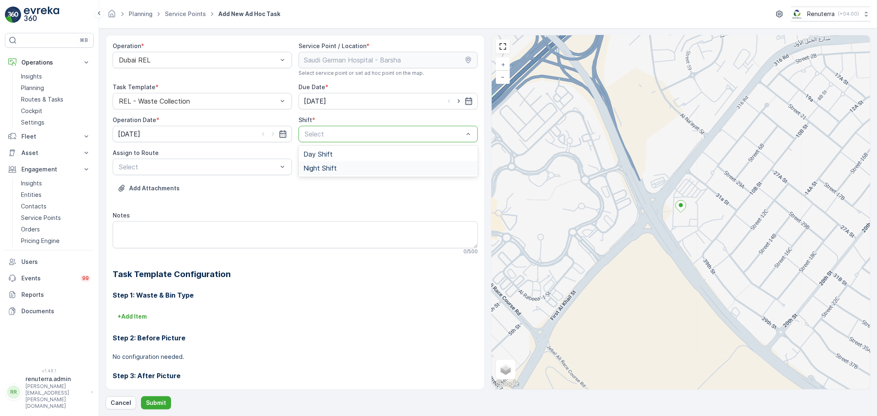
click at [333, 166] on span "Night Shift" at bounding box center [319, 167] width 33 height 7
click at [229, 158] on div "Assign to Route Select" at bounding box center [202, 162] width 179 height 26
click at [229, 164] on div at bounding box center [198, 166] width 160 height 7
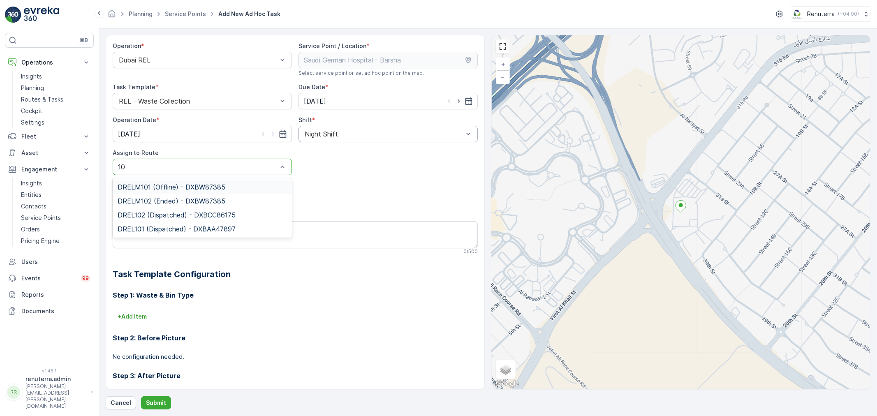
type input "1"
type input "201"
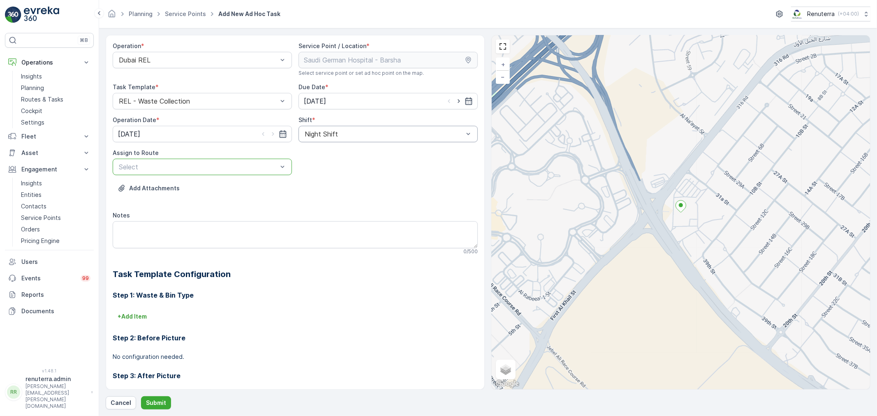
click at [178, 170] on div at bounding box center [198, 166] width 160 height 7
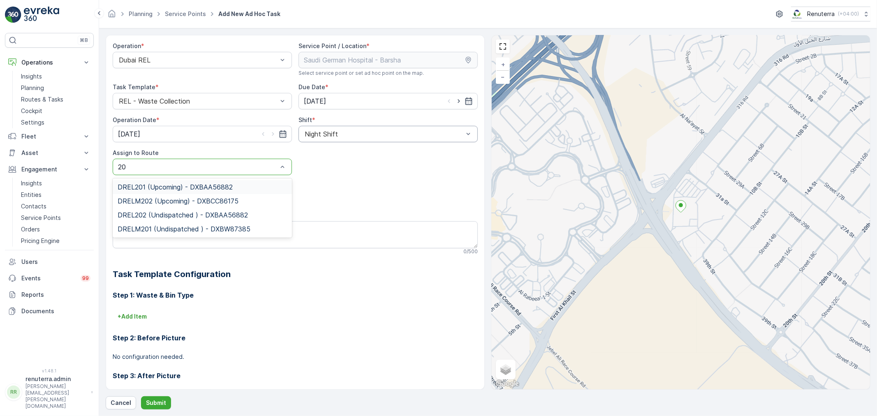
type input "202"
click at [162, 188] on span "DRELM202 (Upcoming) - DXBCC86175" at bounding box center [178, 186] width 121 height 7
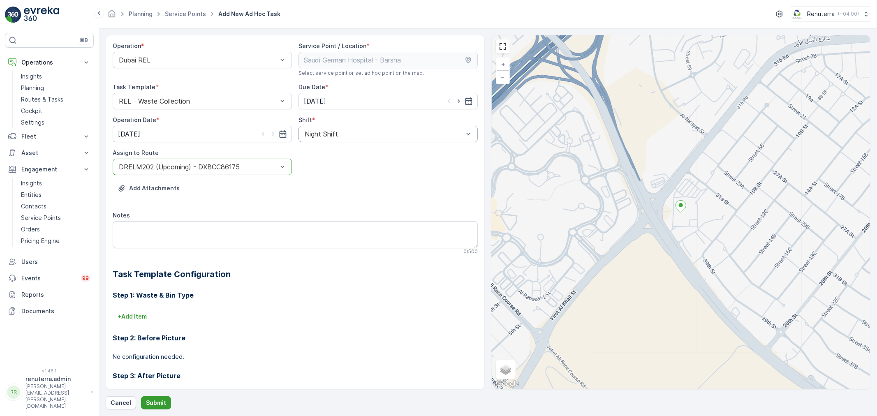
click at [153, 402] on p "Submit" at bounding box center [156, 403] width 20 height 8
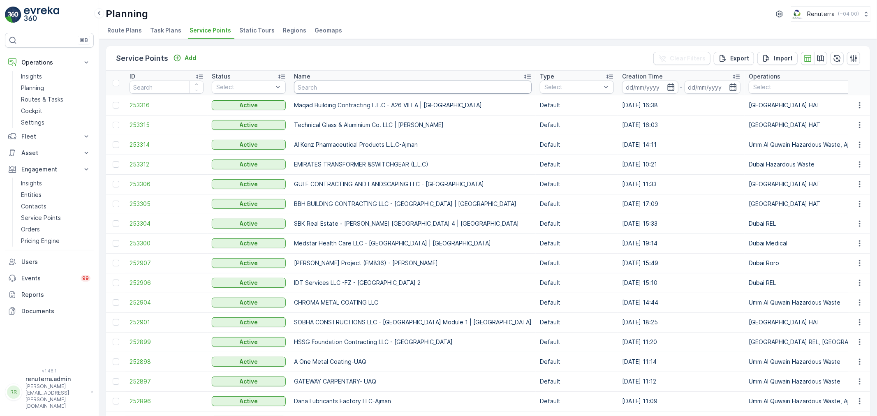
click at [305, 86] on input "text" at bounding box center [413, 87] width 238 height 13
type input "[PERSON_NAME]"
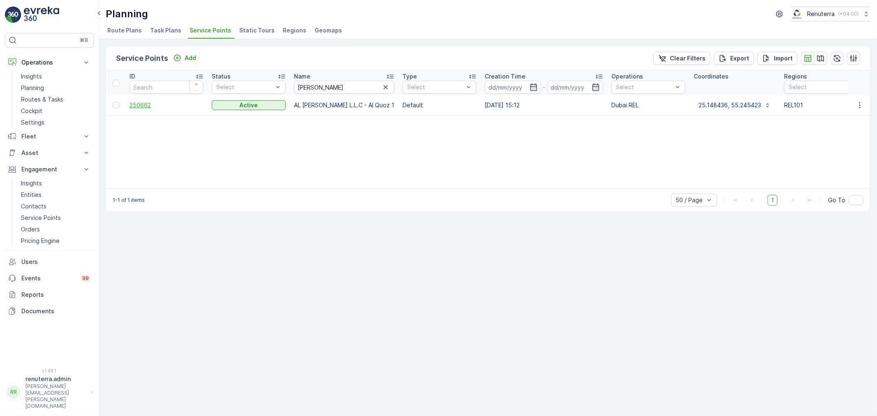
click at [151, 109] on td "250662" at bounding box center [166, 105] width 82 height 20
click at [150, 108] on span "250662" at bounding box center [167, 105] width 74 height 8
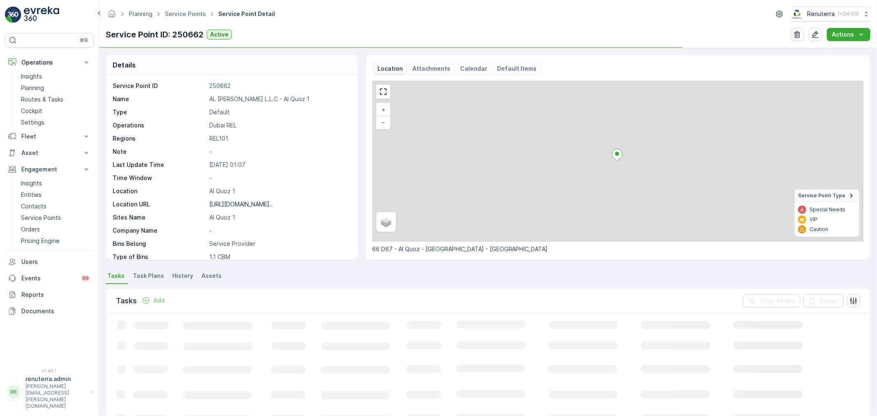
click at [261, 211] on div "Service Point ID 250662 Name AL [PERSON_NAME] L.L.C - Al Quoz 1 Type Default Op…" at bounding box center [231, 224] width 237 height 285
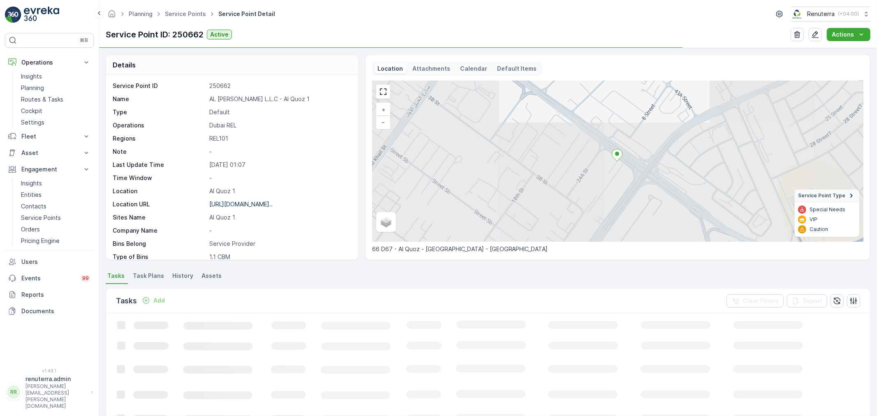
click at [258, 208] on div "[URL][DOMAIN_NAME].." at bounding box center [240, 204] width 63 height 8
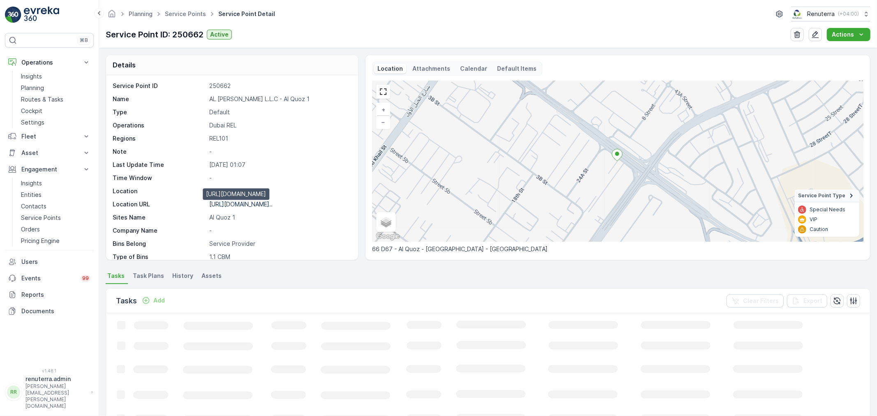
click at [256, 206] on p "[URL][DOMAIN_NAME].." at bounding box center [240, 204] width 63 height 7
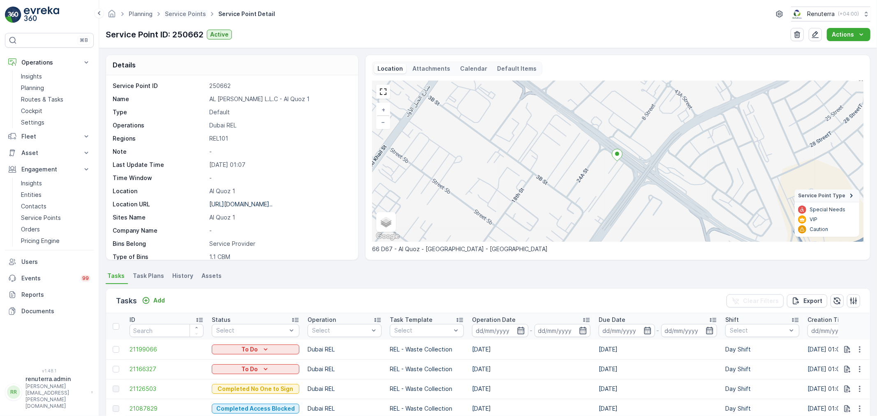
click at [194, 18] on ul "Service Points" at bounding box center [189, 14] width 53 height 12
click at [191, 14] on link "Service Points" at bounding box center [185, 13] width 41 height 7
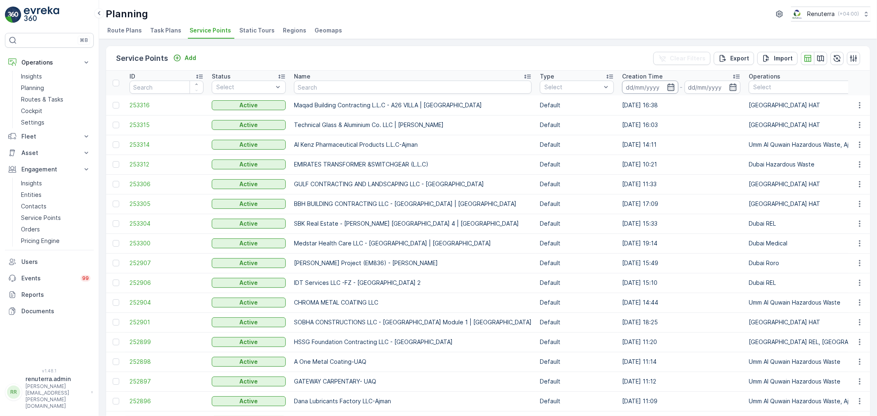
click at [649, 83] on input at bounding box center [650, 87] width 56 height 13
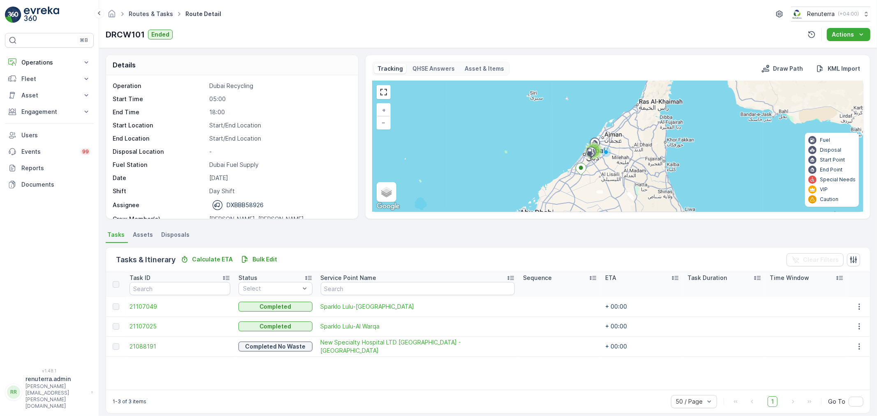
click at [147, 12] on link "Routes & Tasks" at bounding box center [151, 13] width 44 height 7
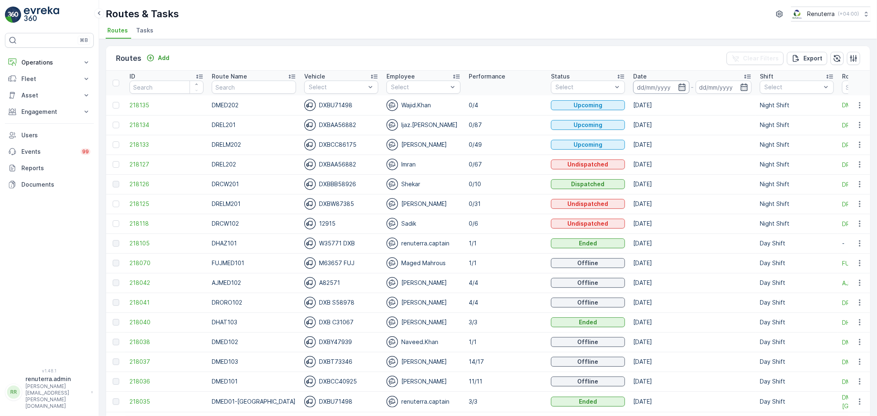
click at [634, 85] on input at bounding box center [661, 87] width 56 height 13
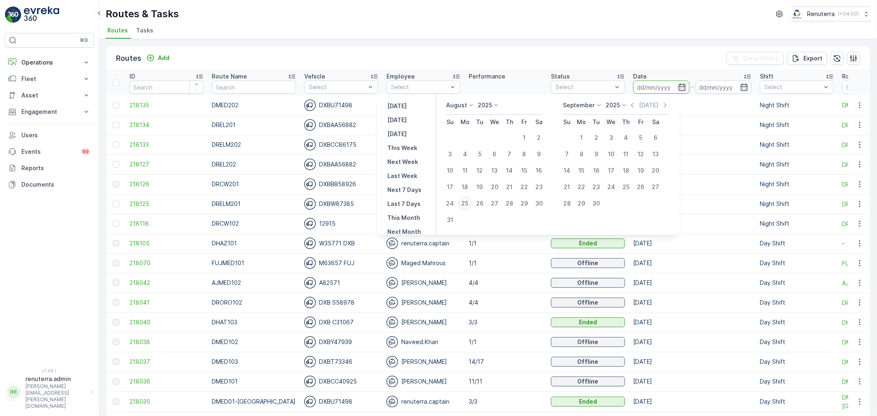
click at [466, 199] on div "25" at bounding box center [465, 203] width 13 height 13
type input "[DATE]"
click at [466, 199] on div "25" at bounding box center [465, 203] width 13 height 13
type input "[DATE]"
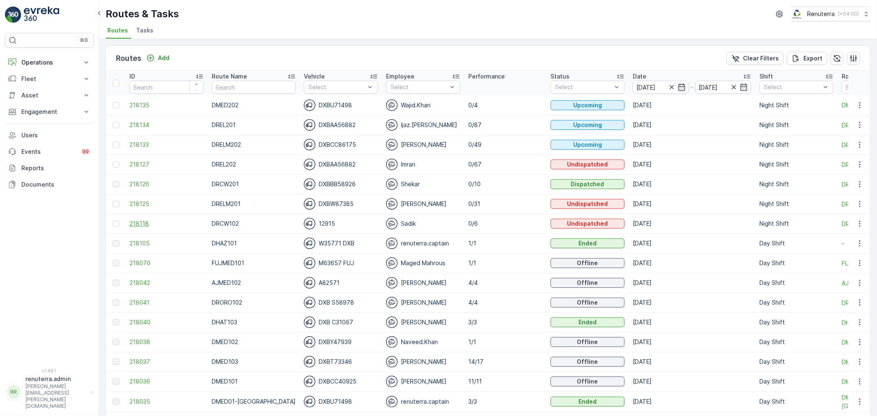
click at [147, 220] on span "218118" at bounding box center [167, 224] width 74 height 8
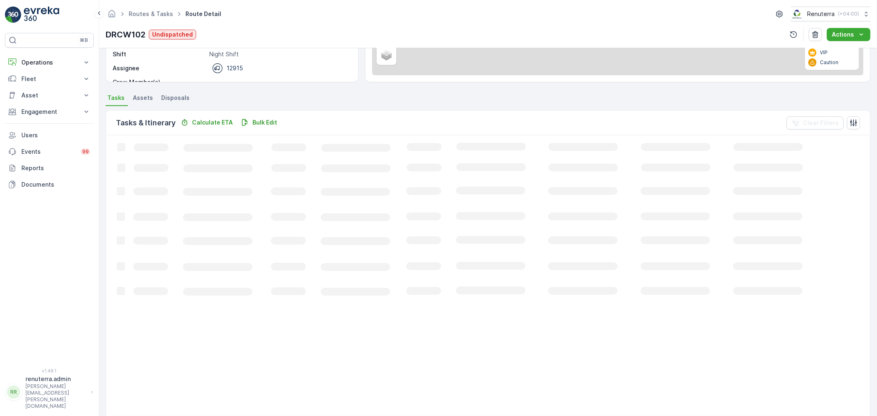
scroll to position [34, 0]
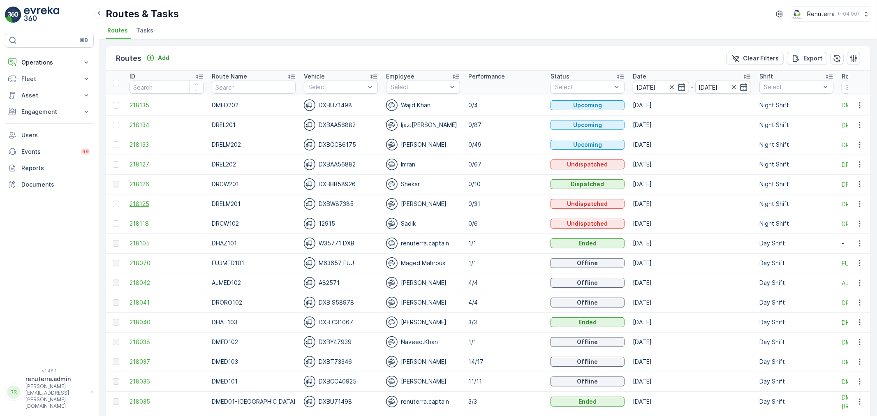
click at [175, 202] on span "218125" at bounding box center [167, 204] width 74 height 8
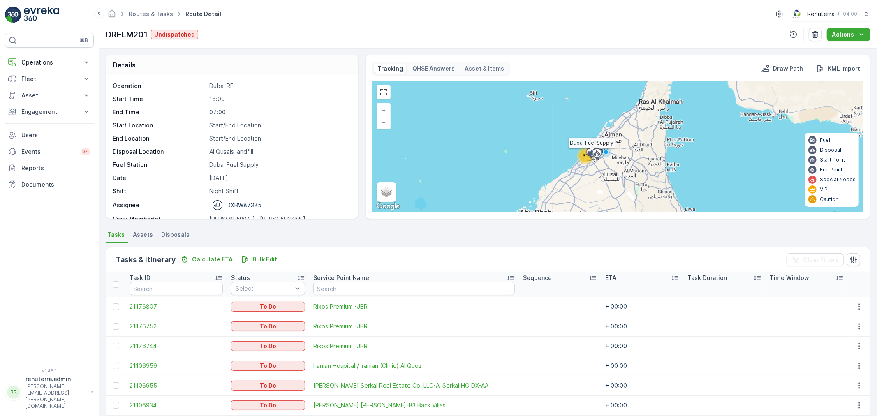
click at [581, 155] on div "31" at bounding box center [585, 156] width 12 height 12
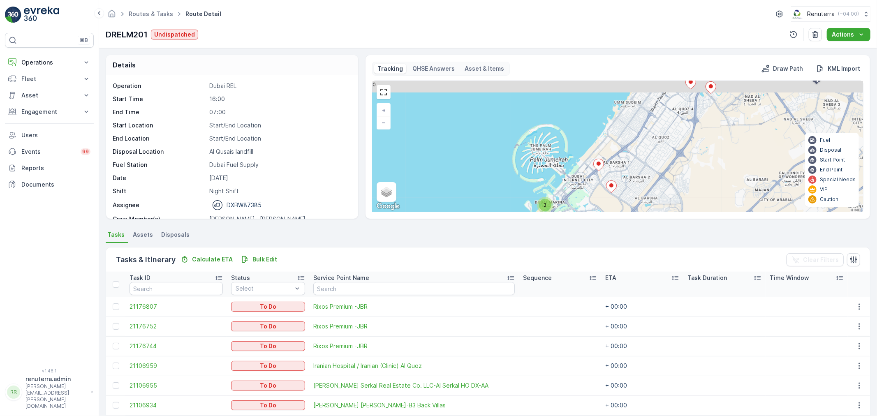
drag, startPoint x: 623, startPoint y: 148, endPoint x: 614, endPoint y: 196, distance: 49.0
click at [614, 196] on div "7 2 3 3 3 5 + − Satellite Roadmap Terrain Hybrid Leaflet Keyboard shortcuts Map…" at bounding box center [618, 146] width 491 height 131
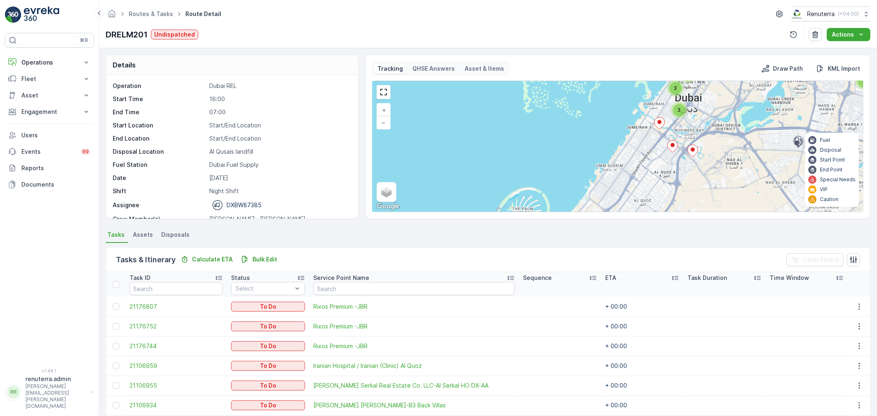
drag, startPoint x: 637, startPoint y: 139, endPoint x: 618, endPoint y: 179, distance: 44.5
click at [618, 179] on div "7 2 3 3 3 5 + − Satellite Roadmap Terrain Hybrid Leaflet Keyboard shortcuts Map…" at bounding box center [618, 146] width 491 height 131
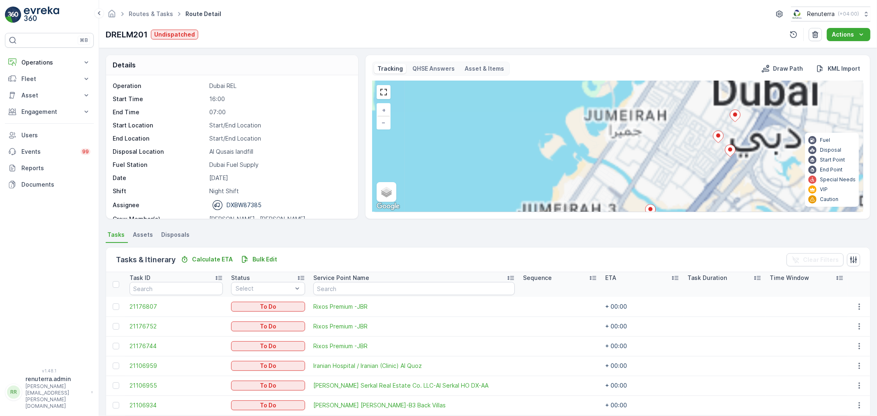
drag, startPoint x: 671, startPoint y: 110, endPoint x: 624, endPoint y: 194, distance: 95.9
click at [624, 194] on div "7 2 3 3 3 5 2 3 3 3 + − Satellite Roadmap Terrain Hybrid Leaflet Keyboard short…" at bounding box center [618, 146] width 491 height 131
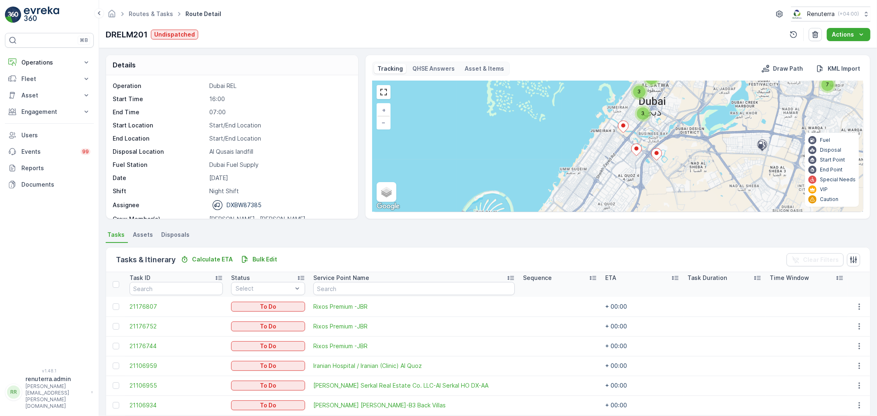
drag, startPoint x: 624, startPoint y: 200, endPoint x: 635, endPoint y: 105, distance: 95.2
click at [635, 109] on div "7 2 3 3 3 5 + − Satellite Roadmap Terrain Hybrid Leaflet Keyboard shortcuts Map…" at bounding box center [618, 146] width 491 height 131
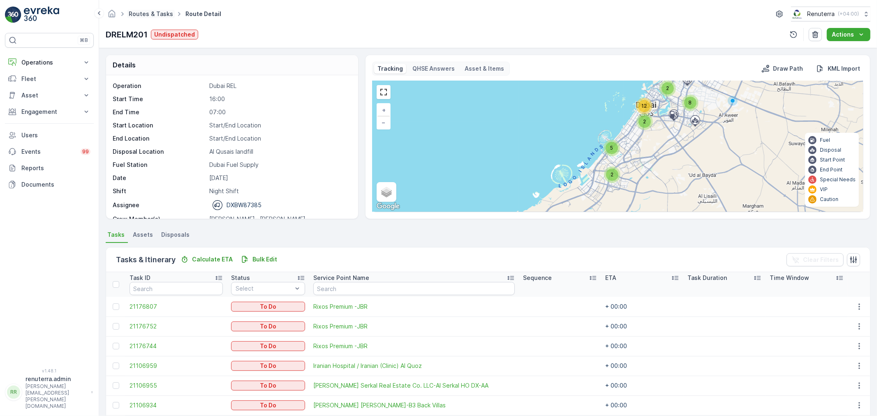
click at [158, 10] on span "Routes & Tasks" at bounding box center [151, 14] width 48 height 8
click at [158, 13] on link "Routes & Tasks" at bounding box center [151, 13] width 44 height 7
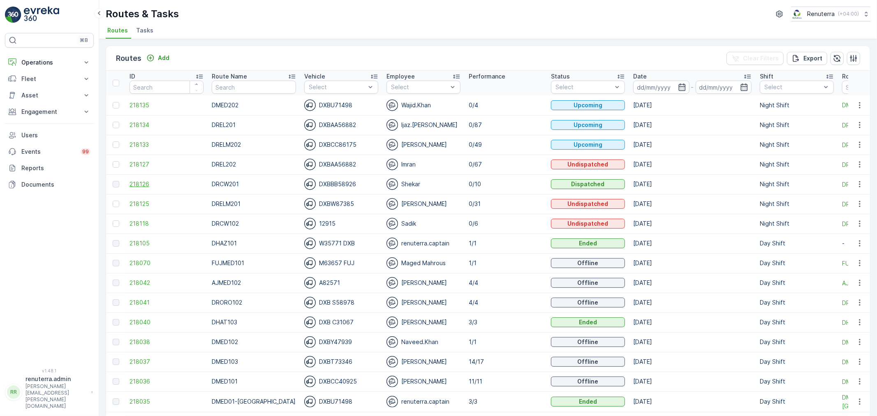
click at [178, 187] on span "218126" at bounding box center [167, 184] width 74 height 8
click at [661, 81] on input at bounding box center [661, 87] width 56 height 13
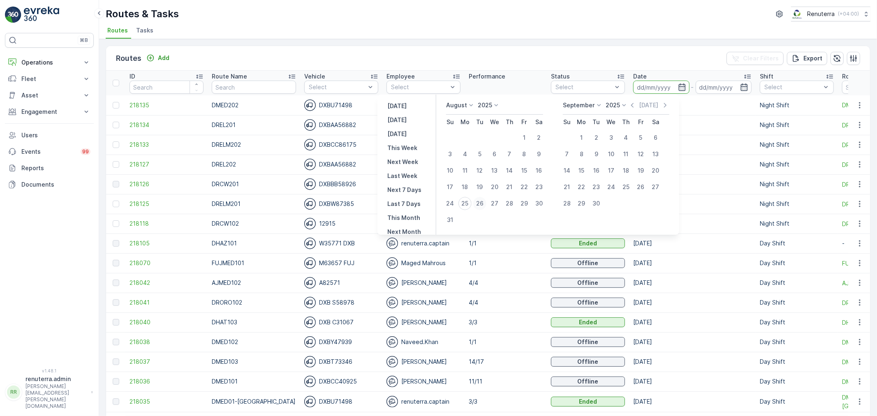
click at [481, 203] on div "26" at bounding box center [479, 203] width 13 height 13
click at [471, 205] on div "25" at bounding box center [465, 203] width 13 height 13
type input "[DATE]"
click at [471, 205] on div "25" at bounding box center [465, 203] width 13 height 13
type input "[DATE]"
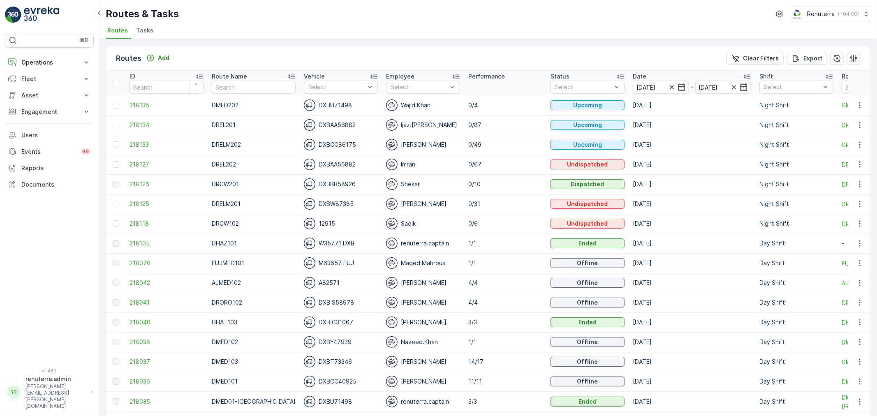
click at [470, 317] on td "3/3" at bounding box center [505, 323] width 82 height 20
